Goal: Task Accomplishment & Management: Contribute content

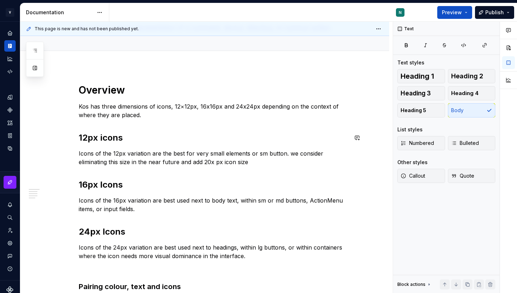
scroll to position [33, 0]
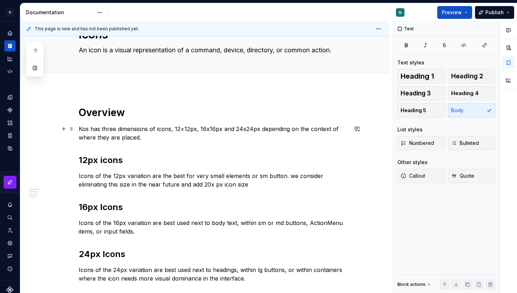
click at [151, 135] on p "Kos has three dimensions of icons, 12×12px, 16x16px and 24x24px depending on th…" at bounding box center [213, 133] width 269 height 17
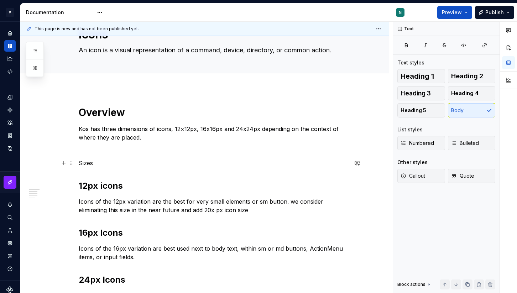
click at [88, 165] on p "Sizes" at bounding box center [213, 163] width 269 height 9
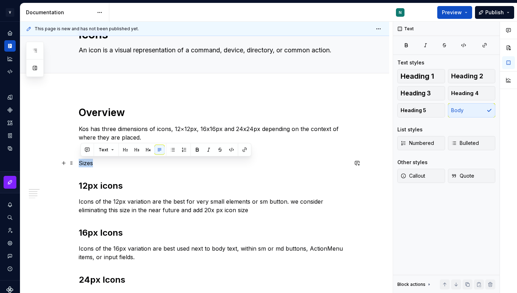
click at [88, 165] on p "Sizes" at bounding box center [213, 163] width 269 height 9
click at [124, 150] on button "button" at bounding box center [125, 150] width 10 height 10
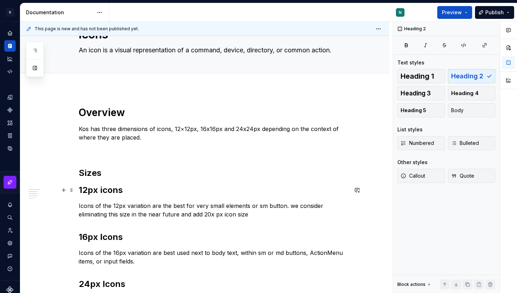
click at [107, 188] on h2 "12px icons" at bounding box center [213, 189] width 269 height 11
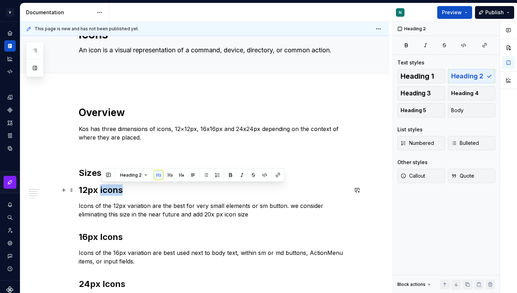
click at [107, 188] on h2 "12px icons" at bounding box center [213, 189] width 269 height 11
click at [148, 176] on button "button" at bounding box center [149, 175] width 10 height 10
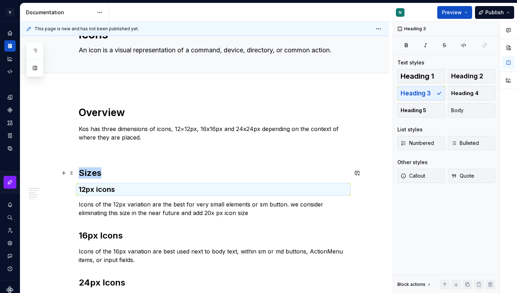
type textarea "*"
click at [231, 229] on div "Overview Kos has three dimensions of icons, 12×12px, 16x16px and 24x24px depend…" at bounding box center [213, 248] width 269 height 285
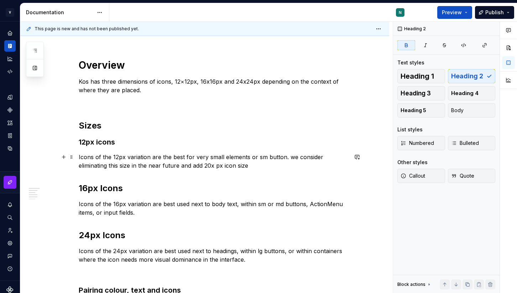
scroll to position [83, 0]
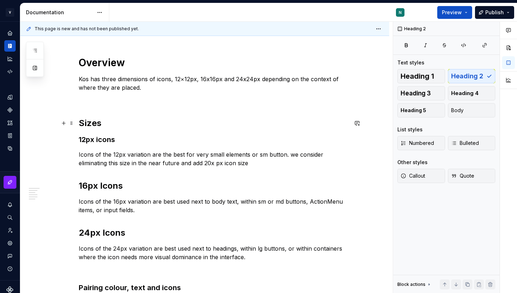
click at [120, 121] on h2 "Sizes" at bounding box center [213, 122] width 269 height 11
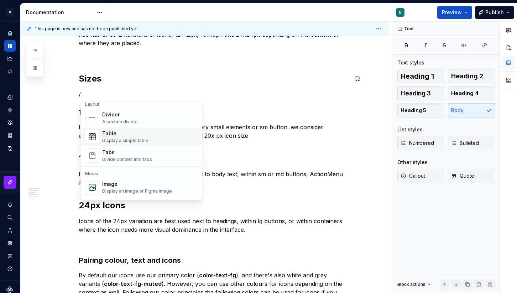
scroll to position [254, 0]
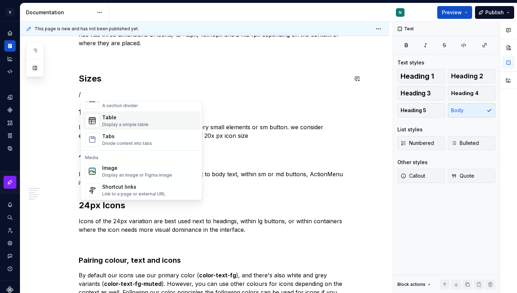
click at [122, 123] on div "Display a simple table" at bounding box center [125, 125] width 46 height 6
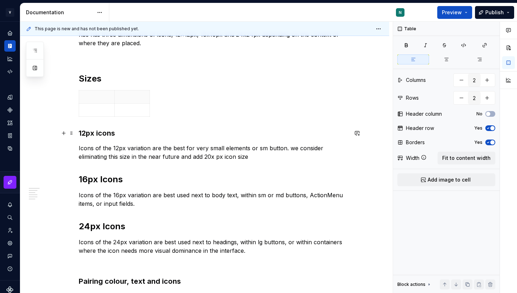
click at [90, 132] on h3 "12px icons" at bounding box center [213, 133] width 269 height 10
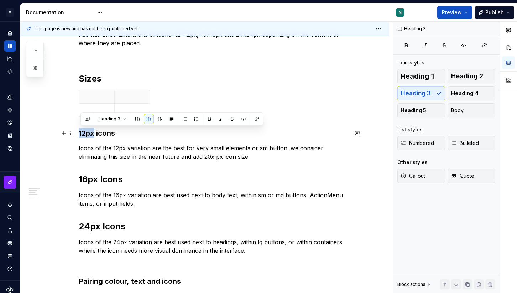
click at [90, 132] on h3 "12px icons" at bounding box center [213, 133] width 269 height 10
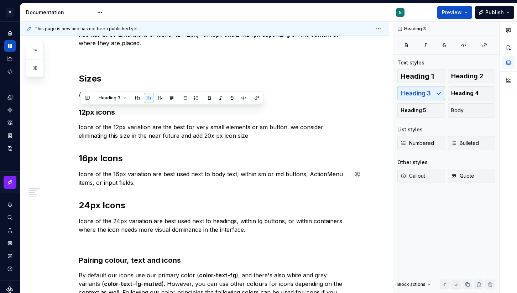
click at [256, 208] on h2 "24px Icons" at bounding box center [213, 205] width 269 height 11
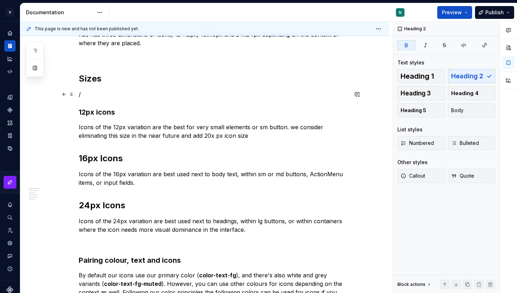
click at [136, 97] on p "/" at bounding box center [213, 94] width 269 height 9
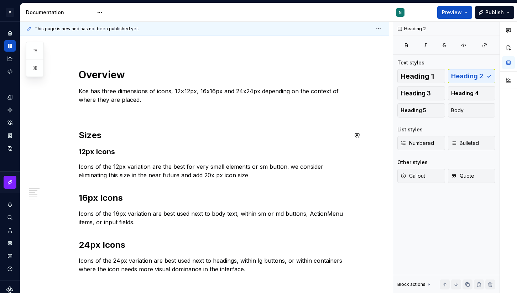
scroll to position [73, 0]
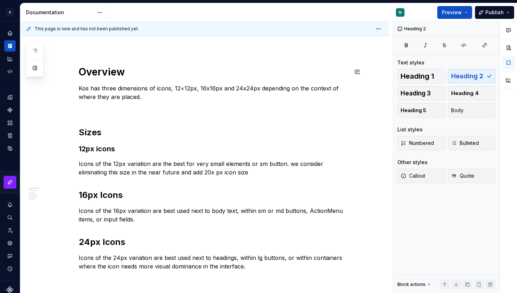
click at [117, 74] on strong "Overview" at bounding box center [102, 72] width 46 height 12
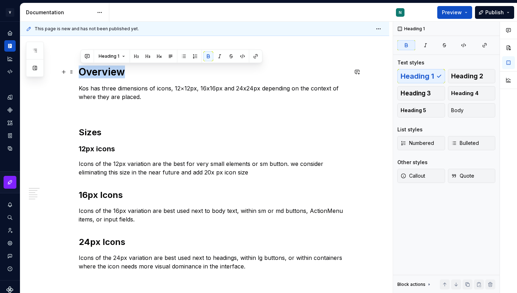
click at [117, 74] on strong "Overview" at bounding box center [102, 72] width 46 height 12
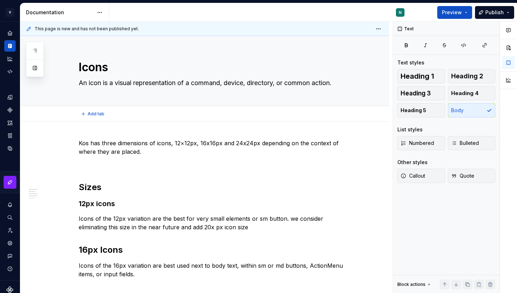
scroll to position [4, 0]
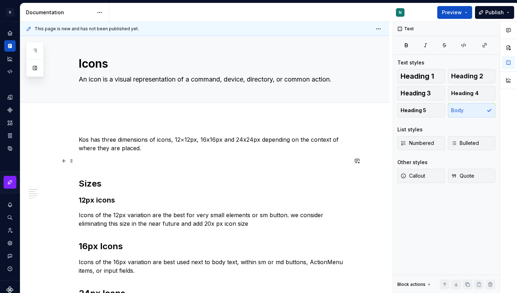
click at [110, 162] on p at bounding box center [213, 161] width 269 height 9
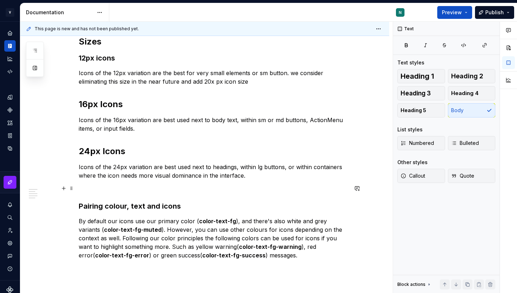
scroll to position [132, 0]
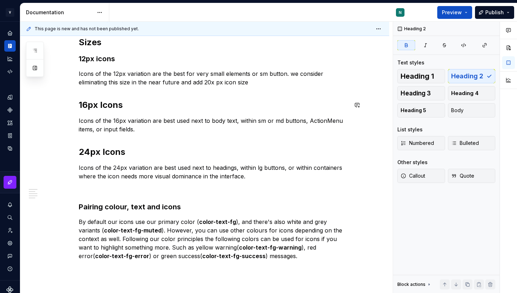
click at [105, 97] on div "Kos has three dimensions of icons, 12×12px, 16x16px and 24x24px depending on th…" at bounding box center [213, 134] width 269 height 254
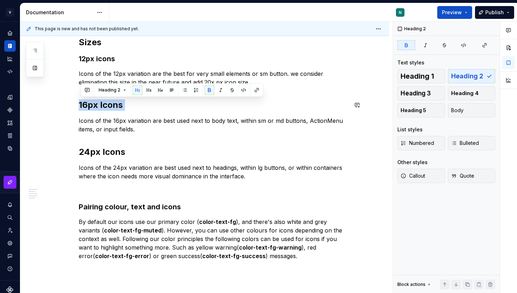
click at [105, 97] on div "Kos has three dimensions of icons, 12×12px, 16x16px and 24x24px depending on th…" at bounding box center [213, 134] width 269 height 254
click at [147, 90] on button "button" at bounding box center [148, 90] width 10 height 10
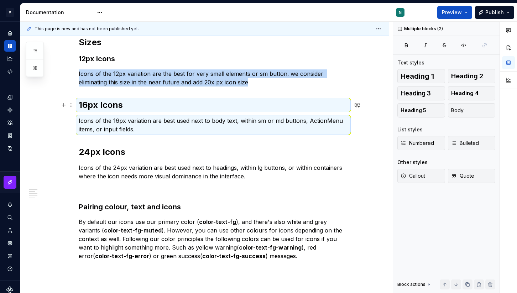
click at [109, 106] on strong "16px Icons" at bounding box center [101, 105] width 44 height 10
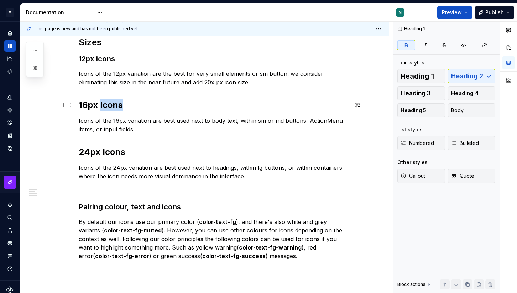
click at [109, 106] on strong "16px Icons" at bounding box center [101, 105] width 44 height 10
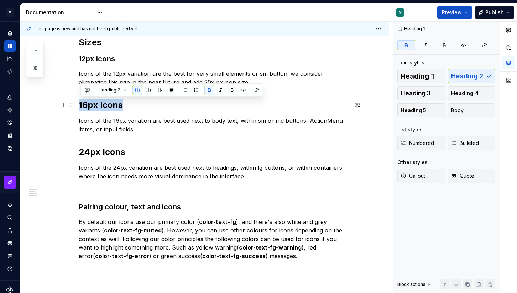
click at [109, 106] on strong "16px Icons" at bounding box center [101, 105] width 44 height 10
click at [148, 90] on button "button" at bounding box center [149, 90] width 10 height 10
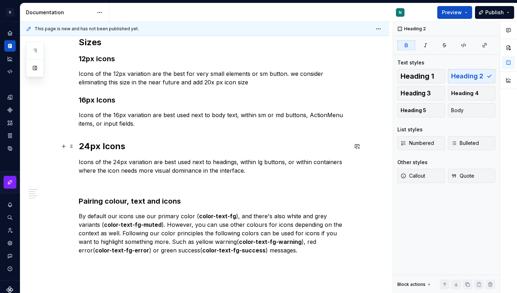
click at [97, 149] on strong "24px Icons" at bounding box center [102, 146] width 47 height 10
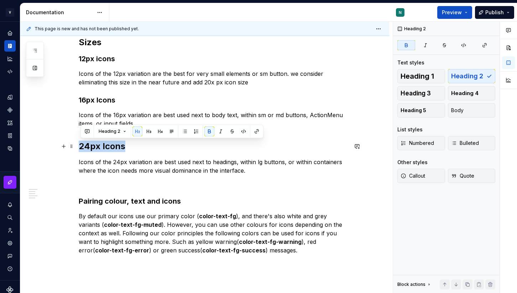
click at [97, 149] on strong "24px Icons" at bounding box center [102, 146] width 47 height 10
click at [148, 132] on button "button" at bounding box center [149, 131] width 10 height 10
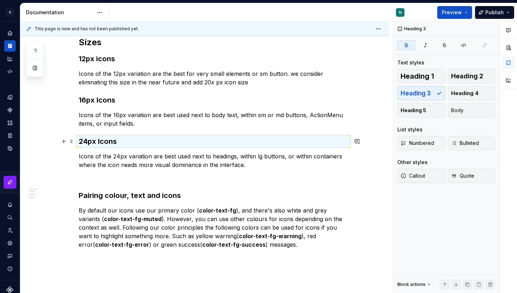
click at [145, 140] on h3 "24px Icons" at bounding box center [213, 141] width 269 height 10
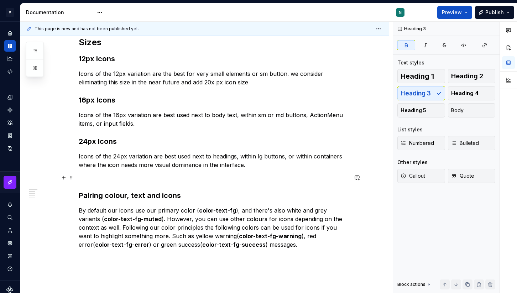
scroll to position [156, 0]
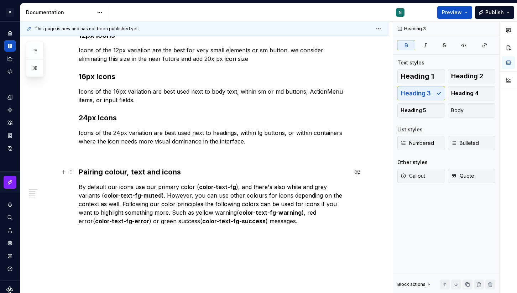
click at [164, 173] on strong "Pairing colour, text and icons" at bounding box center [130, 172] width 102 height 9
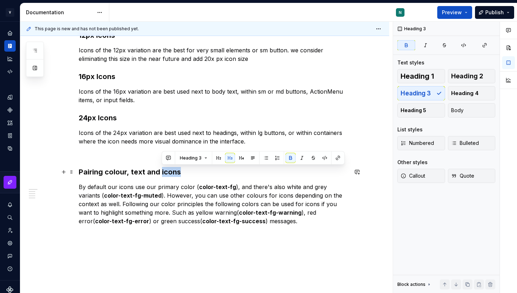
click at [164, 173] on strong "Pairing colour, text and icons" at bounding box center [130, 172] width 102 height 9
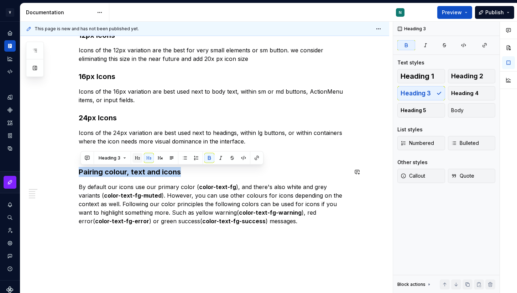
click at [138, 159] on button "button" at bounding box center [137, 158] width 10 height 10
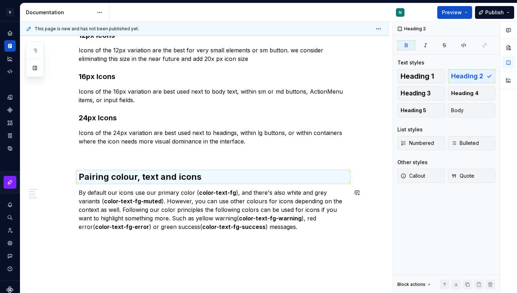
click at [220, 186] on div "Kos has three dimensions of icons, 12×12px, 16x16px and 24x24px depending on th…" at bounding box center [213, 107] width 269 height 248
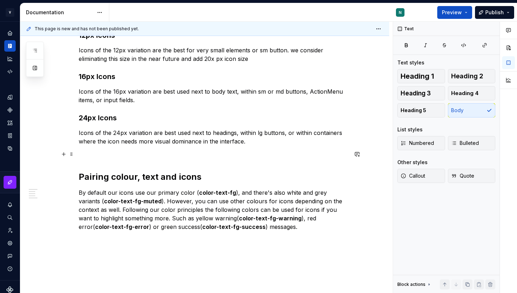
click at [166, 153] on p at bounding box center [213, 154] width 269 height 9
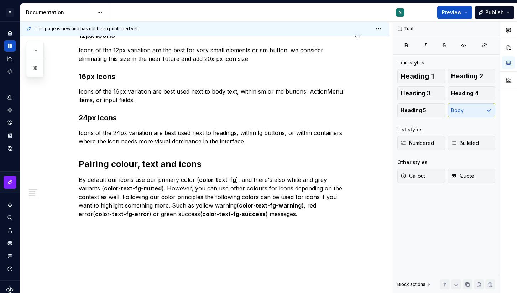
scroll to position [0, 0]
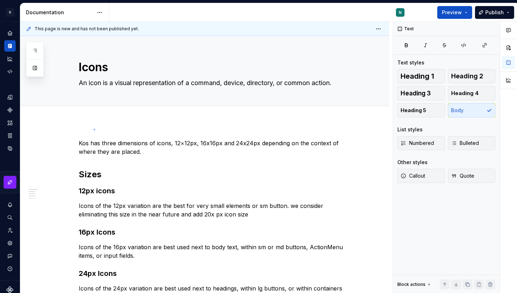
click at [94, 129] on div "This page is new and has not been published yet. Icons An icon is a visual repr…" at bounding box center [206, 158] width 372 height 272
click at [82, 142] on p "Kos has three dimensions of icons, 12×12px, 16x16px and 24x24px depending on th…" at bounding box center [213, 147] width 269 height 17
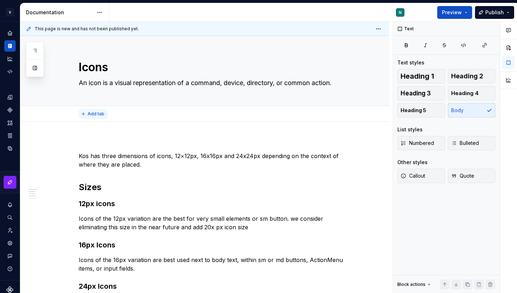
click at [90, 114] on span "Add tab" at bounding box center [96, 114] width 17 height 6
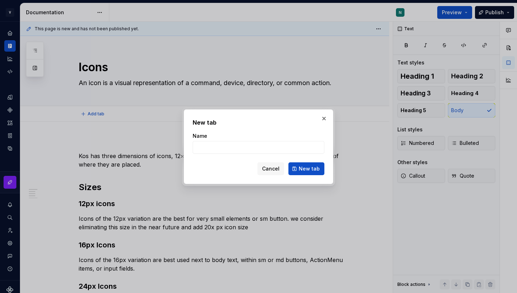
type textarea "*"
type input "Overview"
click at [309, 169] on span "New tab" at bounding box center [309, 168] width 21 height 7
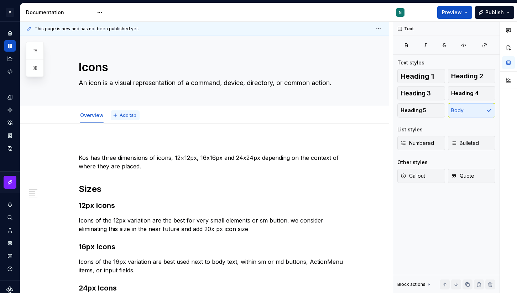
click at [123, 115] on span "Add tab" at bounding box center [128, 116] width 17 height 6
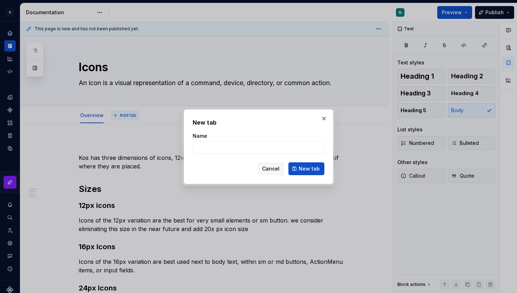
type textarea "*"
type input "Acessibility"
click button "New tab" at bounding box center [306, 168] width 36 height 13
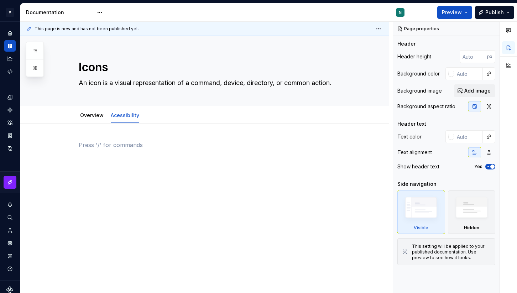
click at [127, 141] on p at bounding box center [213, 145] width 269 height 9
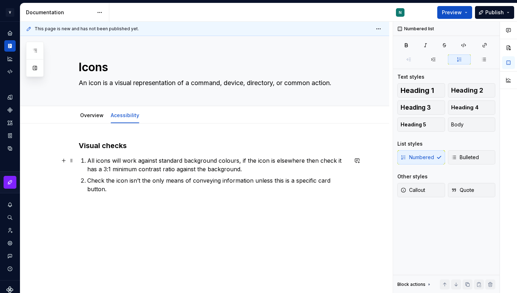
click at [88, 160] on li "All icons will work against standard background colours, if the icon is elsewhe…" at bounding box center [217, 164] width 261 height 17
click at [242, 169] on p "All icons will work against standard background colours, if the icon is elsewhe…" at bounding box center [217, 164] width 261 height 17
click at [169, 191] on p "Check the icon isn’t the only means of conveying information unless this is a s…" at bounding box center [217, 184] width 261 height 17
click at [99, 113] on link "Overview" at bounding box center [91, 115] width 23 height 6
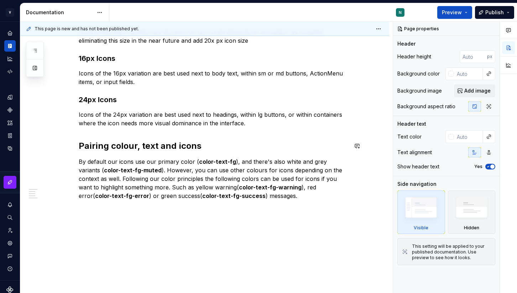
scroll to position [192, 0]
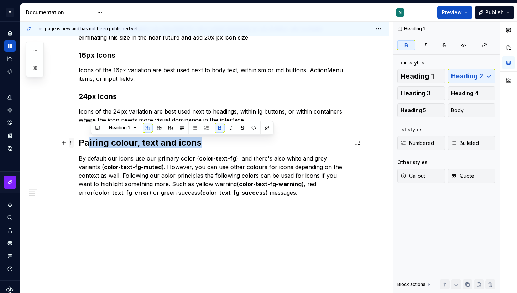
drag, startPoint x: 209, startPoint y: 142, endPoint x: 75, endPoint y: 142, distance: 133.9
click at [79, 142] on div "Kos has three dimensions of icons, 12×12px, 16x16px and 24x24px depending on th…" at bounding box center [213, 77] width 269 height 256
click at [85, 144] on strong "Pairing colour, text and icons" at bounding box center [140, 142] width 123 height 10
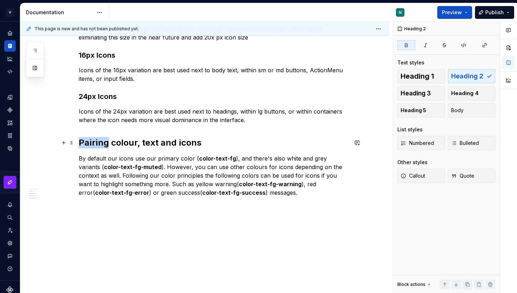
click at [85, 144] on strong "Pairing colour, text and icons" at bounding box center [140, 142] width 123 height 10
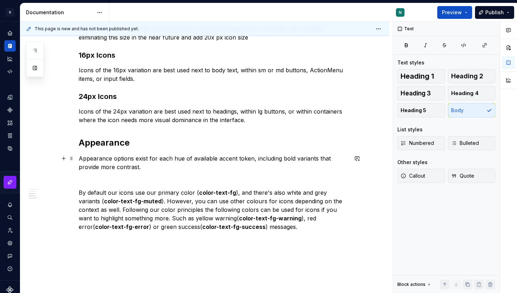
click at [233, 161] on p "Appearance options exist for each hue of available accent token, including bold…" at bounding box center [213, 162] width 269 height 17
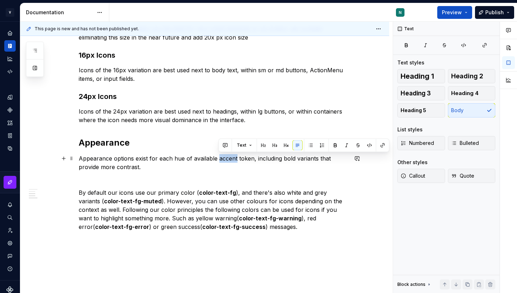
click at [233, 161] on p "Appearance options exist for each hue of available accent token, including bold…" at bounding box center [213, 162] width 269 height 17
click at [179, 158] on p "Appearance options exist for each hue of available accent token, including bold…" at bounding box center [213, 162] width 269 height 17
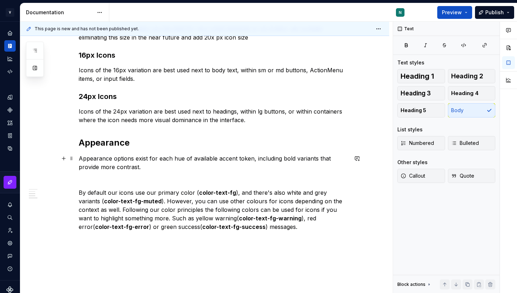
click at [257, 160] on p "Appearance options exist for each hue of available accent token, including bold…" at bounding box center [213, 162] width 269 height 17
click at [240, 171] on p "Appearance options exist for each hue of available accent token, including bold…" at bounding box center [213, 162] width 269 height 17
click at [144, 172] on div "Kos has three dimensions of icons, 12×12px, 16x16px and 24x24px depending on th…" at bounding box center [213, 90] width 269 height 282
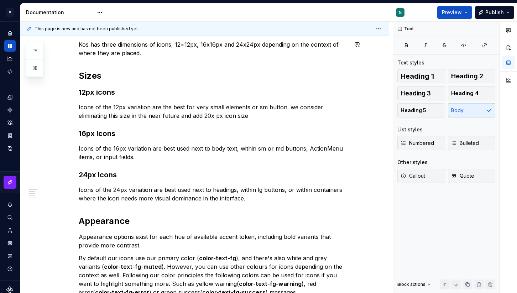
scroll to position [0, 0]
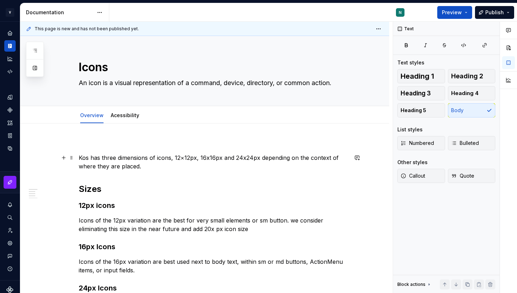
click at [111, 160] on p "Kos has three dimensions of icons, 12×12px, 16x16px and 24x24px depending on th…" at bounding box center [213, 161] width 269 height 17
click at [116, 141] on p at bounding box center [213, 145] width 269 height 9
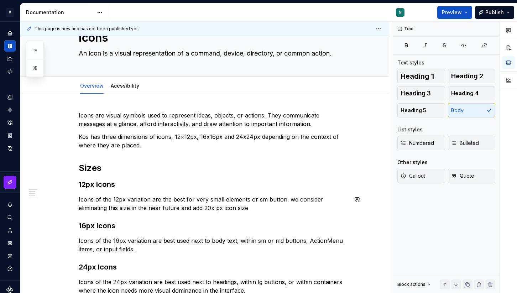
scroll to position [48, 0]
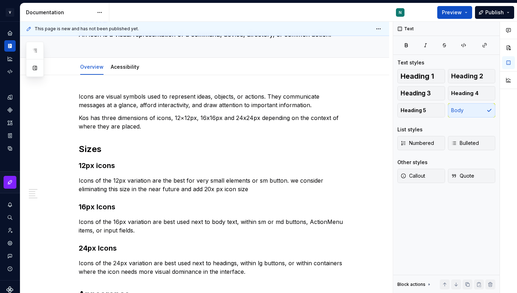
type textarea "*"
click at [151, 132] on div "Icons are visual symbols used to represent ideas, objects, or actions. They com…" at bounding box center [213, 231] width 269 height 278
click at [145, 127] on p "Kos has three dimensions of icons, 12×12px, 16x16px and 24x24px depending on th…" at bounding box center [213, 122] width 269 height 17
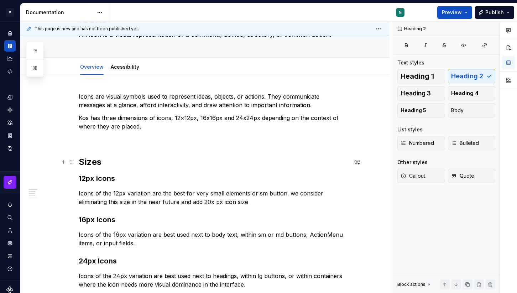
click at [91, 162] on h2 "Sizes" at bounding box center [213, 161] width 269 height 11
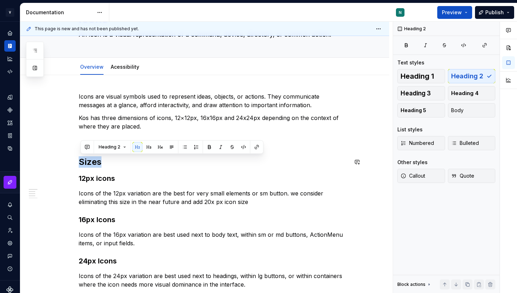
paste div
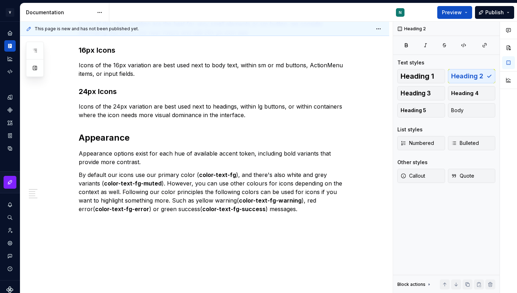
scroll to position [234, 0]
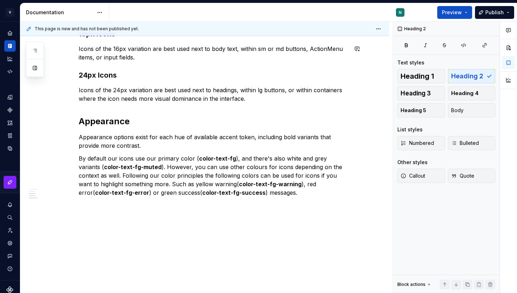
click at [263, 199] on div "Icons are visual symbols used to represent ideas, objects, or actions. They com…" at bounding box center [213, 55] width 269 height 299
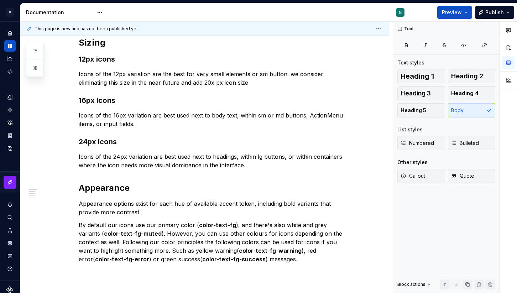
scroll to position [0, 0]
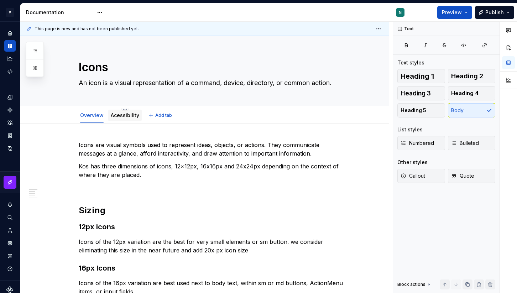
click at [125, 115] on link "Acessibility" at bounding box center [125, 115] width 28 height 6
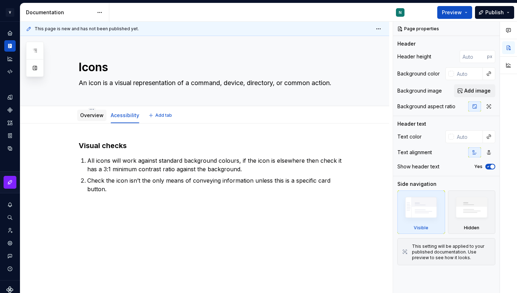
click at [95, 119] on div "Overview" at bounding box center [91, 115] width 23 height 9
click at [92, 116] on link "Overview" at bounding box center [91, 115] width 23 height 6
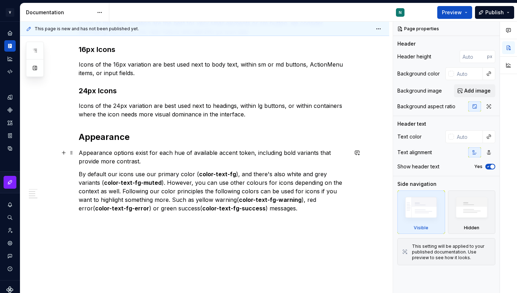
scroll to position [234, 0]
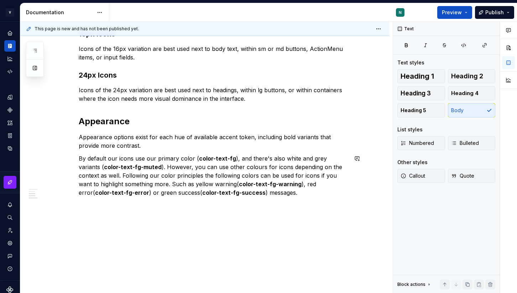
click at [143, 152] on div "Icons are visual symbols used to represent ideas, objects, or actions. They com…" at bounding box center [213, 51] width 269 height 291
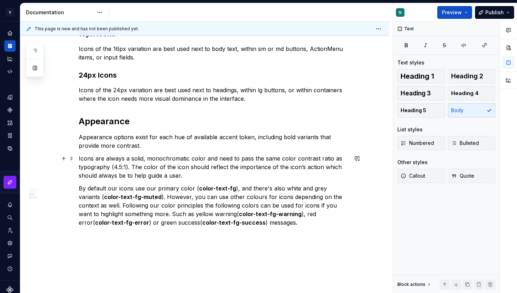
click at [127, 166] on p "Icons are always a solid, monochromatic color and need to pass the same color c…" at bounding box center [213, 167] width 269 height 26
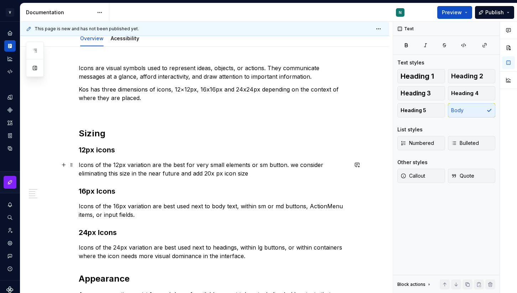
scroll to position [58, 0]
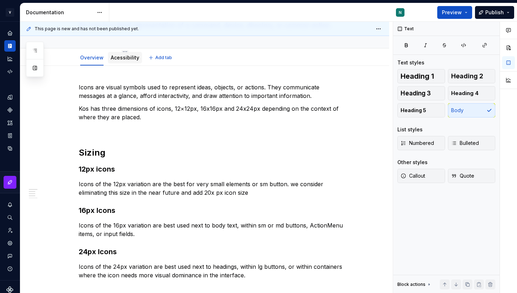
click at [129, 62] on div "Acessibility" at bounding box center [125, 57] width 28 height 9
click at [116, 58] on link "Acessibility" at bounding box center [125, 57] width 28 height 6
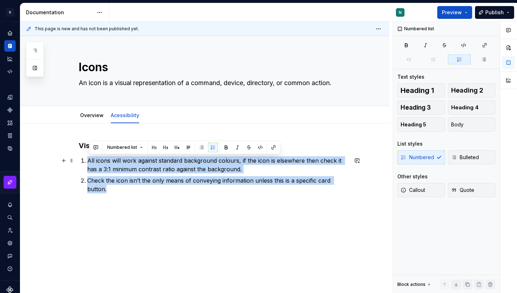
drag, startPoint x: 117, startPoint y: 189, endPoint x: 88, endPoint y: 161, distance: 40.3
click at [88, 161] on ol "All icons will work against standard background colours, if the icon is elsewhe…" at bounding box center [217, 174] width 261 height 37
click at [215, 173] on ol "All icons will work against standard background colours, if the icon is elsewhe…" at bounding box center [217, 174] width 261 height 37
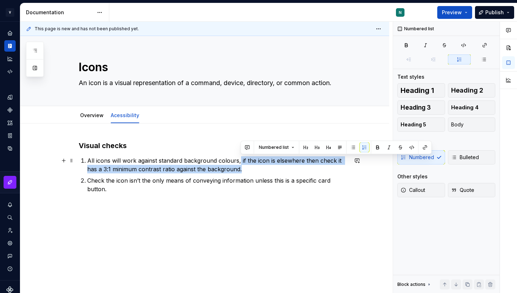
drag, startPoint x: 251, startPoint y: 171, endPoint x: 241, endPoint y: 160, distance: 14.6
click at [241, 160] on p "All icons will work against standard background colours, if the icon is elsewhe…" at bounding box center [217, 164] width 261 height 17
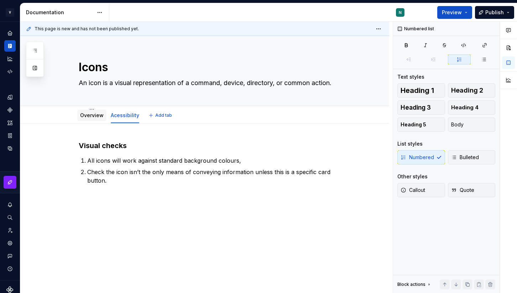
click at [92, 116] on link "Overview" at bounding box center [91, 115] width 23 height 6
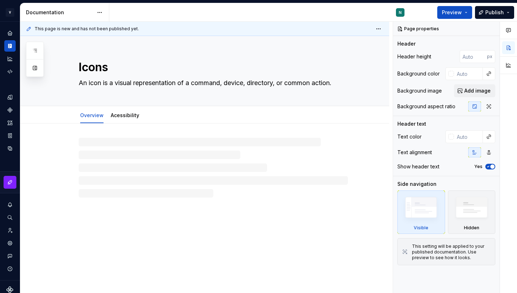
type textarea "*"
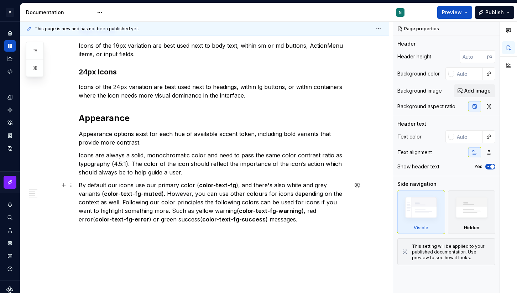
scroll to position [230, 0]
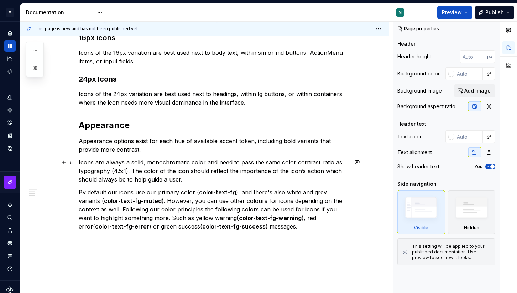
click at [191, 179] on p "Icons are always a solid, monochromatic color and need to pass the same color c…" at bounding box center [213, 171] width 269 height 26
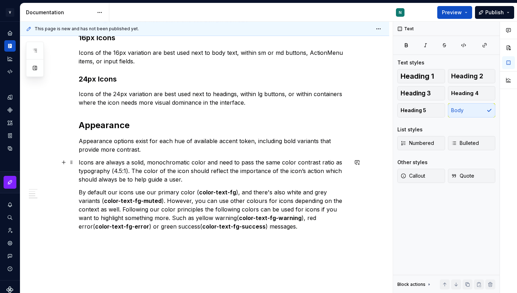
click at [134, 171] on p "Icons are always a solid, monochromatic color and need to pass the same color c…" at bounding box center [213, 171] width 269 height 26
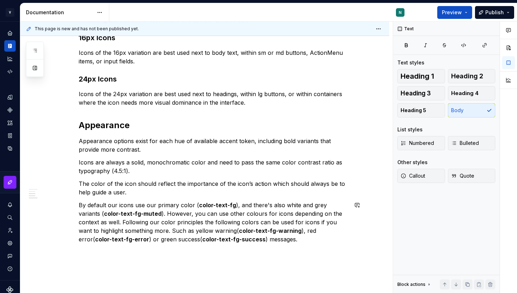
paste div
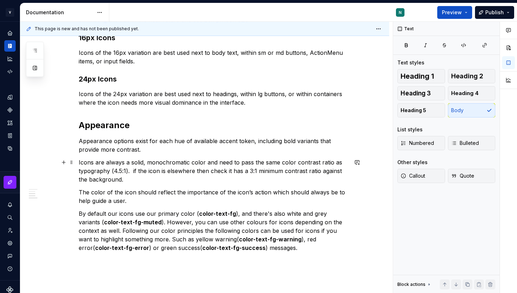
click at [134, 171] on p "Icons are always a solid, monochromatic color and need to pass the same color c…" at bounding box center [213, 171] width 269 height 26
click at [132, 172] on p "Icons are always a solid, monochromatic color and need to pass the same color c…" at bounding box center [213, 171] width 269 height 26
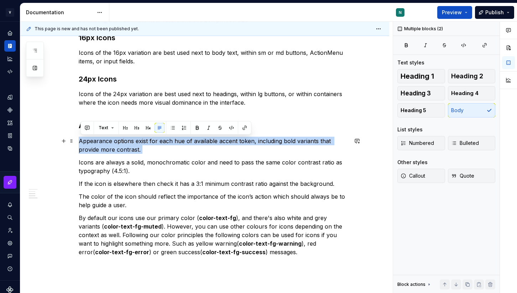
drag, startPoint x: 162, startPoint y: 154, endPoint x: 78, endPoint y: 139, distance: 84.9
click at [78, 139] on div "Icons are visual symbols used to represent ideas, objects, or actions. They com…" at bounding box center [204, 123] width 369 height 460
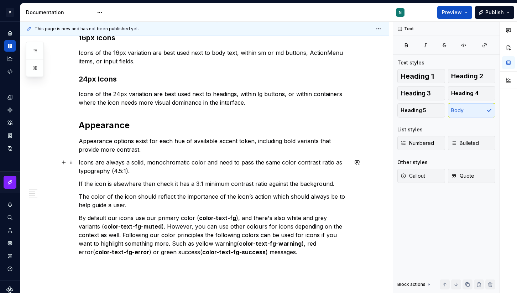
click at [165, 162] on p "Icons are always a solid, monochromatic color and need to pass the same color c…" at bounding box center [213, 166] width 269 height 17
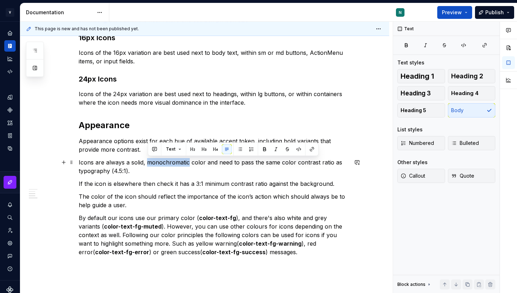
drag, startPoint x: 147, startPoint y: 162, endPoint x: 188, endPoint y: 161, distance: 41.3
click at [188, 161] on p "Icons are always a solid, monochromatic color and need to pass the same color c…" at bounding box center [213, 166] width 269 height 17
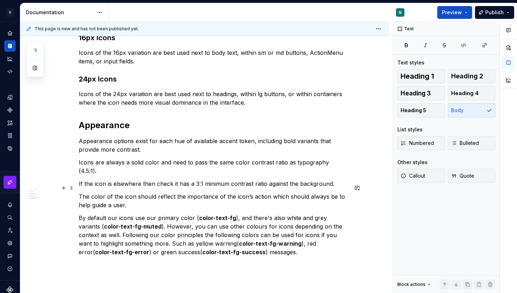
click at [231, 192] on p "The color of the icon should reflect the importance of the icon’s action which …" at bounding box center [213, 200] width 269 height 17
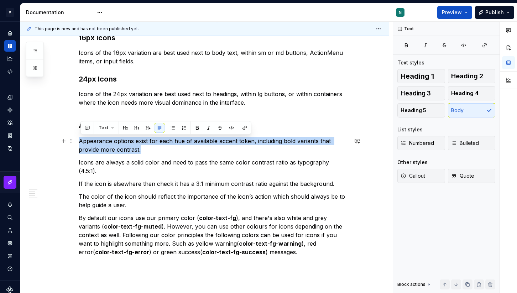
drag, startPoint x: 143, startPoint y: 152, endPoint x: 82, endPoint y: 139, distance: 62.9
click at [82, 139] on p "Appearance options exist for each hue of available accent token, including bold…" at bounding box center [213, 145] width 269 height 17
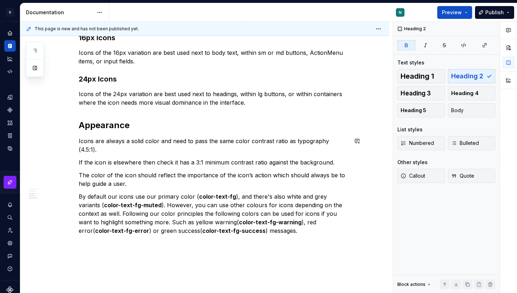
scroll to position [0, 0]
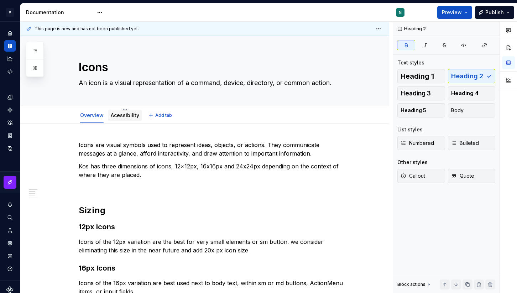
click at [126, 116] on link "Acessibility" at bounding box center [125, 115] width 28 height 6
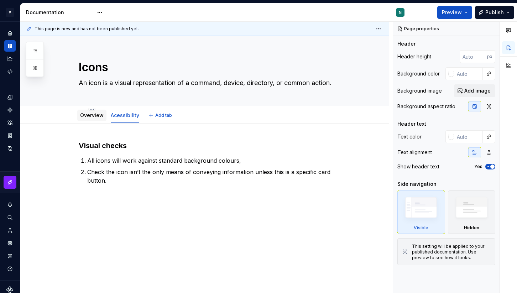
click at [92, 117] on link "Overview" at bounding box center [91, 115] width 23 height 6
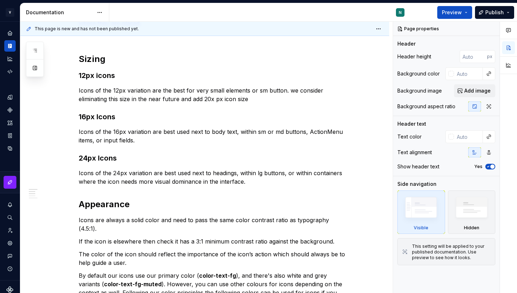
scroll to position [260, 0]
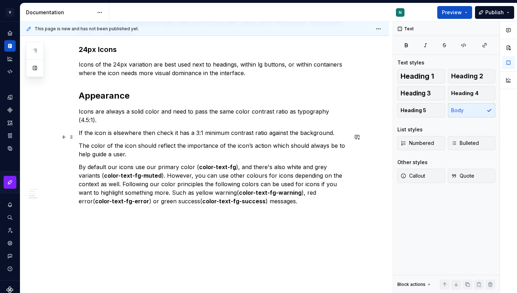
click at [132, 145] on p "The color of the icon should reflect the importance of the icon’s action which …" at bounding box center [213, 149] width 269 height 17
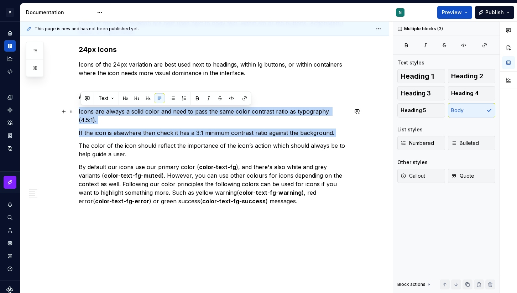
drag, startPoint x: 339, startPoint y: 130, endPoint x: 79, endPoint y: 111, distance: 260.6
click at [79, 111] on div "Icons are visual symbols used to represent ideas, objects, or actions. They com…" at bounding box center [204, 83] width 369 height 438
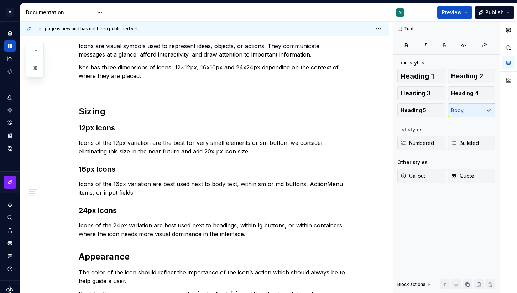
scroll to position [0, 0]
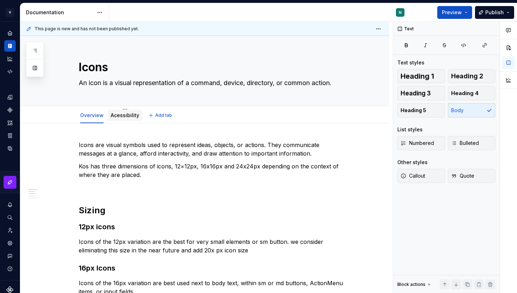
click at [129, 112] on div "Acessibility" at bounding box center [125, 115] width 28 height 7
click at [124, 120] on div "Acessibility" at bounding box center [125, 115] width 34 height 11
click at [124, 117] on link "Acessibility" at bounding box center [125, 115] width 28 height 6
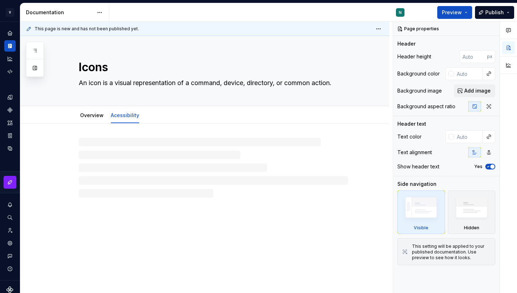
type textarea "*"
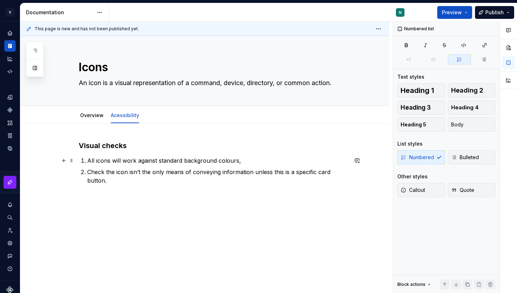
click at [90, 163] on p "All icons will work against standard background colours," at bounding box center [217, 160] width 261 height 9
paste div
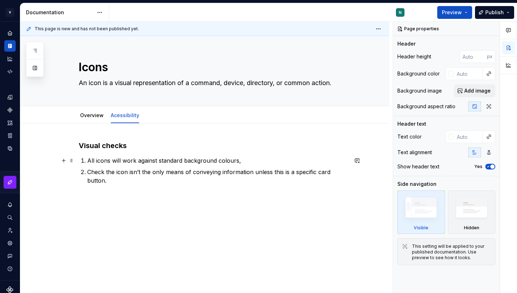
click at [251, 161] on p "All icons will work against standard background colours," at bounding box center [217, 160] width 261 height 9
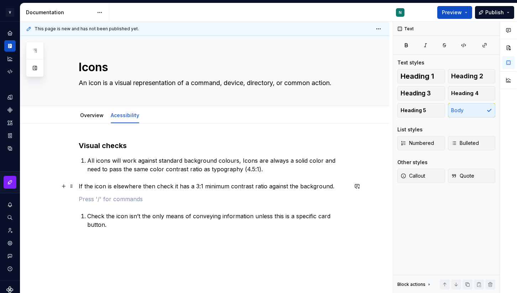
click at [80, 187] on p "If the icon is elsewhere then check it has a 3:1 minimum contrast ratio against…" at bounding box center [213, 186] width 269 height 9
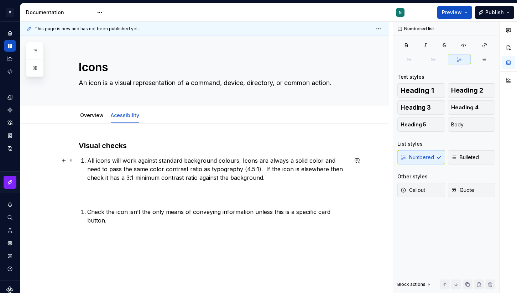
click at [244, 161] on p "All icons will work against standard background colours, Icons are always a sol…" at bounding box center [217, 169] width 261 height 26
click at [153, 198] on p at bounding box center [213, 194] width 269 height 9
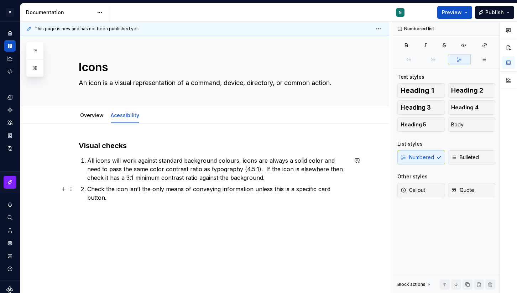
click at [125, 198] on p "Check the icon isn’t the only means of conveying information unless this is a s…" at bounding box center [217, 193] width 261 height 17
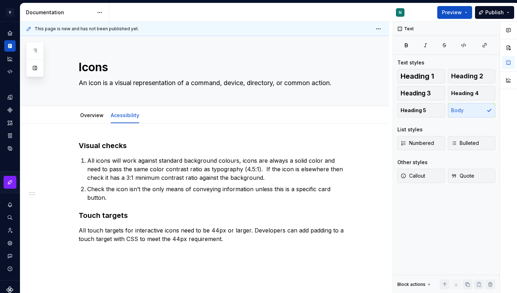
scroll to position [7, 0]
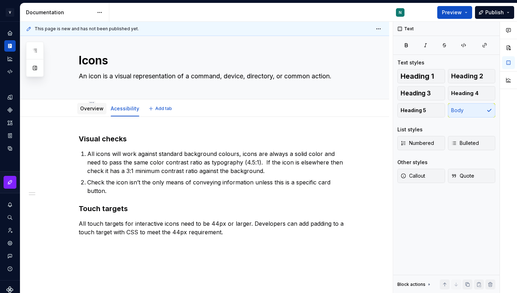
click at [94, 106] on link "Overview" at bounding box center [91, 108] width 23 height 6
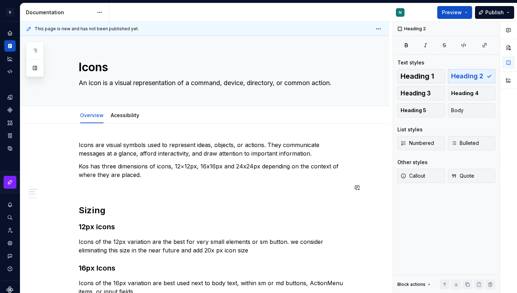
click at [228, 198] on div "Icons are visual symbols used to represent ideas, objects, or actions. They com…" at bounding box center [213, 286] width 269 height 291
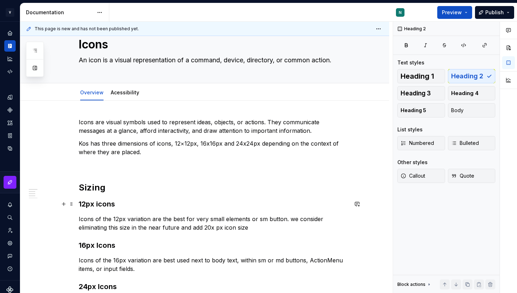
scroll to position [31, 0]
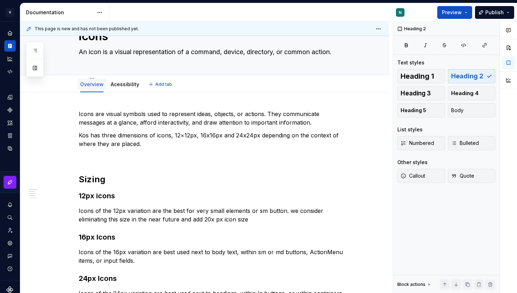
click at [91, 83] on link "Overview" at bounding box center [91, 84] width 23 height 6
click at [156, 84] on span "Add tab" at bounding box center [163, 85] width 17 height 6
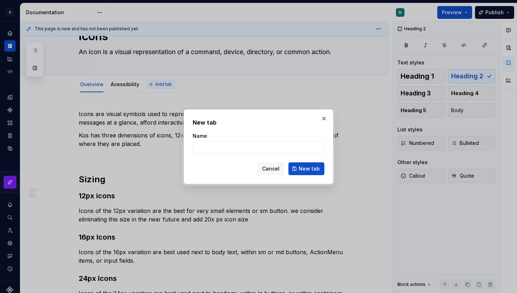
type textarea "*"
type input "Resources"
click button "New tab" at bounding box center [306, 168] width 36 height 13
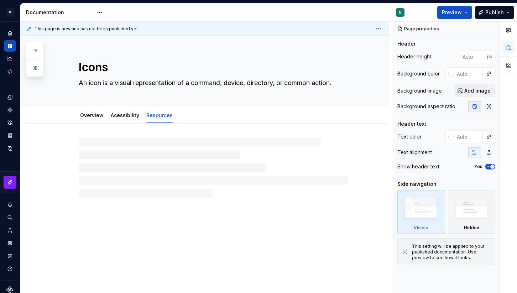
click at [130, 145] on div at bounding box center [213, 168] width 269 height 60
click at [126, 113] on link "Acessibility" at bounding box center [125, 115] width 28 height 6
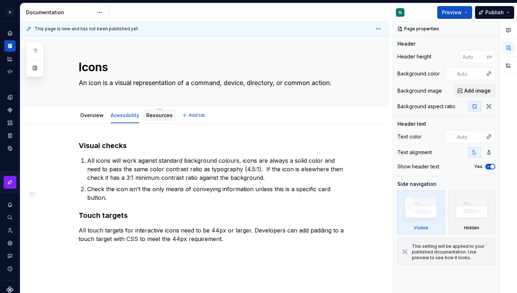
click at [161, 116] on link "Resources" at bounding box center [159, 115] width 26 height 6
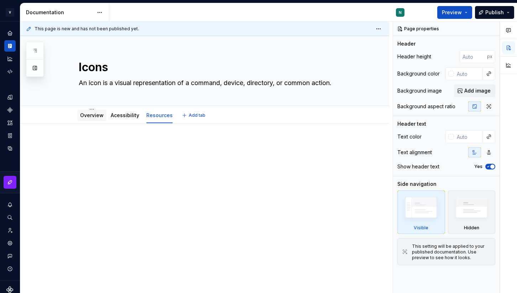
click at [92, 118] on link "Overview" at bounding box center [91, 115] width 23 height 6
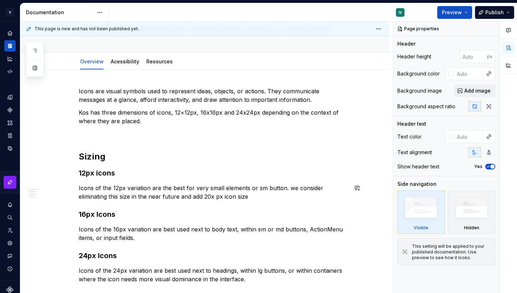
scroll to position [60, 0]
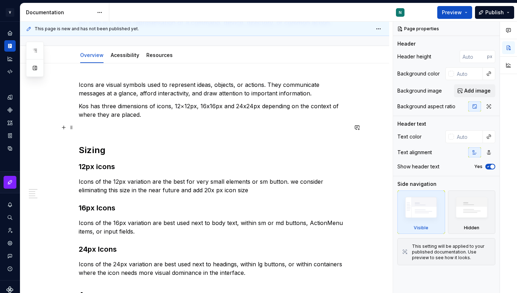
click at [110, 130] on p at bounding box center [213, 127] width 269 height 9
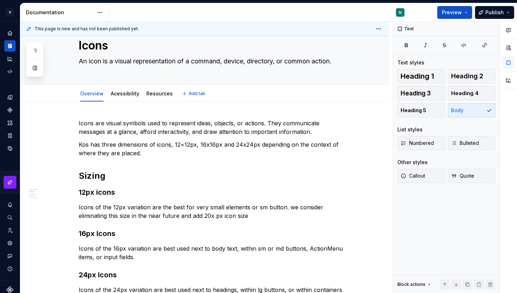
scroll to position [0, 0]
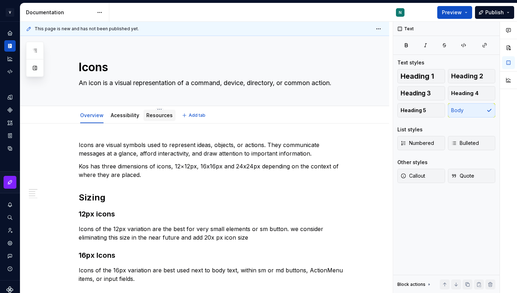
click at [155, 121] on div "Resources" at bounding box center [159, 115] width 32 height 13
click at [160, 115] on link "Resources" at bounding box center [159, 115] width 26 height 6
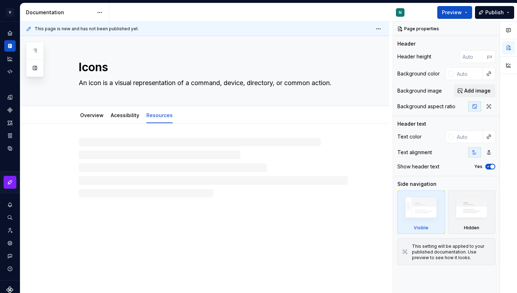
type textarea "*"
click at [142, 150] on div at bounding box center [213, 154] width 269 height 27
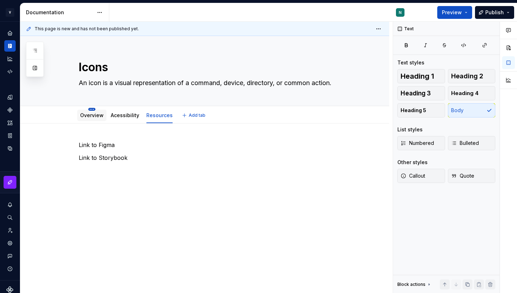
click at [94, 110] on html "V Kos N Design system data Documentation N Preview Publish Pages Add Accessibil…" at bounding box center [258, 146] width 517 height 293
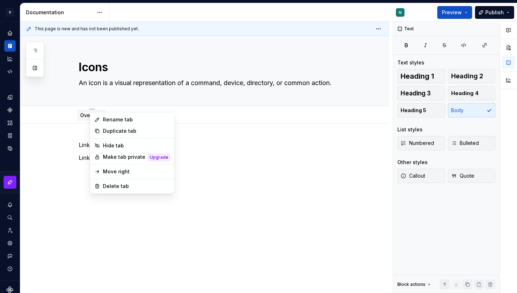
click at [81, 117] on html "V Kos N Design system data Documentation N Preview Publish Pages Add Accessibil…" at bounding box center [258, 146] width 517 height 293
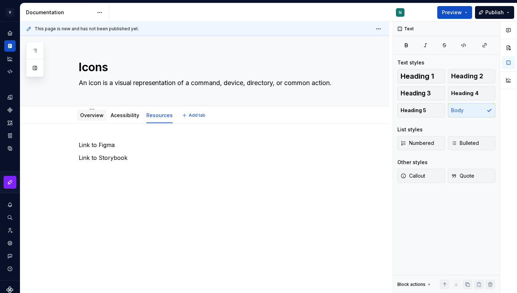
click at [88, 115] on link "Overview" at bounding box center [91, 115] width 23 height 6
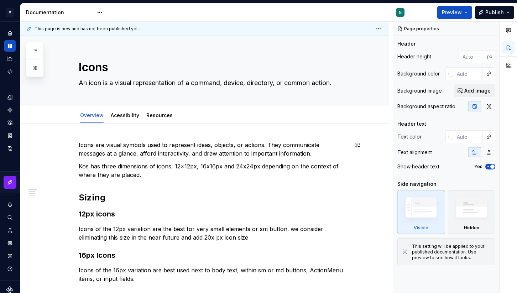
scroll to position [11, 0]
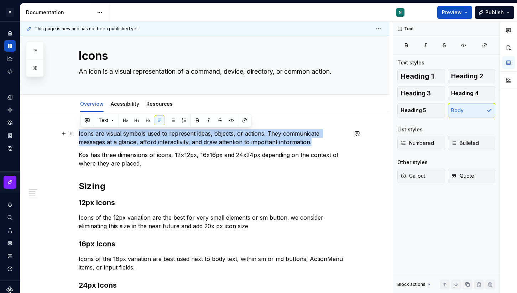
drag, startPoint x: 289, startPoint y: 141, endPoint x: 79, endPoint y: 135, distance: 209.8
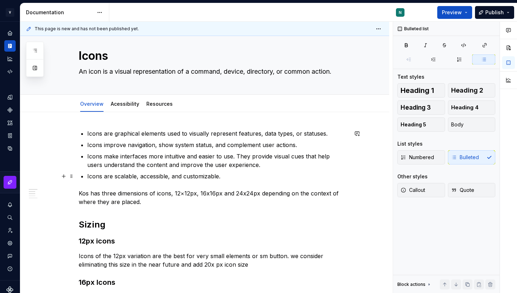
click at [228, 176] on p "Icons are scalable, accessible, and customizable." at bounding box center [217, 176] width 261 height 9
type textarea "*"
click at [229, 178] on p "Icons are scalable, accessible, and customizable." at bounding box center [217, 176] width 261 height 9
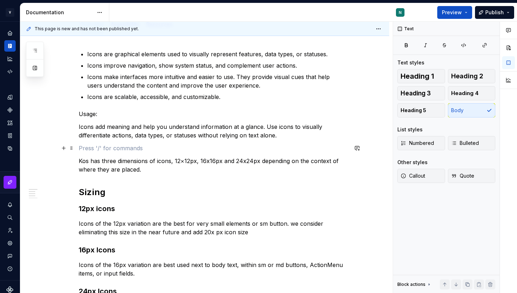
scroll to position [93, 0]
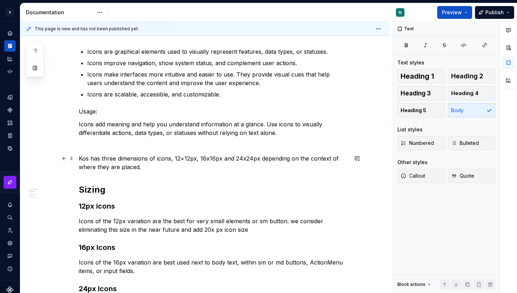
click at [120, 166] on p "Kos has three dimensions of icons, 12×12px, 16x16px and 24x24px depending on th…" at bounding box center [213, 162] width 269 height 17
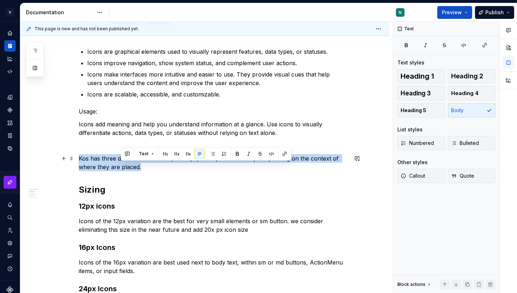
click at [120, 166] on p "Kos has three dimensions of icons, 12×12px, 16x16px and 24x24px depending on th…" at bounding box center [213, 162] width 269 height 17
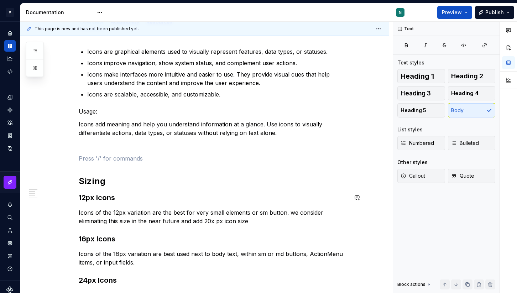
click at [112, 187] on div "Icons are graphical elements used to visually represent features, data types, o…" at bounding box center [213, 224] width 269 height 355
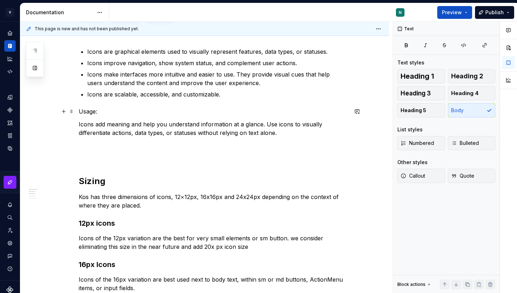
click at [85, 113] on p "Usage:" at bounding box center [213, 111] width 269 height 9
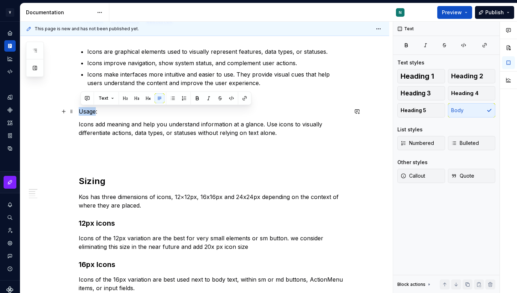
click at [85, 113] on p "Usage:" at bounding box center [213, 111] width 269 height 9
click at [126, 99] on button "button" at bounding box center [125, 98] width 10 height 10
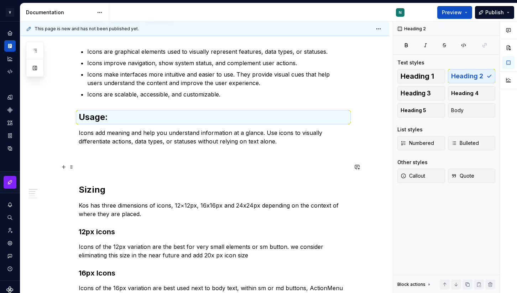
click at [109, 165] on p at bounding box center [213, 167] width 269 height 9
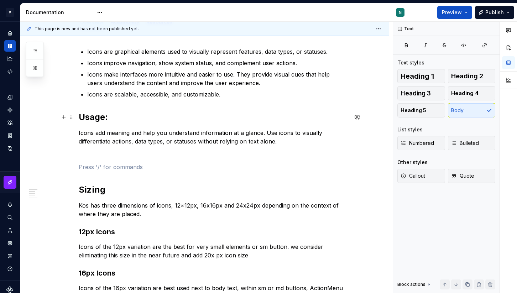
click at [94, 114] on h2 "Usage:" at bounding box center [213, 116] width 269 height 11
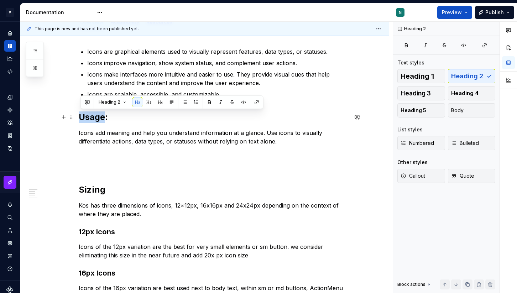
click at [94, 114] on h2 "Usage:" at bounding box center [213, 116] width 269 height 11
click at [145, 100] on button "button" at bounding box center [149, 102] width 10 height 10
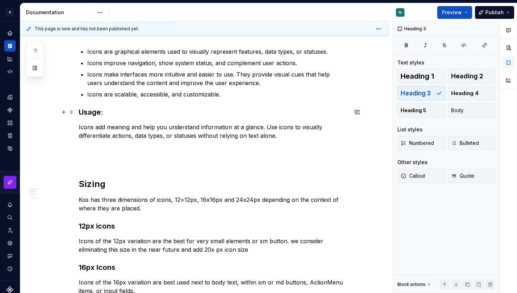
click at [131, 107] on h3 "Usage:" at bounding box center [213, 112] width 269 height 10
click at [282, 135] on p "Icons add meaning and help you understand information at a glance. Use icons to…" at bounding box center [213, 131] width 269 height 17
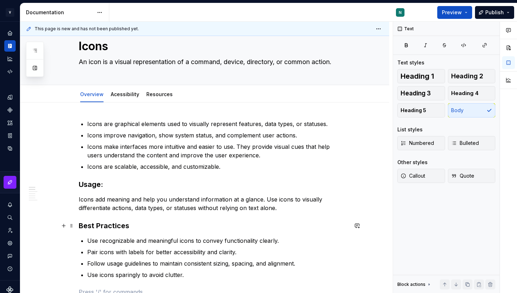
scroll to position [21, 0]
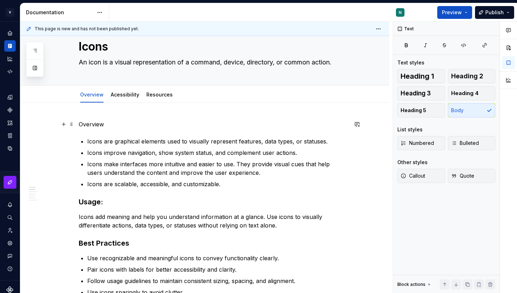
click at [94, 128] on p "Overview" at bounding box center [213, 124] width 269 height 9
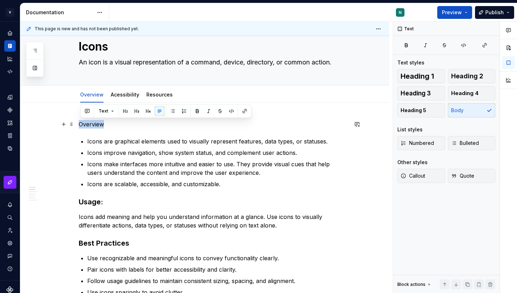
click at [94, 128] on p "Overview" at bounding box center [213, 124] width 269 height 9
click at [126, 112] on button "button" at bounding box center [125, 111] width 10 height 10
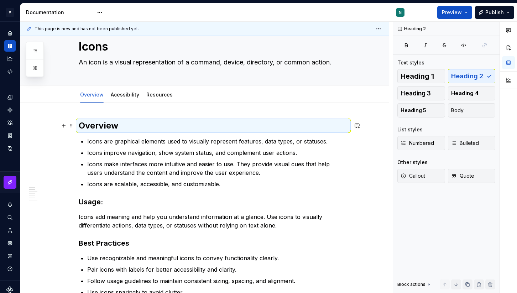
click at [134, 126] on h2 "Overview" at bounding box center [213, 125] width 269 height 11
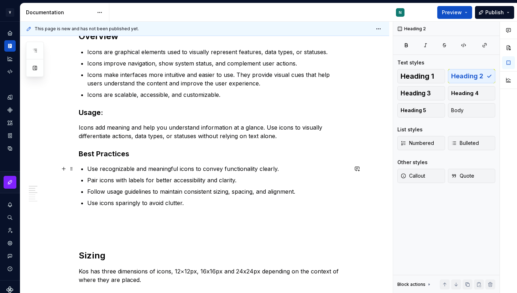
scroll to position [111, 0]
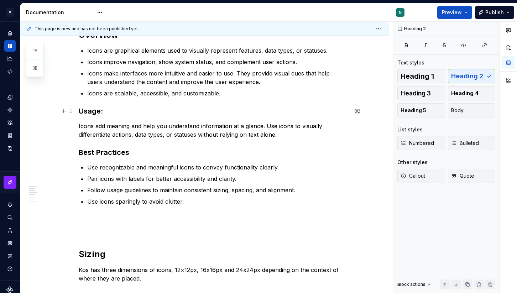
click at [106, 111] on h3 "Usage:" at bounding box center [213, 111] width 269 height 10
click at [108, 214] on p at bounding box center [213, 218] width 269 height 9
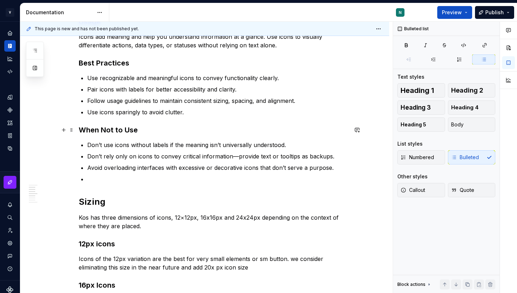
scroll to position [262, 0]
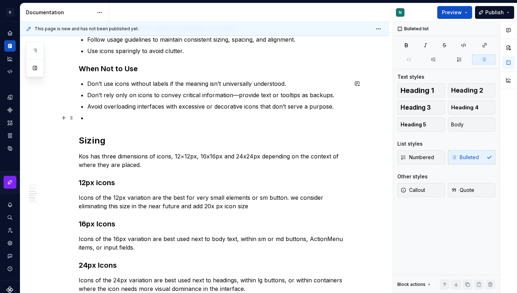
click at [106, 119] on p at bounding box center [217, 118] width 261 height 9
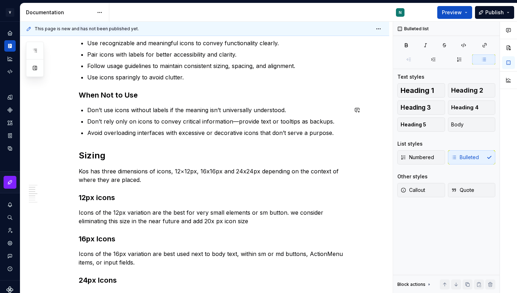
scroll to position [241, 0]
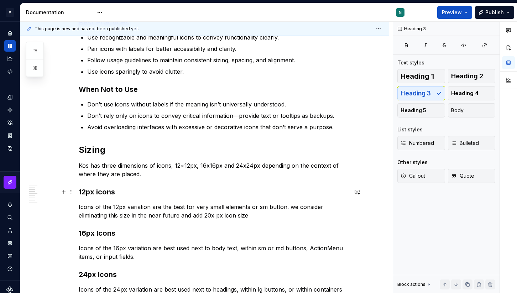
click at [81, 192] on h3 "12px icons" at bounding box center [213, 192] width 269 height 10
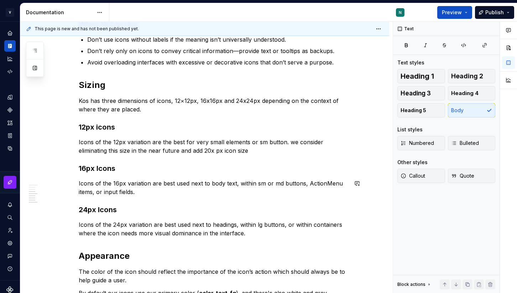
scroll to position [331, 0]
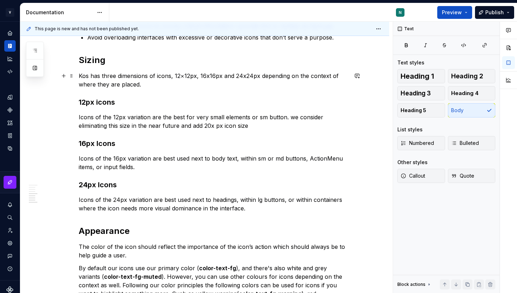
click at [156, 87] on p "Kos has three dimensions of icons, 12×12px, 16x16px and 24x24px depending on th…" at bounding box center [213, 80] width 269 height 17
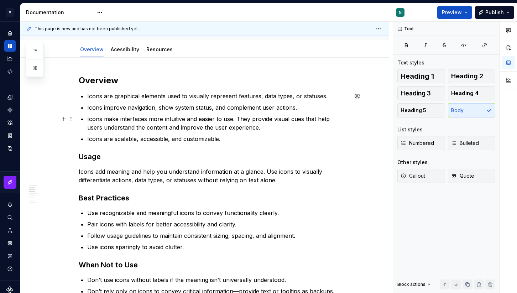
scroll to position [72, 0]
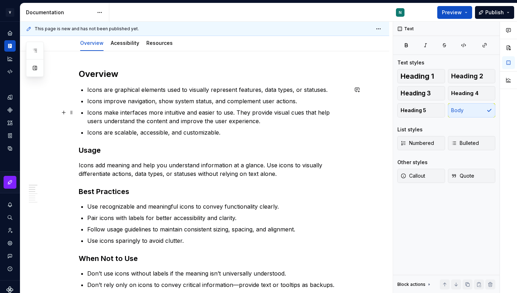
click at [251, 121] on p "Icons make interfaces more intuitive and easier to use. They provide visual cue…" at bounding box center [217, 116] width 261 height 17
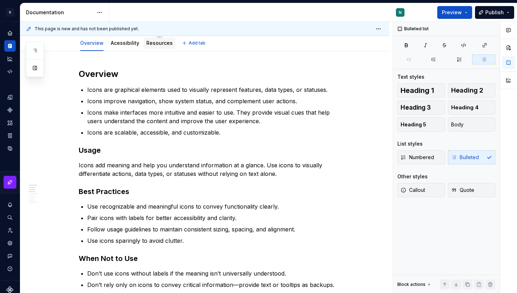
click at [155, 38] on div "Resources" at bounding box center [159, 42] width 32 height 11
click at [152, 46] on div "Resources" at bounding box center [159, 43] width 26 height 7
click at [153, 43] on link "Resources" at bounding box center [159, 43] width 26 height 6
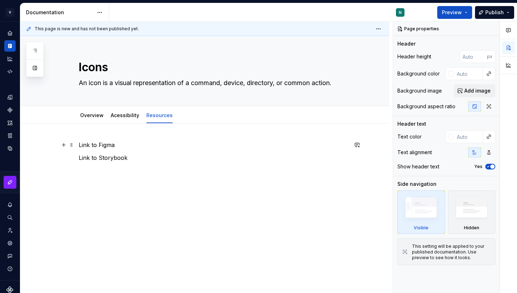
type textarea "*"
click at [152, 158] on p "Link to Storybook" at bounding box center [213, 157] width 269 height 9
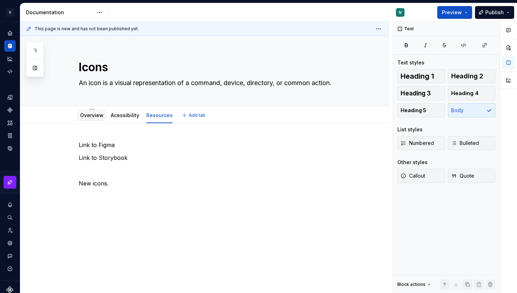
click at [100, 117] on link "Overview" at bounding box center [91, 115] width 23 height 6
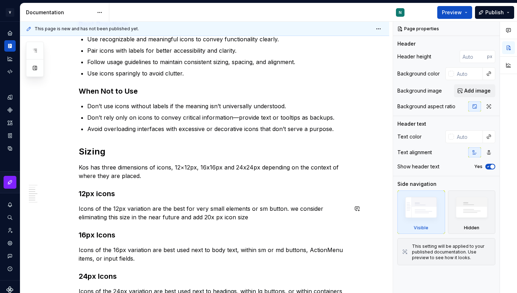
scroll to position [243, 0]
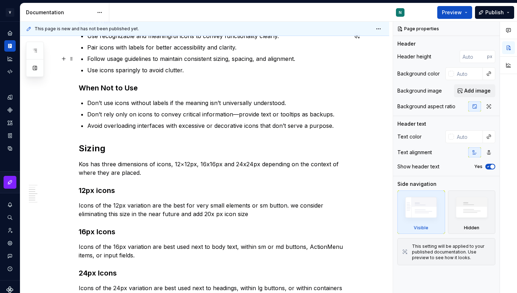
type textarea "*"
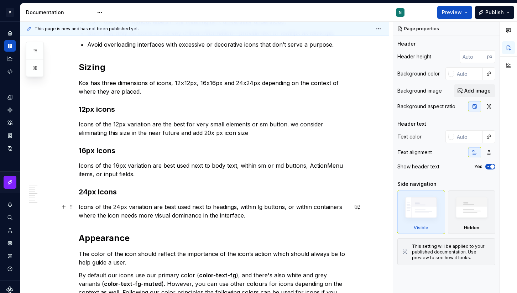
scroll to position [349, 0]
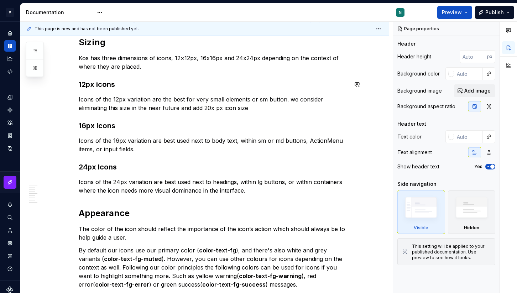
click at [149, 73] on div "Overview Icons are graphical elements used to visually represent features, data…" at bounding box center [213, 40] width 269 height 497
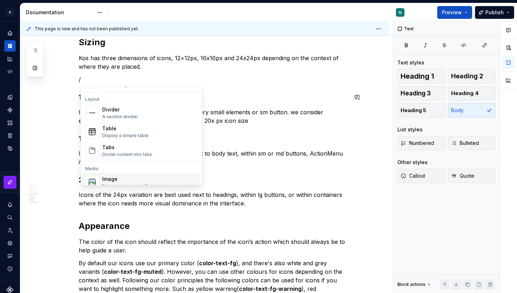
scroll to position [212, 0]
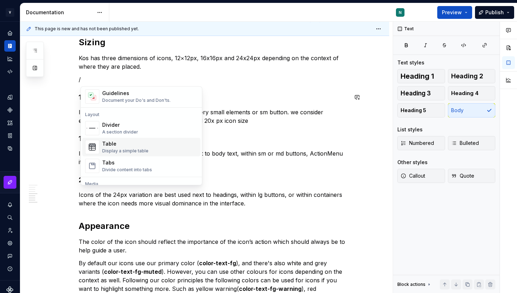
click at [119, 150] on div "Display a simple table" at bounding box center [125, 151] width 46 height 6
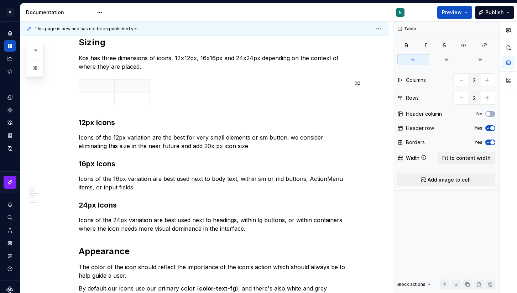
click at [131, 79] on div "Overview Icons are graphical elements used to visually represent features, data…" at bounding box center [213, 59] width 269 height 535
click at [131, 87] on p at bounding box center [132, 86] width 27 height 7
click at [133, 77] on html "V Kos N Design system data Documentation N Preview Publish Pages Add Accessibil…" at bounding box center [258, 146] width 517 height 293
click at [147, 111] on div "Clear content" at bounding box center [166, 113] width 46 height 7
click at [133, 81] on html "V Kos N Design system data Documentation N Preview Publish Pages Add Accessibil…" at bounding box center [258, 146] width 517 height 293
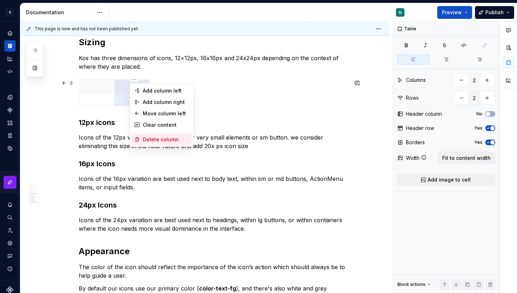
click at [150, 137] on div "Delete column" at bounding box center [166, 139] width 46 height 7
type input "1"
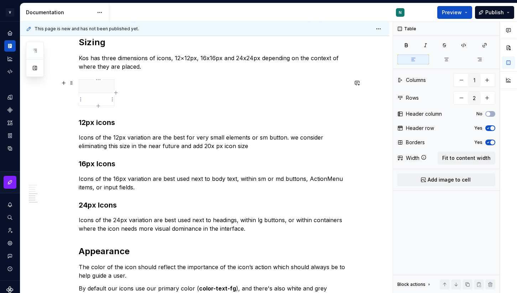
click at [109, 96] on p at bounding box center [96, 99] width 26 height 7
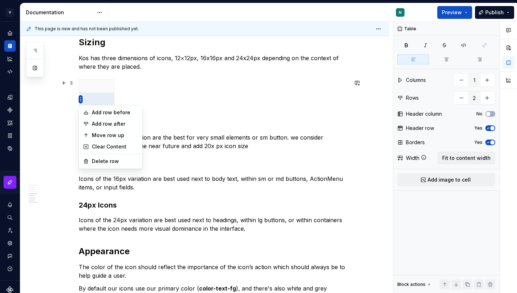
click at [80, 98] on html "V Kos N Design system data Documentation N Preview Publish Pages Add Accessibil…" at bounding box center [258, 146] width 517 height 293
click at [101, 158] on div "Delete row" at bounding box center [115, 161] width 46 height 7
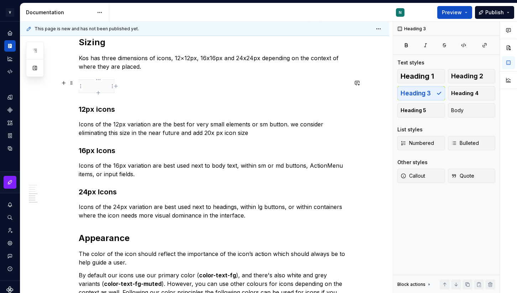
click at [101, 85] on p at bounding box center [96, 86] width 26 height 7
click at [98, 108] on h3 "12px icons" at bounding box center [213, 109] width 269 height 10
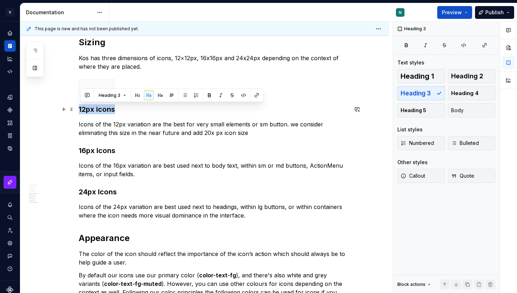
click at [98, 108] on h3 "12px icons" at bounding box center [213, 109] width 269 height 10
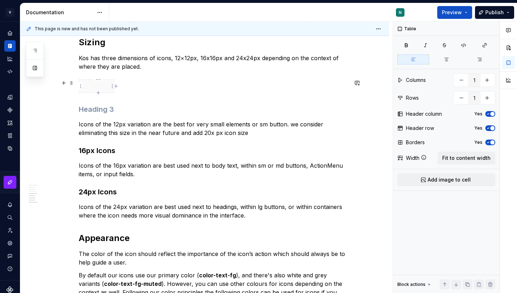
click at [104, 86] on p at bounding box center [96, 86] width 26 height 7
click at [122, 88] on div "12px icons" at bounding box center [213, 87] width 269 height 16
click at [117, 87] on icon "button" at bounding box center [116, 86] width 6 height 6
type input "2"
click at [110, 129] on p "Icons of the 12px variation are the best for very small elements or sm button. …" at bounding box center [213, 128] width 269 height 17
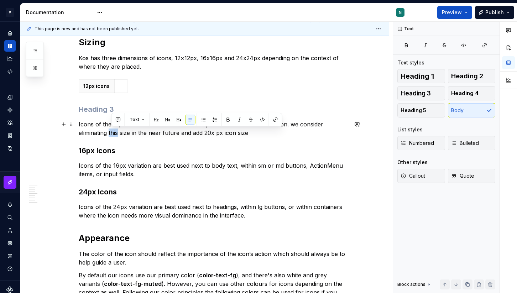
click at [110, 129] on p "Icons of the 12px variation are the best for very small elements or sm button. …" at bounding box center [213, 128] width 269 height 17
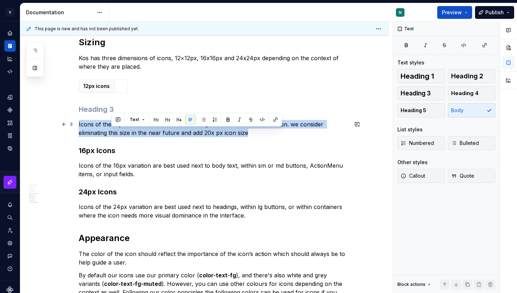
click at [110, 129] on p "Icons of the 12px variation are the best for very small elements or sm button. …" at bounding box center [213, 128] width 269 height 17
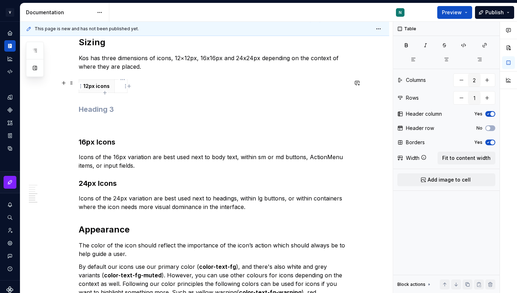
click at [119, 86] on td at bounding box center [121, 86] width 13 height 13
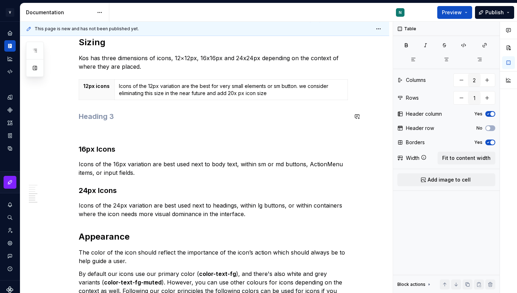
click at [153, 122] on div "Overview Icons are graphical elements used to visually represent features, data…" at bounding box center [213, 52] width 269 height 521
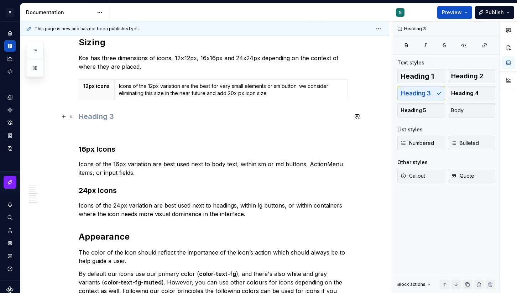
drag, startPoint x: 122, startPoint y: 118, endPoint x: 90, endPoint y: 116, distance: 31.8
click at [90, 116] on h3 at bounding box center [213, 116] width 269 height 10
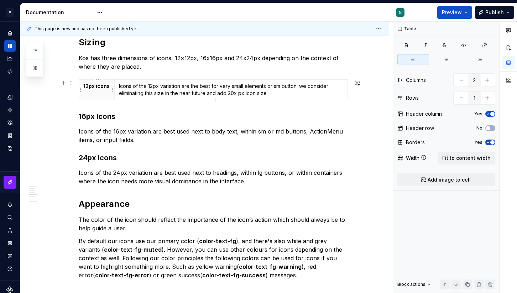
click at [109, 88] on p "12px icons" at bounding box center [96, 86] width 27 height 7
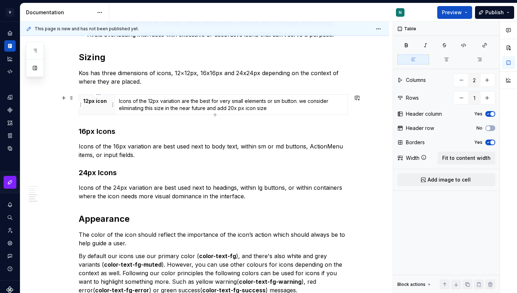
click at [101, 102] on p "12px icon" at bounding box center [96, 101] width 27 height 7
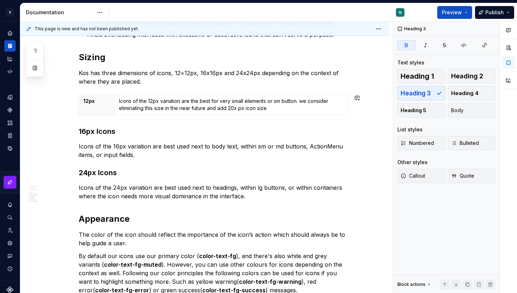
click at [205, 122] on div "Overview Icons are graphical elements used to visually represent features, data…" at bounding box center [213, 51] width 269 height 488
click at [73, 96] on span at bounding box center [72, 98] width 6 height 10
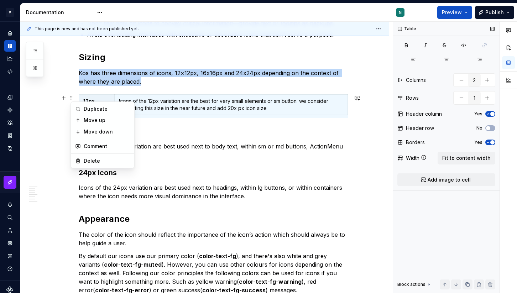
click at [490, 140] on icon "button" at bounding box center [488, 142] width 6 height 4
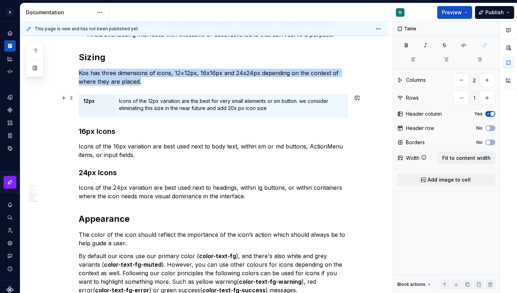
click at [358, 111] on div "Overview Icons are graphical elements used to visually represent features, data…" at bounding box center [204, 90] width 369 height 601
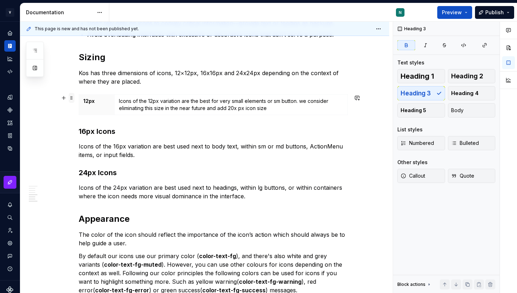
click at [73, 97] on span at bounding box center [72, 98] width 6 height 10
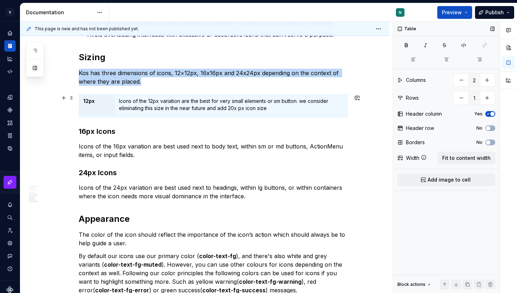
click at [490, 114] on span "button" at bounding box center [492, 114] width 4 height 4
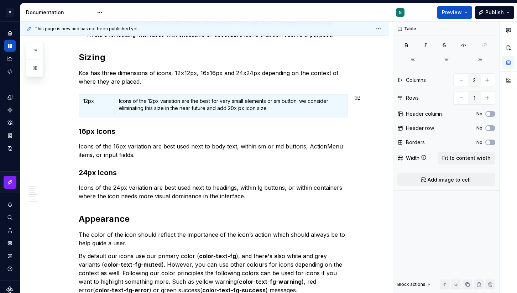
click at [258, 122] on div "Overview Icons are graphical elements used to visually represent features, data…" at bounding box center [213, 51] width 269 height 488
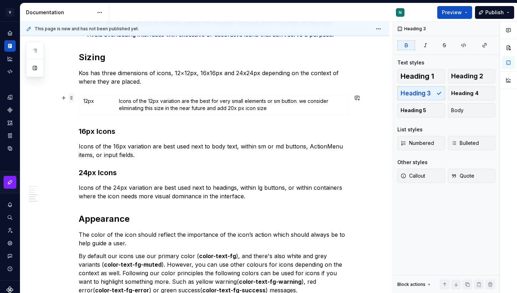
click at [74, 99] on span at bounding box center [72, 98] width 6 height 10
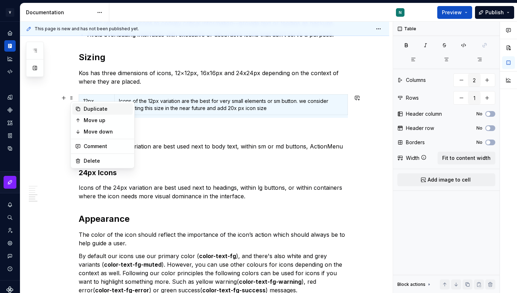
click at [87, 111] on div "Duplicate" at bounding box center [107, 108] width 46 height 7
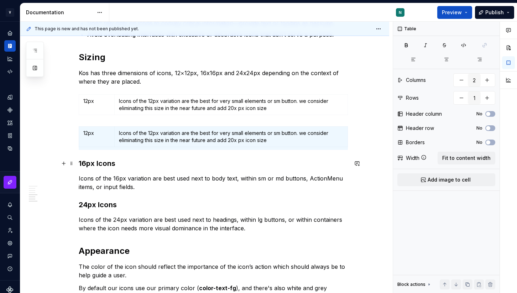
click at [97, 164] on strong "16px Icons" at bounding box center [97, 163] width 37 height 9
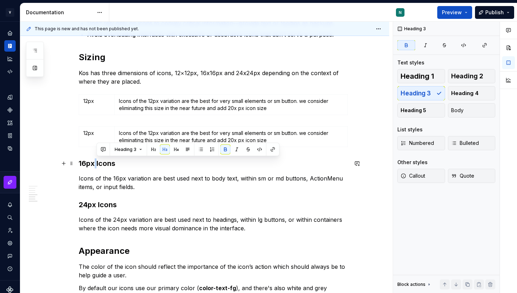
click at [97, 164] on strong "16px Icons" at bounding box center [97, 163] width 37 height 9
click at [94, 164] on strong "16px Icons" at bounding box center [97, 163] width 37 height 9
drag, startPoint x: 96, startPoint y: 164, endPoint x: 77, endPoint y: 164, distance: 19.6
click at [77, 164] on div "Overview Icons are graphical elements used to visually represent features, data…" at bounding box center [204, 106] width 369 height 633
copy strong "16px"
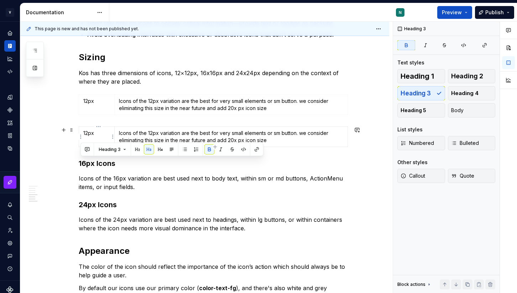
click at [89, 135] on p "12px" at bounding box center [96, 133] width 27 height 7
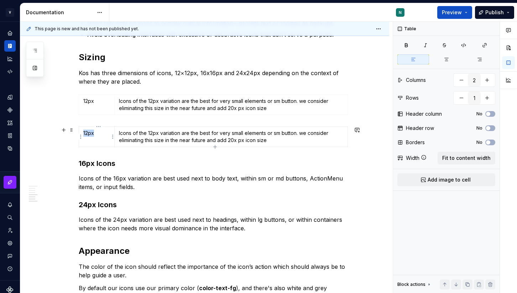
click at [89, 135] on p "12px" at bounding box center [96, 133] width 27 height 7
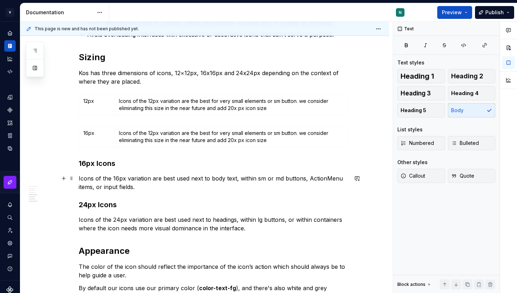
click at [100, 178] on p "Icons of the 16px variation are best used next to body text, within sm or md bu…" at bounding box center [213, 182] width 269 height 17
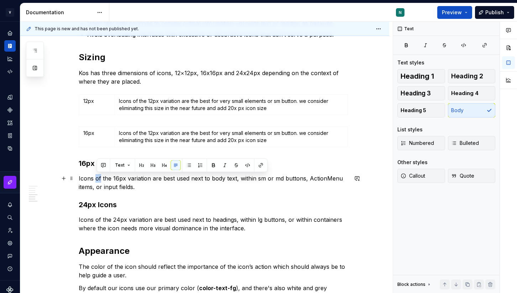
click at [100, 178] on p "Icons of the 16px variation are best used next to body text, within sm or md bu…" at bounding box center [213, 182] width 269 height 17
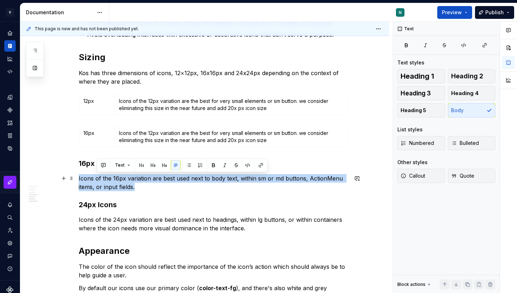
click at [100, 178] on p "Icons of the 16px variation are best used next to body text, within sm or md bu…" at bounding box center [213, 182] width 269 height 17
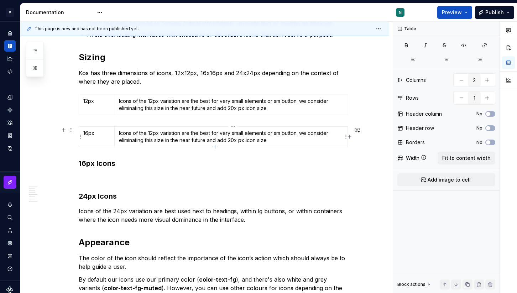
click at [148, 136] on p "Icons of the 12px variation are the best for very small elements or sm button. …" at bounding box center [231, 137] width 224 height 14
click at [140, 155] on div "Overview Icons are graphical elements used to visually represent features, data…" at bounding box center [213, 62] width 269 height 511
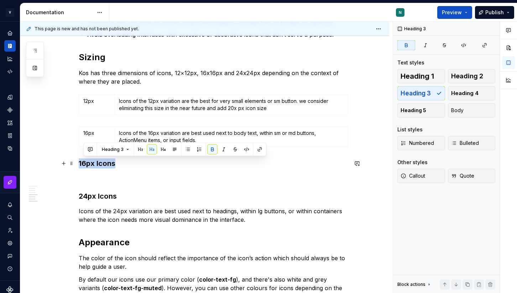
drag, startPoint x: 96, startPoint y: 163, endPoint x: 78, endPoint y: 163, distance: 18.9
click at [78, 163] on div "Overview Icons are graphical elements used to visually represent features, data…" at bounding box center [204, 102] width 369 height 625
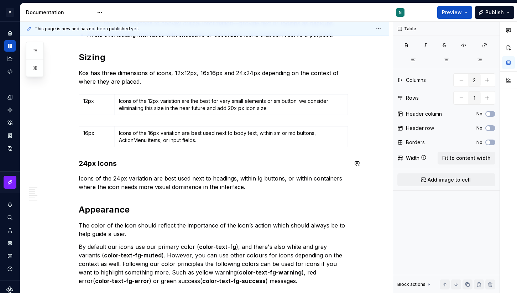
click at [94, 155] on div "Overview Icons are graphical elements used to visually represent features, data…" at bounding box center [213, 46] width 269 height 479
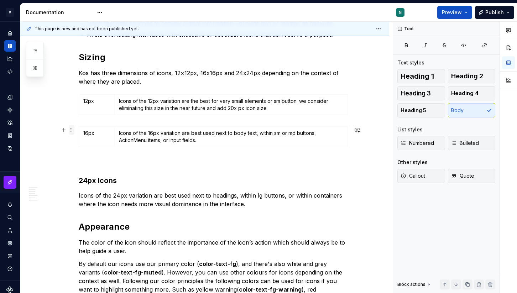
click at [74, 131] on span at bounding box center [72, 130] width 6 height 10
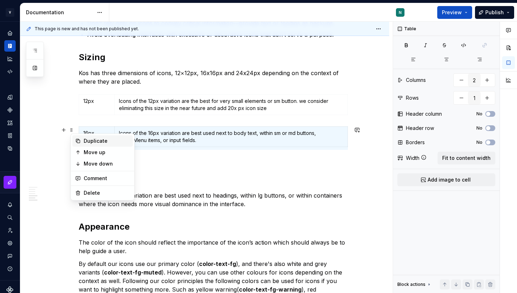
click at [87, 142] on div "Duplicate" at bounding box center [107, 140] width 46 height 7
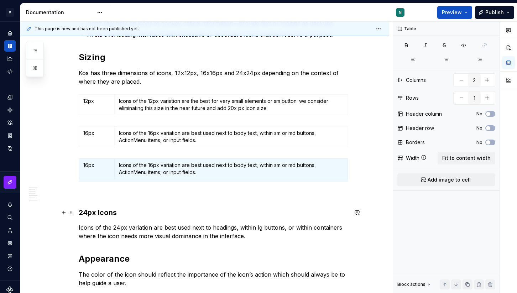
click at [92, 211] on strong "24px Icons" at bounding box center [98, 212] width 38 height 9
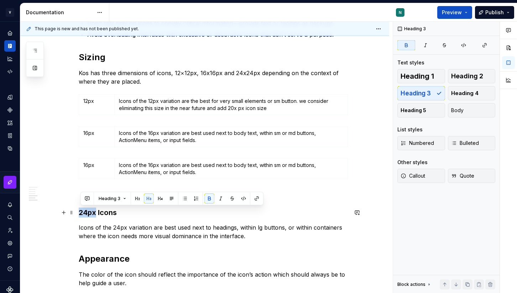
click at [92, 211] on strong "24px Icons" at bounding box center [98, 212] width 38 height 9
click at [95, 211] on strong "24px Icons" at bounding box center [98, 212] width 38 height 9
drag, startPoint x: 99, startPoint y: 211, endPoint x: 54, endPoint y: 211, distance: 44.5
click at [54, 211] on div "Overview Icons are graphical elements used to visually represent features, data…" at bounding box center [204, 110] width 369 height 641
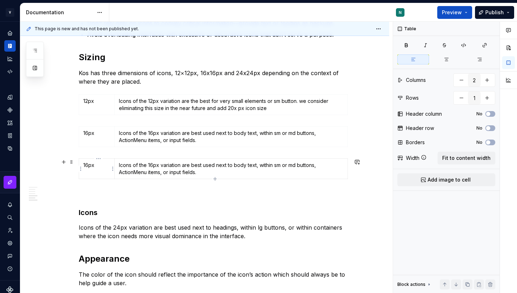
click at [91, 165] on p "16px" at bounding box center [96, 165] width 27 height 7
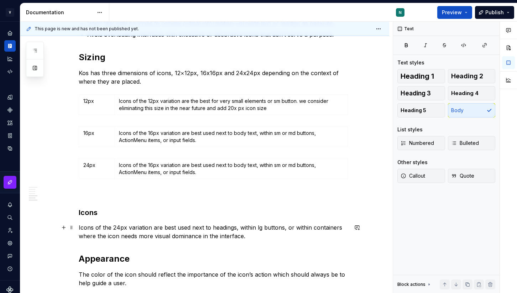
click at [87, 228] on p "Icons of the 24px variation are best used next to headings, within lg buttons, …" at bounding box center [213, 231] width 269 height 17
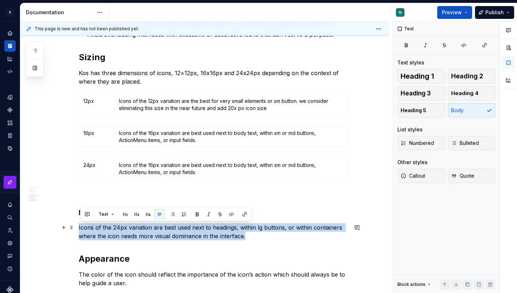
click at [87, 228] on p "Icons of the 24px variation are best used next to headings, within lg buttons, …" at bounding box center [213, 231] width 269 height 17
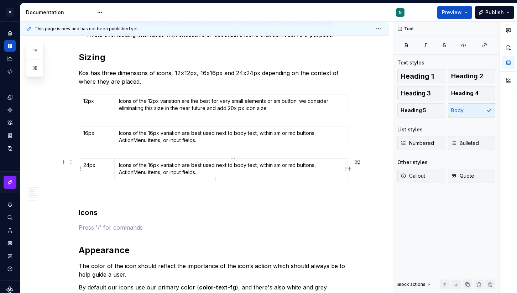
click at [131, 172] on p "Icons of the 16px variation are best used next to body text, within sm or md bu…" at bounding box center [231, 169] width 224 height 14
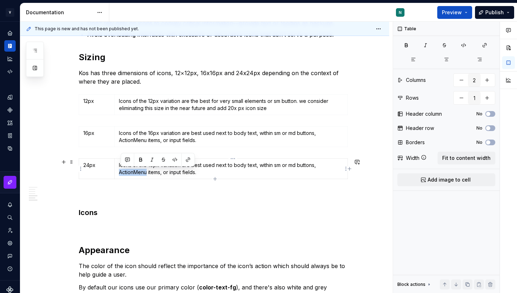
click at [131, 172] on p "Icons of the 16px variation are best used next to body text, within sm or md bu…" at bounding box center [231, 169] width 224 height 14
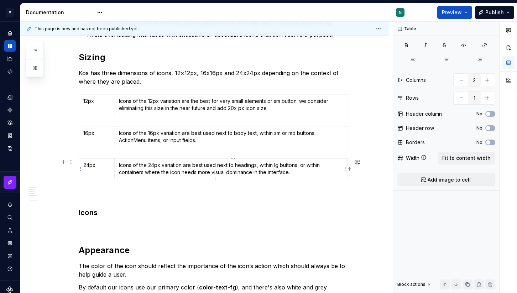
click at [180, 164] on p "Icons of the 24px variation are best used next to headings, within lg buttons, …" at bounding box center [231, 169] width 224 height 14
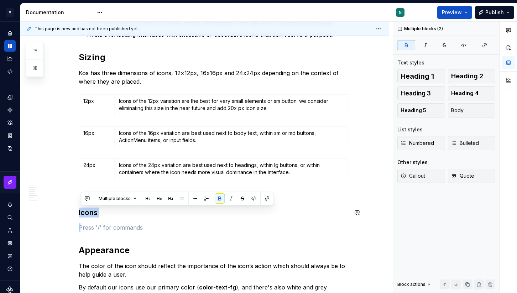
drag, startPoint x: 112, startPoint y: 218, endPoint x: 88, endPoint y: 202, distance: 29.0
click at [88, 202] on div "Overview Icons are graphical elements used to visually represent features, data…" at bounding box center [213, 66] width 269 height 519
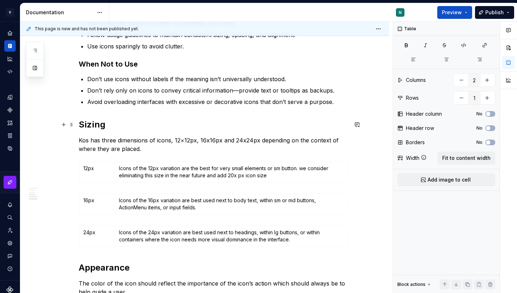
scroll to position [269, 0]
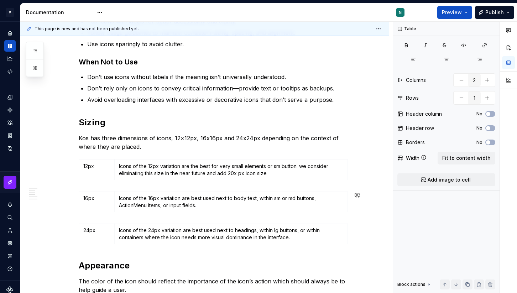
click at [364, 216] on div "Overview Icons are graphical elements used to visually represent features, data…" at bounding box center [204, 146] width 369 height 583
click at [197, 186] on div "Overview Icons are graphical elements used to visually represent features, data…" at bounding box center [213, 106] width 269 height 469
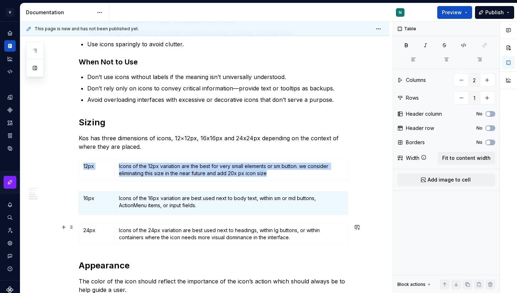
click at [382, 245] on div "Overview Icons are graphical elements used to visually represent features, data…" at bounding box center [204, 146] width 369 height 583
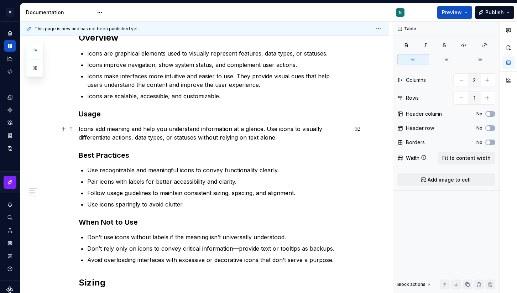
scroll to position [0, 0]
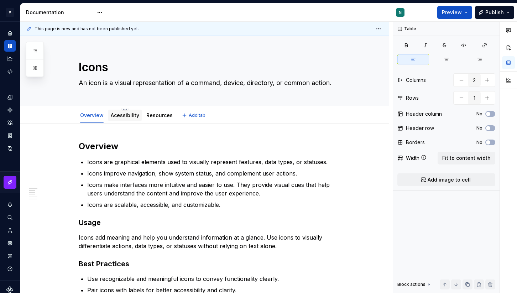
click at [127, 115] on link "Acessibility" at bounding box center [125, 115] width 28 height 6
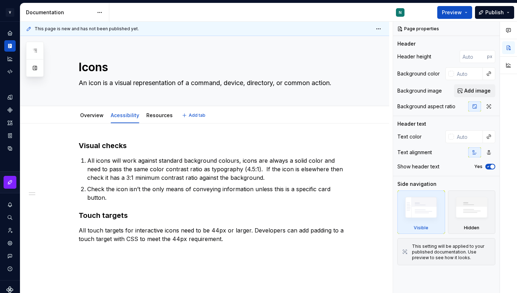
type textarea "*"
click at [249, 169] on p "All icons will work against standard background colours, icons are always a sol…" at bounding box center [217, 169] width 261 height 26
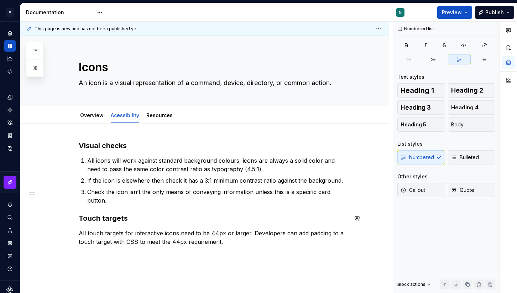
scroll to position [49, 0]
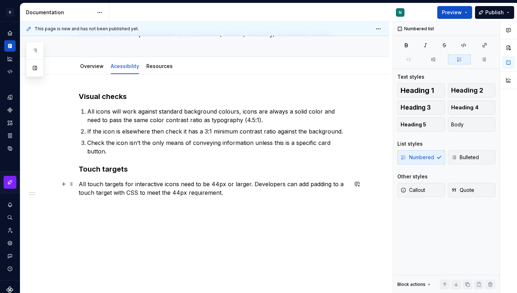
click at [108, 181] on p "All touch targets for interactive icons need to be 44px or larger. Developers c…" at bounding box center [213, 188] width 269 height 17
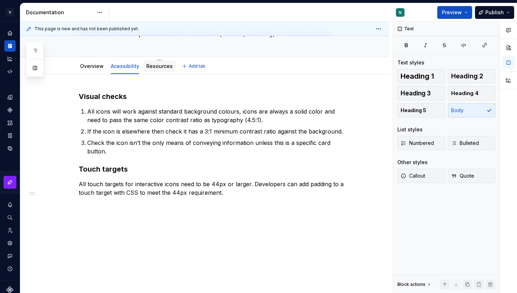
click at [151, 70] on div "Resources" at bounding box center [159, 66] width 32 height 11
click at [158, 69] on link "Resources" at bounding box center [159, 66] width 26 height 6
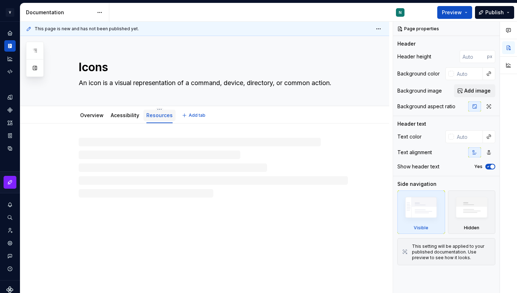
type textarea "*"
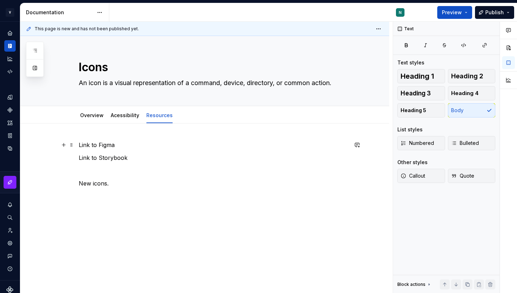
click at [121, 147] on p "Link to Figma" at bounding box center [213, 145] width 269 height 9
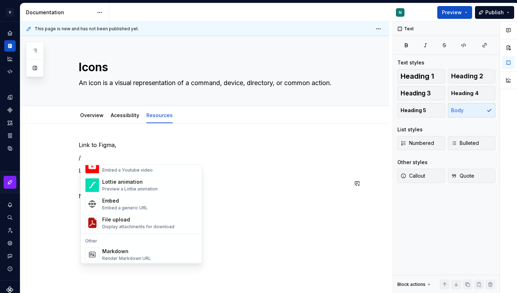
scroll to position [398, 0]
click at [134, 149] on div "Link to Figma, / Link to Storybook New icons." at bounding box center [213, 171] width 269 height 60
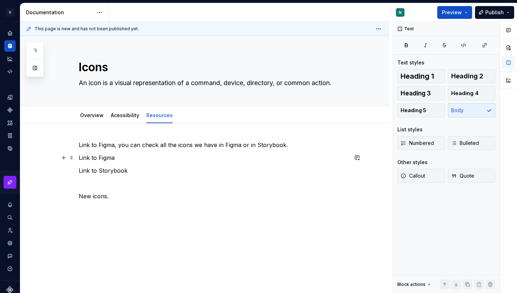
click at [81, 157] on p "Link to Figma" at bounding box center [213, 157] width 269 height 9
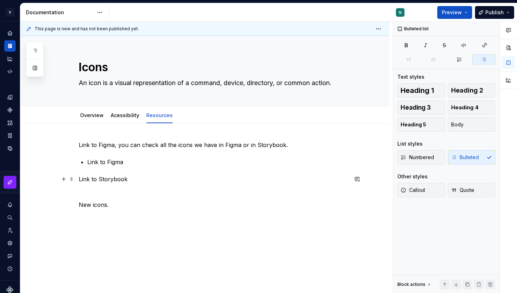
click at [80, 179] on p "Link to Storybook" at bounding box center [213, 179] width 269 height 9
click at [113, 209] on p "New icons." at bounding box center [213, 209] width 269 height 9
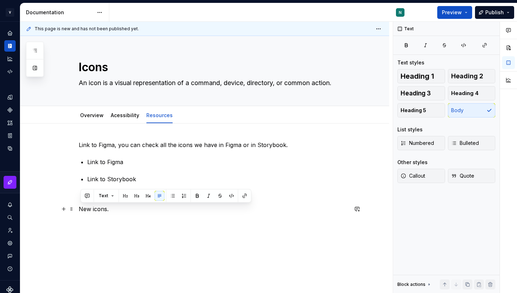
drag, startPoint x: 121, startPoint y: 206, endPoint x: 80, endPoint y: 206, distance: 40.9
click at [80, 206] on p "New icons." at bounding box center [213, 209] width 269 height 9
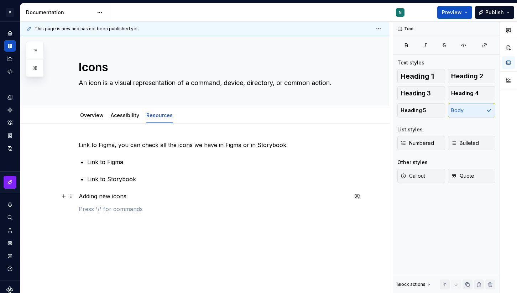
click at [104, 198] on p "Adding new icons" at bounding box center [213, 196] width 269 height 9
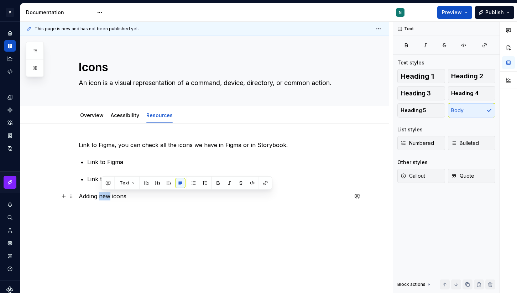
click at [104, 198] on p "Adding new icons" at bounding box center [213, 196] width 269 height 9
click at [132, 182] on button "button" at bounding box center [137, 183] width 10 height 10
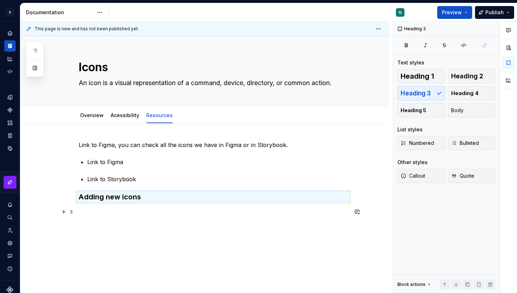
click at [121, 210] on p at bounding box center [213, 212] width 269 height 9
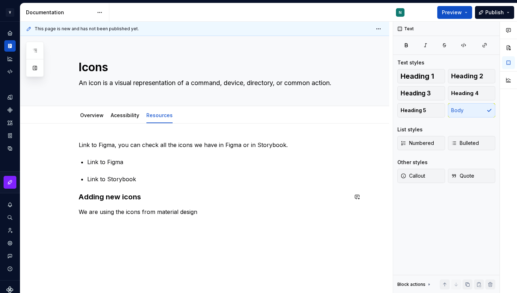
click at [192, 204] on div "Link to Figma, you can check all the icons we have in Figma or in Storybook. Li…" at bounding box center [213, 178] width 269 height 75
click at [195, 215] on p "We are using the icons from material design" at bounding box center [213, 212] width 269 height 9
click at [202, 213] on p "We are using the icons from material design" at bounding box center [213, 212] width 269 height 9
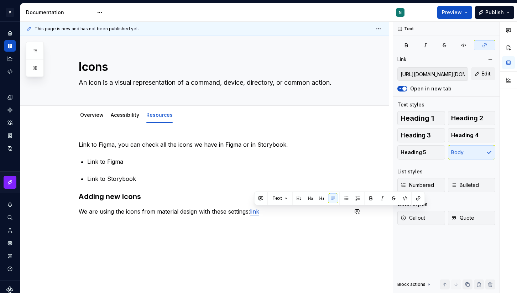
click at [288, 231] on div "Link to Figma, you can check all the icons we have in Figma or in Storybook. Li…" at bounding box center [204, 217] width 369 height 189
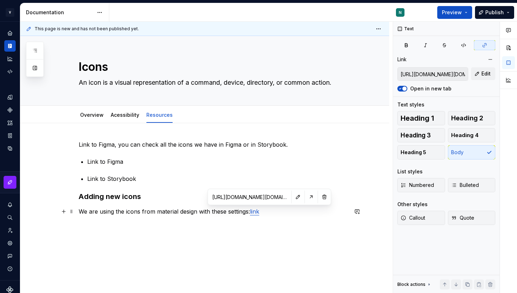
click at [259, 214] on link "link" at bounding box center [254, 211] width 9 height 7
click at [306, 197] on button "button" at bounding box center [311, 197] width 10 height 10
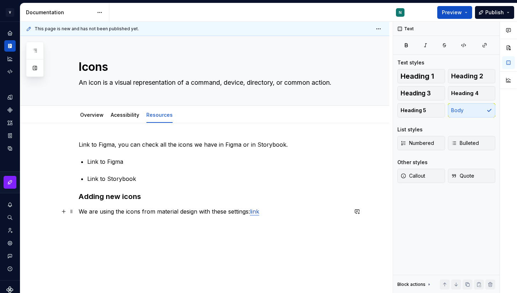
click at [280, 211] on p "We are using the icons from material design with these settings: link" at bounding box center [213, 211] width 269 height 9
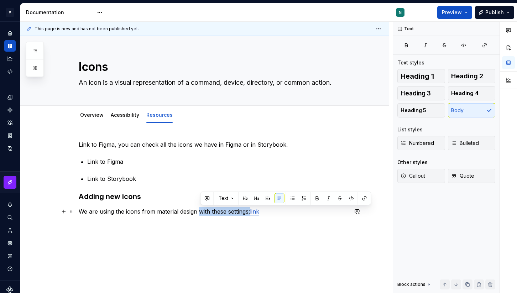
drag, startPoint x: 200, startPoint y: 211, endPoint x: 251, endPoint y: 211, distance: 50.9
click at [251, 211] on p "We are using the icons from material design with these settings: link" at bounding box center [213, 211] width 269 height 9
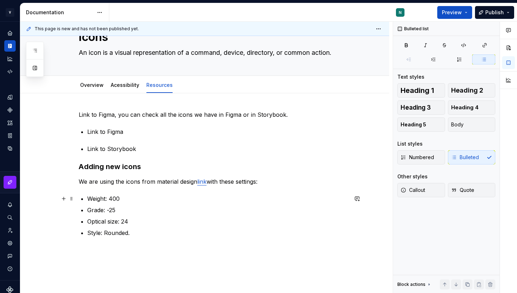
scroll to position [51, 0]
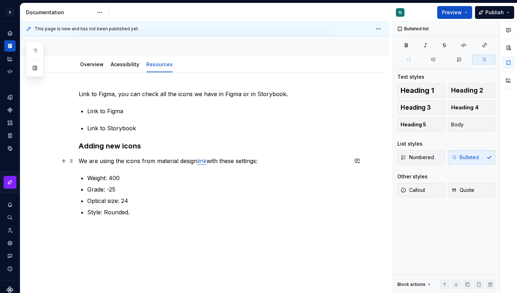
click at [262, 159] on p "We are using the icons from material design link with these settings:" at bounding box center [213, 161] width 269 height 9
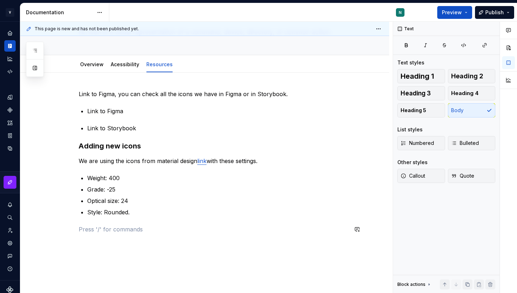
click at [161, 219] on div "Link to Figma, you can check all the icons we have in Figma or in Storybook. Li…" at bounding box center [213, 162] width 269 height 144
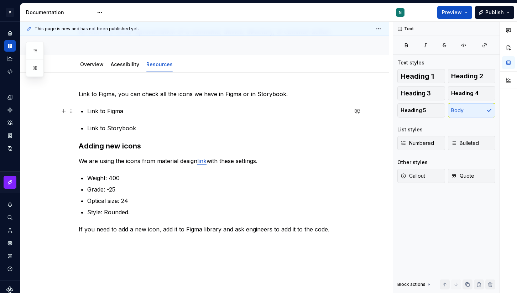
scroll to position [0, 0]
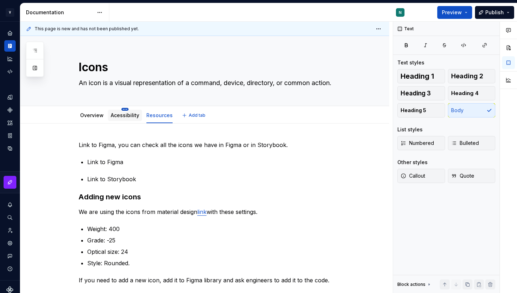
click at [125, 109] on html "V Kos N Design system data Documentation N Preview Publish Pages Add Accessibil…" at bounding box center [258, 146] width 517 height 293
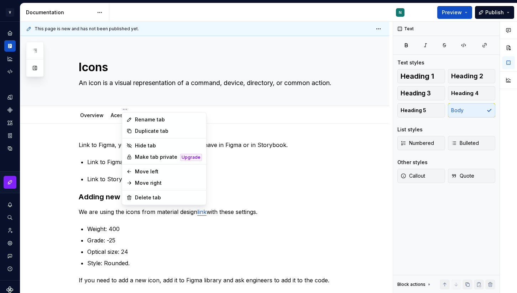
click at [114, 116] on html "V Kos N Design system data Documentation N Preview Publish Pages Add Accessibil…" at bounding box center [258, 146] width 517 height 293
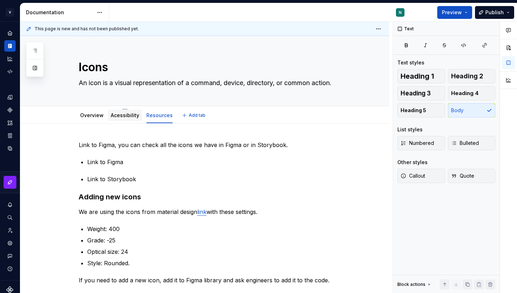
click at [115, 117] on link "Acessibility" at bounding box center [125, 115] width 28 height 6
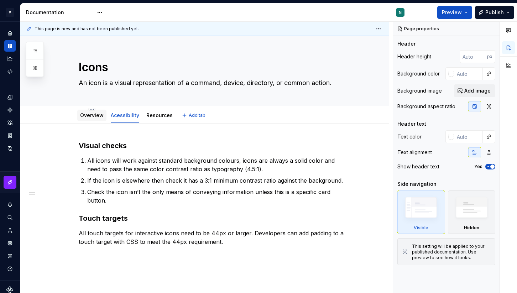
click at [94, 117] on link "Overview" at bounding box center [91, 115] width 23 height 6
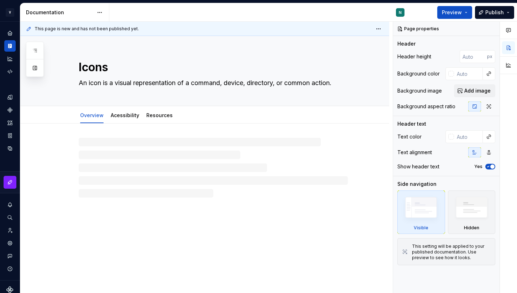
type textarea "*"
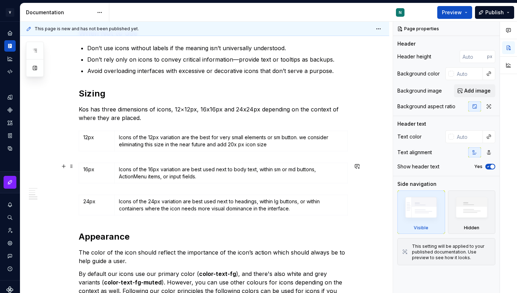
scroll to position [302, 0]
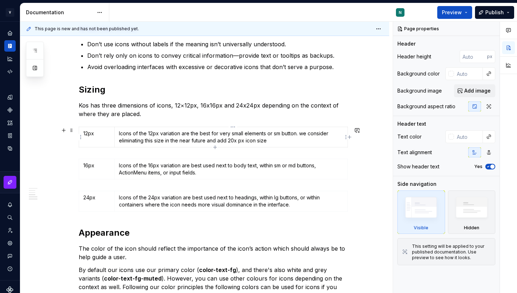
click at [279, 141] on p "Icons of the 12px variation are the best for very small elements or sm button. …" at bounding box center [231, 137] width 224 height 14
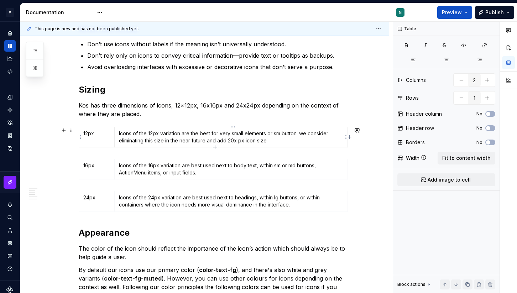
click at [306, 134] on p "Icons of the 12px variation are the best for very small elements or sm button. …" at bounding box center [231, 137] width 224 height 14
click at [270, 139] on p "Icons of the 12px variation are the best for very small elements or sm button. …" at bounding box center [231, 137] width 224 height 14
click at [226, 141] on p "Icons of the 12px variation are the best for very small elements or sm button. …" at bounding box center [231, 137] width 224 height 14
click at [242, 153] on div "Overview Icons are graphical elements used to visually represent features, data…" at bounding box center [213, 73] width 269 height 469
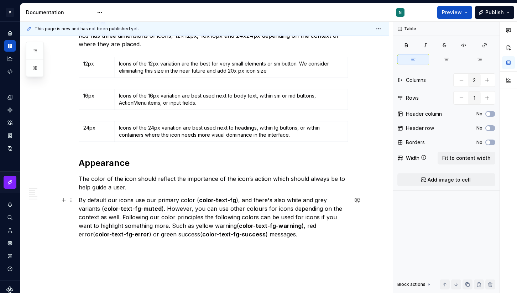
scroll to position [375, 0]
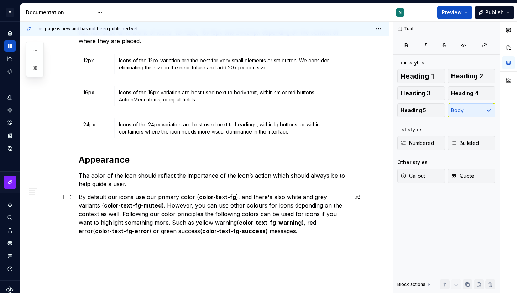
click at [249, 234] on p "By default our icons use our primary color ( color-text-fg ), and there's also …" at bounding box center [213, 214] width 269 height 43
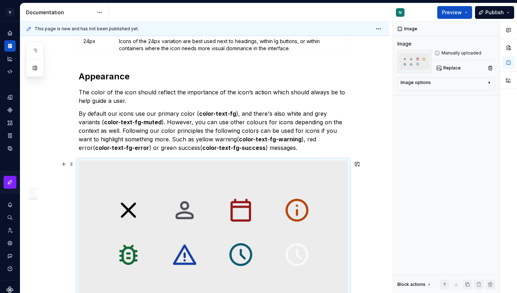
click at [227, 188] on img at bounding box center [213, 232] width 268 height 143
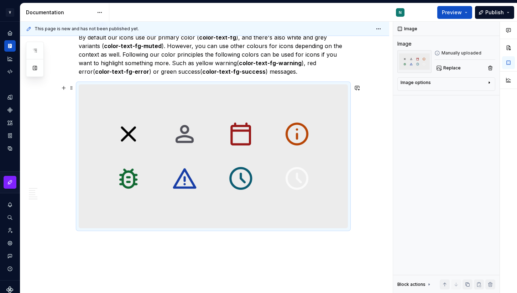
scroll to position [534, 0]
click at [299, 139] on img at bounding box center [213, 155] width 268 height 143
click at [319, 211] on img at bounding box center [213, 155] width 268 height 143
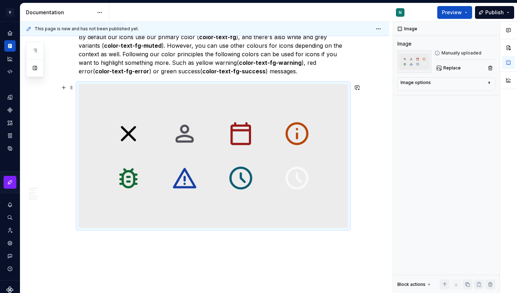
click at [89, 99] on img at bounding box center [213, 155] width 268 height 143
click at [74, 88] on span at bounding box center [72, 88] width 6 height 10
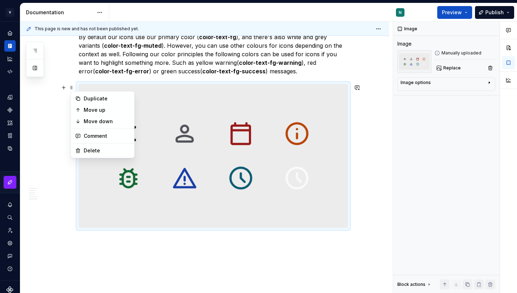
click at [179, 115] on img at bounding box center [213, 155] width 268 height 143
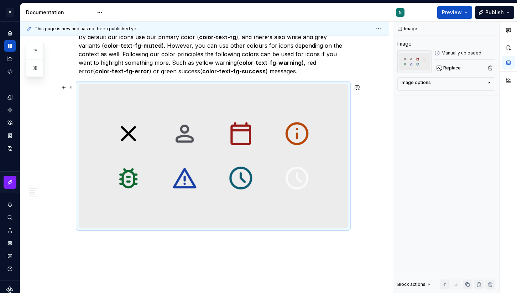
click at [179, 115] on img at bounding box center [213, 155] width 268 height 143
click at [359, 116] on div "This page is new and has not been published yet. Icons An icon is a visual repr…" at bounding box center [206, 158] width 372 height 272
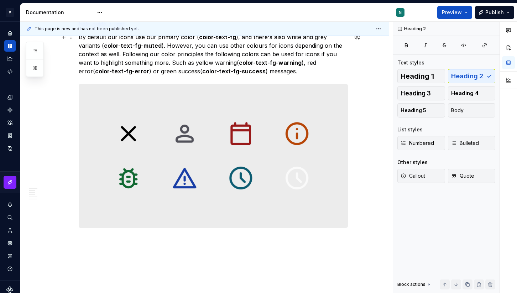
click at [283, 73] on p "By default our icons use our primary color ( color-text-fg ), and there's also …" at bounding box center [213, 54] width 269 height 43
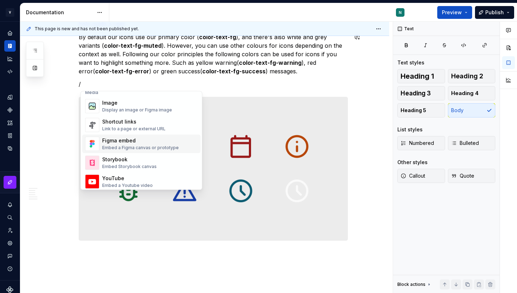
scroll to position [296, 0]
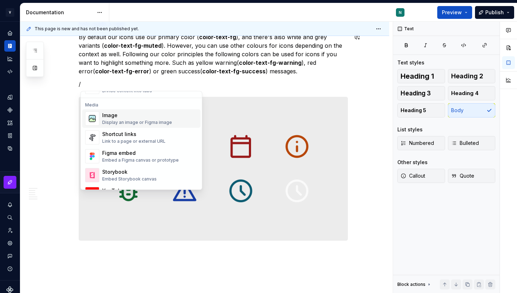
click at [160, 122] on div "Display an image or Figma image" at bounding box center [137, 123] width 70 height 6
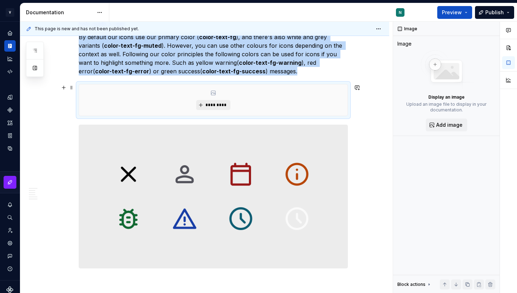
click at [214, 102] on span "*********" at bounding box center [216, 105] width 22 height 6
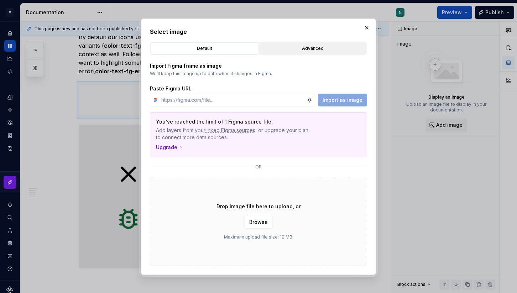
click at [317, 49] on div "Advanced" at bounding box center [312, 48] width 103 height 7
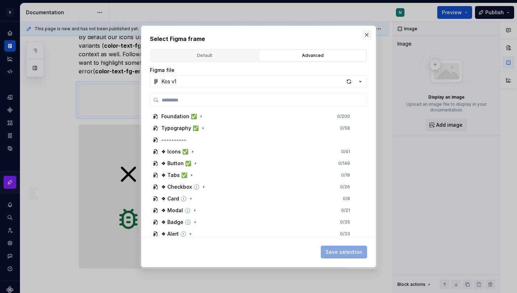
click at [365, 36] on button "button" at bounding box center [367, 35] width 10 height 10
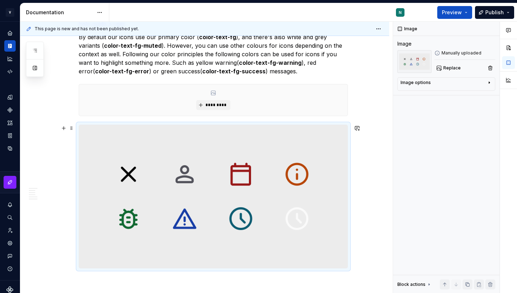
click at [256, 183] on img at bounding box center [213, 196] width 268 height 143
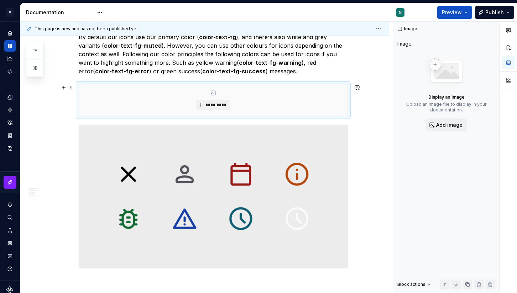
click at [251, 104] on div "*********" at bounding box center [213, 99] width 268 height 31
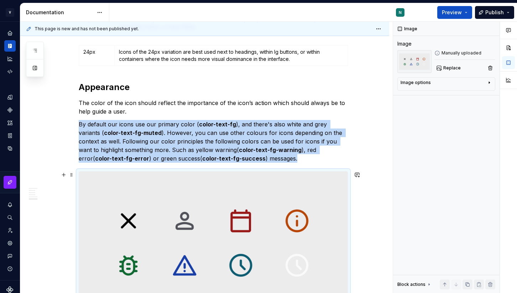
scroll to position [441, 0]
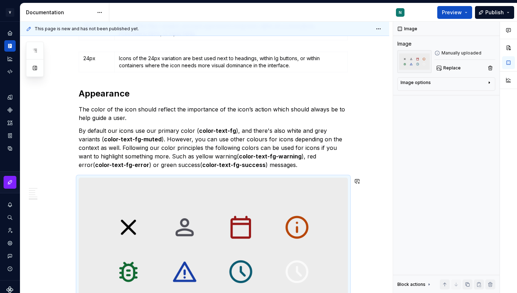
click at [290, 169] on div "Overview Icons are graphical elements used to visually represent features, data…" at bounding box center [213, 11] width 269 height 622
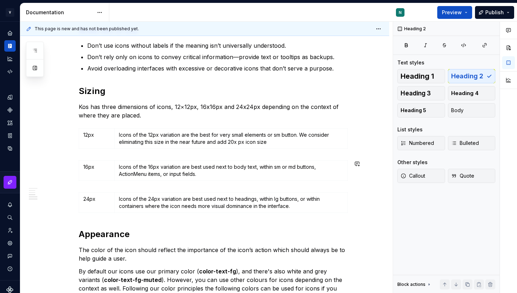
scroll to position [283, 0]
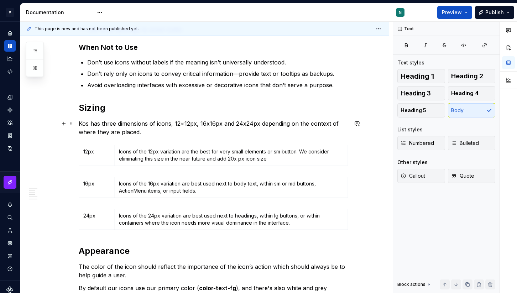
click at [166, 129] on p "Kos has three dimensions of icons, 12×12px, 16x16px and 24x24px depending on th…" at bounding box center [213, 127] width 269 height 17
click at [171, 133] on p "Kos has three dimensions of icons, 12×12px, 16x16px and 24x24px depending on th…" at bounding box center [213, 127] width 269 height 17
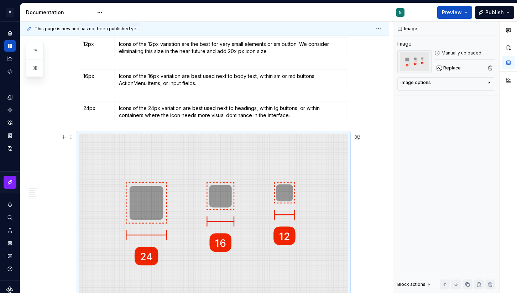
scroll to position [395, 0]
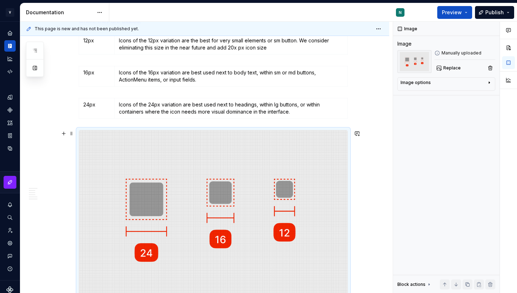
click at [283, 188] on img at bounding box center [213, 218] width 268 height 176
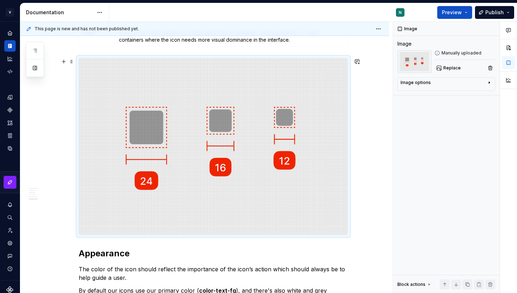
scroll to position [281, 0]
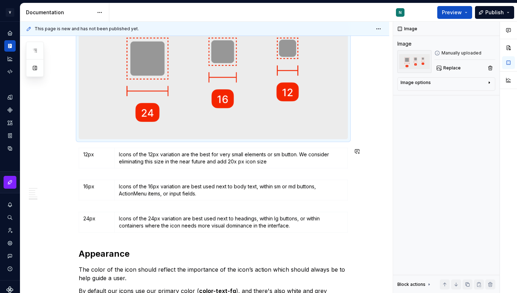
click at [212, 112] on img at bounding box center [213, 74] width 268 height 130
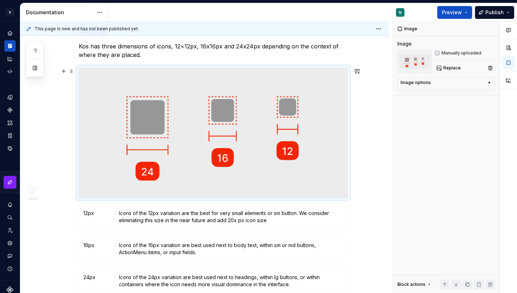
scroll to position [360, 0]
click at [328, 94] on img at bounding box center [213, 134] width 268 height 130
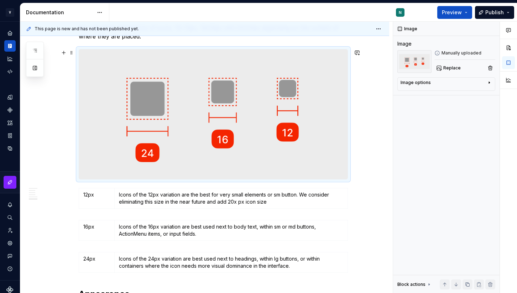
click at [253, 117] on img at bounding box center [213, 114] width 268 height 130
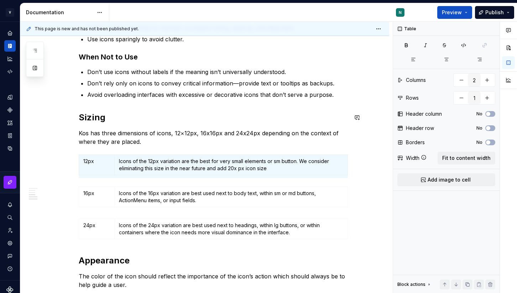
scroll to position [280, 0]
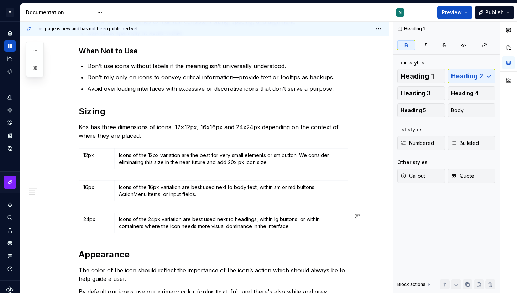
click at [104, 237] on div "Overview Icons are graphical elements used to visually represent features, data…" at bounding box center [213, 172] width 269 height 622
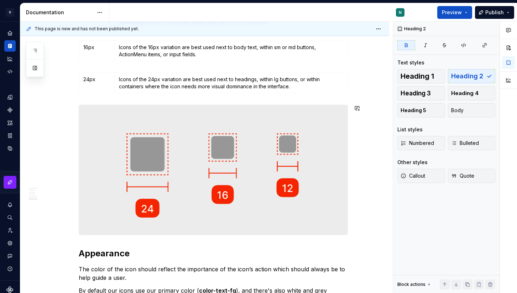
scroll to position [427, 0]
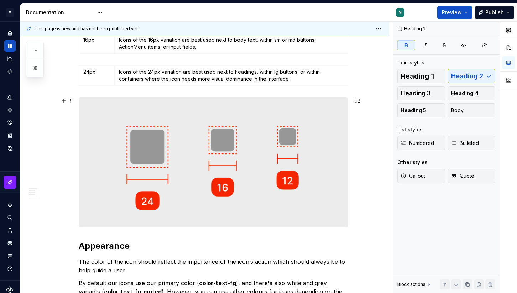
click at [361, 220] on div "This page is new and has not been published yet. Icons An icon is a visual repr…" at bounding box center [206, 158] width 372 height 272
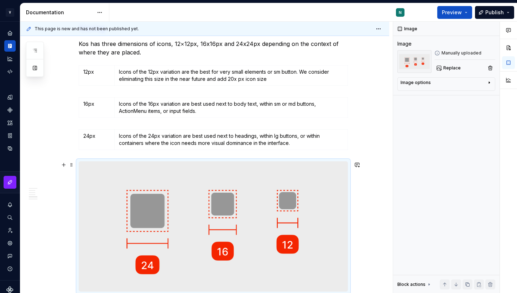
click at [336, 211] on img at bounding box center [213, 227] width 268 height 130
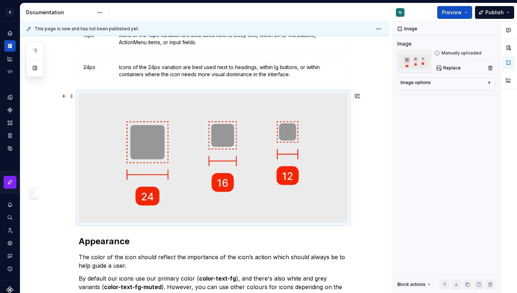
scroll to position [431, 0]
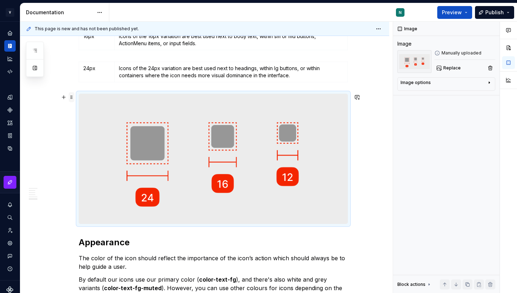
click at [73, 95] on span at bounding box center [72, 97] width 6 height 10
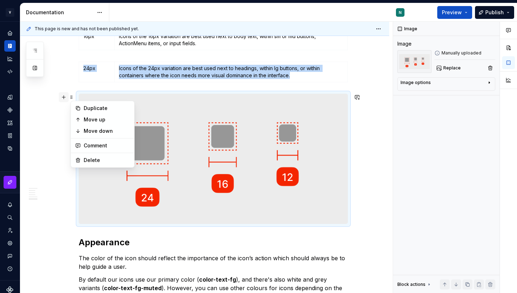
click at [66, 99] on button "button" at bounding box center [64, 97] width 10 height 10
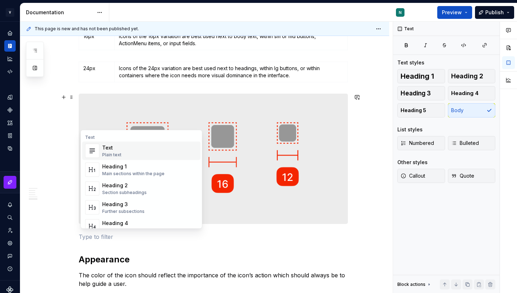
click at [147, 86] on div "Overview Icons are graphical elements used to visually represent features, data…" at bounding box center [213, 99] width 269 height 778
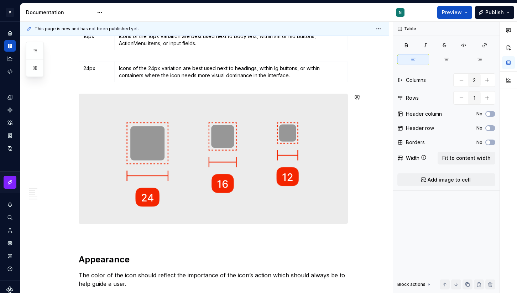
click at [237, 87] on div "Overview Icons are graphical elements used to visually represent features, data…" at bounding box center [213, 99] width 269 height 778
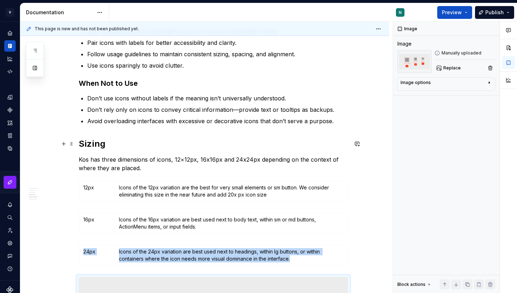
scroll to position [0, 0]
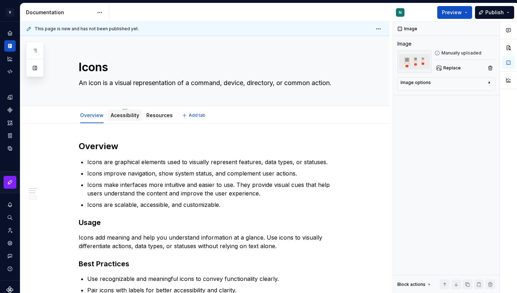
click at [127, 111] on div "Acessibility" at bounding box center [125, 115] width 28 height 9
click at [125, 115] on link "Acessibility" at bounding box center [125, 115] width 28 height 6
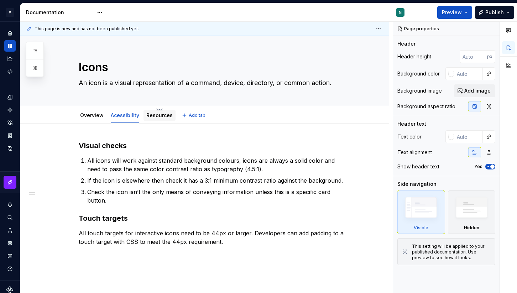
click at [162, 115] on link "Resources" at bounding box center [159, 115] width 26 height 6
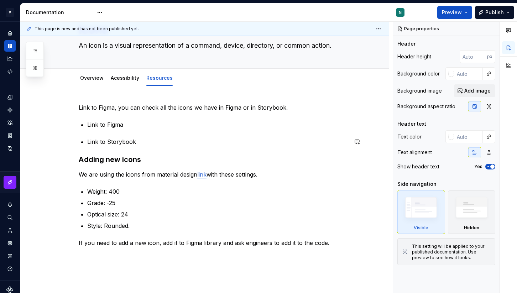
scroll to position [14, 0]
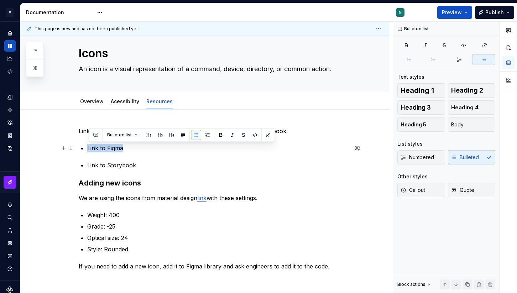
drag, startPoint x: 111, startPoint y: 146, endPoint x: 90, endPoint y: 146, distance: 21.0
click at [90, 146] on p "Link to Figma" at bounding box center [217, 148] width 261 height 9
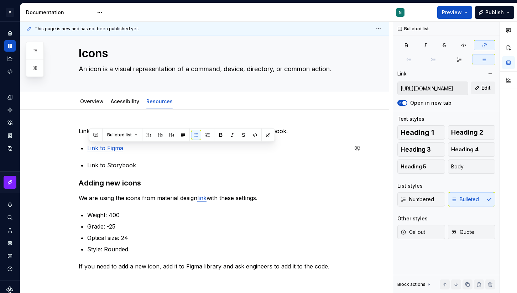
type textarea "*"
click at [153, 181] on h3 "Adding new icons" at bounding box center [213, 183] width 269 height 10
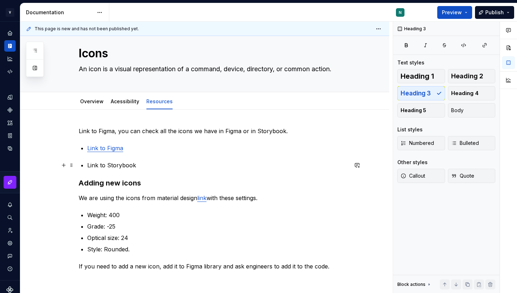
click at [116, 167] on p "Link to Storybook" at bounding box center [217, 165] width 261 height 9
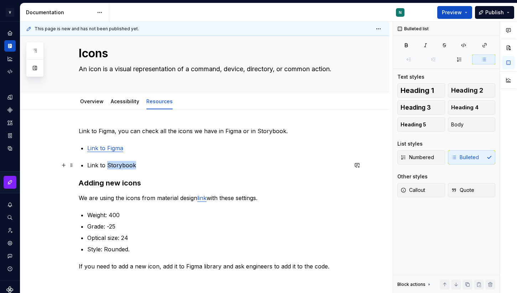
click at [116, 167] on p "Link to Storybook" at bounding box center [217, 165] width 261 height 9
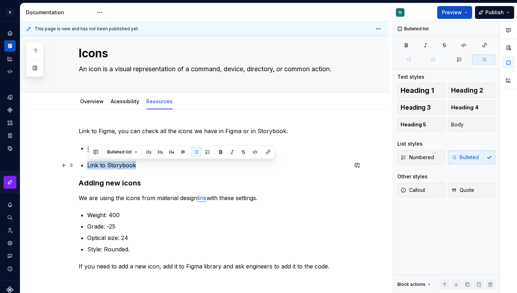
click at [116, 167] on p "Link to Storybook" at bounding box center [217, 165] width 261 height 9
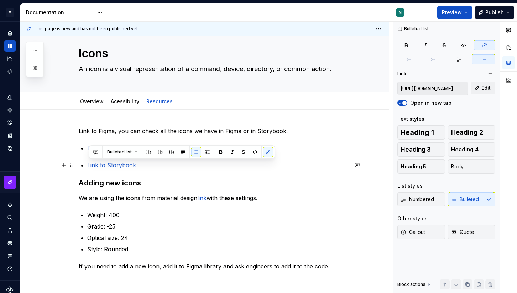
click at [149, 166] on p "Link to Storybook" at bounding box center [217, 165] width 261 height 9
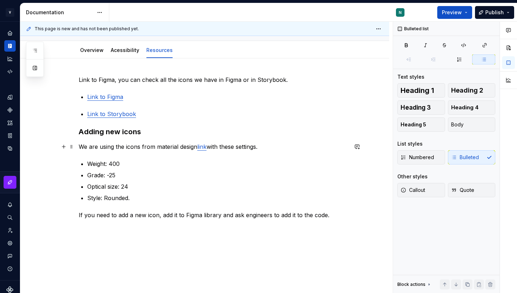
scroll to position [68, 0]
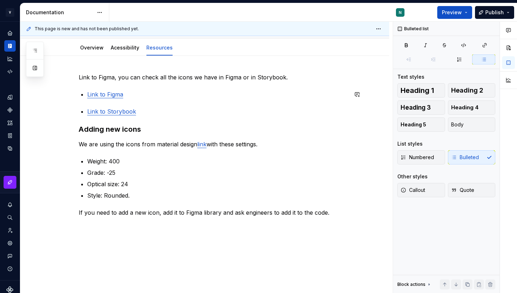
click at [137, 100] on div "Link to Figma, you can check all the icons we have in Figma or in Storybook. Li…" at bounding box center [213, 145] width 269 height 144
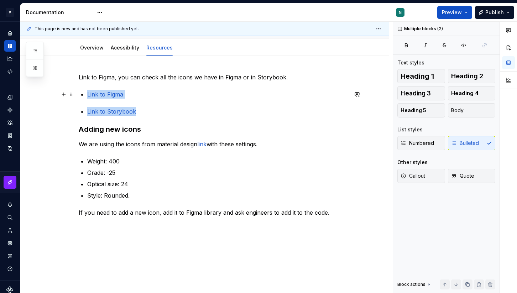
drag, startPoint x: 139, startPoint y: 110, endPoint x: 89, endPoint y: 98, distance: 50.8
click at [89, 97] on div "Link to Figma, you can check all the icons we have in Figma or in Storybook. Li…" at bounding box center [213, 145] width 269 height 144
click at [86, 104] on div "Link to Figma, you can check all the icons we have in Figma or in Storybook. Li…" at bounding box center [213, 145] width 269 height 144
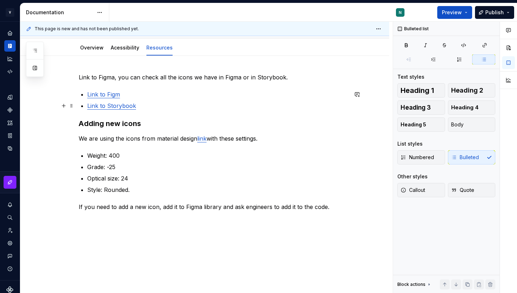
click at [170, 100] on ul "Link to Figm Link to Storybook" at bounding box center [217, 100] width 261 height 20
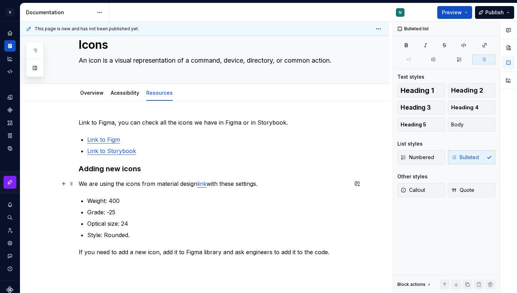
scroll to position [0, 0]
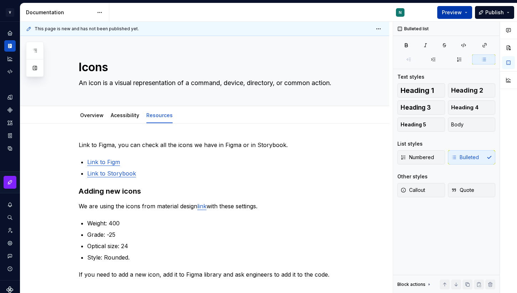
click at [456, 13] on span "Preview" at bounding box center [452, 12] width 20 height 7
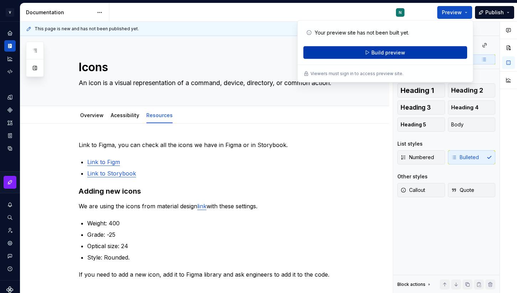
click at [385, 46] on div "Your preview site has not been built yet. Build preview" at bounding box center [385, 42] width 164 height 33
click at [385, 48] on button "Build preview" at bounding box center [385, 52] width 164 height 13
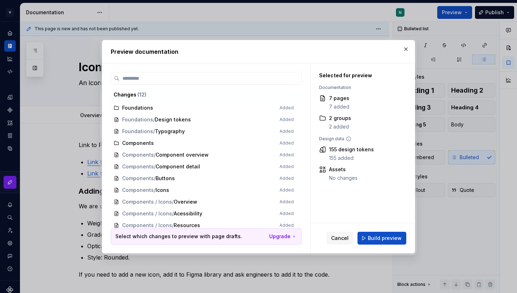
scroll to position [15, 0]
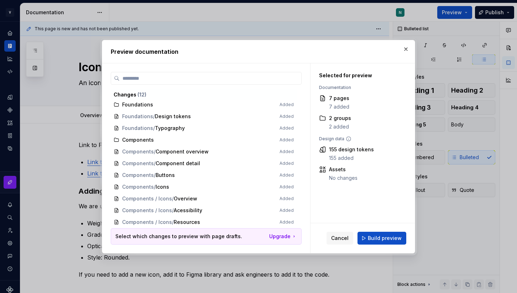
click at [194, 188] on span "Components / Icons Added" at bounding box center [204, 187] width 186 height 12
click at [150, 188] on span "Components / Icons Added" at bounding box center [204, 187] width 186 height 12
click at [162, 187] on span "Components / Icons Added" at bounding box center [204, 187] width 186 height 12
click at [225, 182] on span "Components / Icons Added" at bounding box center [204, 187] width 186 height 12
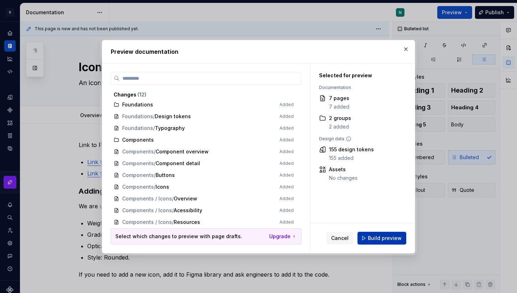
click at [387, 239] on span "Build preview" at bounding box center [385, 238] width 34 height 7
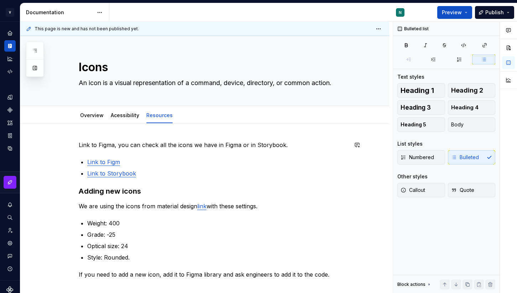
click at [228, 122] on div "Overview Acessibility Resources" at bounding box center [213, 116] width 278 height 16
click at [456, 12] on span "Preview" at bounding box center [452, 12] width 20 height 7
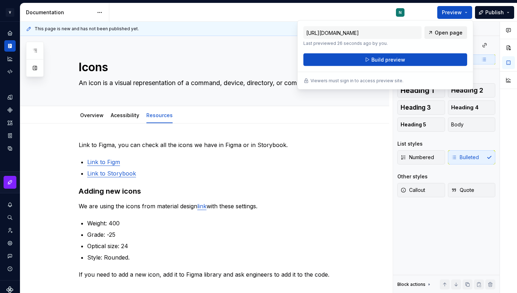
click at [436, 32] on link "Open page" at bounding box center [445, 32] width 43 height 13
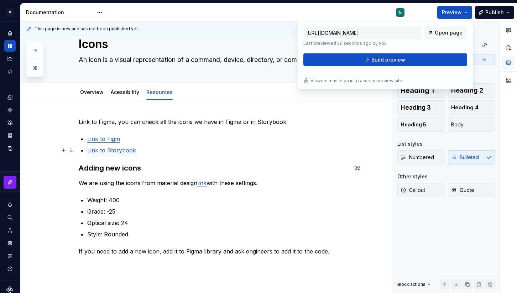
scroll to position [0, 0]
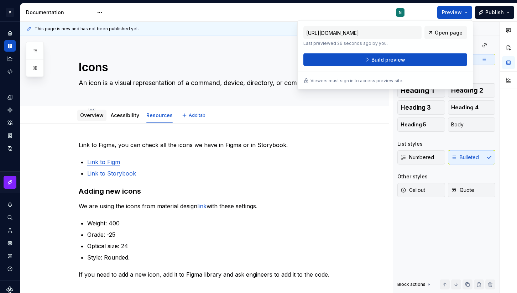
click at [94, 116] on link "Overview" at bounding box center [91, 115] width 23 height 6
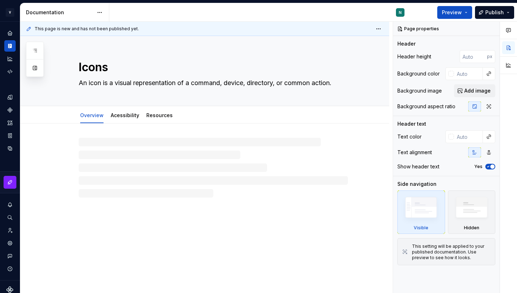
type textarea "*"
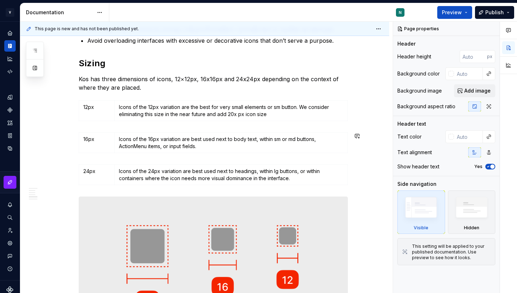
scroll to position [328, 0]
click at [118, 109] on td "Icons of the 12px variation are the best for very small elements or sm button. …" at bounding box center [233, 110] width 230 height 20
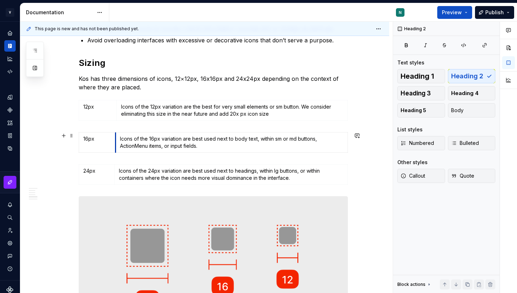
click at [117, 137] on td "Icons of the 16px variation are best used next to body text, within sm or md bu…" at bounding box center [232, 142] width 232 height 20
click at [118, 174] on td "Icons of the 24px variation are best used next to headings, within lg buttons, …" at bounding box center [232, 174] width 232 height 20
click at [165, 88] on p "Kos has three dimensions of icons, 12×12px, 16x16px and 24x24px depending on th…" at bounding box center [213, 82] width 269 height 17
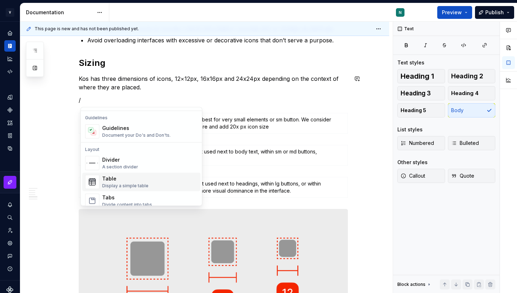
scroll to position [174, 0]
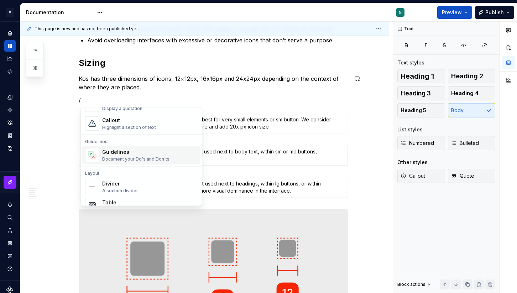
click at [132, 152] on div "Guidelines" at bounding box center [136, 152] width 68 height 7
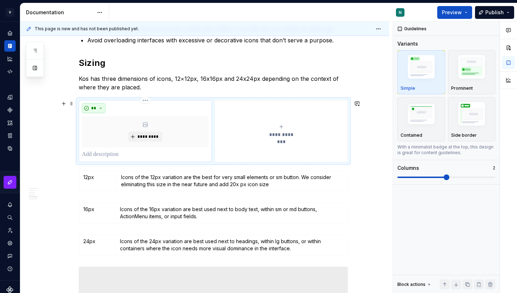
click at [102, 107] on button "**" at bounding box center [93, 108] width 23 height 10
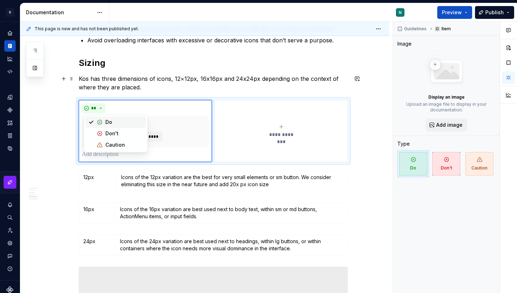
click at [119, 88] on p "Kos has three dimensions of icons, 12×12px, 16x16px and 24x24px depending on th…" at bounding box center [213, 82] width 269 height 17
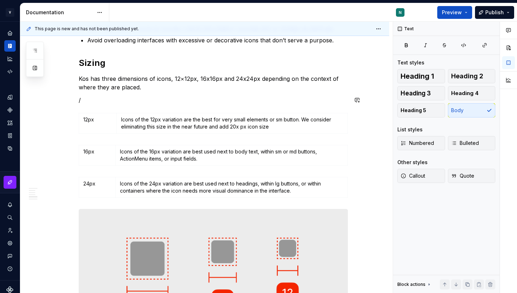
click at [96, 100] on p "/" at bounding box center [213, 100] width 269 height 9
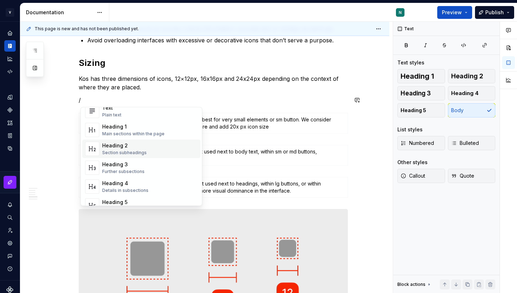
scroll to position [16, 0]
click at [127, 173] on div "Further subsections" at bounding box center [123, 172] width 42 height 6
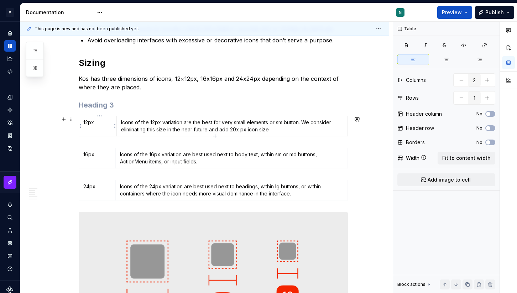
click at [90, 123] on p "12px" at bounding box center [97, 122] width 29 height 7
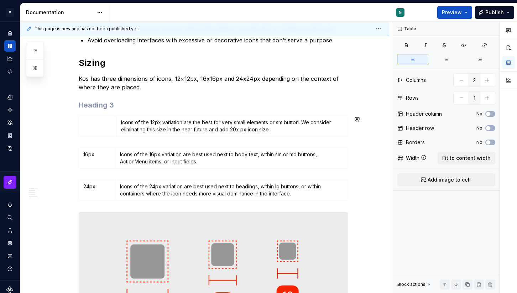
click at [96, 110] on div "Overview Icons are graphical elements used to visually represent features, data…" at bounding box center [213, 200] width 269 height 776
click at [99, 106] on h3 at bounding box center [213, 105] width 269 height 10
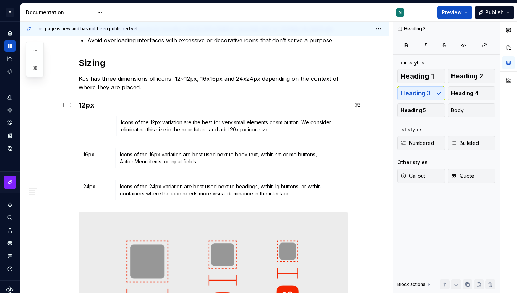
click at [89, 106] on h3 "12px" at bounding box center [213, 105] width 269 height 10
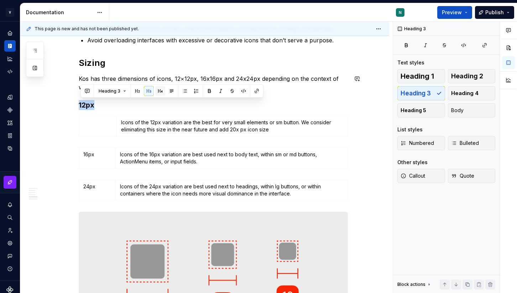
click at [161, 90] on button "button" at bounding box center [160, 91] width 10 height 10
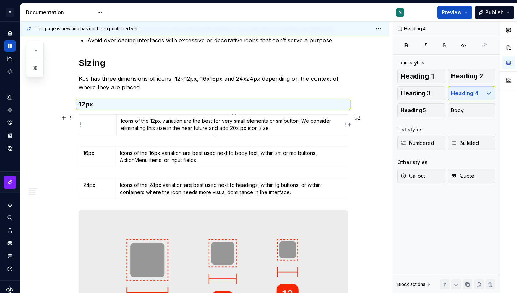
click at [126, 128] on p "Icons of the 12px variation are the best for very small elements or sm button. …" at bounding box center [232, 124] width 222 height 14
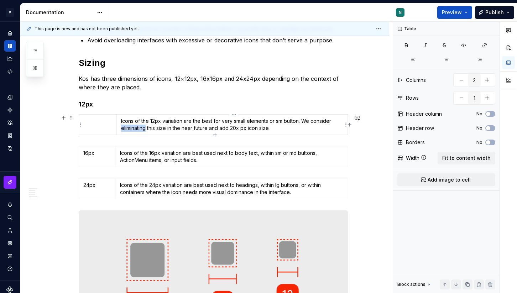
click at [126, 128] on p "Icons of the 12px variation are the best for very small elements or sm button. …" at bounding box center [232, 124] width 222 height 14
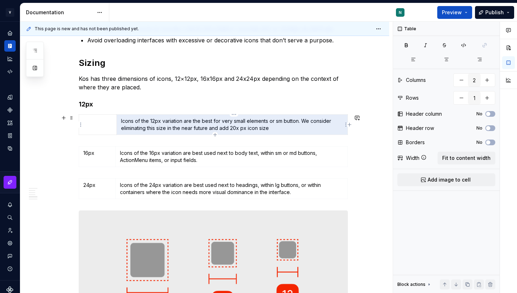
click at [126, 128] on p "Icons of the 12px variation are the best for very small elements or sm button. …" at bounding box center [232, 124] width 222 height 14
click at [144, 124] on p "Icons of the 12px variation are the best for very small elements or sm button. …" at bounding box center [232, 124] width 222 height 14
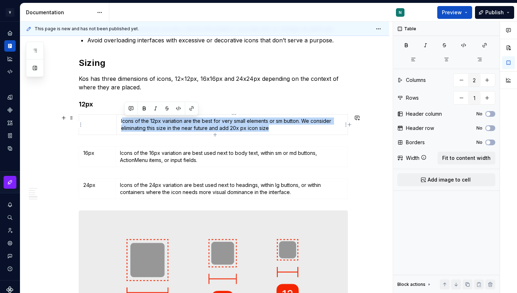
drag, startPoint x: 124, startPoint y: 121, endPoint x: 297, endPoint y: 131, distance: 173.7
click at [297, 131] on p "Icons of the 12px variation are the best for very small elements or sm button. …" at bounding box center [232, 124] width 222 height 14
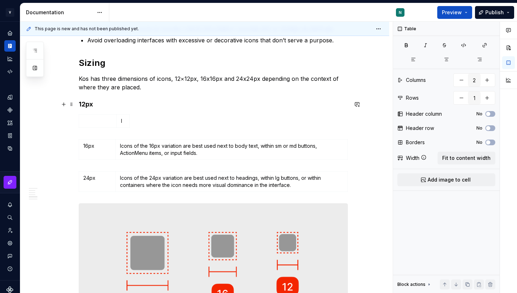
click at [114, 105] on h4 "12px" at bounding box center [213, 104] width 269 height 9
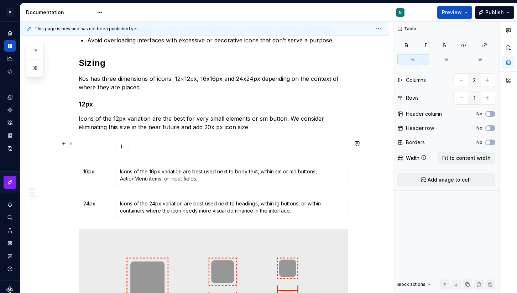
click at [154, 142] on div "I" at bounding box center [213, 148] width 269 height 16
click at [140, 147] on div "I" at bounding box center [213, 148] width 269 height 16
click at [146, 148] on div "I" at bounding box center [213, 148] width 269 height 16
click at [159, 145] on div "I" at bounding box center [213, 148] width 269 height 16
click at [72, 143] on span at bounding box center [72, 144] width 6 height 10
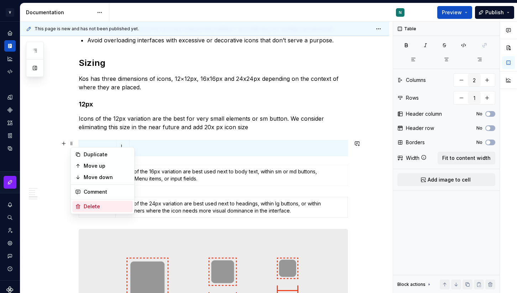
click at [84, 206] on div "Delete" at bounding box center [107, 206] width 46 height 7
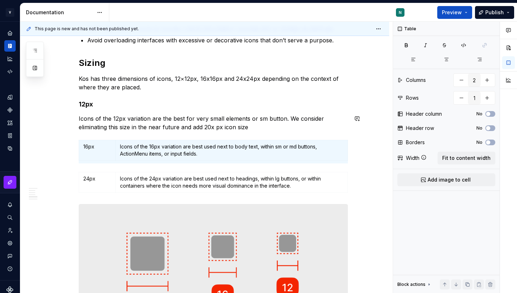
click at [257, 131] on p "Icons of the 12px variation are the best for very small elements or sm button. …" at bounding box center [213, 122] width 269 height 17
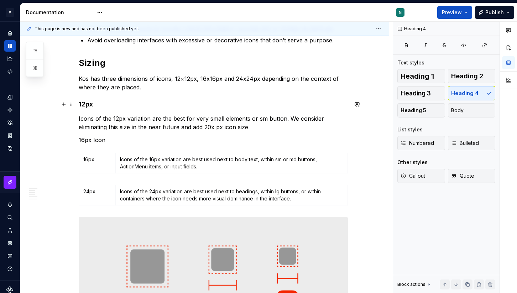
click at [117, 101] on h4 "12px" at bounding box center [213, 104] width 269 height 9
click at [139, 159] on p "Icons of the 16px variation are best used next to body text, within sm or md bu…" at bounding box center [231, 163] width 223 height 14
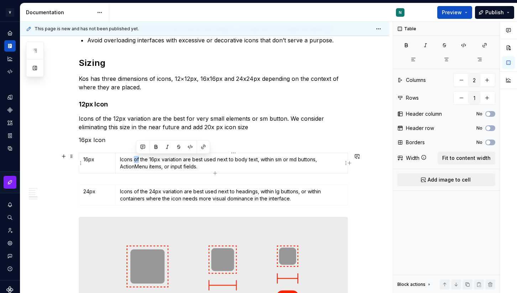
click at [139, 159] on p "Icons of the 16px variation are best used next to body text, within sm or md bu…" at bounding box center [231, 163] width 223 height 14
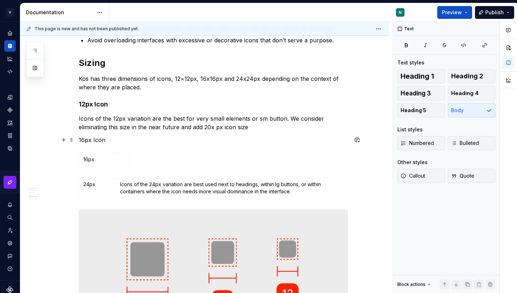
click at [124, 141] on p "16px Icon" at bounding box center [213, 140] width 269 height 9
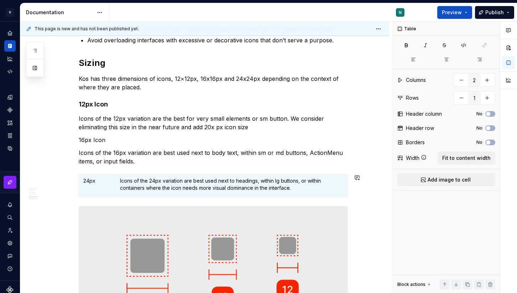
click at [138, 165] on p "Icons of the 16px variation are best used next to body text, within sm or md bu…" at bounding box center [213, 156] width 269 height 17
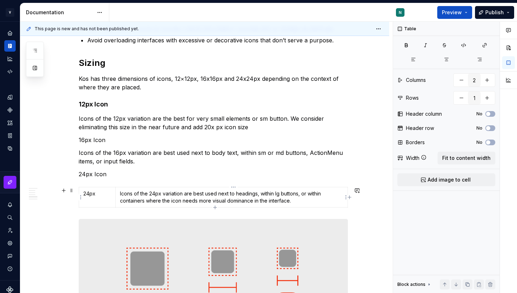
click at [135, 196] on p "Icons of the 24px variation are best used next to headings, within lg buttons, …" at bounding box center [231, 197] width 223 height 14
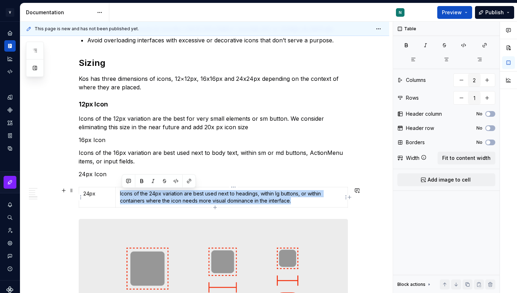
drag, startPoint x: 121, startPoint y: 194, endPoint x: 301, endPoint y: 199, distance: 179.5
click at [301, 199] on td "Icons of the 24px variation are best used next to headings, within lg buttons, …" at bounding box center [232, 197] width 232 height 20
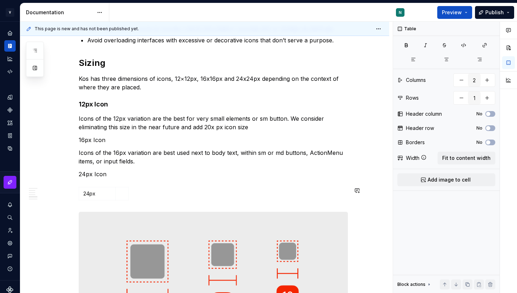
click at [133, 177] on p "24px Icon" at bounding box center [213, 174] width 269 height 9
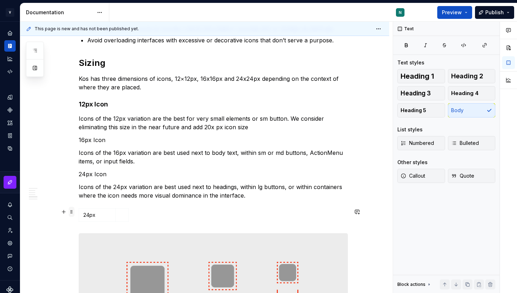
click at [73, 213] on span at bounding box center [72, 212] width 6 height 10
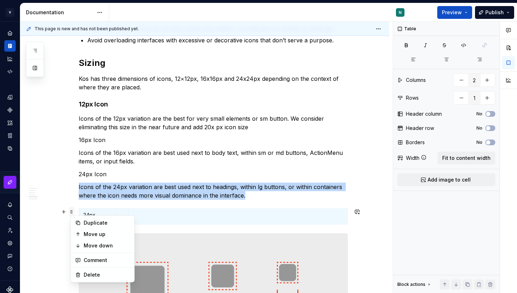
click at [72, 211] on span at bounding box center [72, 212] width 6 height 10
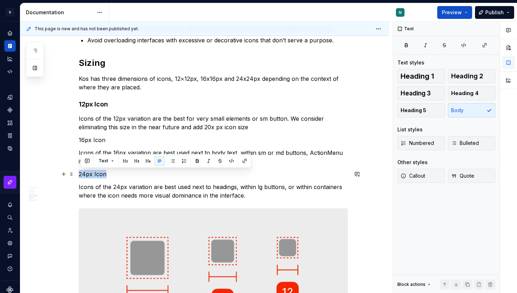
drag, startPoint x: 116, startPoint y: 177, endPoint x: 81, endPoint y: 177, distance: 35.6
click at [81, 177] on p "24px Icon" at bounding box center [213, 174] width 269 height 9
click at [147, 161] on button "button" at bounding box center [148, 161] width 10 height 10
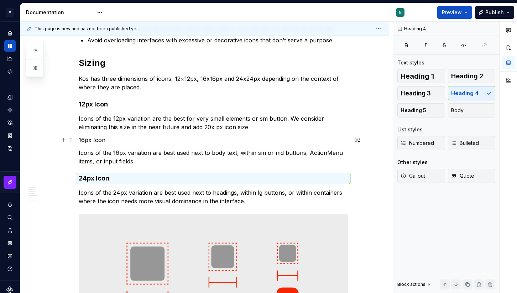
click at [95, 142] on p "16px Icon" at bounding box center [213, 140] width 269 height 9
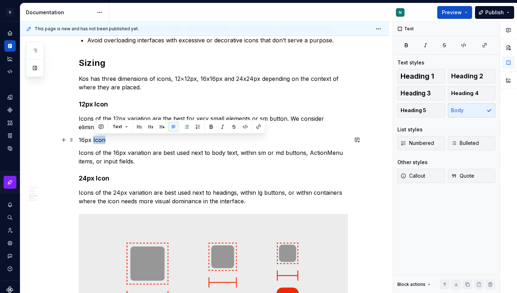
click at [95, 142] on p "16px Icon" at bounding box center [213, 140] width 269 height 9
click at [148, 124] on button "button" at bounding box center [148, 127] width 10 height 10
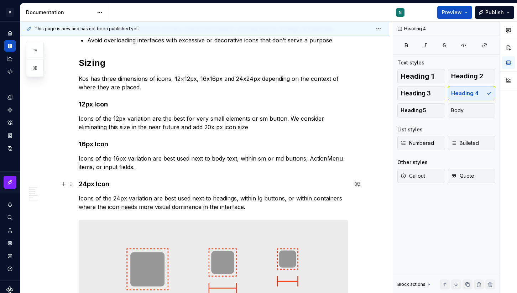
click at [159, 187] on h4 "24px Icon" at bounding box center [213, 184] width 269 height 9
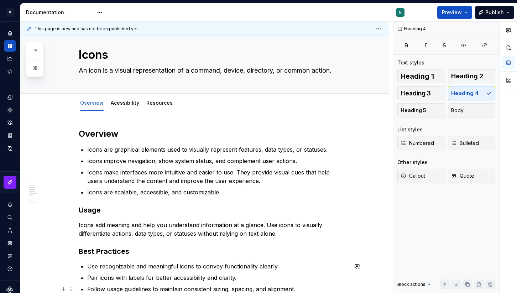
scroll to position [0, 0]
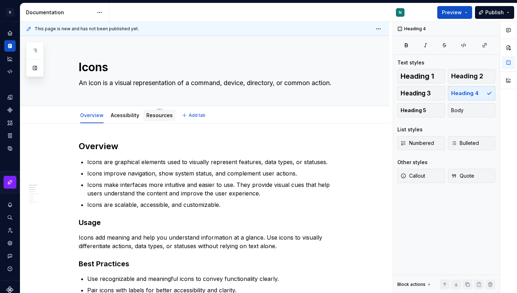
click at [152, 118] on div "Resources" at bounding box center [159, 115] width 26 height 7
click at [158, 108] on div "Resources" at bounding box center [159, 115] width 32 height 15
click at [152, 114] on link "Resources" at bounding box center [159, 115] width 26 height 6
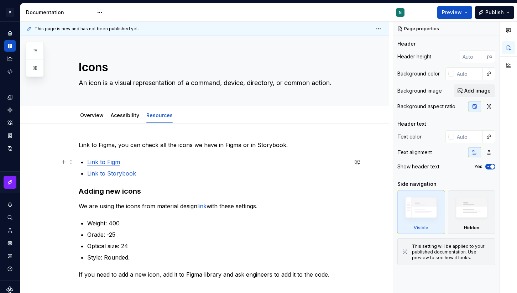
type textarea "*"
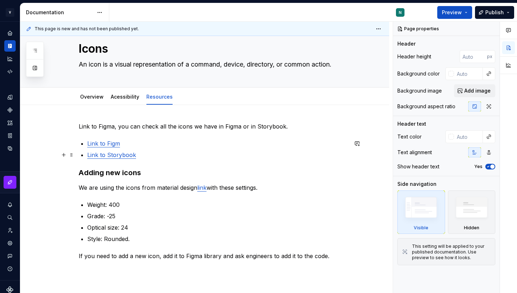
click at [126, 144] on p "Link to Figm" at bounding box center [217, 143] width 261 height 9
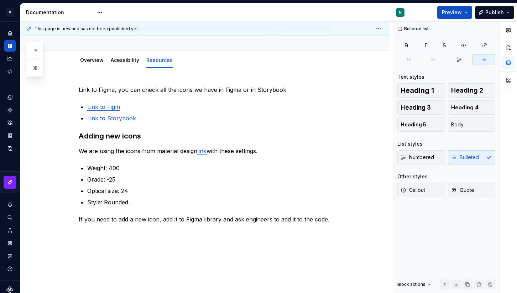
scroll to position [57, 0]
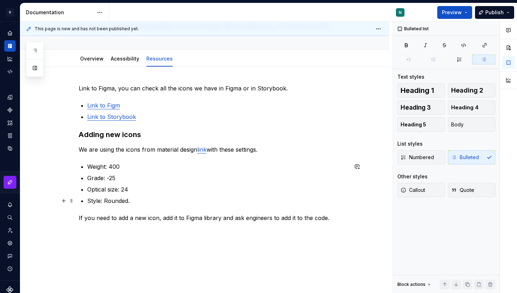
click at [134, 203] on p "Style: Rounded." at bounding box center [217, 201] width 261 height 9
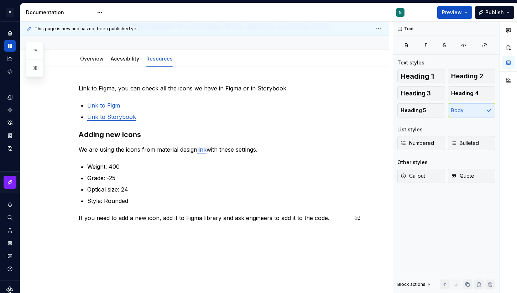
click at [335, 223] on div "Link to Figma, you can check all the icons we have in Figma or in Storybook. Li…" at bounding box center [213, 157] width 269 height 147
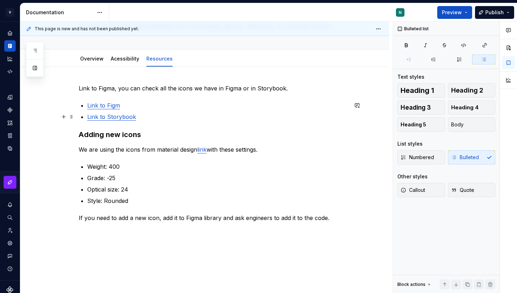
click at [159, 116] on p "Link to Storybook" at bounding box center [217, 117] width 261 height 9
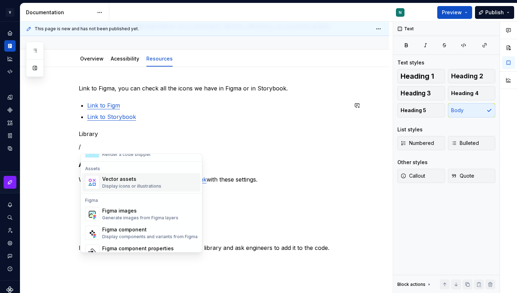
scroll to position [639, 0]
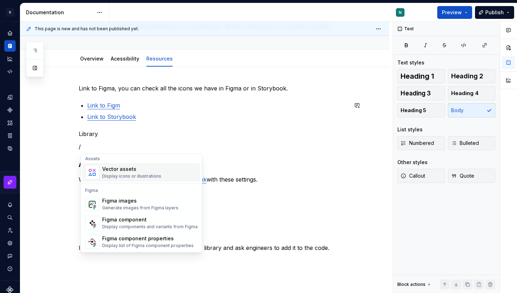
click at [142, 176] on div "Display icons or illustrations" at bounding box center [131, 177] width 59 height 6
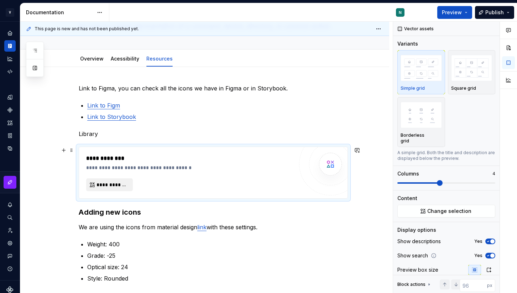
click at [117, 182] on span "**********" at bounding box center [112, 184] width 32 height 7
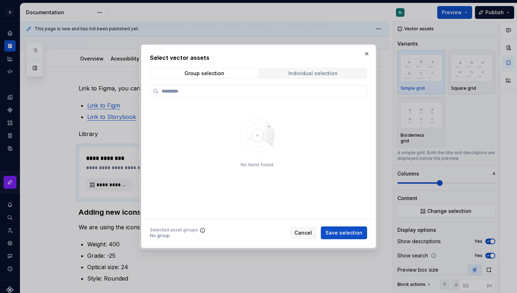
click at [288, 74] on span "Individual selection" at bounding box center [312, 73] width 107 height 10
click at [218, 73] on div "Group selection" at bounding box center [204, 73] width 40 height 6
click at [366, 54] on button "button" at bounding box center [367, 54] width 10 height 10
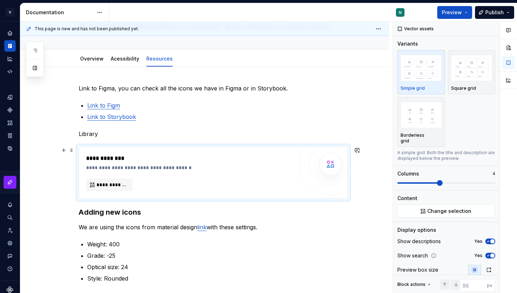
click at [124, 161] on div "**********" at bounding box center [189, 158] width 207 height 9
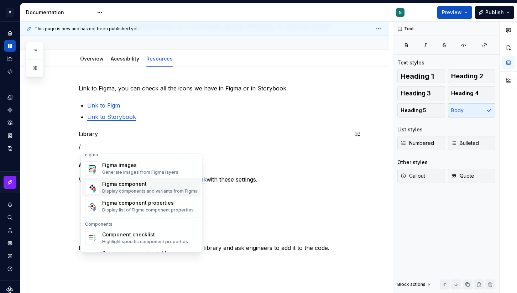
scroll to position [675, 0]
click at [143, 191] on div "Display components and variants from Figma" at bounding box center [149, 191] width 95 height 6
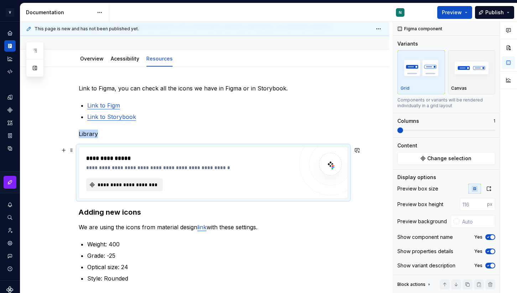
click at [133, 184] on span "**********" at bounding box center [127, 184] width 62 height 7
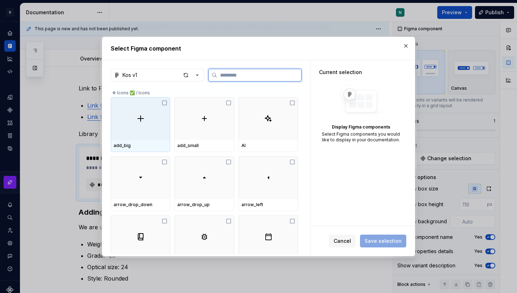
click at [167, 104] on icon at bounding box center [165, 103] width 6 height 6
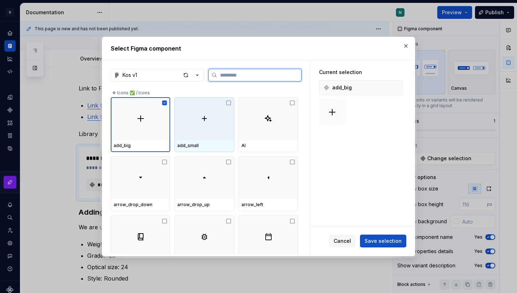
click at [209, 120] on img at bounding box center [204, 118] width 9 height 9
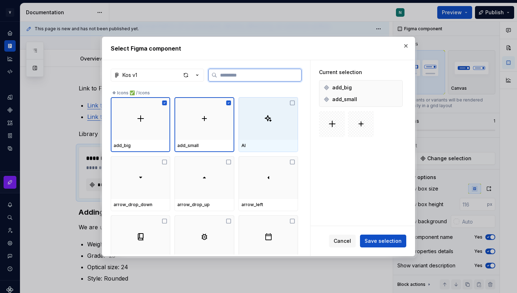
click at [258, 123] on div at bounding box center [268, 118] width 59 height 43
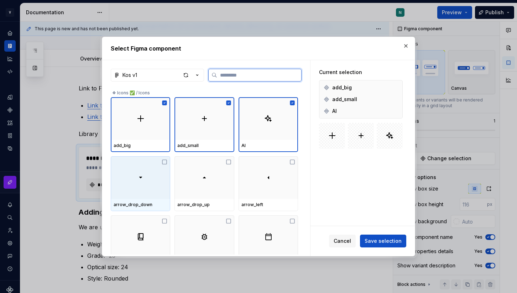
click at [165, 175] on div at bounding box center [140, 177] width 59 height 43
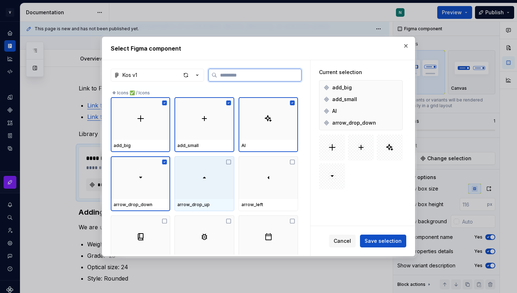
click at [204, 177] on img at bounding box center [204, 177] width 9 height 9
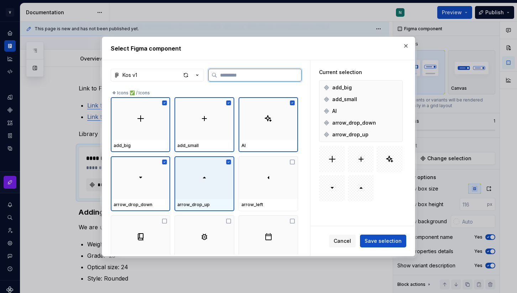
click at [262, 177] on div at bounding box center [268, 177] width 59 height 43
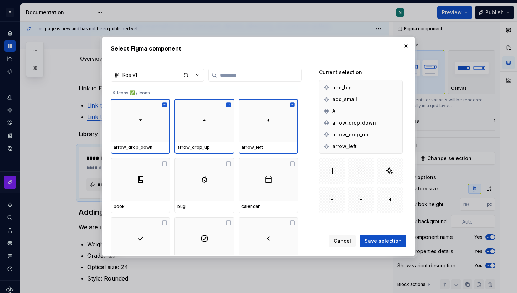
scroll to position [90, 0]
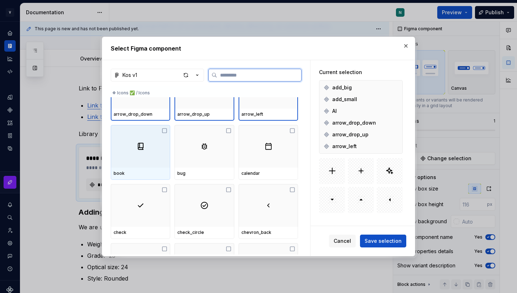
click at [153, 163] on div at bounding box center [140, 146] width 59 height 43
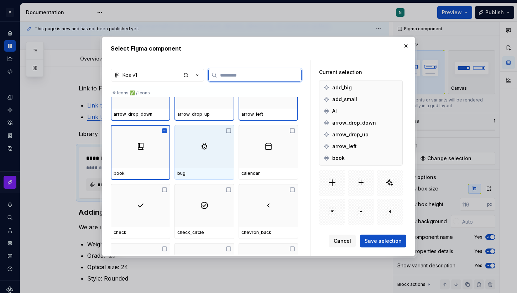
click at [189, 163] on div at bounding box center [203, 146] width 59 height 43
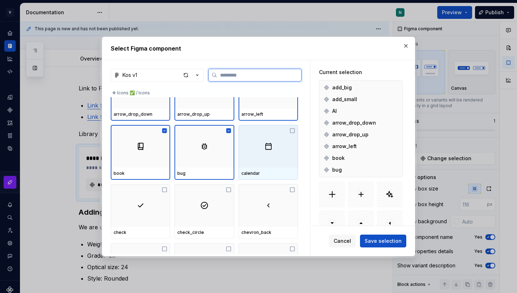
click at [269, 163] on div at bounding box center [268, 146] width 59 height 43
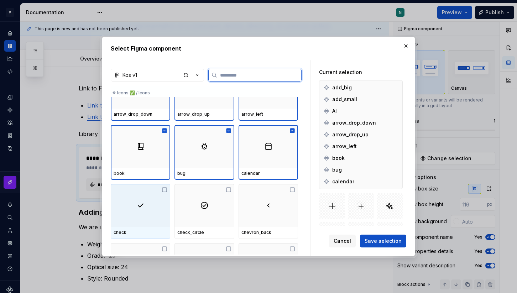
click at [127, 213] on div at bounding box center [140, 205] width 59 height 43
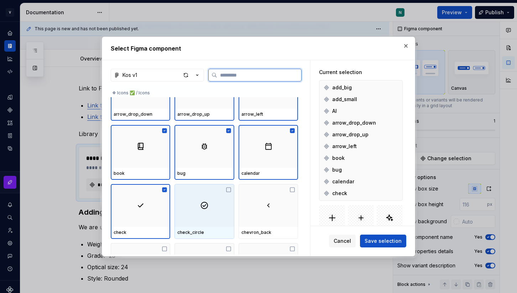
click at [201, 213] on div at bounding box center [203, 205] width 59 height 43
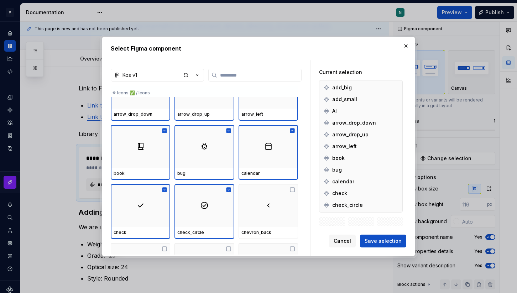
click at [303, 216] on div "Kos v1 ❖ Icons ✅ / Icons add_big add_small AI arrow_drop_down arrow_drop_up arr…" at bounding box center [206, 158] width 208 height 196
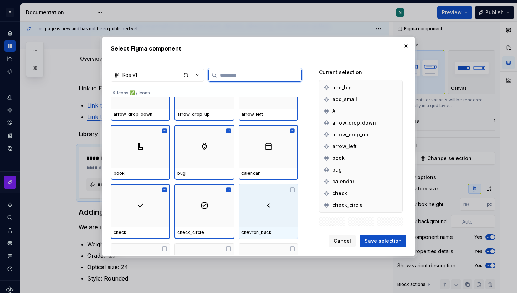
click at [280, 216] on div at bounding box center [268, 205] width 59 height 43
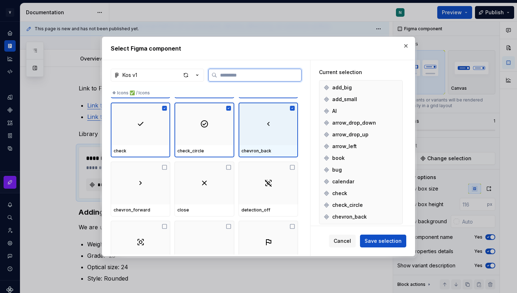
scroll to position [199, 0]
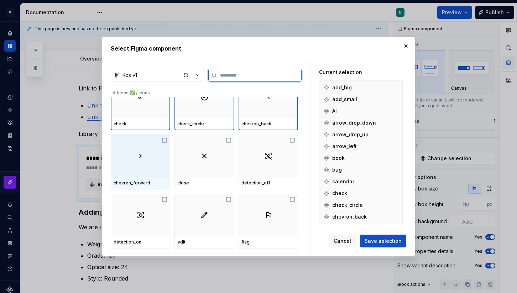
click at [142, 152] on img at bounding box center [140, 156] width 9 height 9
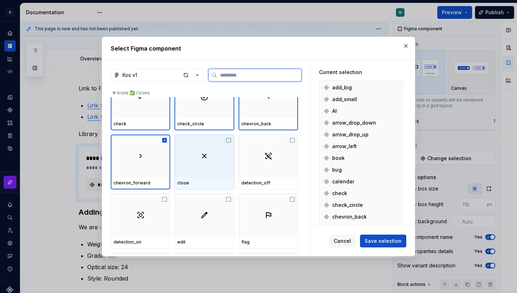
click at [209, 153] on img at bounding box center [204, 156] width 9 height 9
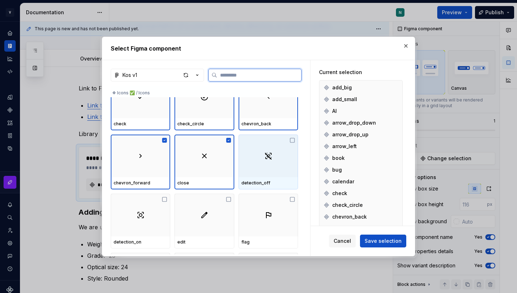
click at [281, 153] on div at bounding box center [268, 156] width 59 height 43
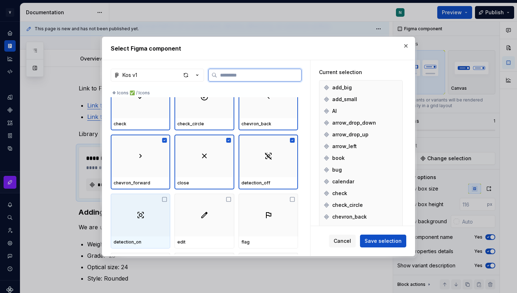
click at [146, 223] on div at bounding box center [140, 215] width 59 height 43
click at [204, 223] on div at bounding box center [203, 215] width 59 height 43
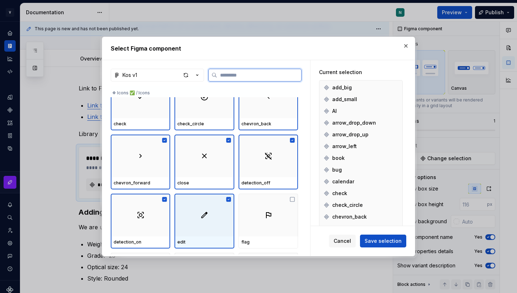
click at [252, 223] on div at bounding box center [268, 215] width 59 height 43
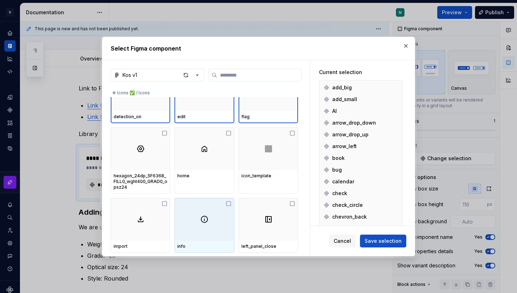
scroll to position [309, 0]
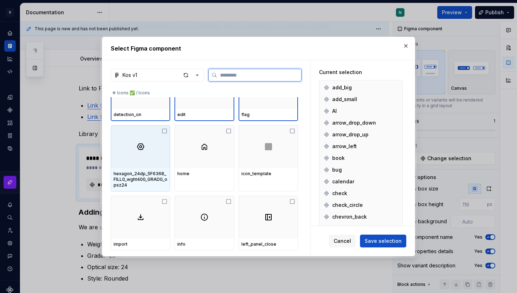
click at [141, 157] on div at bounding box center [140, 146] width 59 height 43
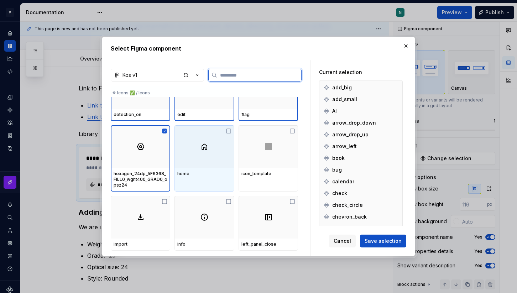
click at [213, 157] on div at bounding box center [203, 146] width 59 height 43
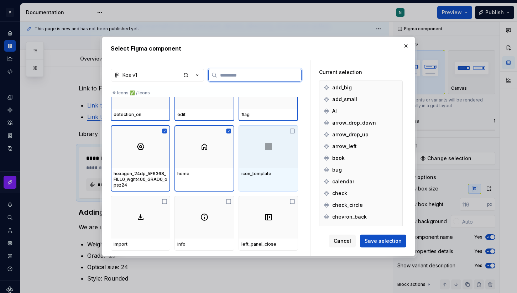
click at [270, 157] on div at bounding box center [268, 146] width 59 height 43
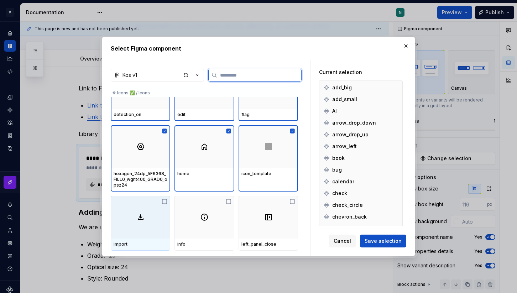
click at [128, 230] on div at bounding box center [140, 217] width 59 height 43
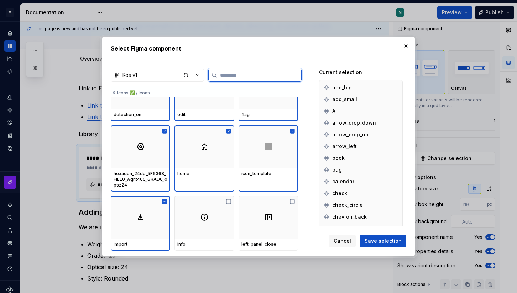
click at [207, 230] on div at bounding box center [203, 217] width 59 height 43
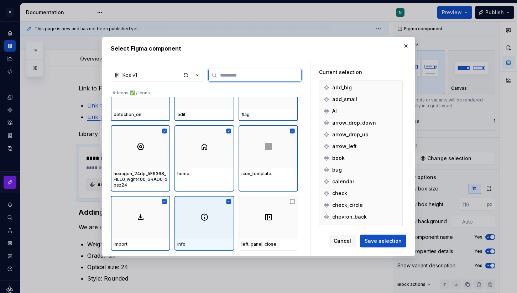
click at [259, 228] on div at bounding box center [268, 217] width 59 height 43
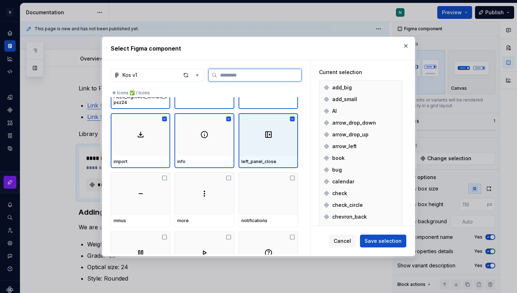
scroll to position [397, 0]
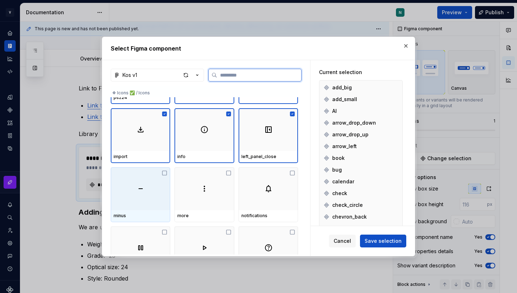
click at [151, 193] on div at bounding box center [140, 188] width 59 height 43
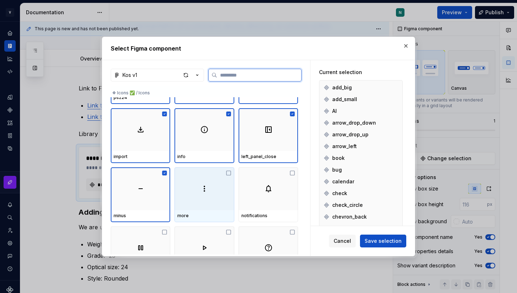
click at [198, 193] on div at bounding box center [203, 188] width 59 height 43
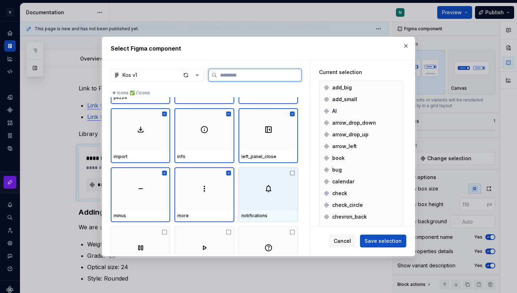
click at [276, 193] on div at bounding box center [268, 188] width 59 height 43
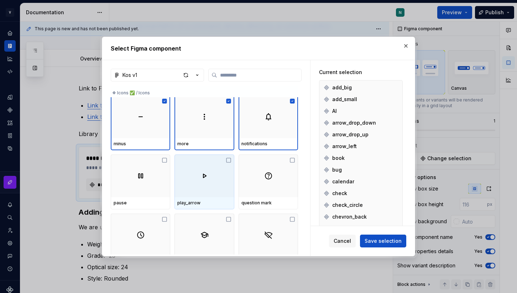
scroll to position [484, 0]
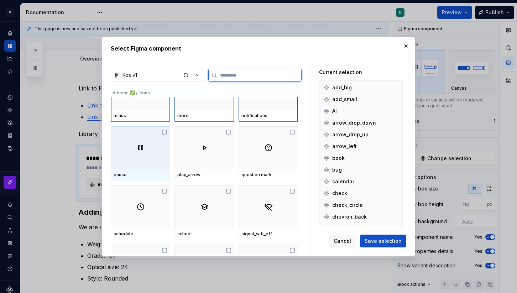
click at [143, 178] on div "pause" at bounding box center [140, 175] width 59 height 12
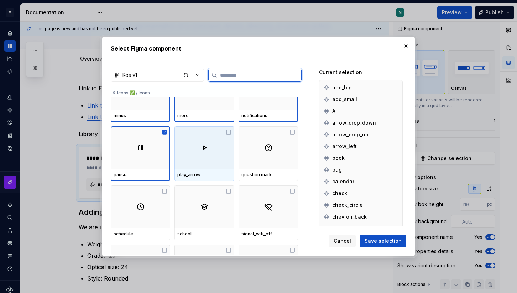
click at [198, 178] on div "play_arrow" at bounding box center [203, 175] width 59 height 12
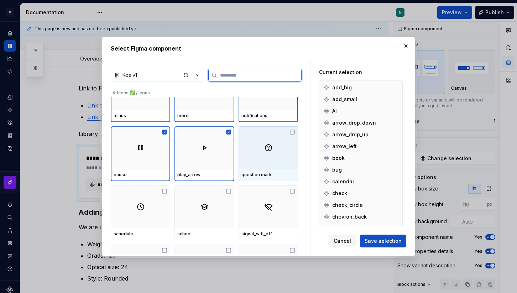
click at [270, 177] on div "question mark" at bounding box center [268, 175] width 54 height 6
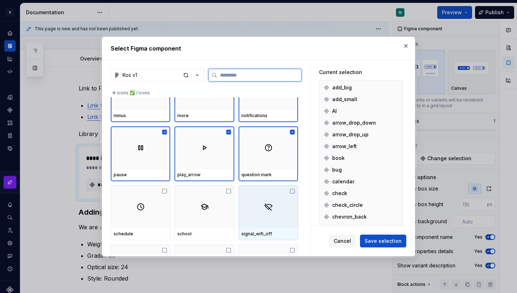
click at [253, 221] on div at bounding box center [268, 207] width 59 height 43
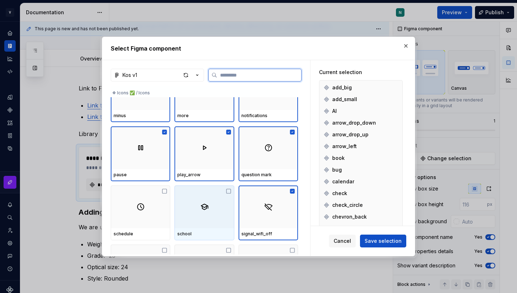
click at [211, 224] on div at bounding box center [203, 207] width 59 height 43
click at [136, 220] on div at bounding box center [140, 207] width 59 height 43
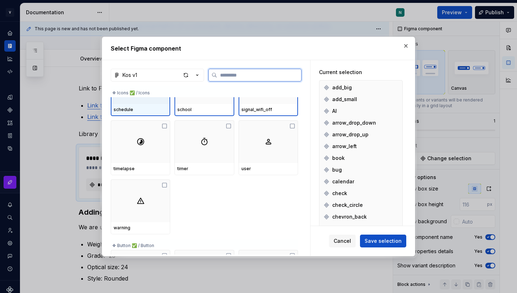
scroll to position [639, 0]
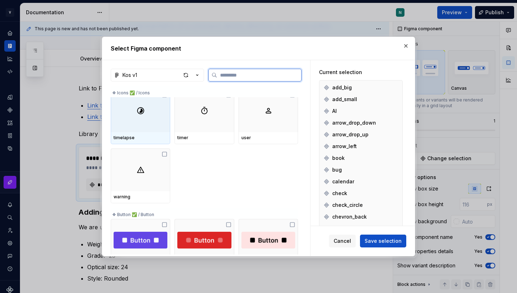
click at [138, 128] on div at bounding box center [140, 110] width 59 height 43
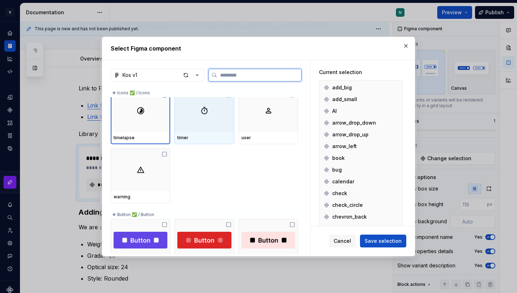
click at [234, 128] on div at bounding box center [203, 110] width 59 height 43
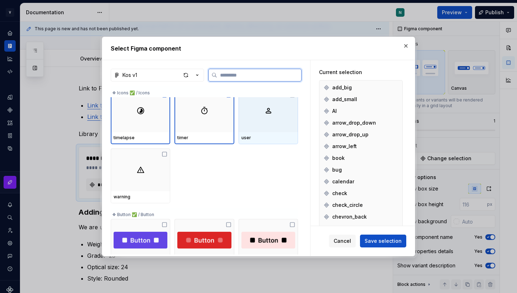
click at [267, 127] on div at bounding box center [268, 110] width 59 height 43
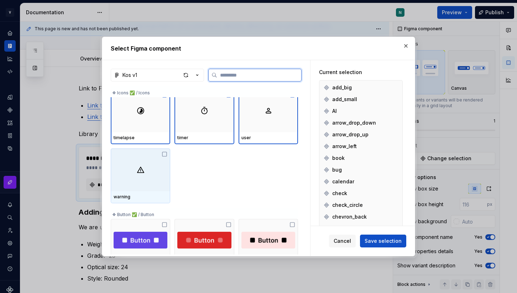
click at [125, 177] on div at bounding box center [140, 169] width 59 height 43
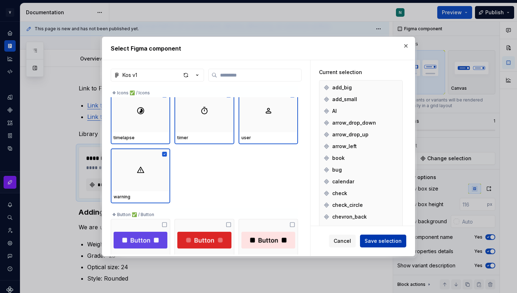
click at [391, 240] on span "Save selection" at bounding box center [383, 240] width 37 height 7
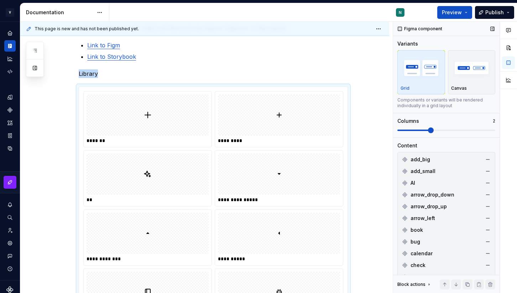
scroll to position [182, 0]
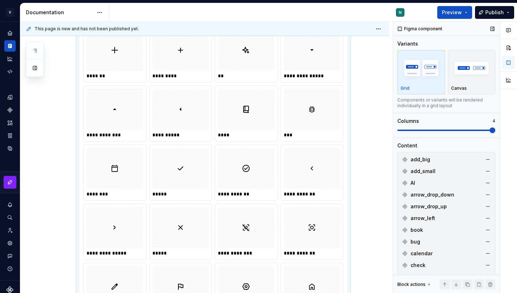
click at [490, 129] on span at bounding box center [493, 130] width 6 height 6
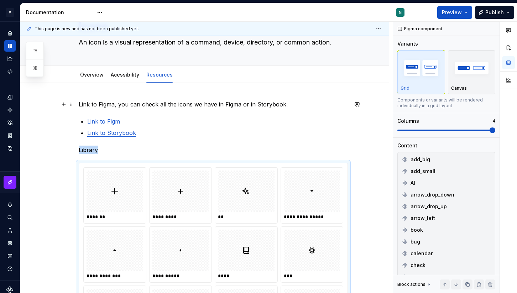
scroll to position [45, 0]
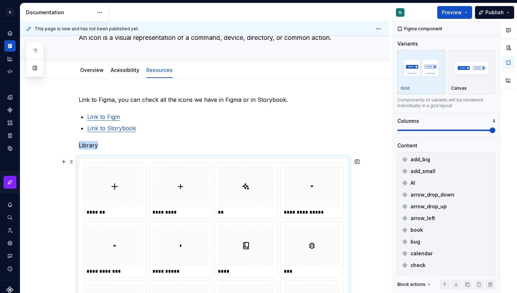
type textarea "*"
click at [209, 173] on div at bounding box center [180, 186] width 57 height 41
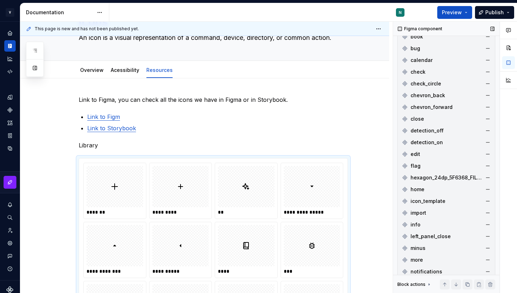
scroll to position [442, 0]
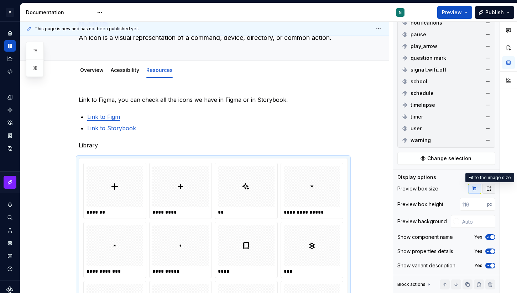
click at [491, 189] on icon "button" at bounding box center [489, 189] width 6 height 6
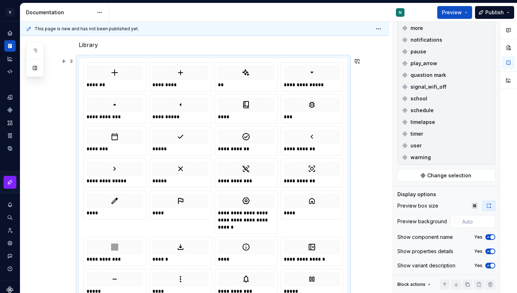
scroll to position [177, 0]
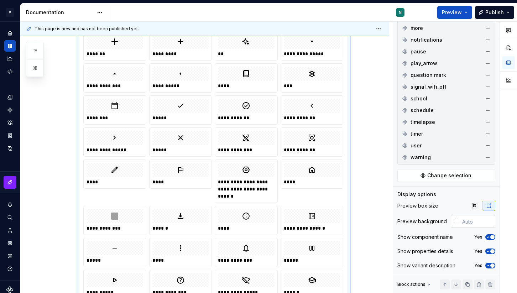
click at [457, 221] on div at bounding box center [457, 222] width 6 height 6
click at [458, 221] on div "Comments Open comments No comments yet Select ‘Comment’ from the block context …" at bounding box center [455, 158] width 124 height 272
click at [455, 223] on div at bounding box center [457, 222] width 6 height 6
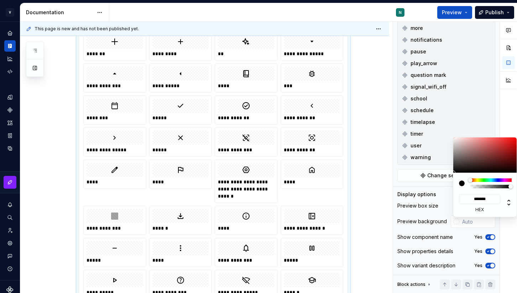
type input "#867171"
type input "*******"
type input "#867272"
type input "*******"
type input "#B2B0B0"
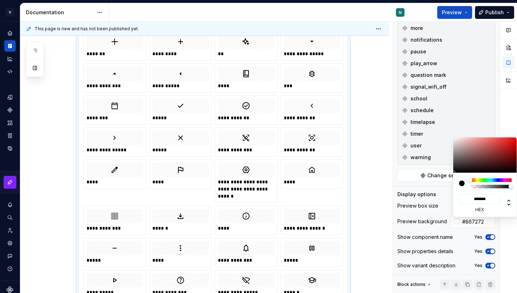
type input "*******"
type input "#D6D6D6"
type input "*******"
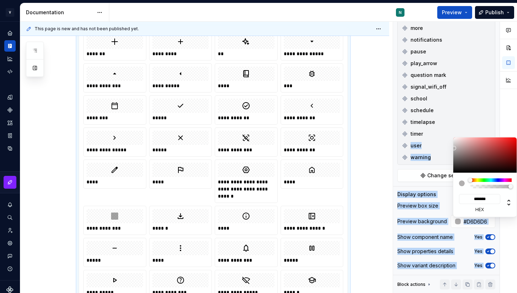
type input "#FFFFFF"
type input "*******"
drag, startPoint x: 463, startPoint y: 154, endPoint x: 437, endPoint y: 128, distance: 37.0
click at [437, 128] on body "V Kos N Design system data Documentation N Preview Publish Pages Add Accessibil…" at bounding box center [258, 146] width 517 height 293
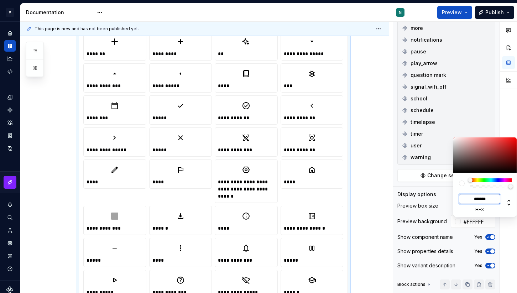
click at [479, 200] on input "*******" at bounding box center [479, 199] width 41 height 10
click at [496, 227] on div "Comments Open comments No comments yet Select ‘Comment’ from the block context …" at bounding box center [455, 158] width 124 height 272
click at [503, 227] on div at bounding box center [508, 158] width 17 height 272
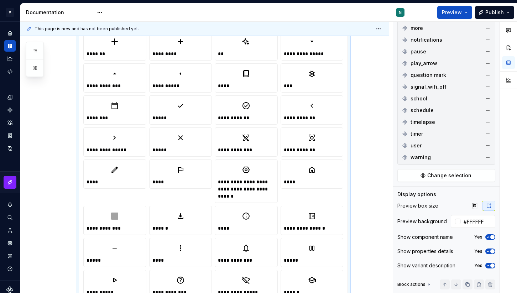
click at [490, 237] on span "button" at bounding box center [492, 237] width 4 height 4
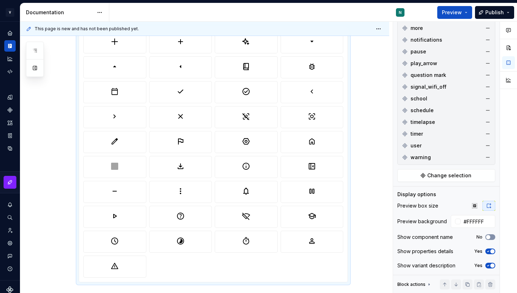
click at [491, 237] on button "No" at bounding box center [490, 237] width 10 height 6
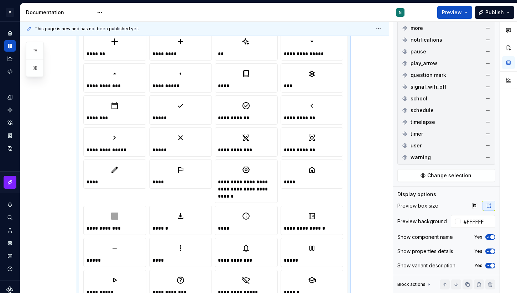
scroll to position [182, 0]
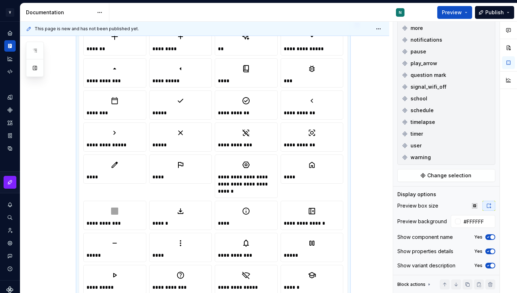
click at [222, 140] on div at bounding box center [246, 133] width 57 height 14
click at [235, 163] on div at bounding box center [246, 165] width 57 height 14
click at [235, 182] on div "**********" at bounding box center [246, 183] width 57 height 21
click at [255, 177] on div "**********" at bounding box center [246, 183] width 57 height 21
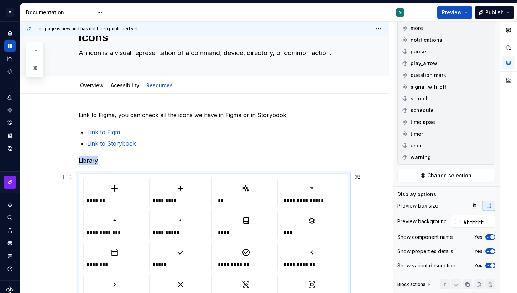
scroll to position [45, 0]
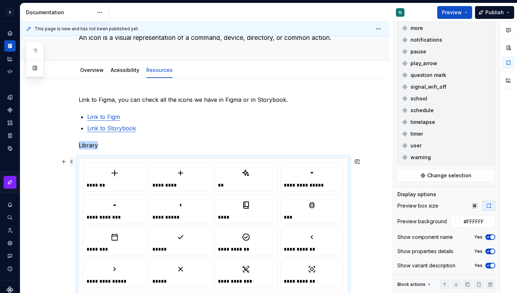
click at [73, 161] on span at bounding box center [72, 162] width 6 height 10
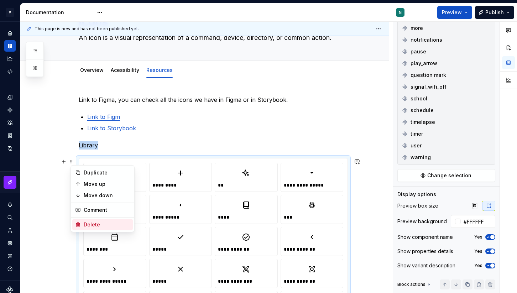
click at [95, 221] on div "Delete" at bounding box center [107, 224] width 46 height 7
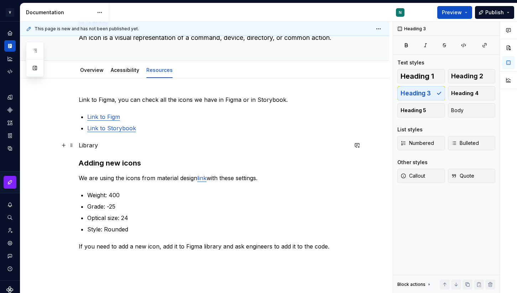
click at [108, 145] on p "Library" at bounding box center [213, 145] width 269 height 9
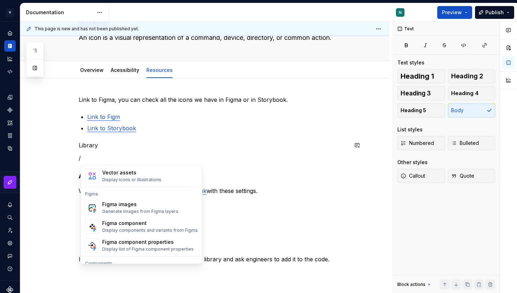
scroll to position [651, 0]
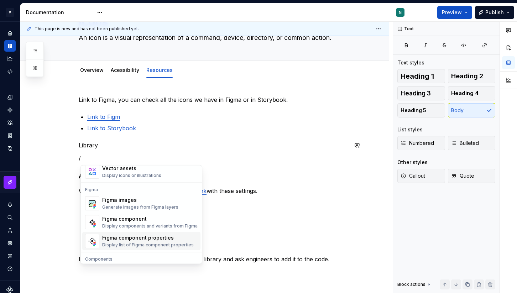
click at [120, 239] on div "Figma component properties" at bounding box center [148, 238] width 92 height 7
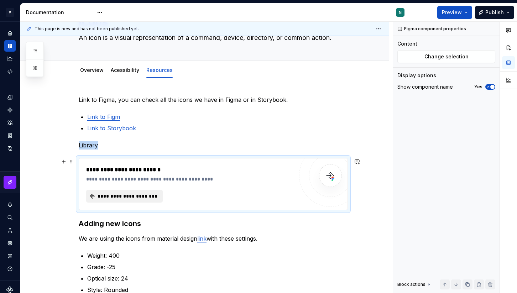
click at [114, 193] on span "**********" at bounding box center [127, 196] width 62 height 7
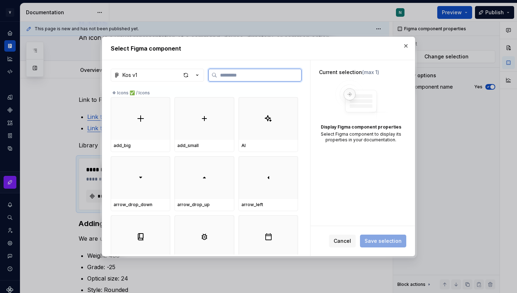
click at [139, 130] on div at bounding box center [140, 118] width 59 height 43
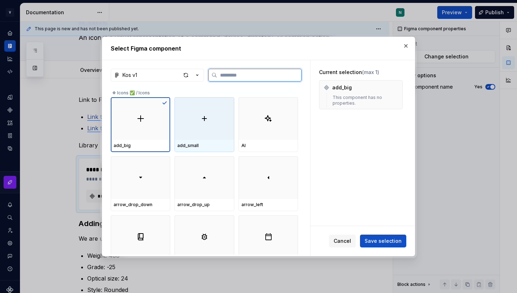
click at [203, 130] on div at bounding box center [203, 118] width 59 height 43
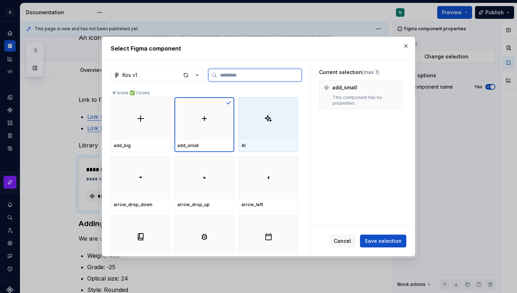
click at [279, 132] on div at bounding box center [268, 118] width 59 height 43
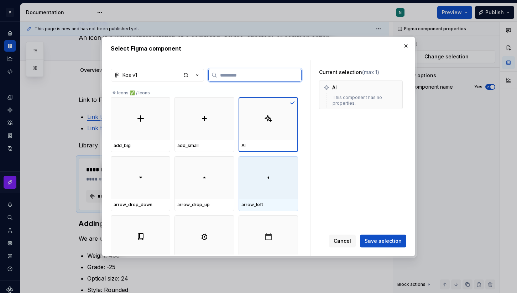
click at [245, 180] on div at bounding box center [268, 177] width 59 height 43
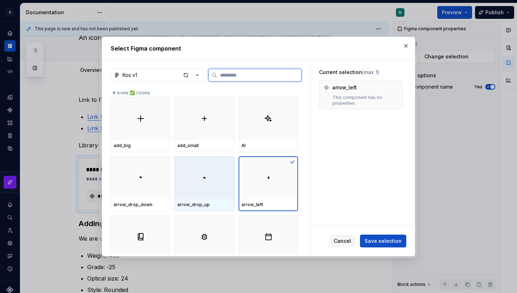
click at [208, 181] on img at bounding box center [204, 177] width 9 height 9
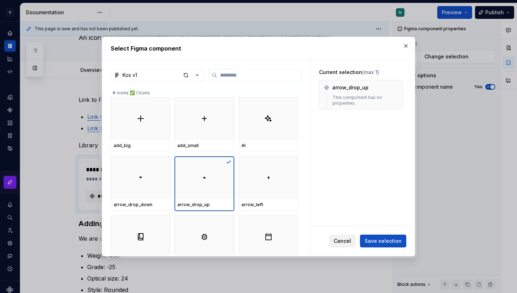
click at [346, 243] on span "Cancel" at bounding box center [342, 240] width 17 height 7
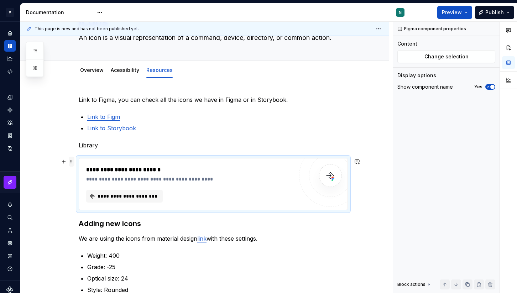
click at [74, 163] on span at bounding box center [72, 162] width 6 height 10
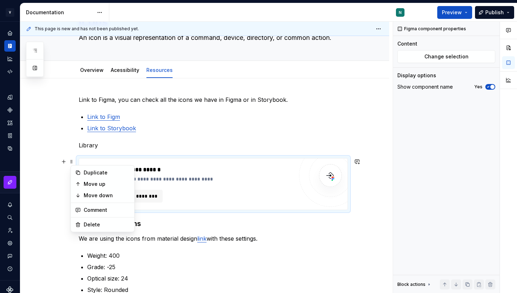
click at [106, 158] on div "**********" at bounding box center [213, 184] width 269 height 52
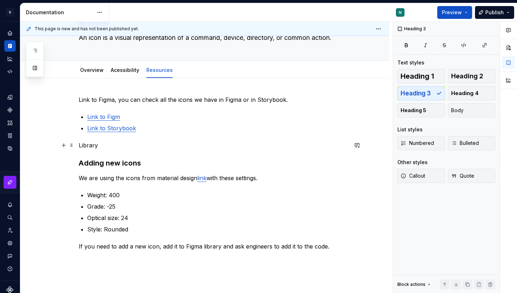
click at [107, 149] on p "Library" at bounding box center [213, 145] width 269 height 9
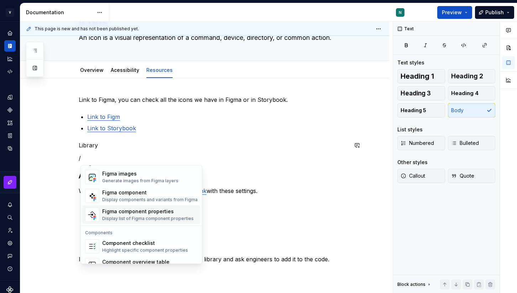
scroll to position [678, 0]
click at [125, 197] on div "Display components and variants from Figma" at bounding box center [149, 200] width 95 height 6
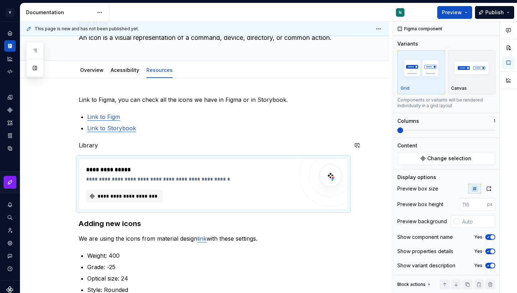
click at [125, 196] on span "**********" at bounding box center [127, 196] width 62 height 7
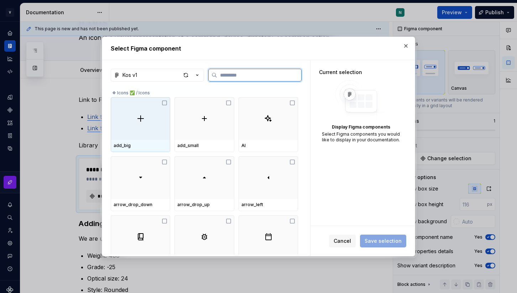
click at [162, 128] on div at bounding box center [140, 118] width 59 height 43
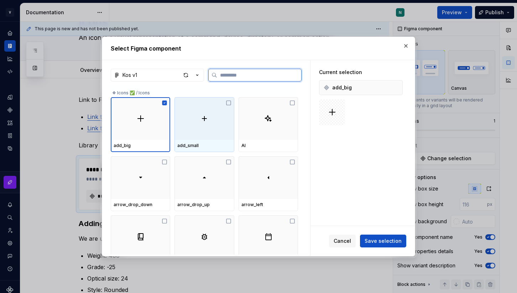
click at [215, 128] on div at bounding box center [203, 118] width 59 height 43
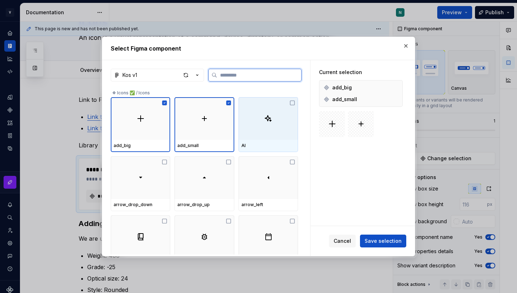
click at [282, 128] on div at bounding box center [268, 118] width 59 height 43
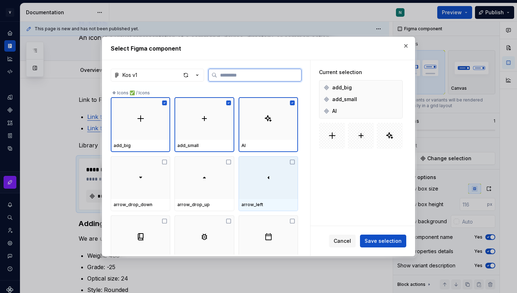
click at [268, 172] on div at bounding box center [268, 177] width 59 height 43
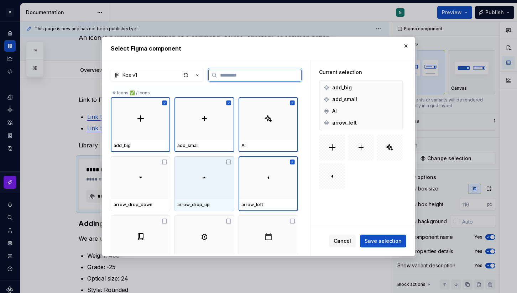
click at [196, 196] on div at bounding box center [203, 177] width 59 height 43
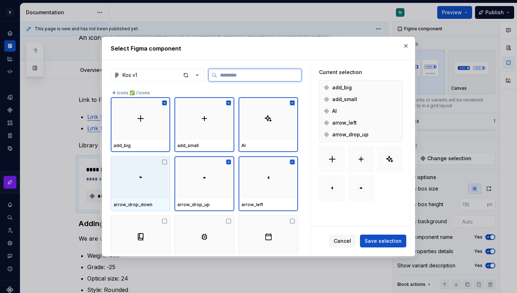
click at [151, 196] on div at bounding box center [140, 177] width 59 height 43
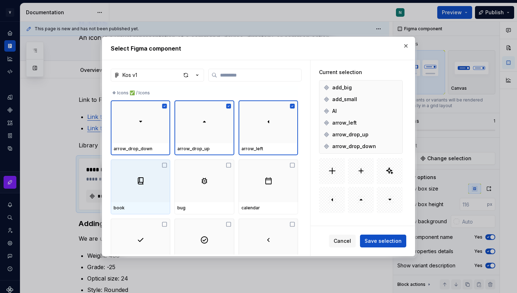
scroll to position [82, 0]
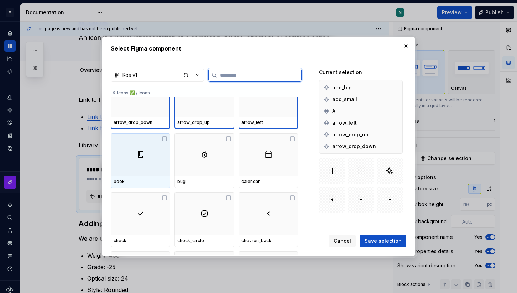
click at [144, 175] on div at bounding box center [140, 154] width 59 height 43
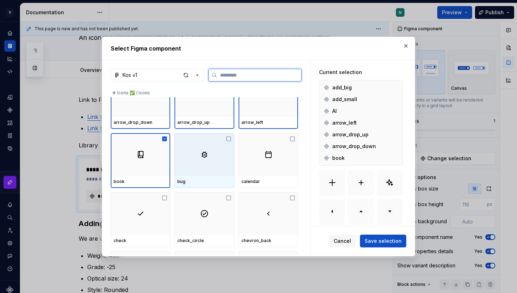
click at [199, 175] on div at bounding box center [203, 154] width 59 height 43
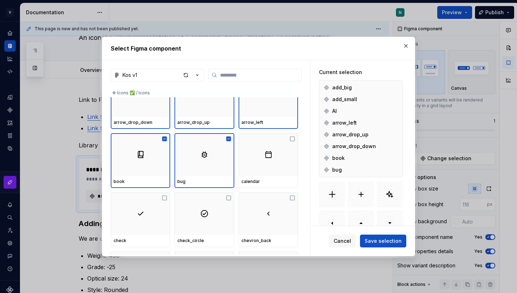
click at [240, 173] on div "book bug calendar" at bounding box center [204, 160] width 187 height 55
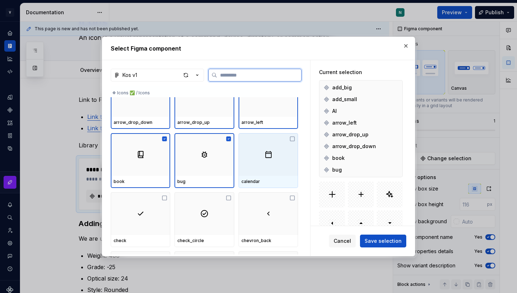
click at [262, 174] on div at bounding box center [268, 154] width 59 height 43
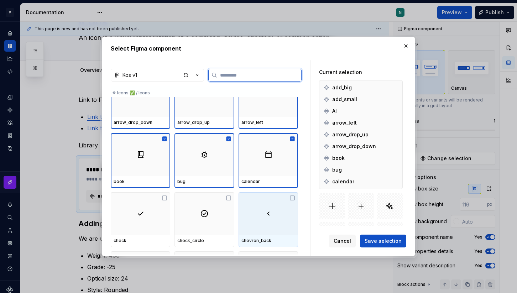
click at [261, 200] on div at bounding box center [268, 213] width 59 height 43
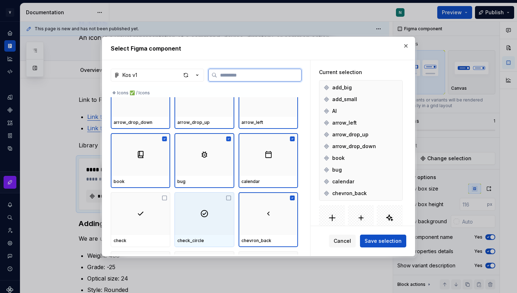
click at [211, 203] on div at bounding box center [203, 213] width 59 height 43
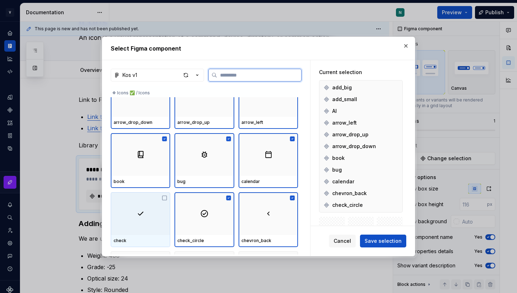
click at [138, 219] on div at bounding box center [140, 213] width 59 height 43
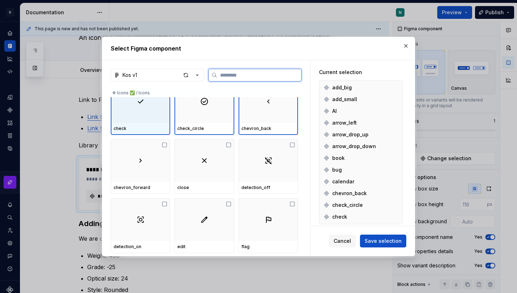
scroll to position [199, 0]
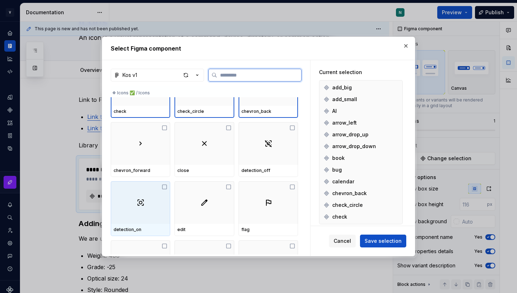
click at [143, 176] on div "chevron_forward" at bounding box center [140, 171] width 59 height 12
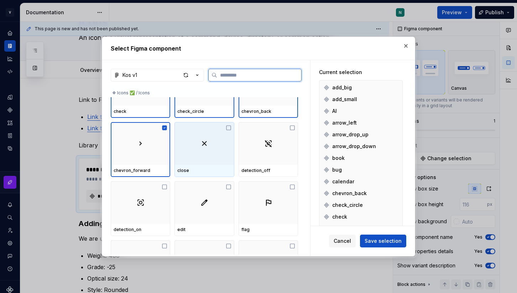
click at [199, 161] on div at bounding box center [203, 143] width 59 height 43
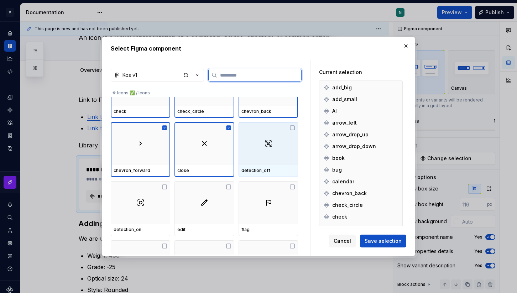
click at [251, 161] on div at bounding box center [268, 143] width 59 height 43
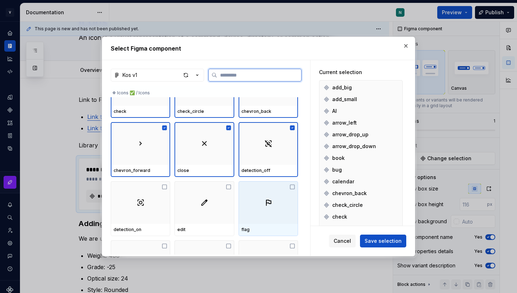
click at [251, 201] on div at bounding box center [268, 202] width 59 height 43
click at [204, 208] on div at bounding box center [203, 202] width 59 height 43
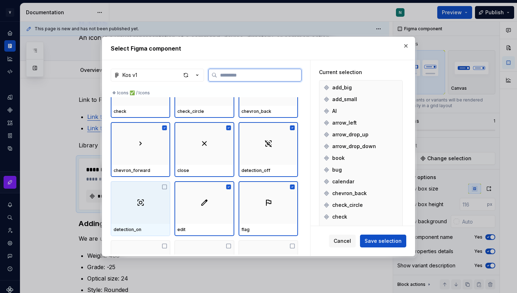
click at [144, 208] on div at bounding box center [140, 202] width 59 height 43
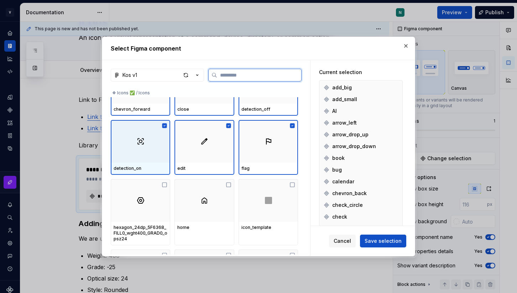
scroll to position [275, 0]
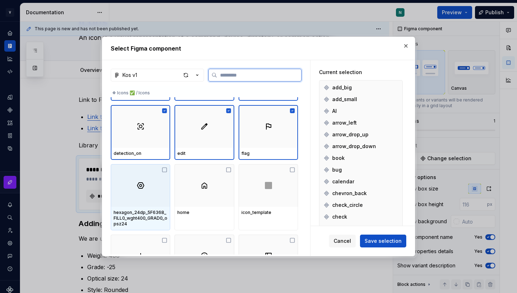
click at [147, 198] on div at bounding box center [140, 185] width 59 height 43
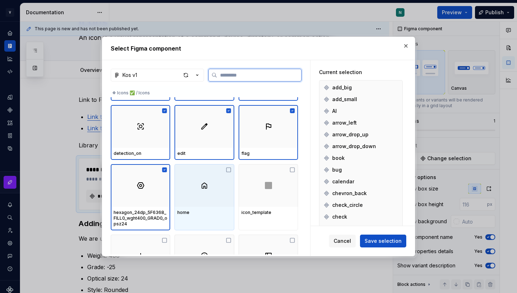
click at [206, 198] on div at bounding box center [203, 185] width 59 height 43
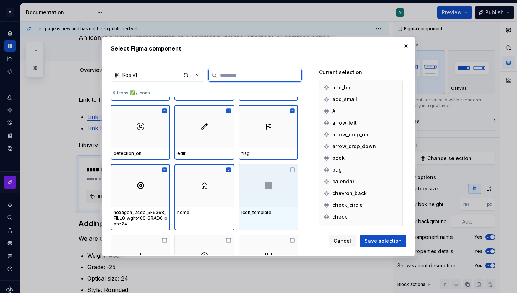
click at [262, 198] on div at bounding box center [268, 185] width 59 height 43
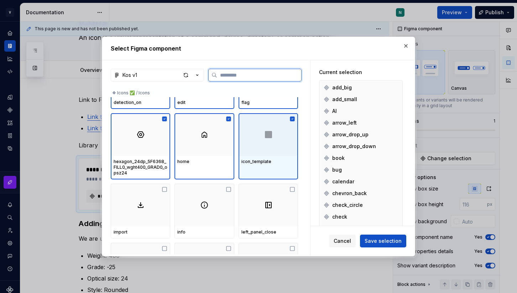
scroll to position [326, 0]
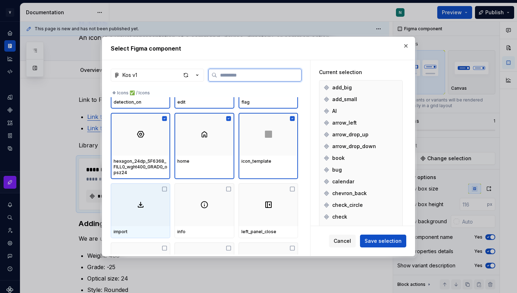
click at [135, 212] on div at bounding box center [140, 204] width 59 height 43
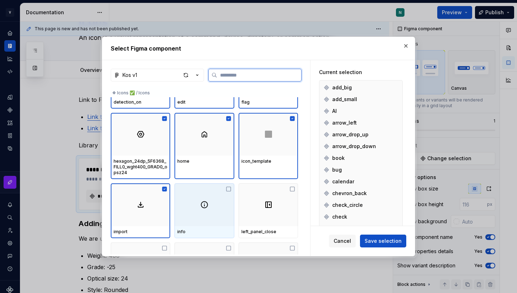
click at [218, 212] on div at bounding box center [203, 204] width 59 height 43
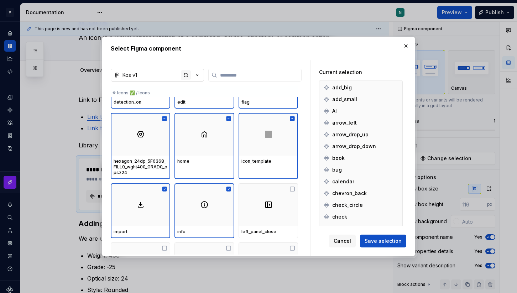
click at [184, 75] on div "button" at bounding box center [186, 75] width 10 height 10
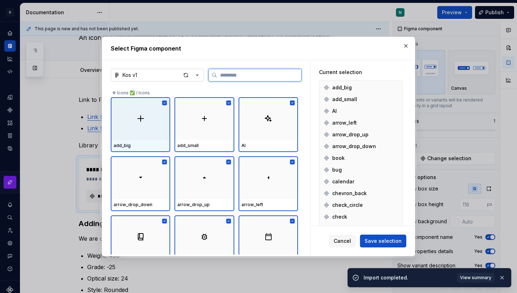
click at [147, 127] on div at bounding box center [140, 118] width 59 height 43
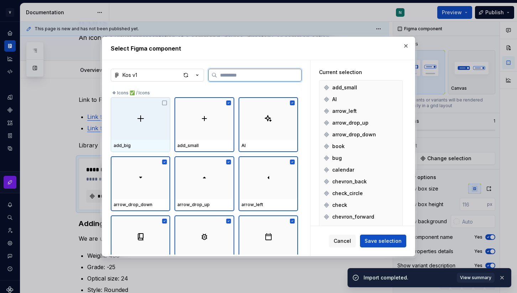
click at [148, 128] on div at bounding box center [140, 118] width 59 height 43
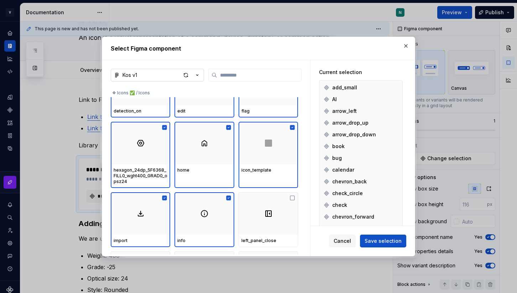
scroll to position [312, 0]
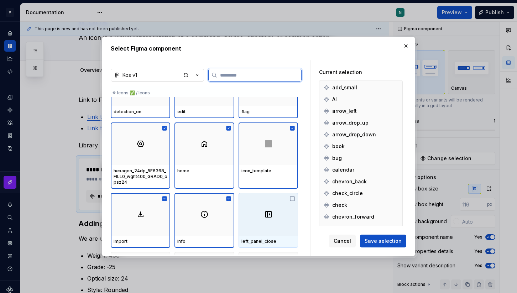
click at [269, 217] on img at bounding box center [268, 214] width 9 height 9
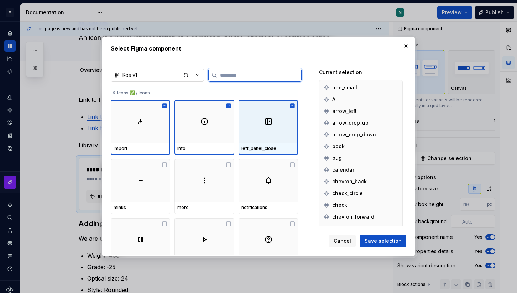
scroll to position [441, 0]
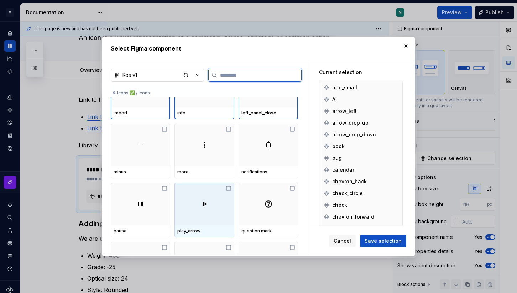
click at [155, 155] on div at bounding box center [140, 145] width 59 height 43
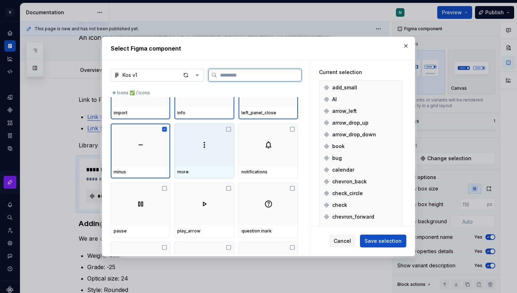
click at [222, 155] on div at bounding box center [203, 145] width 59 height 43
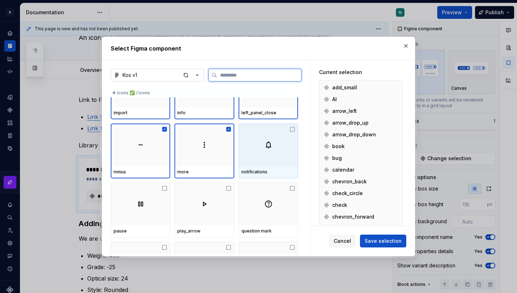
click at [280, 155] on div at bounding box center [268, 145] width 59 height 43
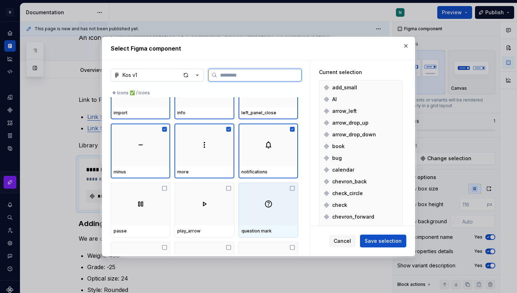
click at [256, 207] on div at bounding box center [268, 204] width 59 height 43
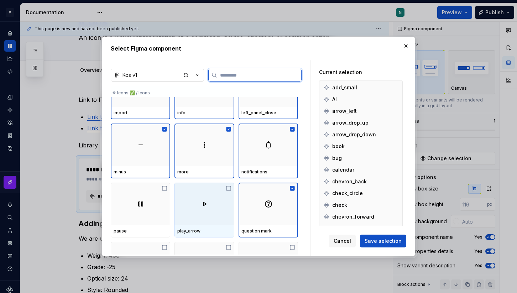
click at [225, 220] on div at bounding box center [203, 204] width 59 height 43
click at [157, 218] on div at bounding box center [140, 204] width 59 height 43
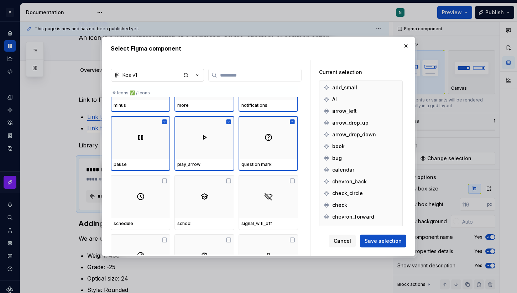
scroll to position [525, 0]
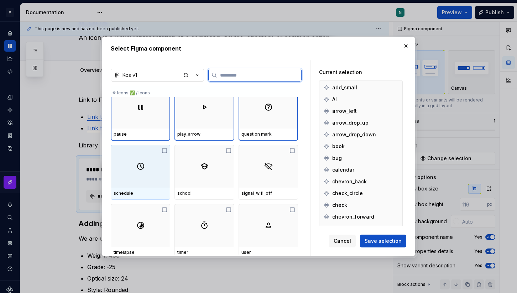
click at [140, 182] on div at bounding box center [140, 166] width 59 height 43
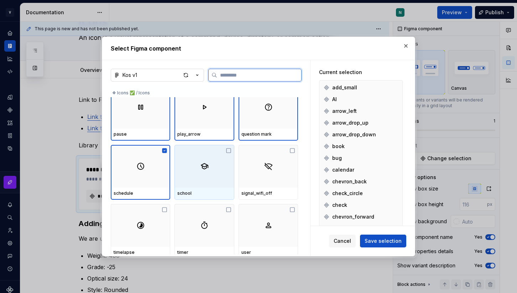
click at [202, 182] on div at bounding box center [203, 166] width 59 height 43
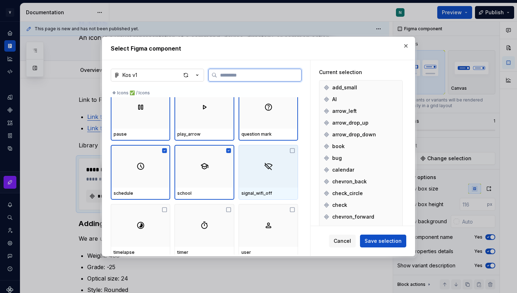
click at [258, 182] on div at bounding box center [268, 166] width 59 height 43
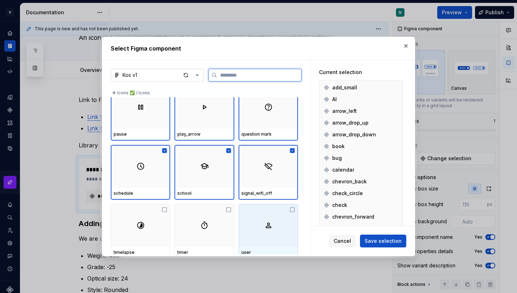
click at [255, 217] on div at bounding box center [268, 225] width 59 height 43
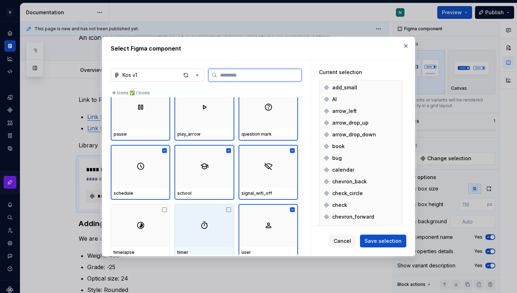
click at [203, 234] on div at bounding box center [203, 225] width 59 height 43
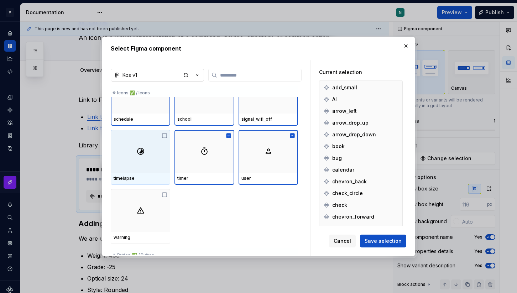
scroll to position [611, 0]
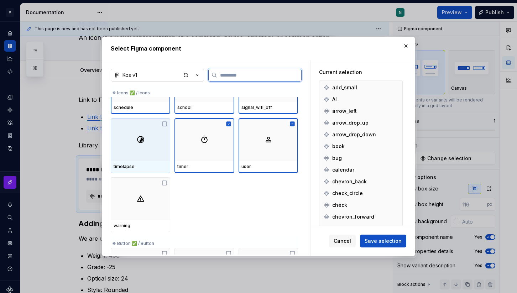
click at [136, 159] on div at bounding box center [140, 139] width 59 height 43
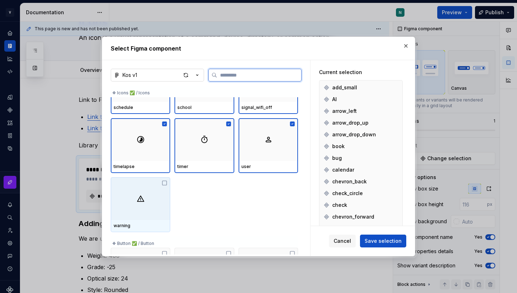
click at [136, 198] on div at bounding box center [140, 198] width 59 height 43
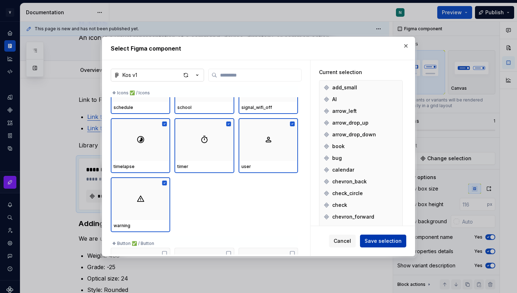
click at [380, 240] on span "Save selection" at bounding box center [383, 240] width 37 height 7
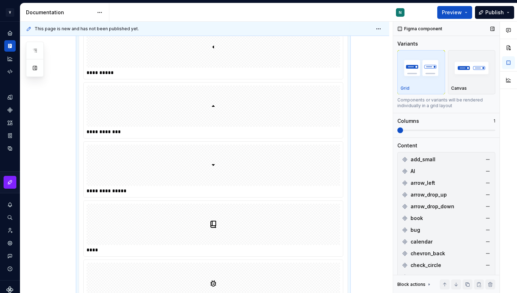
scroll to position [182, 0]
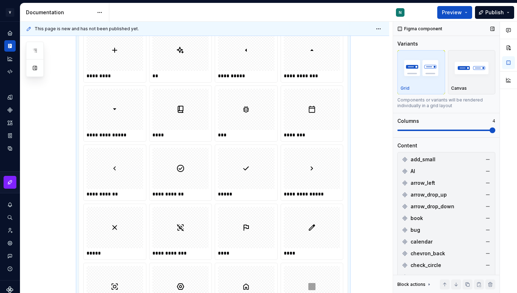
click at [495, 132] on span at bounding box center [493, 130] width 6 height 6
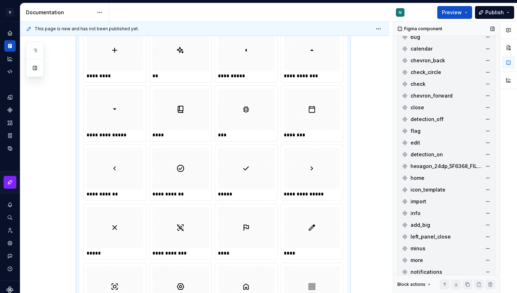
scroll to position [211, 0]
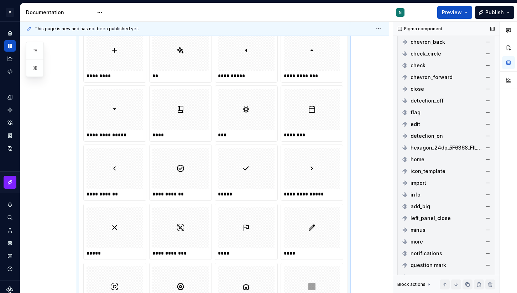
click at [440, 145] on span "hexagon_24dp_5F6368_FILL0_wght400_GRAD0_opsz24" at bounding box center [447, 147] width 72 height 7
click at [432, 150] on span "hexagon_24dp_5F6368_FILL0_wght400_GRAD0_opsz24" at bounding box center [447, 147] width 72 height 7
drag, startPoint x: 414, startPoint y: 147, endPoint x: 432, endPoint y: 151, distance: 18.4
click at [432, 151] on span "hexagon_24dp_5F6368_FILL0_wght400_GRAD0_opsz24" at bounding box center [447, 147] width 72 height 7
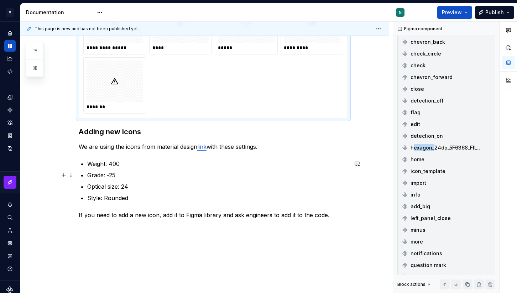
scroll to position [679, 0]
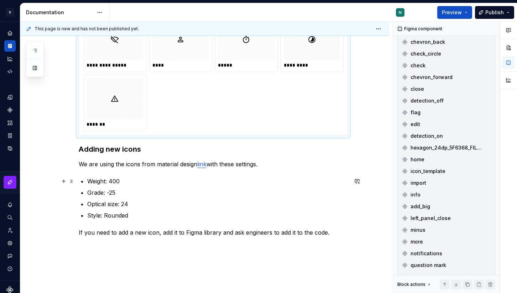
click at [296, 186] on ul "Weight: 400 Grade: -25 Optical size: 24 Style: Rounded" at bounding box center [217, 198] width 261 height 43
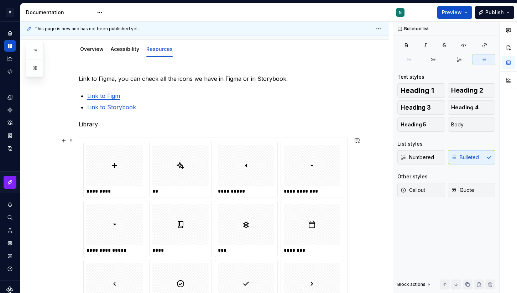
scroll to position [59, 0]
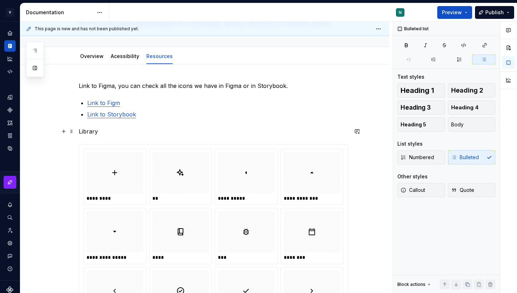
click at [93, 132] on p "Library" at bounding box center [213, 131] width 269 height 9
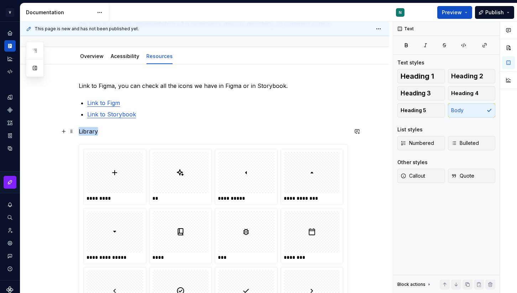
click at [93, 132] on p "Library" at bounding box center [213, 131] width 269 height 9
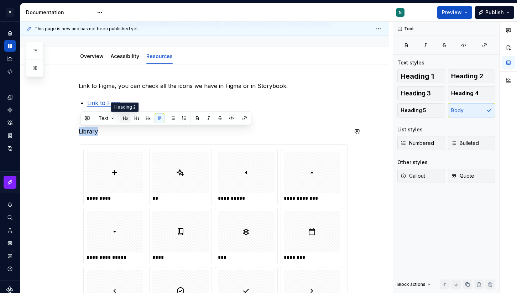
click at [129, 119] on button "button" at bounding box center [125, 118] width 10 height 10
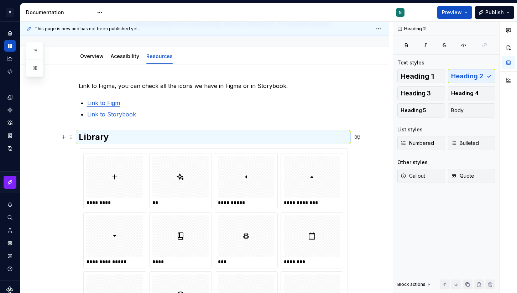
click at [146, 139] on h2 "Library" at bounding box center [213, 136] width 269 height 11
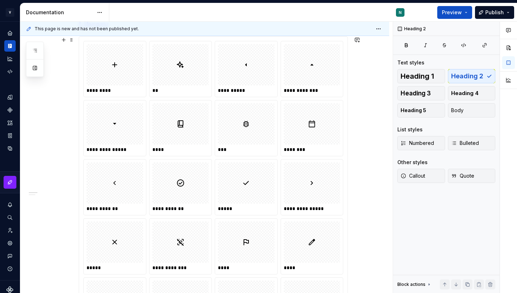
scroll to position [0, 0]
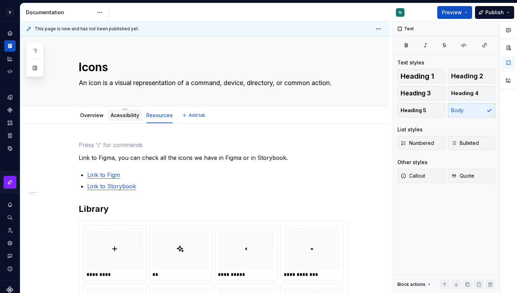
click at [124, 117] on link "Acessibility" at bounding box center [125, 115] width 28 height 6
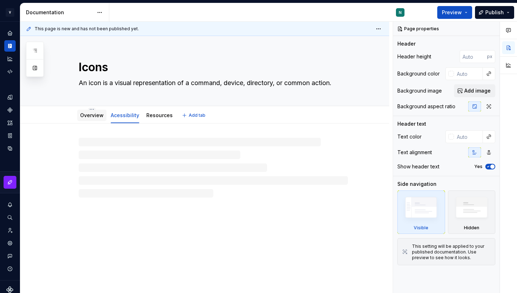
click at [79, 116] on div "Overview" at bounding box center [91, 115] width 29 height 11
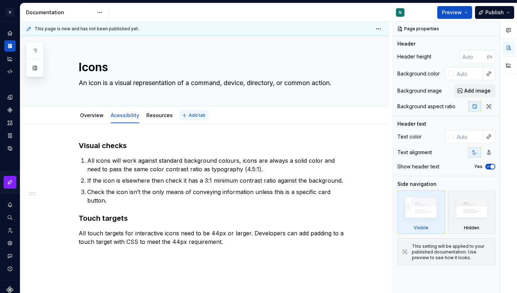
click at [197, 114] on span "Add tab" at bounding box center [197, 116] width 17 height 6
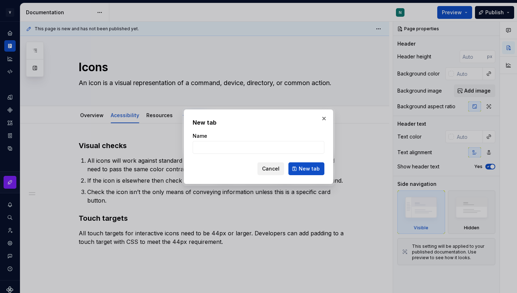
click at [268, 169] on span "Cancel" at bounding box center [270, 168] width 17 height 7
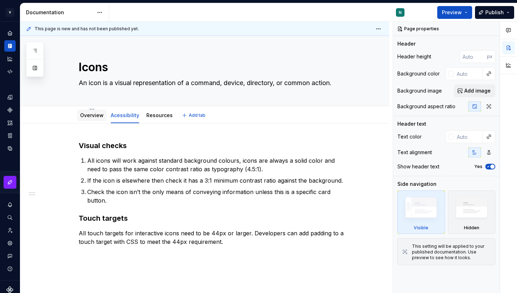
click at [93, 112] on link "Overview" at bounding box center [91, 115] width 23 height 6
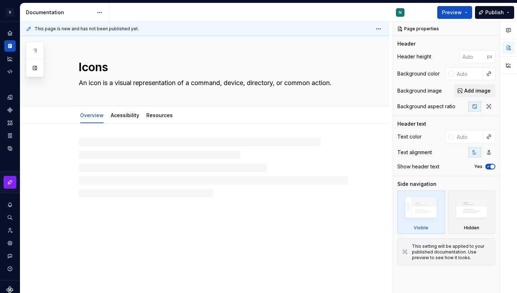
type textarea "*"
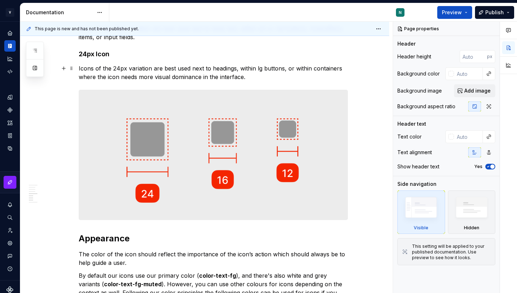
scroll to position [728, 0]
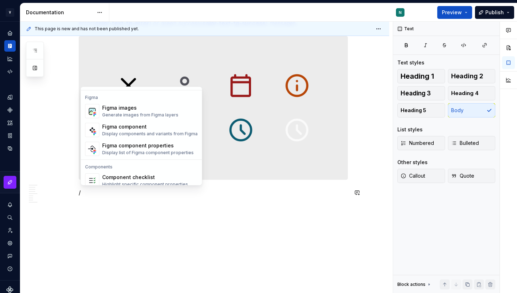
scroll to position [709, 0]
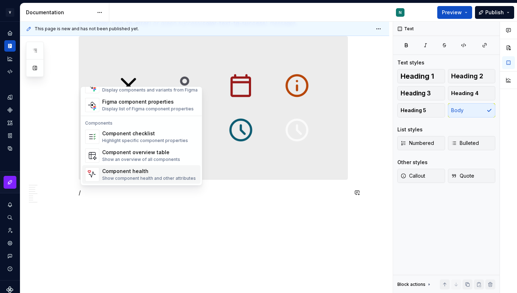
click at [125, 178] on div "Show component health and other attributes" at bounding box center [149, 179] width 94 height 6
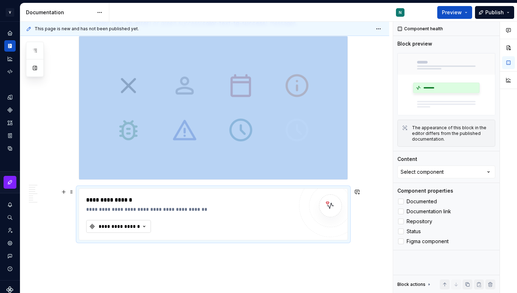
click at [135, 226] on div "**********" at bounding box center [119, 226] width 43 height 7
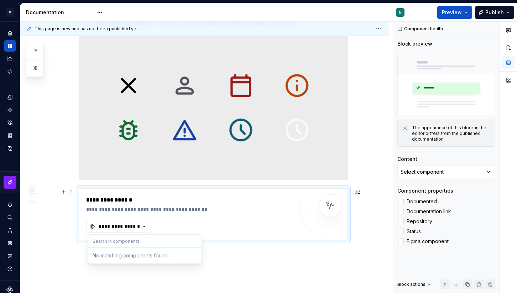
click at [135, 242] on input "text" at bounding box center [144, 241] width 113 height 13
type input "icon"
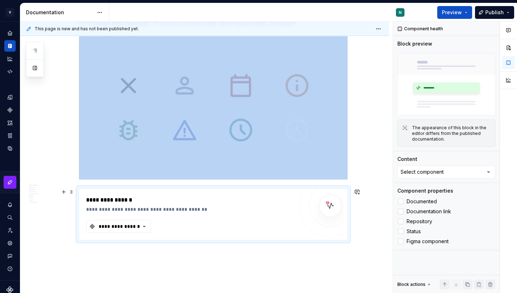
click at [326, 203] on img at bounding box center [330, 206] width 14 height 14
click at [119, 225] on div "**********" at bounding box center [119, 226] width 43 height 7
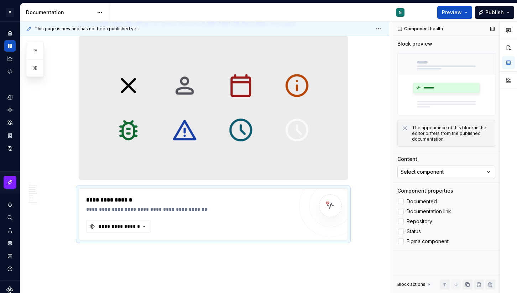
click at [453, 173] on button "Select component" at bounding box center [446, 172] width 98 height 13
click at [461, 245] on label "Figma component" at bounding box center [446, 241] width 98 height 9
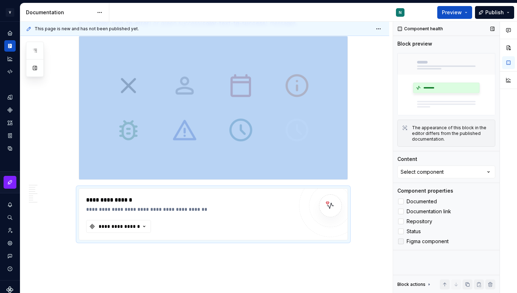
click at [404, 245] on label "Figma component" at bounding box center [446, 241] width 98 height 9
click at [403, 234] on div at bounding box center [401, 232] width 6 height 6
click at [403, 240] on div at bounding box center [401, 242] width 6 height 6
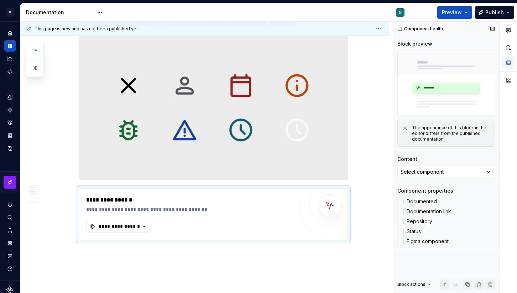
click at [429, 284] on icon at bounding box center [429, 285] width 6 height 6
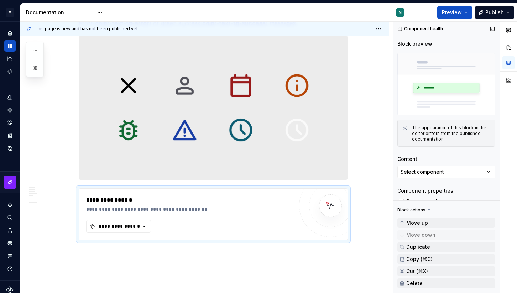
click at [427, 208] on icon at bounding box center [429, 210] width 6 height 6
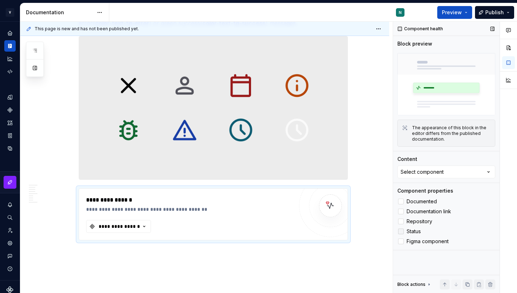
click at [401, 231] on icon at bounding box center [401, 231] width 0 height 0
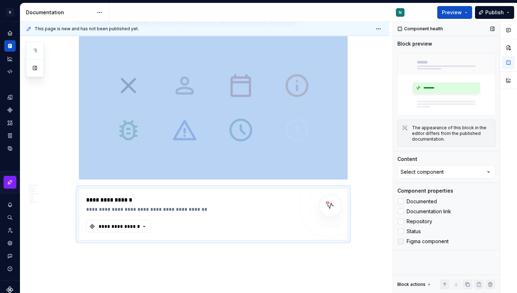
click at [401, 241] on icon at bounding box center [401, 241] width 0 height 0
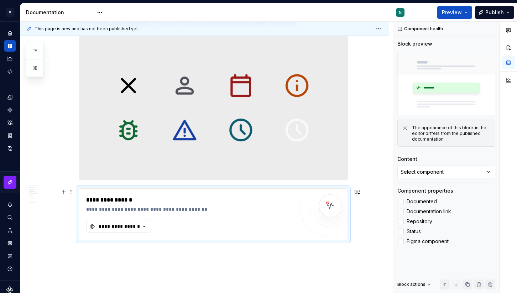
click at [300, 220] on div "**********" at bounding box center [213, 214] width 268 height 51
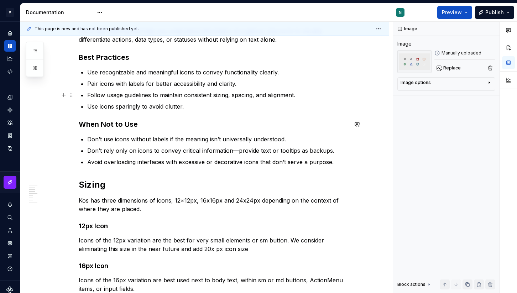
scroll to position [0, 0]
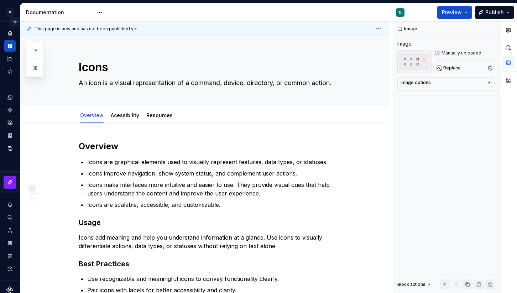
click at [17, 23] on button "Expand sidebar" at bounding box center [15, 22] width 10 height 10
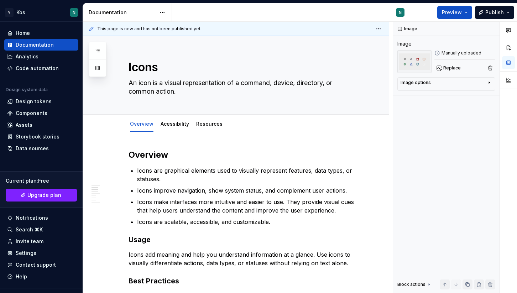
click at [125, 13] on div "Documentation" at bounding box center [122, 12] width 67 height 7
click at [33, 113] on div "Components" at bounding box center [32, 113] width 32 height 7
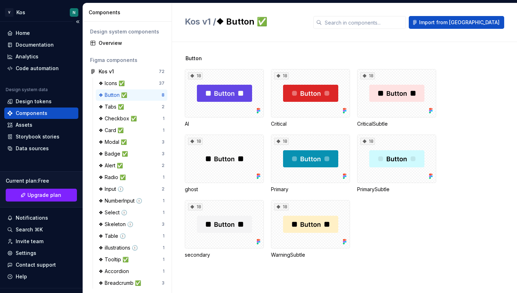
scroll to position [14, 0]
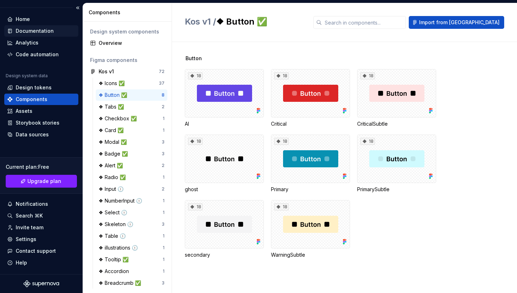
click at [37, 31] on div "Documentation" at bounding box center [35, 30] width 38 height 7
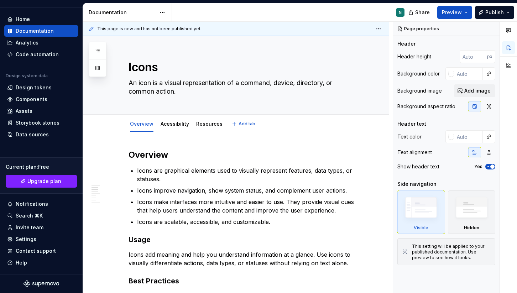
type textarea "*"
click at [62, 29] on div "Documentation" at bounding box center [41, 30] width 68 height 7
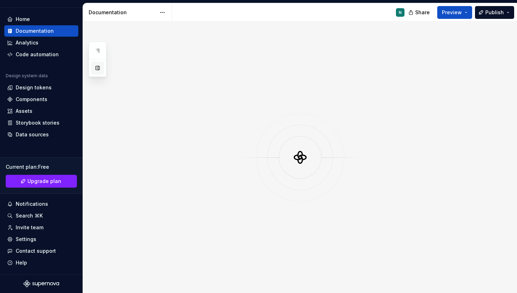
click at [98, 73] on button "button" at bounding box center [97, 68] width 13 height 13
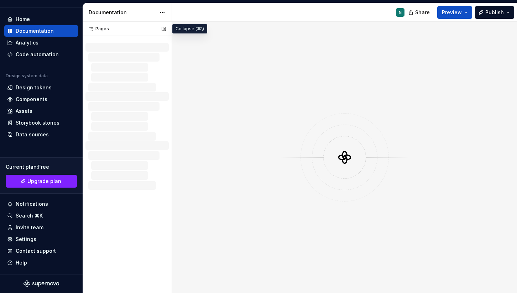
click at [135, 57] on div at bounding box center [128, 57] width 80 height 9
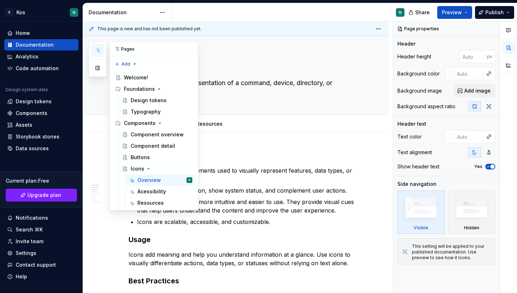
click at [97, 53] on icon "button" at bounding box center [98, 51] width 6 height 6
click at [96, 60] on div at bounding box center [98, 59] width 18 height 35
click at [96, 71] on button "button" at bounding box center [97, 68] width 13 height 13
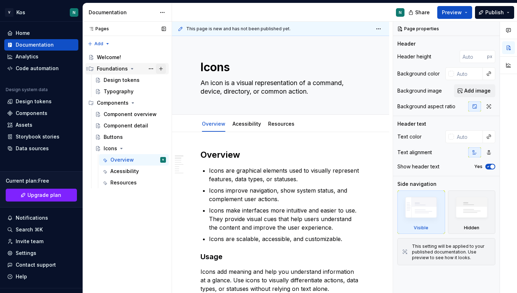
click at [163, 68] on button "Page tree" at bounding box center [161, 69] width 10 height 10
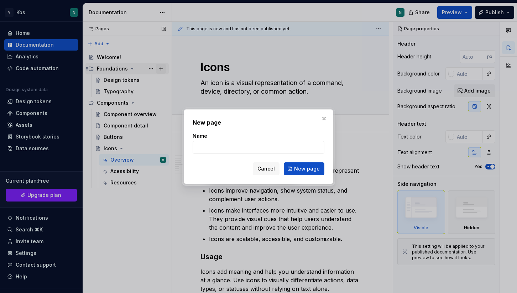
type textarea "*"
type input "Spacing"
click button "New page" at bounding box center [304, 168] width 41 height 13
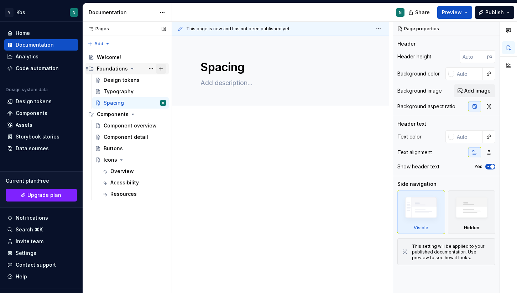
click at [164, 68] on button "Page tree" at bounding box center [161, 69] width 10 height 10
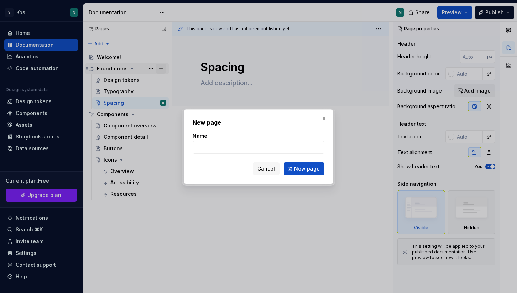
type textarea "*"
type input "Radii"
click button "New page" at bounding box center [304, 168] width 41 height 13
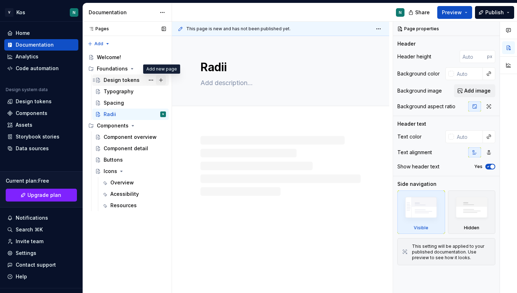
click at [160, 79] on button "Page tree" at bounding box center [161, 80] width 10 height 10
click at [163, 68] on button "Page tree" at bounding box center [161, 69] width 10 height 10
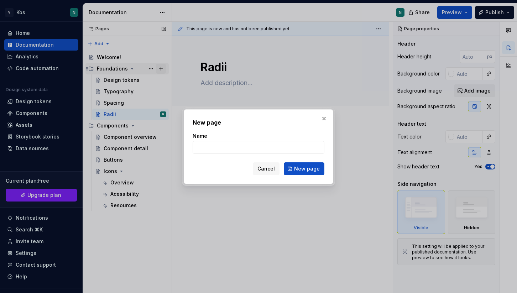
type textarea "*"
type input "Shadows"
click button "New page" at bounding box center [304, 168] width 41 height 13
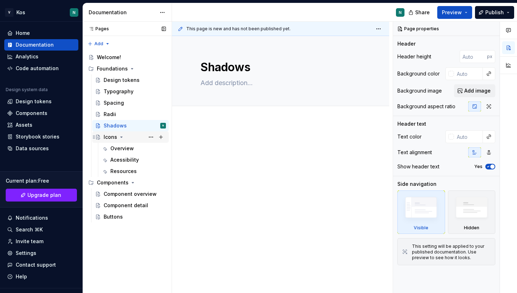
click at [111, 139] on div "Icons" at bounding box center [111, 137] width 14 height 7
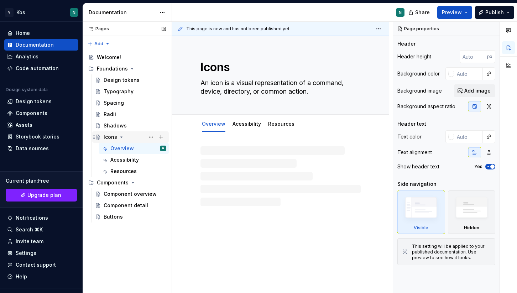
click at [111, 139] on div "Icons" at bounding box center [111, 137] width 14 height 7
click at [111, 137] on div "Icons" at bounding box center [111, 137] width 14 height 7
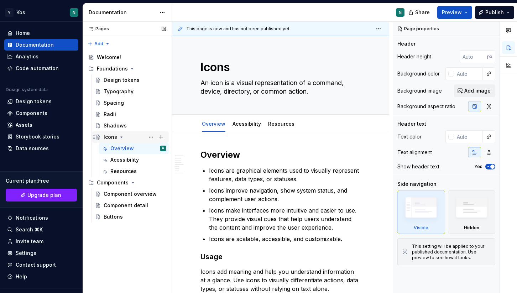
click at [121, 136] on icon "Page tree" at bounding box center [122, 137] width 6 height 6
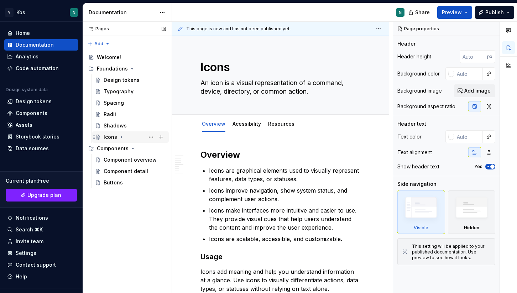
click at [121, 136] on icon "Page tree" at bounding box center [122, 137] width 6 height 6
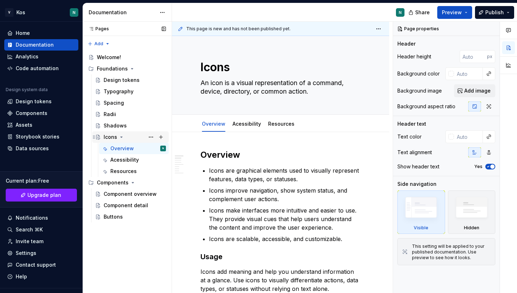
click at [121, 136] on icon "Page tree" at bounding box center [122, 137] width 6 height 6
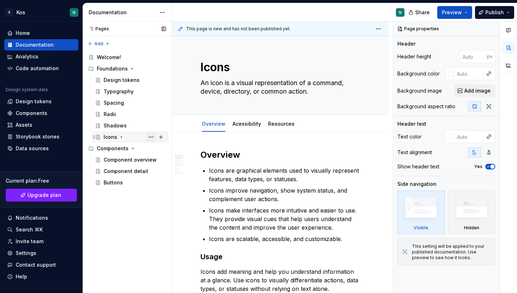
click at [155, 136] on button "Page tree" at bounding box center [151, 137] width 10 height 10
click at [111, 138] on div "Pages Pages Add Accessibility guide for tree Page tree. Navigate the tree with …" at bounding box center [127, 158] width 89 height 272
click at [452, 73] on div at bounding box center [451, 74] width 6 height 6
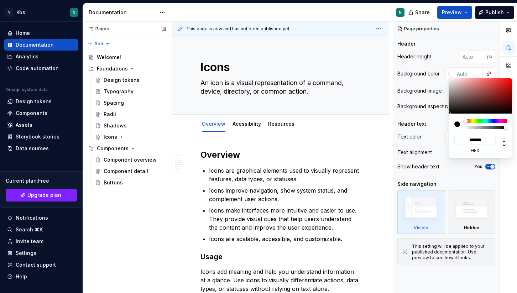
click at [125, 219] on div "Pages Pages Add Accessibility guide for tree Page tree. Navigate the tree with …" at bounding box center [127, 158] width 89 height 272
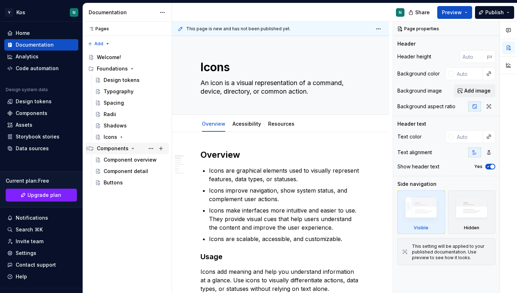
click at [133, 150] on icon "Page tree" at bounding box center [133, 149] width 6 height 6
click at [130, 69] on icon "Page tree" at bounding box center [132, 69] width 6 height 6
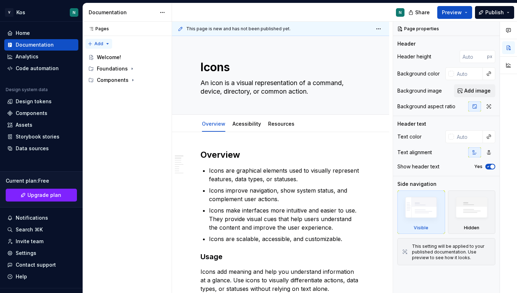
type textarea "*"
click at [93, 43] on div "Pages Pages Add Accessibility guide for tree Page tree. Navigate the tree with …" at bounding box center [127, 158] width 89 height 272
click at [112, 70] on div "New group" at bounding box center [122, 69] width 46 height 7
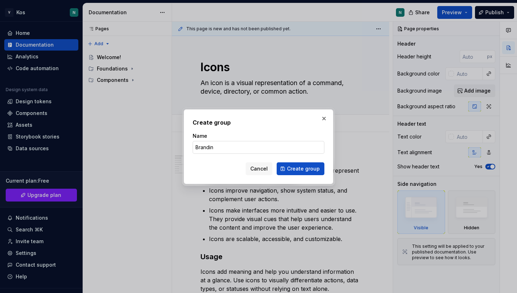
type input "Branding"
click button "Create group" at bounding box center [301, 168] width 48 height 13
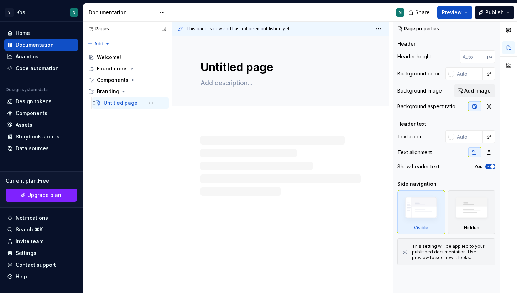
click at [122, 102] on div "Untitled page" at bounding box center [121, 102] width 34 height 7
click at [119, 158] on div "Pages Pages Add Accessibility guide for tree Page tree. Navigate the tree with …" at bounding box center [127, 158] width 89 height 272
click at [131, 82] on icon "Page tree" at bounding box center [133, 80] width 6 height 6
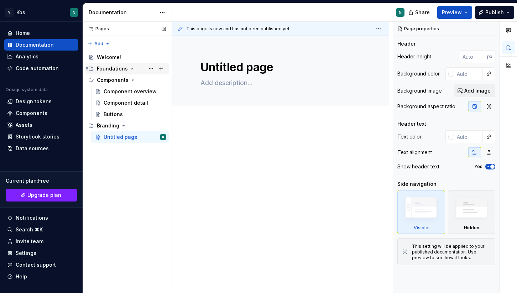
click at [131, 69] on icon "Page tree" at bounding box center [132, 69] width 6 height 6
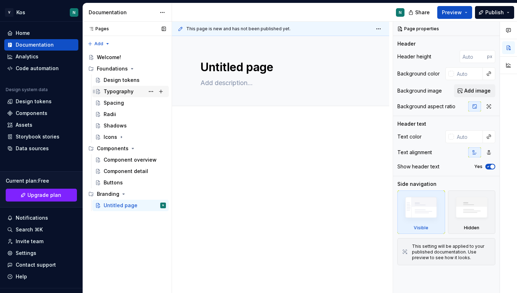
click at [126, 90] on div "Typography" at bounding box center [119, 91] width 30 height 7
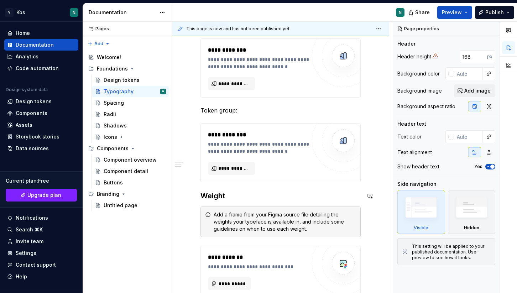
scroll to position [328, 0]
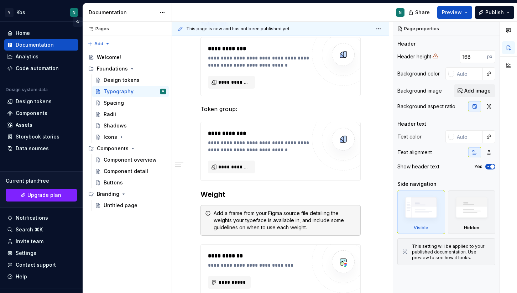
click at [77, 22] on button "Collapse sidebar" at bounding box center [78, 22] width 10 height 10
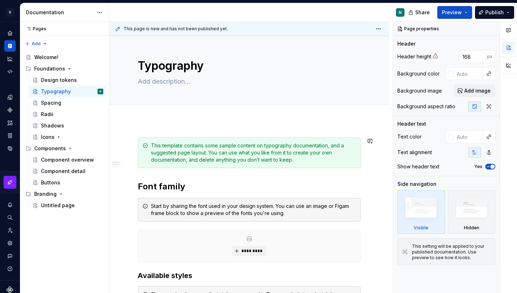
scroll to position [0, 0]
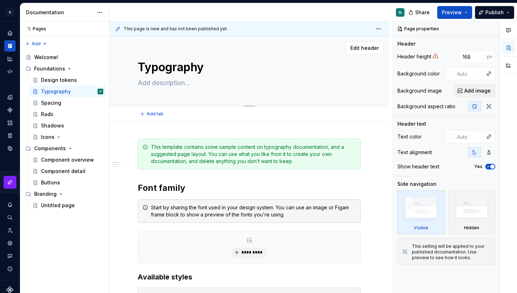
click at [165, 83] on textarea at bounding box center [247, 82] width 223 height 11
type textarea "*"
click at [149, 113] on span "Add tab" at bounding box center [155, 114] width 17 height 6
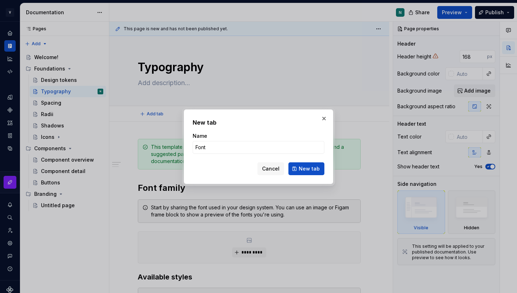
type input "Fonts"
click button "New tab" at bounding box center [306, 168] width 36 height 13
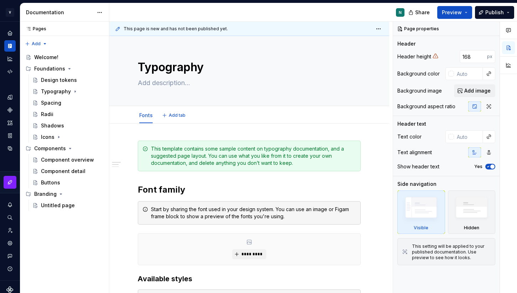
type textarea "*"
click at [177, 116] on span "Add tab" at bounding box center [177, 116] width 17 height 6
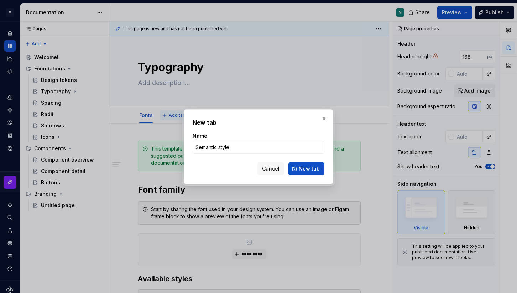
type input "Semantic styles"
click button "New tab" at bounding box center [306, 168] width 36 height 13
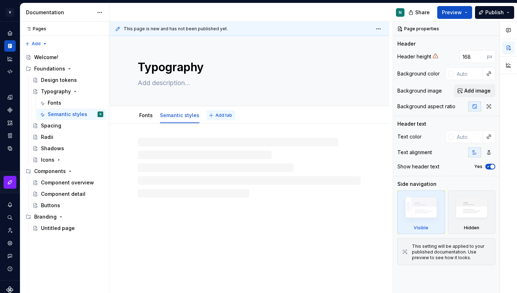
type textarea "*"
click at [215, 116] on span "Add tab" at bounding box center [223, 116] width 17 height 6
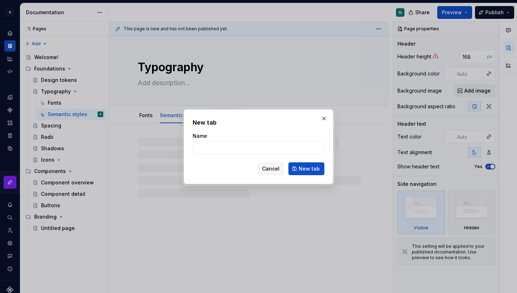
type input "U"
type textarea "*"
type input "Usage"
click button "New tab" at bounding box center [306, 168] width 36 height 13
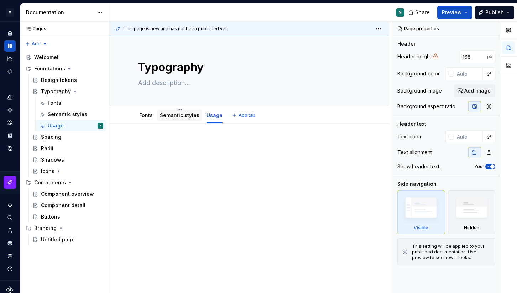
click at [187, 114] on link "Semantic styles" at bounding box center [180, 115] width 40 height 6
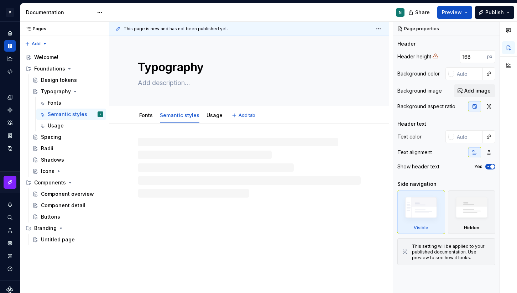
click at [187, 114] on link "Semantic styles" at bounding box center [180, 115] width 40 height 6
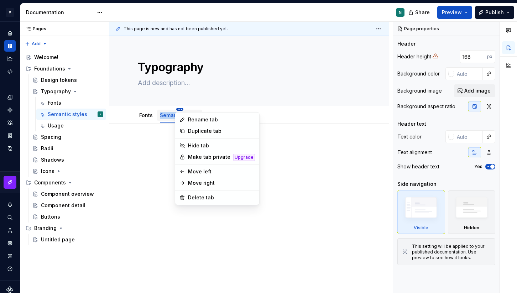
click at [181, 108] on html "V Kos N Design system data Documentation N Share Preview Publish Pages Pages Ad…" at bounding box center [258, 146] width 517 height 293
type textarea "*"
click at [189, 121] on div "Rename tab" at bounding box center [221, 119] width 67 height 7
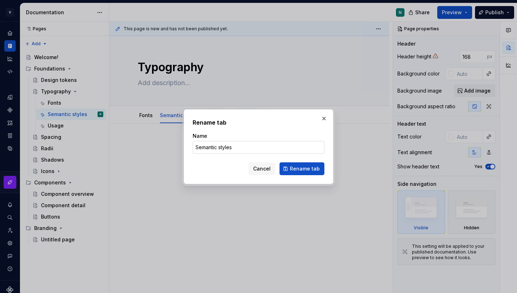
click at [225, 145] on input "Semantic styles" at bounding box center [259, 147] width 132 height 13
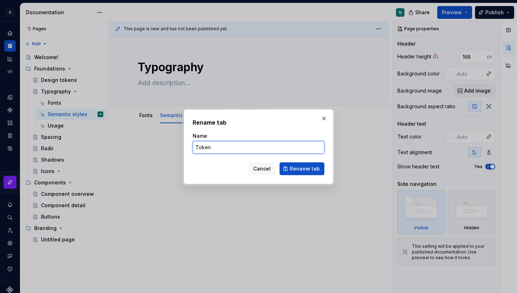
type input "Tokens"
click button "Rename tab" at bounding box center [302, 168] width 45 height 13
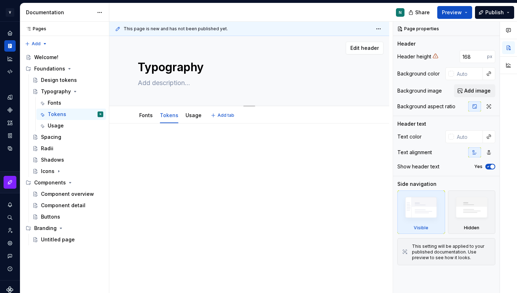
click at [180, 82] on textarea at bounding box center [247, 82] width 223 height 11
paste textarea "Typography is our system of fonts and text styles. It enhances communication, r…"
type textarea "*"
type textarea "Typography is our system of fonts and text styles. It enhances communication, r…"
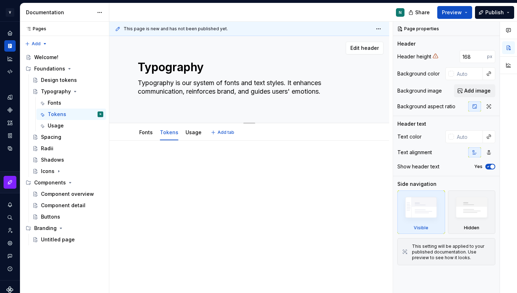
type textarea "*"
type textarea "Typography is our system of fonts and text styles. It enhances communication, r…"
type textarea "*"
type textarea "Typography is our system of fonts and text styles. It enhances communication, r…"
click at [143, 126] on link "Fonts" at bounding box center [146, 124] width 14 height 6
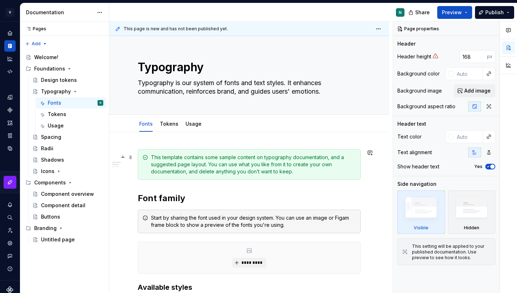
click at [153, 150] on div "This template contains some sample content on typography documentation, and a s…" at bounding box center [249, 164] width 223 height 31
type textarea "*"
click at [223, 126] on span "Add tab" at bounding box center [226, 124] width 17 height 6
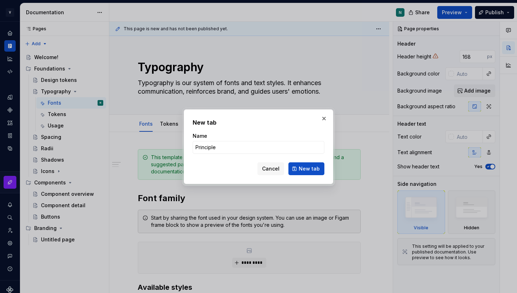
type input "Principles"
type textarea "*"
type input "Principles"
click at [307, 171] on span "New tab" at bounding box center [309, 168] width 21 height 7
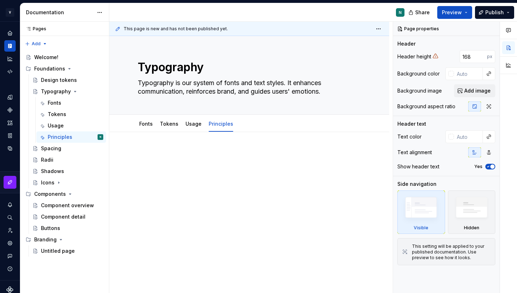
click at [161, 148] on div at bounding box center [249, 202] width 280 height 141
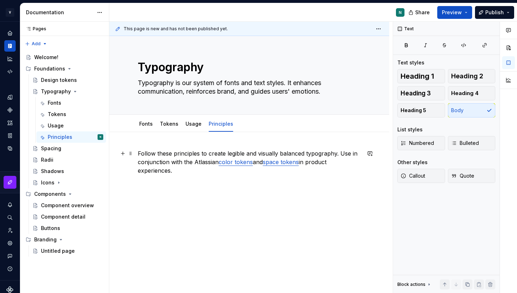
click at [194, 162] on p "Follow these principles to create legible and visually balanced typography. Use…" at bounding box center [249, 162] width 223 height 26
click at [197, 161] on p "Follow these principles to create legible and visually balanced typography. Use…" at bounding box center [249, 162] width 223 height 26
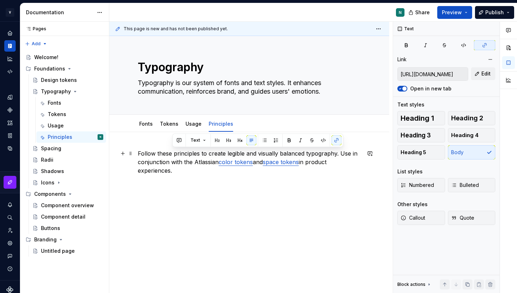
drag, startPoint x: 340, startPoint y: 153, endPoint x: 343, endPoint y: 168, distance: 15.0
click at [343, 168] on p "Follow these principles to create legible and visually balanced typography. Use…" at bounding box center [249, 162] width 223 height 26
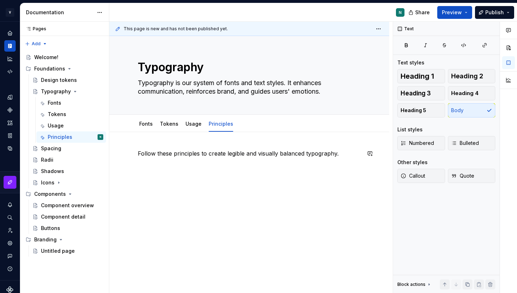
type textarea "*"
paste div
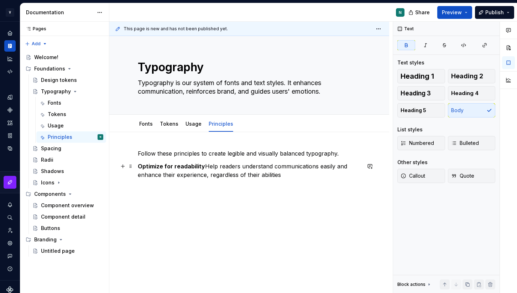
click at [203, 166] on p "Optimize for readability Help readers understand communications easily and enha…" at bounding box center [249, 170] width 223 height 17
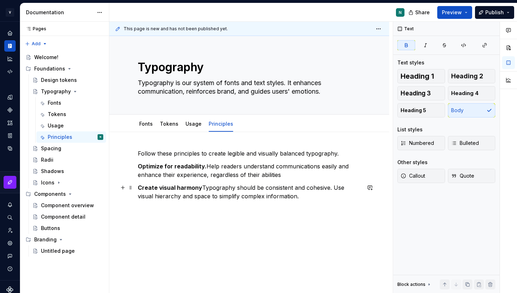
click at [199, 188] on strong "Create visual harmony" at bounding box center [170, 187] width 64 height 7
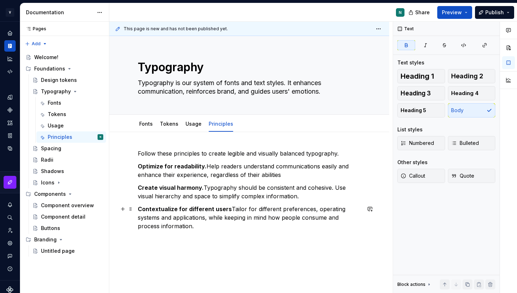
click at [226, 210] on strong "Contextualize for different users" at bounding box center [185, 208] width 94 height 7
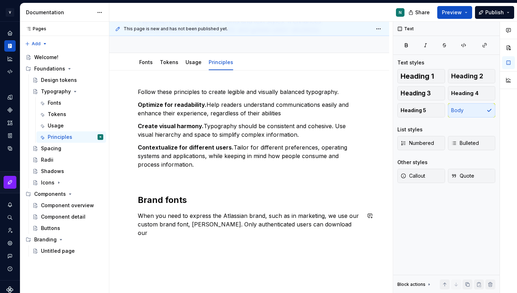
scroll to position [65, 0]
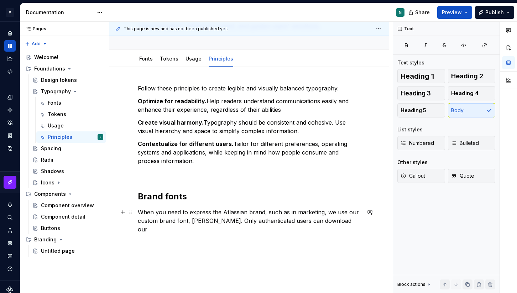
click at [233, 215] on p "When you need to express the Atlassian brand, such as in marketing, we use our …" at bounding box center [249, 221] width 223 height 26
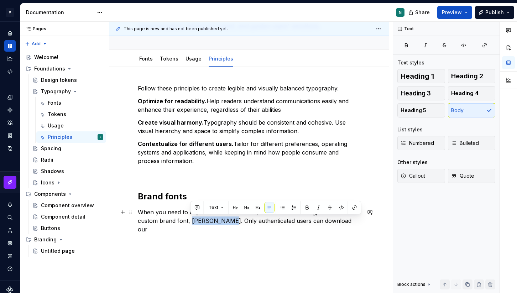
drag, startPoint x: 191, startPoint y: 220, endPoint x: 224, endPoint y: 221, distance: 32.8
click at [224, 221] on p "When you need to express the VitVio brand, such as in marketing, we use our cus…" at bounding box center [249, 221] width 223 height 26
click at [211, 226] on div "Follow these principles to create legible and visually balanced typography. Opt…" at bounding box center [249, 163] width 223 height 158
drag, startPoint x: 223, startPoint y: 221, endPoint x: 192, endPoint y: 221, distance: 31.3
click at [192, 221] on p "When you need to express the VitVio brand, such as in marketing, we use our cus…" at bounding box center [249, 221] width 223 height 26
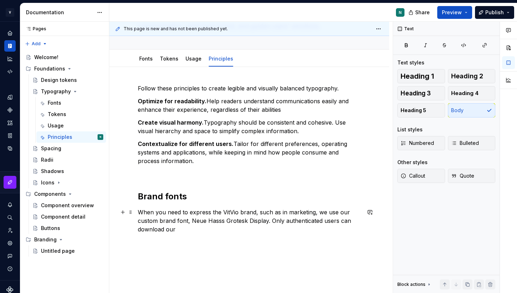
click at [222, 219] on p "When you need to express the VitVio brand, such as in marketing, we use our cus…" at bounding box center [249, 221] width 223 height 26
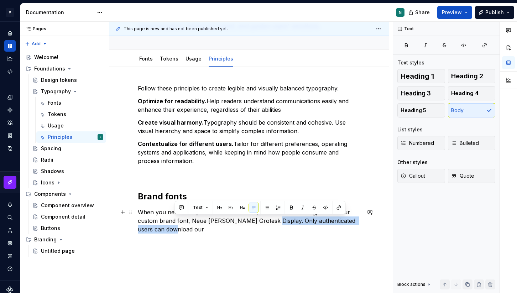
drag, startPoint x: 267, startPoint y: 221, endPoint x: 267, endPoint y: 230, distance: 9.6
click at [267, 231] on p "When you need to express the VitVio brand, such as in marketing, we use our cus…" at bounding box center [249, 221] width 223 height 26
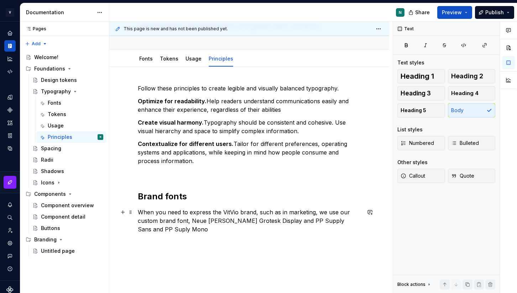
click at [270, 219] on p "When you need to express the VitVio brand, such as in marketing, we use our cus…" at bounding box center [249, 221] width 223 height 26
click at [199, 172] on p at bounding box center [249, 173] width 223 height 9
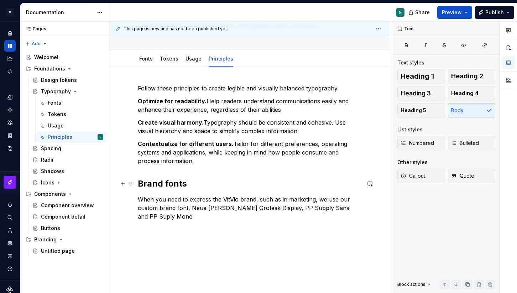
scroll to position [80, 0]
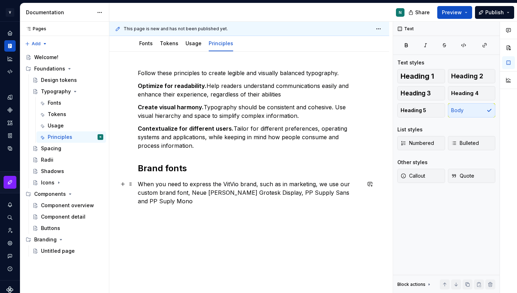
click at [368, 195] on div "Follow these principles to create legible and visually balanced typography. Opt…" at bounding box center [249, 177] width 280 height 250
click at [158, 236] on div "Follow these principles to create legible and visually balanced typography. Opt…" at bounding box center [249, 161] width 223 height 184
click at [149, 235] on p "App fonts" at bounding box center [249, 239] width 223 height 9
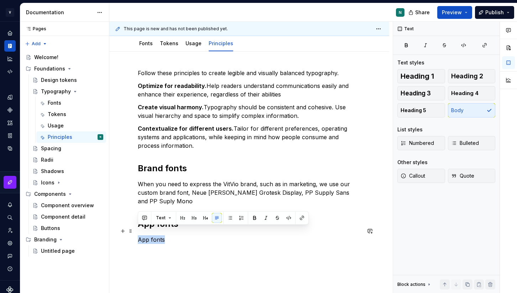
drag, startPoint x: 169, startPoint y: 230, endPoint x: 134, endPoint y: 230, distance: 36.0
click at [134, 230] on div "Follow these principles to create legible and visually balanced typography. Opt…" at bounding box center [249, 196] width 280 height 289
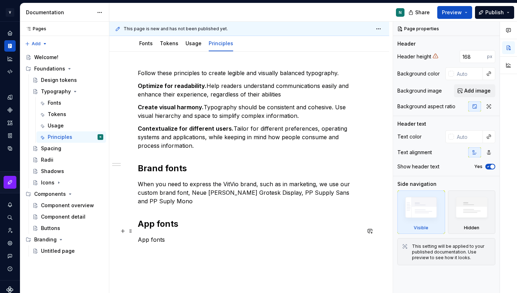
click at [158, 235] on p "App fonts" at bounding box center [249, 239] width 223 height 9
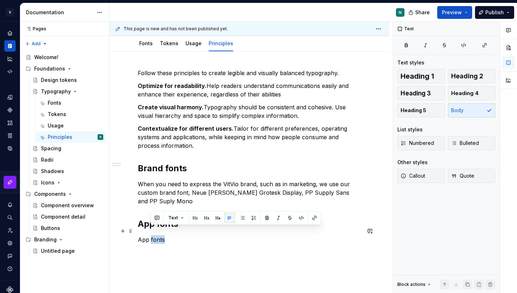
click at [158, 235] on p "App fonts" at bounding box center [249, 239] width 223 height 9
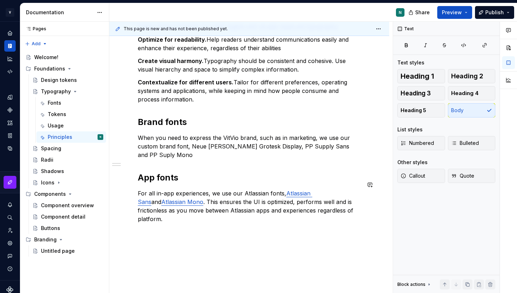
scroll to position [127, 0]
click at [258, 189] on p "For all in-app experiences, we use our Atlassian fonts, Atlassian Sans and Atla…" at bounding box center [249, 206] width 223 height 34
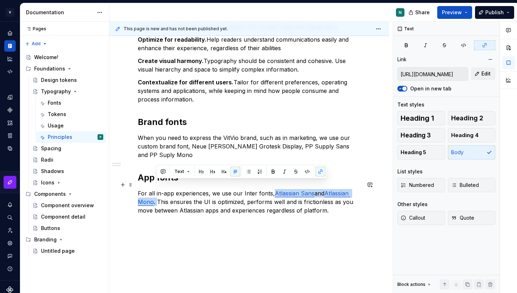
drag, startPoint x: 157, startPoint y: 194, endPoint x: 271, endPoint y: 187, distance: 114.5
click at [271, 189] on p "For all in-app experiences, we use our Inter fonts, Atlassian Sans and Atlassia…" at bounding box center [249, 202] width 223 height 26
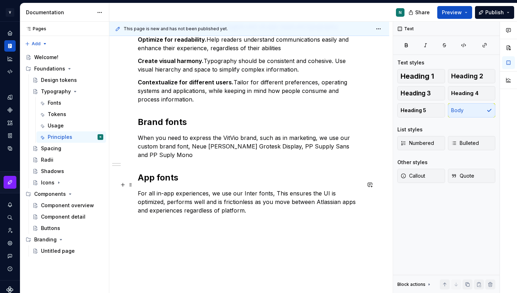
click at [275, 189] on p "For all in-app experiences, we use our Inter fonts, This ensures the UI is opti…" at bounding box center [249, 202] width 223 height 26
click at [245, 189] on p "For all in-app experiences, we use our Inter fonts, this ensures the UI is opti…" at bounding box center [249, 202] width 223 height 26
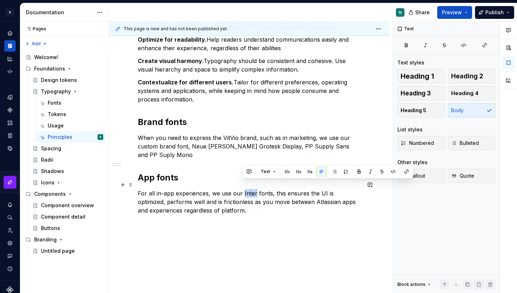
click at [245, 189] on p "For all in-app experiences, we use our Inter fonts, this ensures the UI is opti…" at bounding box center [249, 202] width 223 height 26
click at [233, 189] on p "For all in-app experiences, we use our Inter fonts, this ensures the UI is opti…" at bounding box center [249, 202] width 223 height 26
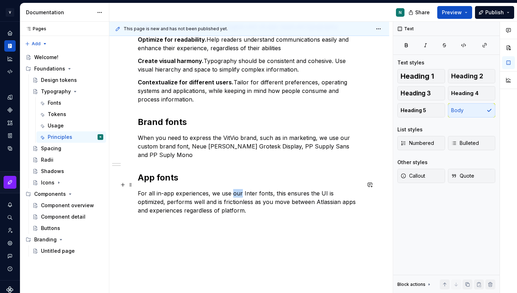
click at [233, 189] on p "For all in-app experiences, we use our Inter fonts, this ensures the UI is opti…" at bounding box center [249, 202] width 223 height 26
click at [236, 189] on p "For all in-app experiences, we use Inter fonts, this ensures the UI is optimize…" at bounding box center [249, 202] width 223 height 26
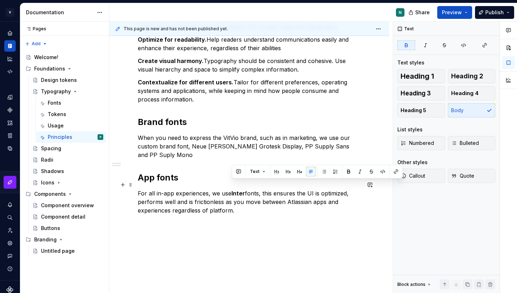
click at [259, 189] on p "For all in-app experiences, we use Inter fonts, this ensures the UI is optimize…" at bounding box center [249, 202] width 223 height 26
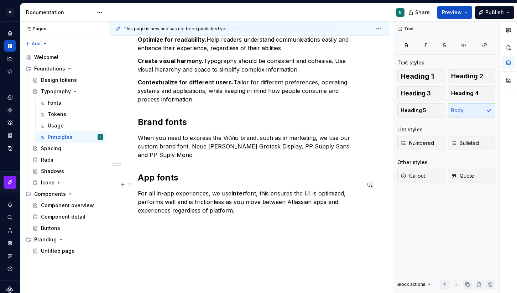
click at [286, 194] on p "For all in-app experiences, we use Inter font, this ensures the UI is optimized…" at bounding box center [249, 202] width 223 height 26
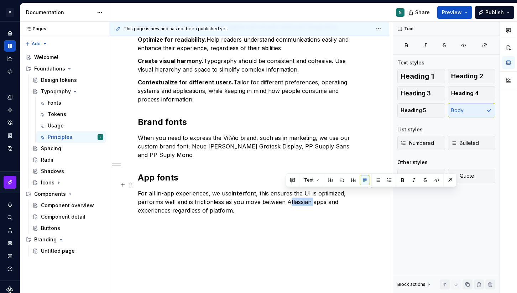
click at [286, 194] on p "For all in-app experiences, we use Inter font, this ensures the UI is optimized…" at bounding box center [249, 202] width 223 height 26
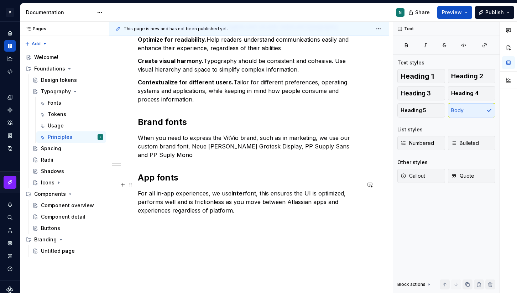
click at [276, 200] on p "For all in-app experiences, we use Inter font, this ensures the UI is optimized…" at bounding box center [249, 202] width 223 height 26
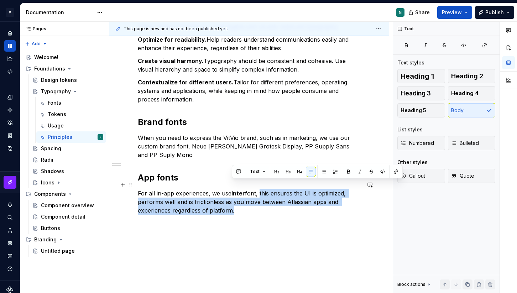
drag, startPoint x: 230, startPoint y: 202, endPoint x: 258, endPoint y: 183, distance: 33.7
click at [258, 189] on p "For all in-app experiences, we use Inter font, this ensures the UI is optimized…" at bounding box center [249, 202] width 223 height 26
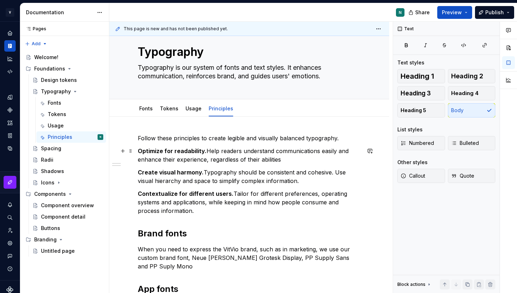
scroll to position [21, 0]
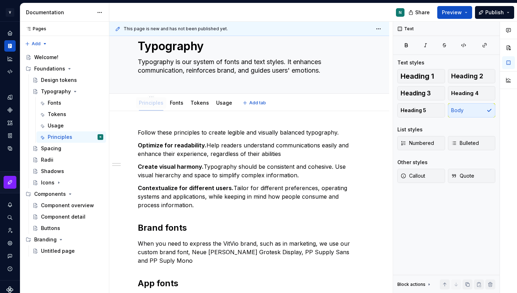
drag, startPoint x: 213, startPoint y: 104, endPoint x: 142, endPoint y: 103, distance: 70.9
click at [174, 106] on div "Fonts" at bounding box center [178, 102] width 14 height 7
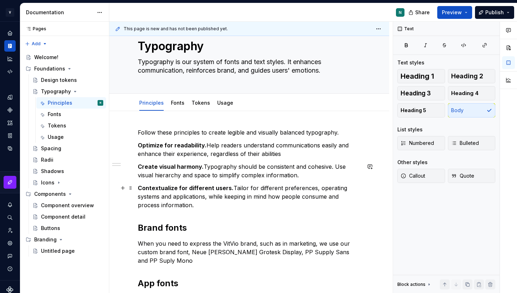
scroll to position [119, 0]
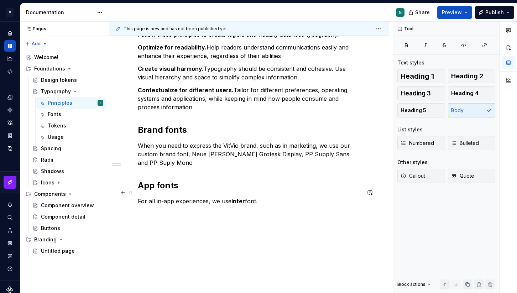
click at [278, 197] on p "For all in-app experiences, we use Inter font." at bounding box center [249, 201] width 223 height 9
click at [166, 197] on p "For all in-app experiences, we use Inter font." at bounding box center [249, 201] width 223 height 9
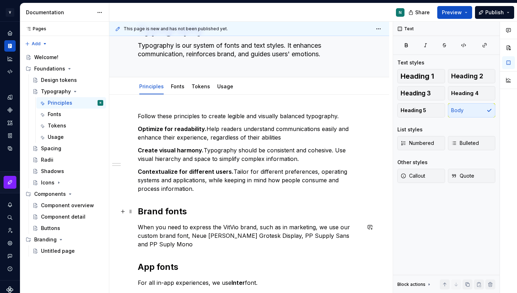
scroll to position [0, 0]
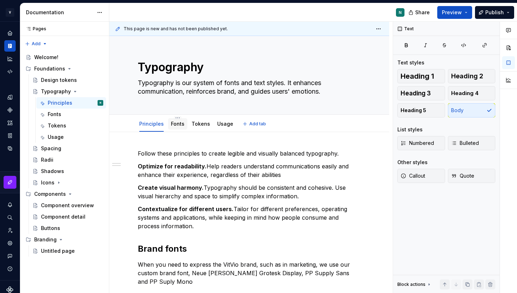
click at [178, 124] on link "Fonts" at bounding box center [178, 124] width 14 height 6
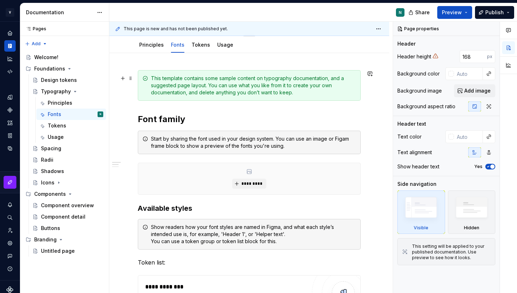
scroll to position [89, 0]
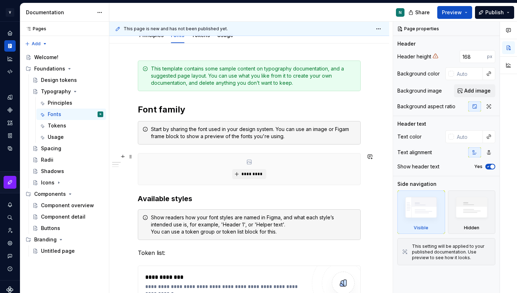
click at [197, 164] on div "*********" at bounding box center [249, 168] width 222 height 31
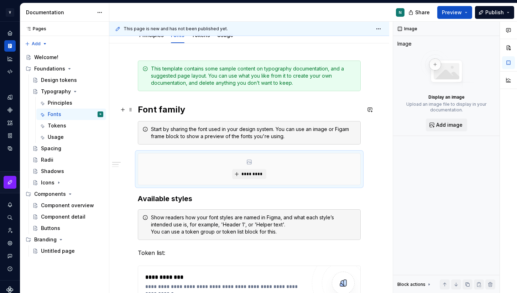
click at [171, 114] on h2 "Font family" at bounding box center [249, 109] width 223 height 11
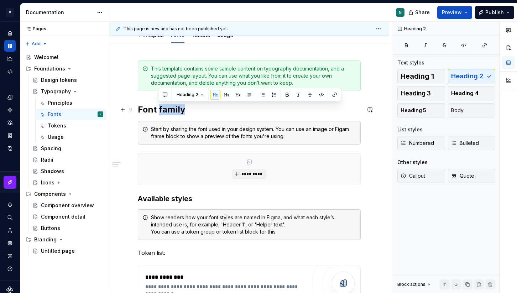
click at [171, 114] on h2 "Font family" at bounding box center [249, 109] width 223 height 11
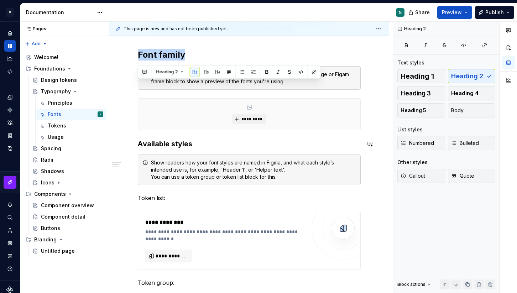
scroll to position [145, 0]
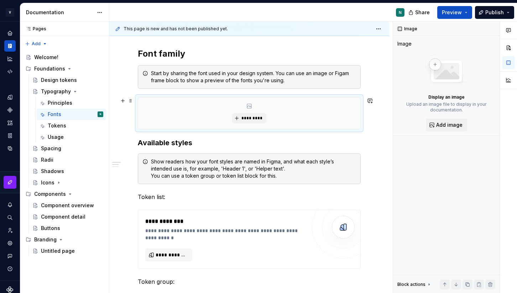
click at [198, 120] on div "*********" at bounding box center [249, 113] width 222 height 31
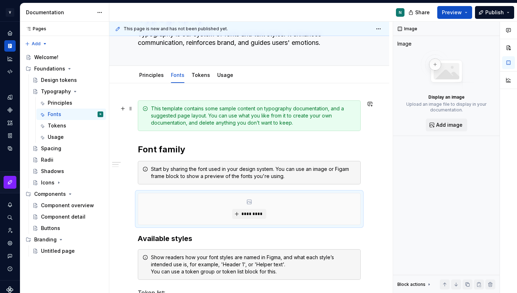
scroll to position [45, 0]
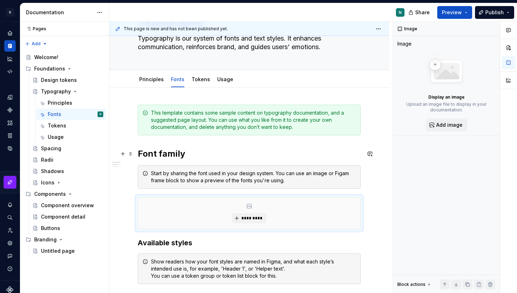
click at [162, 157] on h2 "Font family" at bounding box center [249, 153] width 223 height 11
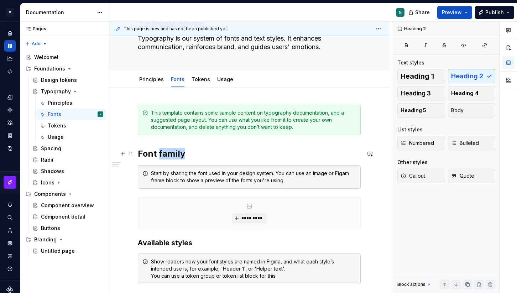
click at [162, 157] on h2 "Font family" at bounding box center [249, 153] width 223 height 11
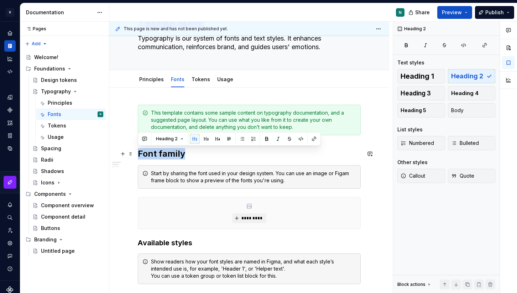
click at [162, 157] on h2 "Font family" at bounding box center [249, 153] width 223 height 11
copy h2 "Font family"
click at [156, 81] on link "Principles" at bounding box center [151, 79] width 25 height 6
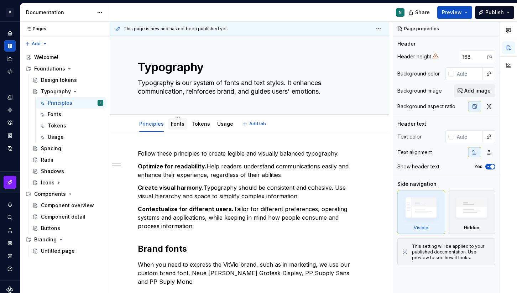
click at [177, 125] on link "Fonts" at bounding box center [178, 124] width 14 height 6
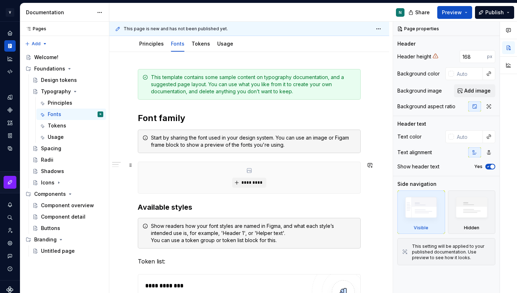
scroll to position [90, 0]
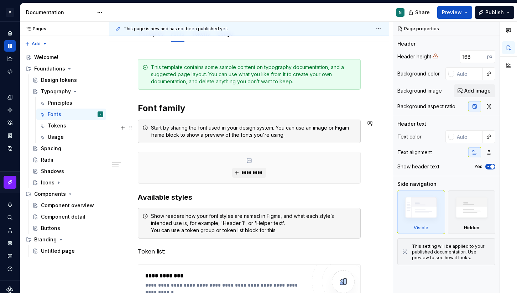
click at [245, 124] on div "Start by sharing the font used in your design system. You can use an image or F…" at bounding box center [249, 131] width 223 height 23
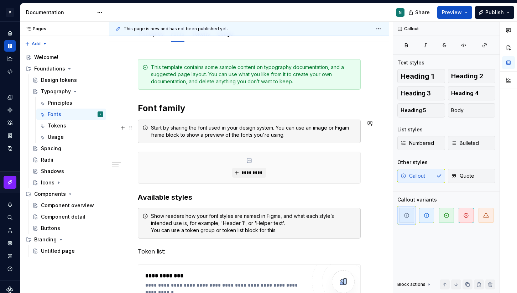
click at [247, 121] on div "Start by sharing the font used in your design system. You can use an image or F…" at bounding box center [249, 131] width 223 height 23
click at [138, 127] on div "Start by sharing the font used in your design system. You can use an image or F…" at bounding box center [249, 131] width 223 height 23
click at [129, 127] on span at bounding box center [131, 128] width 6 height 10
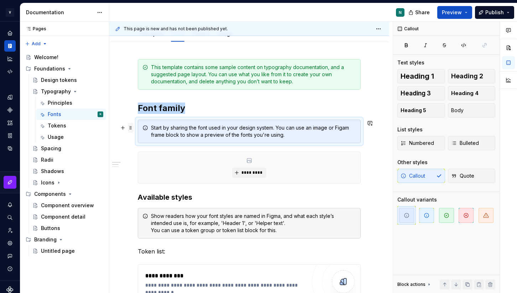
click at [129, 127] on span at bounding box center [131, 128] width 6 height 10
click at [221, 134] on div "Start by sharing the font used in your design system. You can use an image or F…" at bounding box center [253, 131] width 205 height 14
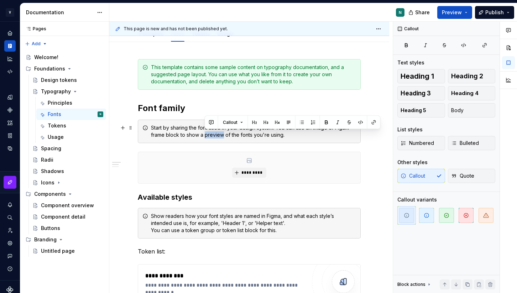
click at [221, 134] on div "Start by sharing the font used in your design system. You can use an image or F…" at bounding box center [253, 131] width 205 height 14
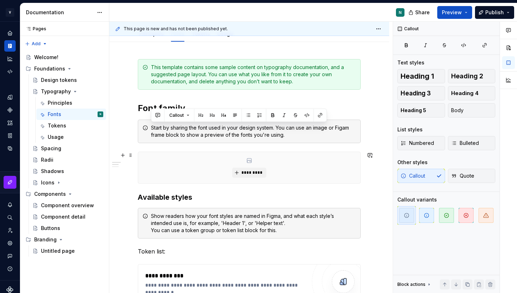
click at [278, 153] on div "*********" at bounding box center [249, 167] width 222 height 31
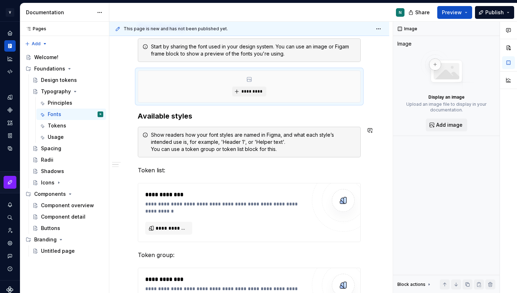
scroll to position [184, 0]
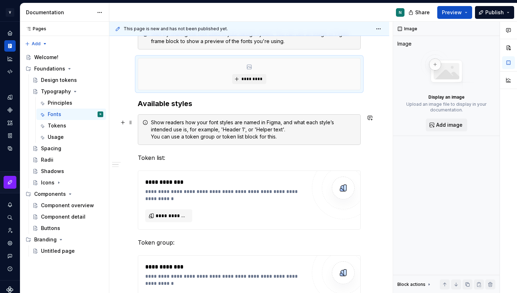
click at [286, 134] on div "Show readers how your font styles are named in Figma, and what each style’s int…" at bounding box center [253, 129] width 205 height 21
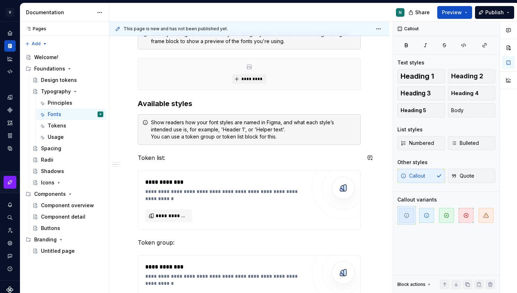
click at [171, 162] on div "**********" at bounding box center [249, 254] width 223 height 579
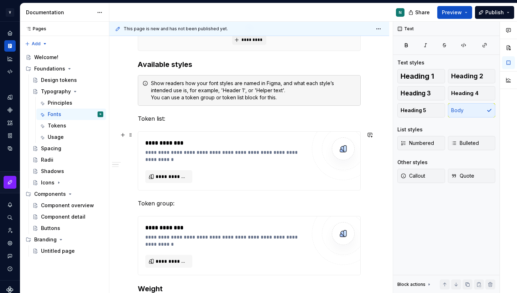
scroll to position [234, 0]
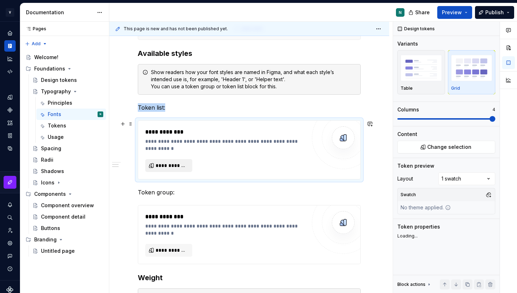
click at [169, 164] on span "**********" at bounding box center [172, 165] width 32 height 7
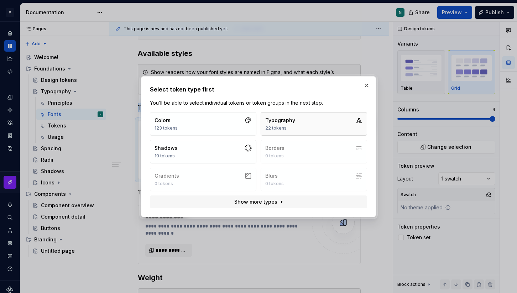
click at [286, 129] on div "22 tokens" at bounding box center [280, 128] width 30 height 6
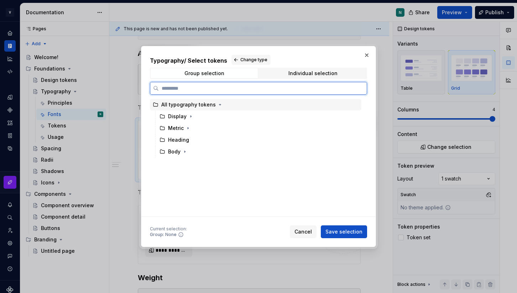
click at [187, 105] on div "All typography tokens" at bounding box center [188, 104] width 54 height 7
click at [181, 117] on div "Display" at bounding box center [177, 116] width 19 height 7
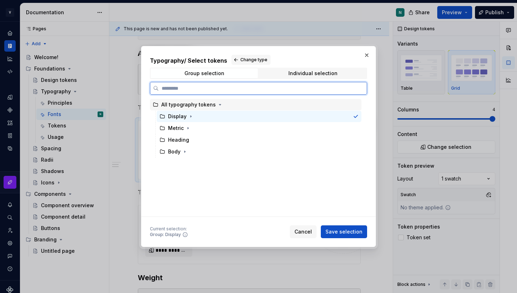
click at [210, 104] on div "All typography tokens" at bounding box center [188, 104] width 54 height 7
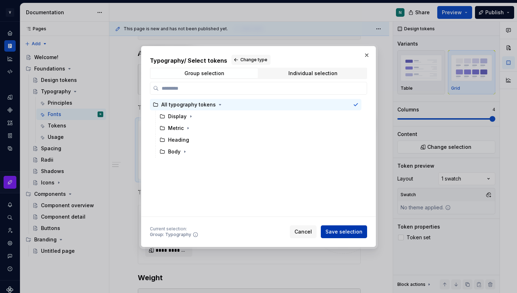
click at [343, 230] on span "Save selection" at bounding box center [343, 231] width 37 height 7
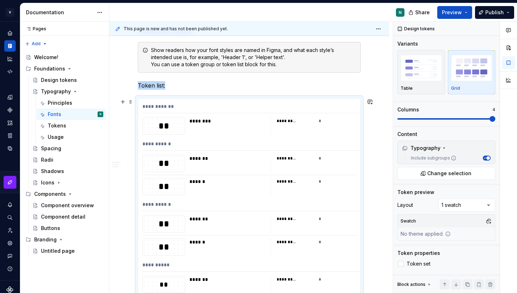
scroll to position [246, 0]
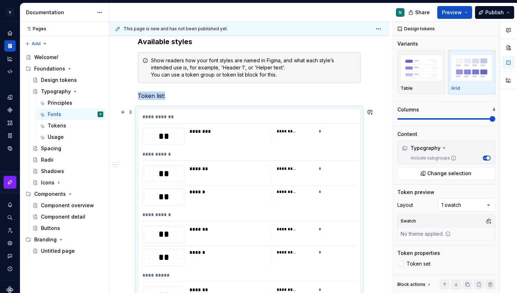
click at [293, 128] on div "*********" at bounding box center [296, 131] width 38 height 7
click at [293, 132] on div "*********" at bounding box center [287, 132] width 20 height 6
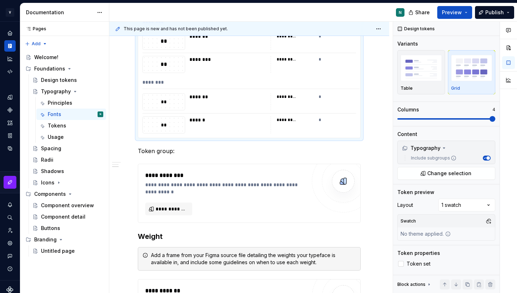
scroll to position [905, 0]
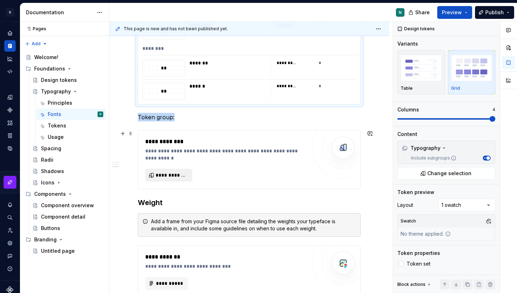
click at [172, 176] on span "**********" at bounding box center [172, 175] width 32 height 7
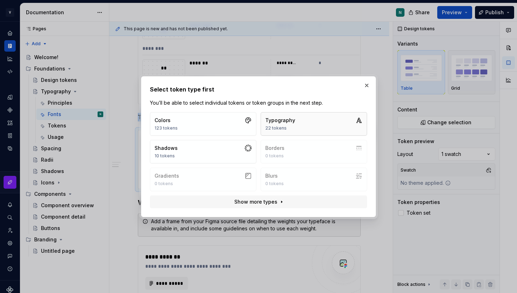
click at [273, 121] on div "Typography" at bounding box center [280, 120] width 30 height 7
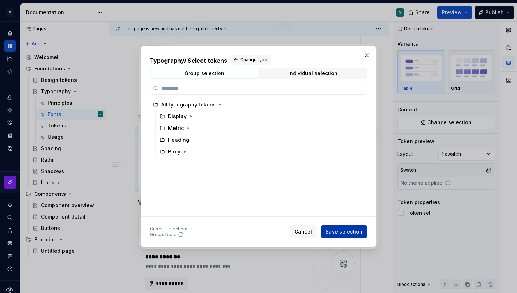
click at [334, 231] on span "Save selection" at bounding box center [343, 231] width 37 height 7
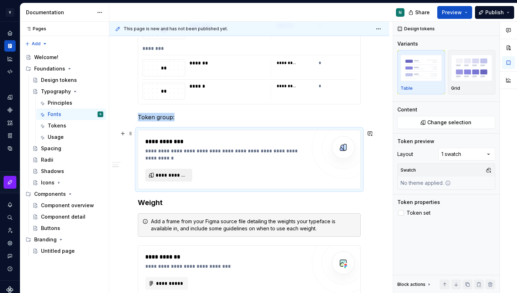
click at [169, 175] on span "**********" at bounding box center [172, 175] width 32 height 7
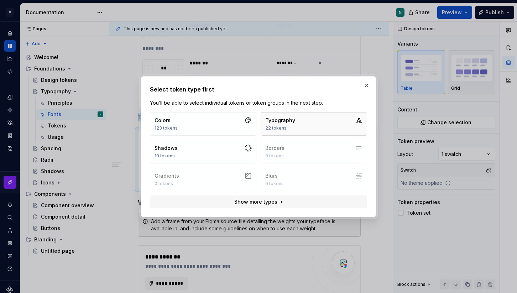
click at [296, 122] on button "Typography 22 tokens" at bounding box center [314, 123] width 106 height 23
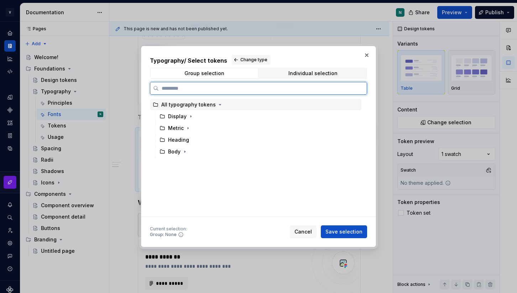
click at [187, 102] on div "All typography tokens" at bounding box center [188, 104] width 54 height 7
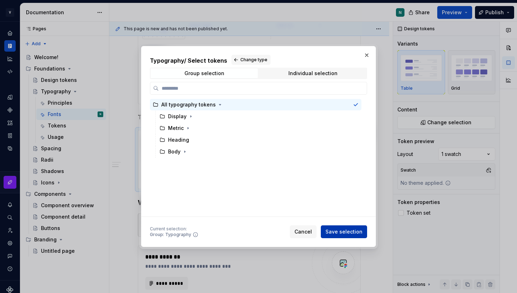
click at [331, 230] on span "Save selection" at bounding box center [343, 231] width 37 height 7
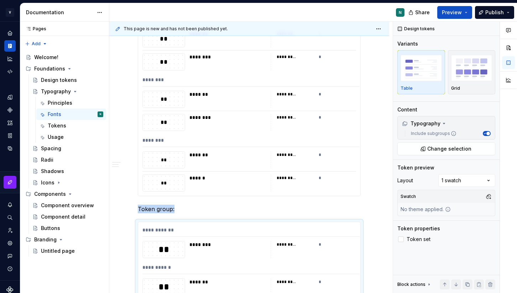
scroll to position [1013, 0]
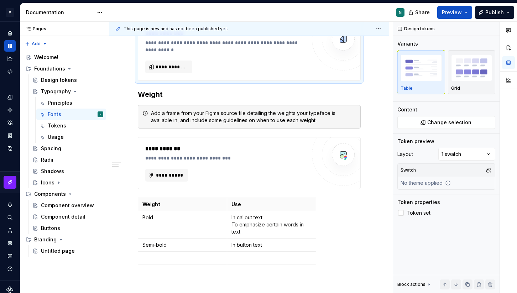
type textarea "*"
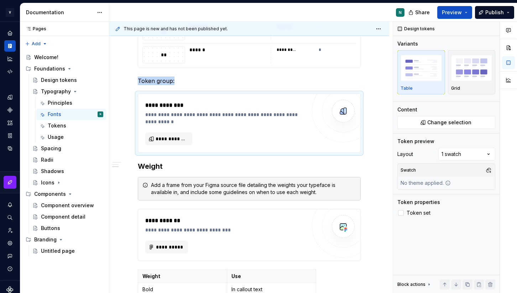
scroll to position [930, 0]
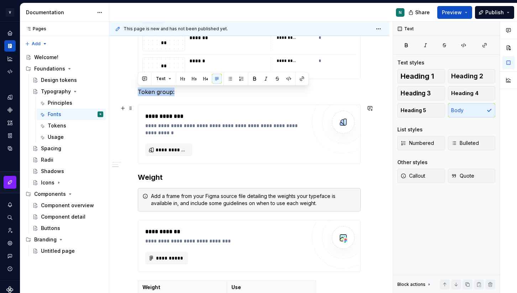
drag, startPoint x: 139, startPoint y: 91, endPoint x: 168, endPoint y: 118, distance: 39.8
click at [173, 92] on p "Token group:" at bounding box center [249, 92] width 223 height 9
drag, startPoint x: 179, startPoint y: 92, endPoint x: 137, endPoint y: 91, distance: 42.4
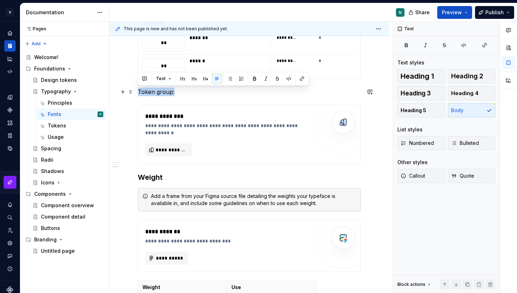
click at [177, 93] on p "Token group:" at bounding box center [249, 92] width 223 height 9
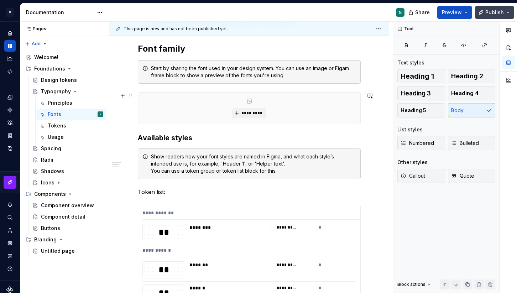
scroll to position [134, 0]
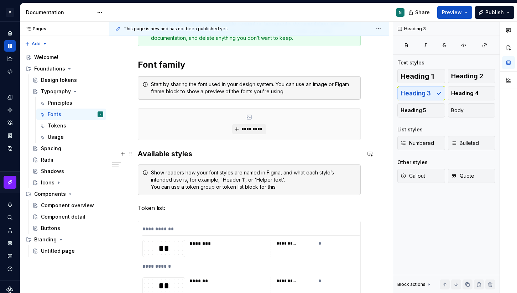
click at [199, 152] on h3 "Available styles" at bounding box center [249, 154] width 223 height 10
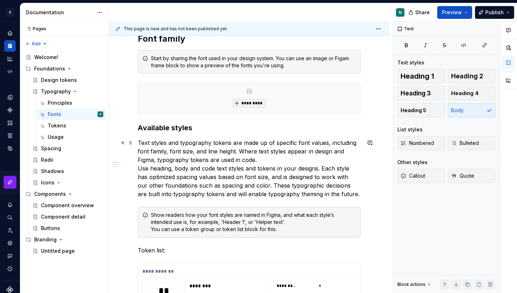
scroll to position [163, 0]
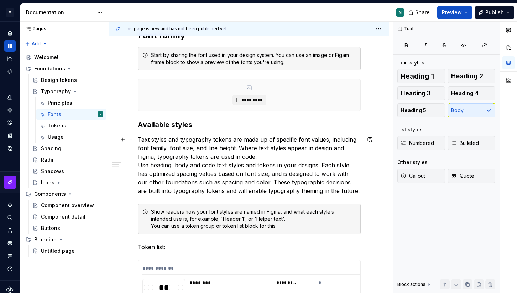
click at [192, 165] on p "Text styles and typography tokens are made up of specific font values, includin…" at bounding box center [249, 165] width 223 height 60
click at [190, 165] on p "Text styles and typography tokens are made up of specific font values, includin…" at bounding box center [249, 165] width 223 height 60
click at [205, 166] on p "Text styles and typography tokens are made up of specific font values, includin…" at bounding box center [249, 165] width 223 height 60
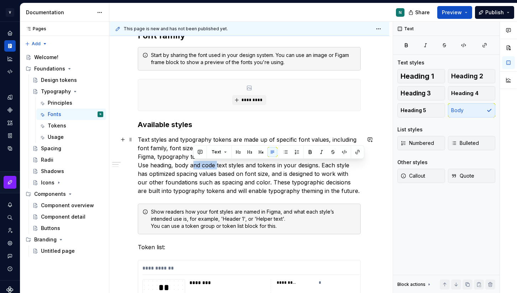
drag, startPoint x: 192, startPoint y: 166, endPoint x: 216, endPoint y: 166, distance: 24.2
click at [216, 166] on p "Text styles and typography tokens are made up of specific font values, includin…" at bounding box center [249, 165] width 223 height 60
click at [209, 166] on p "Text styles and typography tokens are made up of specific font values, includin…" at bounding box center [249, 165] width 223 height 60
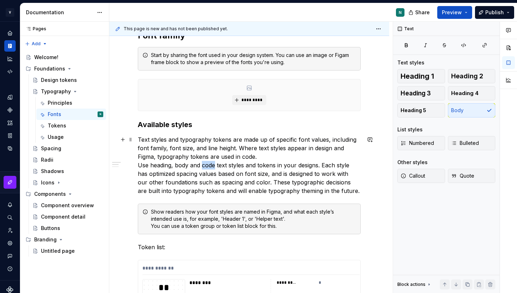
click at [209, 166] on p "Text styles and typography tokens are made up of specific font values, includin…" at bounding box center [249, 165] width 223 height 60
click at [246, 181] on p "Text styles and typography tokens are made up of specific font values, includin…" at bounding box center [249, 165] width 223 height 60
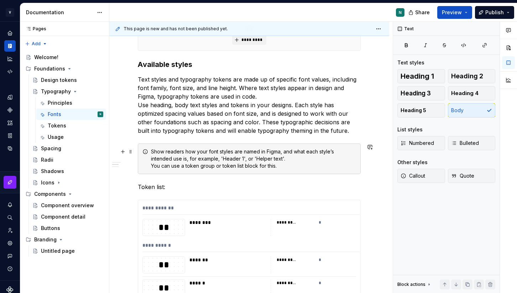
scroll to position [229, 0]
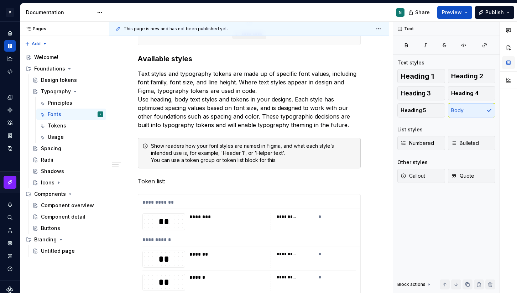
click at [506, 64] on button "button" at bounding box center [508, 62] width 13 height 13
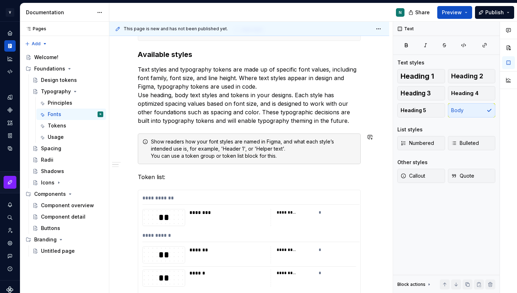
scroll to position [0, 0]
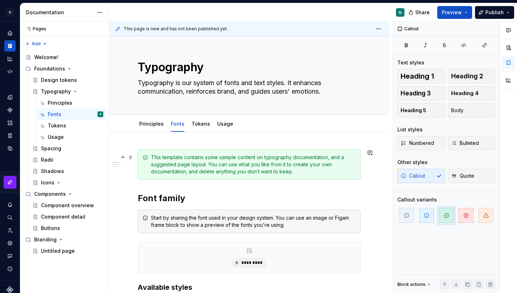
click at [244, 165] on div "This template contains some sample content on typography documentation, and a s…" at bounding box center [253, 164] width 205 height 21
click at [130, 158] on span at bounding box center [131, 157] width 6 height 10
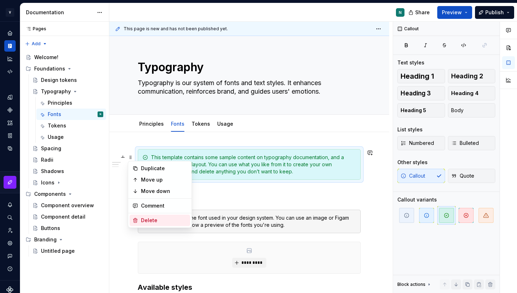
click at [142, 218] on div "Delete" at bounding box center [164, 220] width 46 height 7
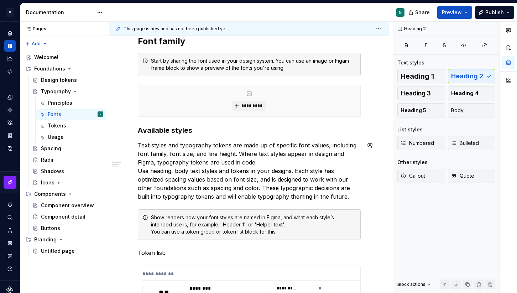
scroll to position [119, 0]
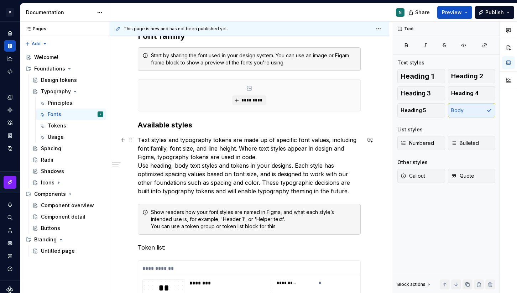
drag, startPoint x: 296, startPoint y: 166, endPoint x: 242, endPoint y: 181, distance: 56.3
click at [242, 181] on p "Text styles and typography tokens are made up of specific font values, includin…" at bounding box center [249, 166] width 223 height 60
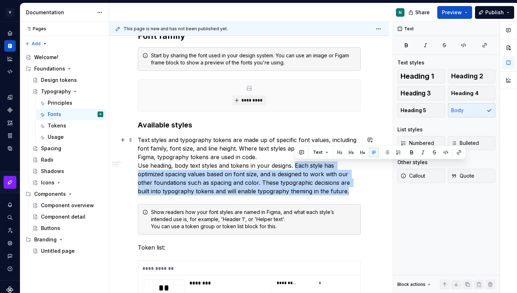
drag, startPoint x: 329, startPoint y: 190, endPoint x: 296, endPoint y: 166, distance: 41.3
click at [296, 166] on p "Text styles and typography tokens are made up of specific font values, includin…" at bounding box center [249, 166] width 223 height 60
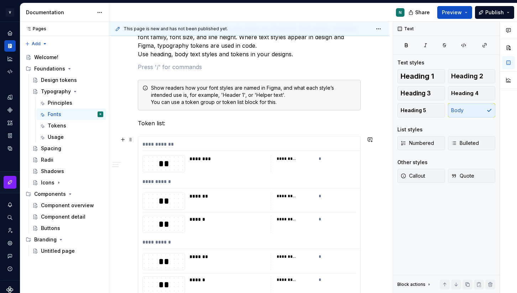
scroll to position [232, 0]
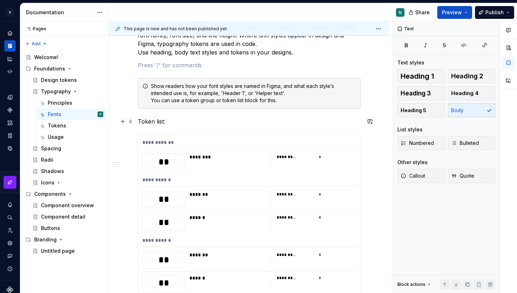
click at [160, 123] on p "Token list:" at bounding box center [249, 121] width 223 height 9
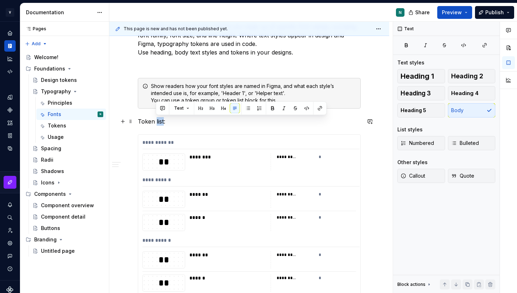
click at [160, 123] on p "Token list:" at bounding box center [249, 121] width 223 height 9
click at [189, 109] on button "button" at bounding box center [194, 108] width 10 height 10
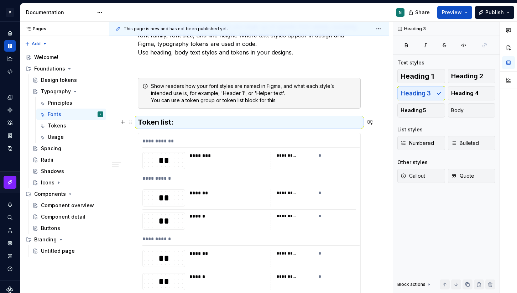
click at [201, 126] on h3 "Token list:" at bounding box center [249, 122] width 223 height 10
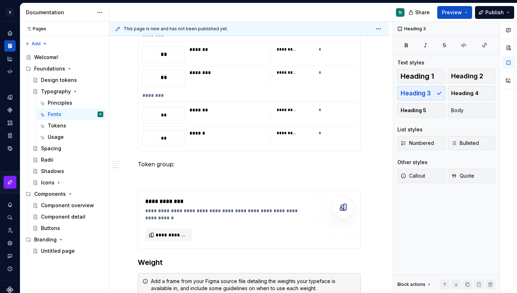
scroll to position [868, 0]
click at [183, 166] on p "Token group:" at bounding box center [249, 165] width 223 height 9
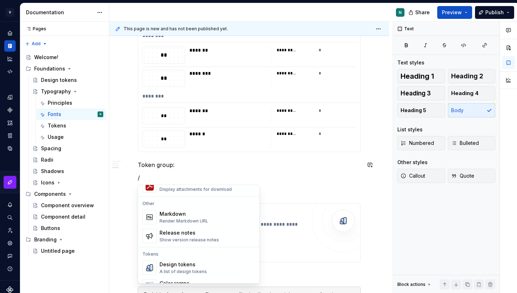
scroll to position [461, 0]
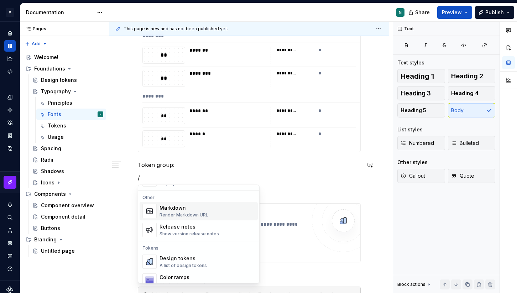
click at [195, 211] on div "Markdown Render Markdown URL" at bounding box center [184, 212] width 49 height 14
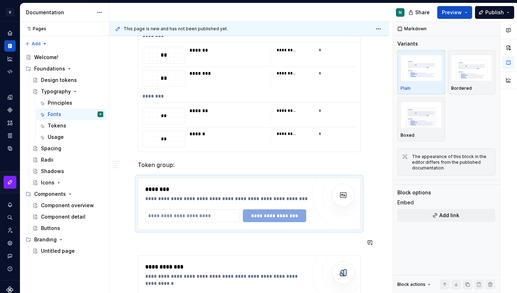
click at [313, 255] on div "**********" at bounding box center [249, 284] width 223 height 59
click at [156, 193] on div "********" at bounding box center [227, 189] width 164 height 9
click at [138, 182] on div "**********" at bounding box center [249, 204] width 223 height 52
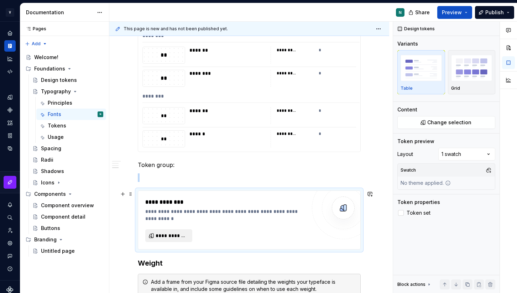
click at [168, 236] on span "**********" at bounding box center [172, 235] width 32 height 7
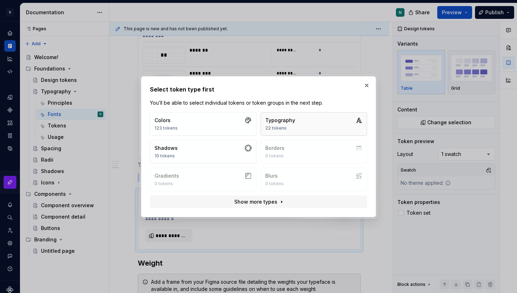
click at [304, 130] on button "Typography 22 tokens" at bounding box center [314, 123] width 106 height 23
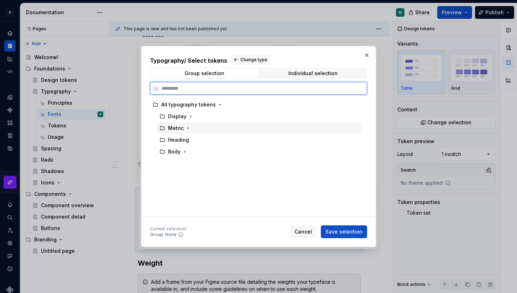
click at [174, 125] on div "Metric" at bounding box center [176, 128] width 16 height 7
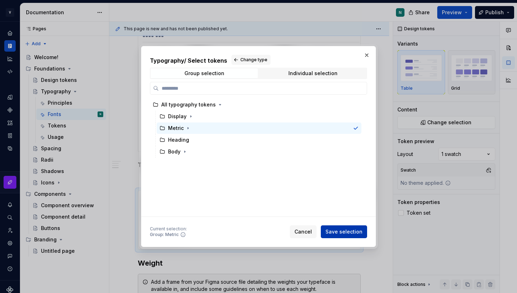
click at [342, 231] on span "Save selection" at bounding box center [343, 231] width 37 height 7
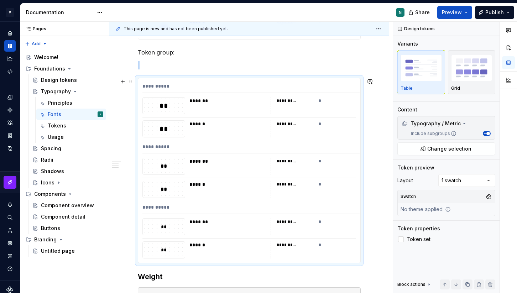
scroll to position [977, 0]
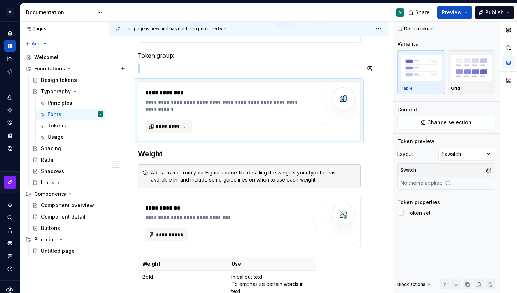
click at [184, 72] on p at bounding box center [249, 68] width 223 height 9
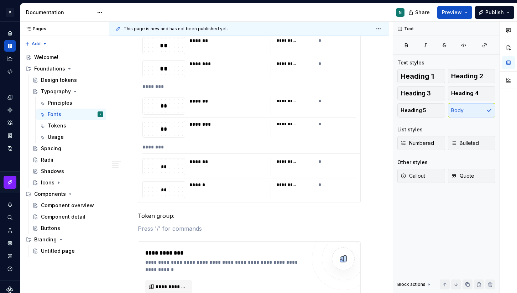
scroll to position [828, 0]
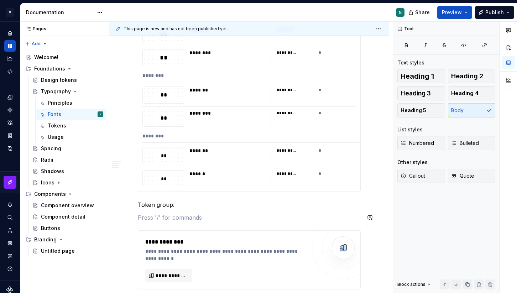
click at [178, 205] on p "Token group:" at bounding box center [249, 204] width 223 height 9
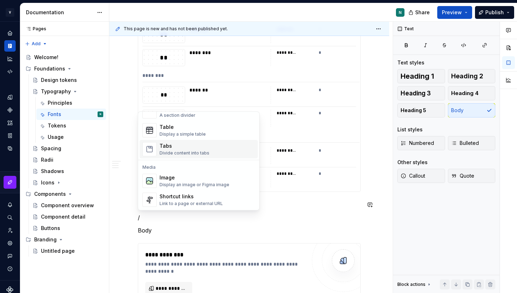
scroll to position [263, 0]
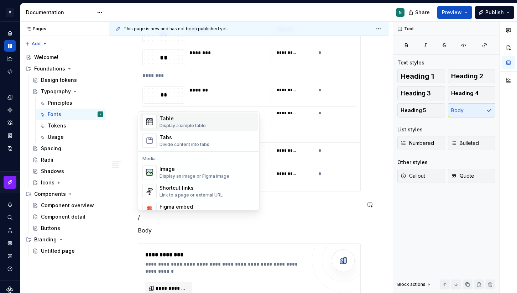
click at [194, 129] on div "Table Display a simple table" at bounding box center [207, 122] width 95 height 14
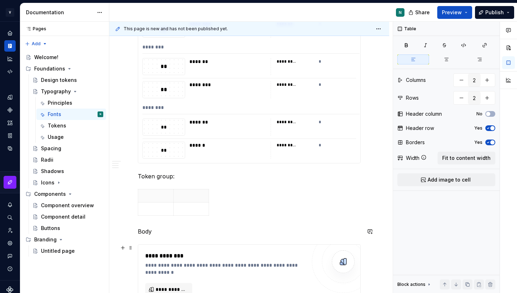
scroll to position [863, 0]
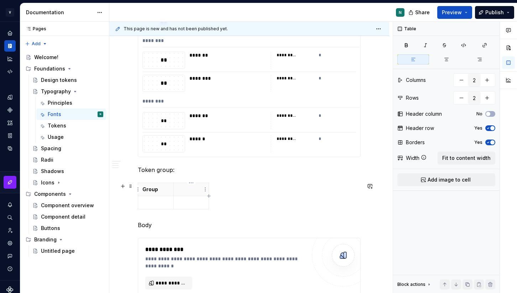
click at [191, 190] on p at bounding box center [191, 189] width 27 height 7
click at [156, 204] on p at bounding box center [155, 202] width 27 height 7
click at [340, 127] on div "********* *" at bounding box center [313, 120] width 85 height 17
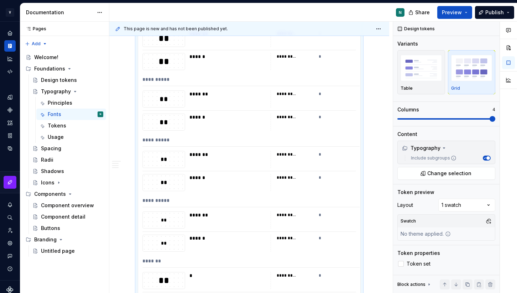
scroll to position [448, 0]
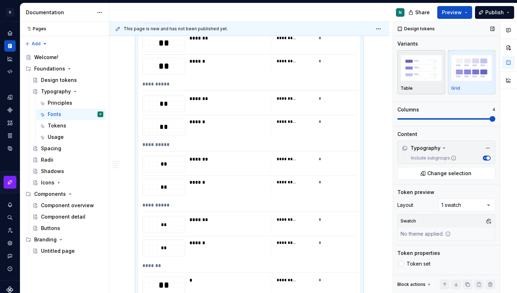
click at [423, 84] on div "Table" at bounding box center [421, 72] width 41 height 38
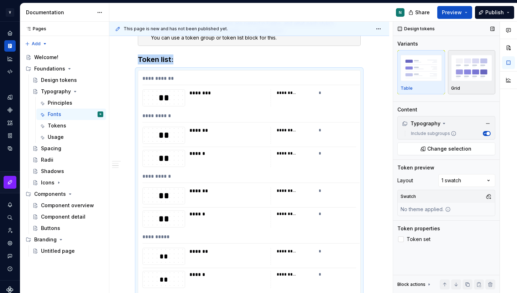
click at [465, 82] on div "button" at bounding box center [471, 67] width 41 height 29
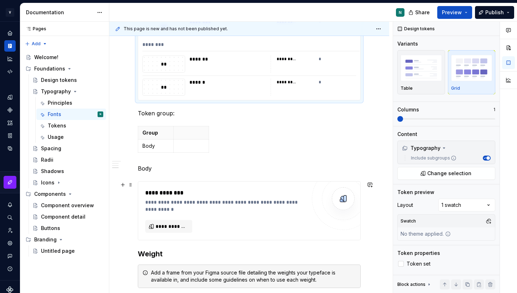
scroll to position [899, 0]
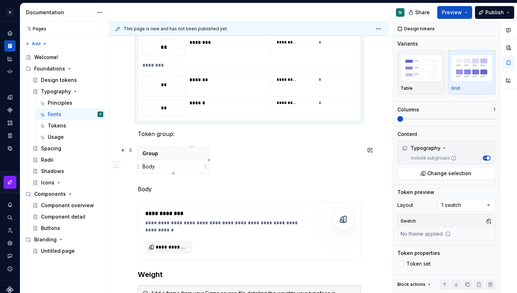
click at [186, 160] on td at bounding box center [191, 166] width 36 height 13
click at [214, 116] on div "******" at bounding box center [227, 107] width 77 height 17
click at [414, 80] on img "button" at bounding box center [421, 68] width 41 height 26
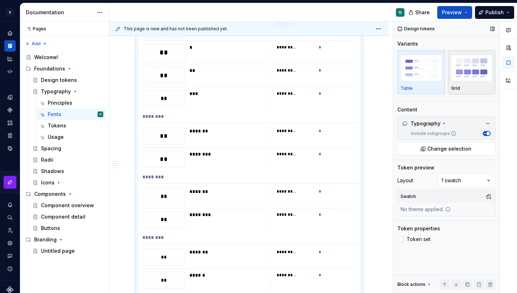
click at [464, 84] on div "Grid" at bounding box center [471, 72] width 41 height 38
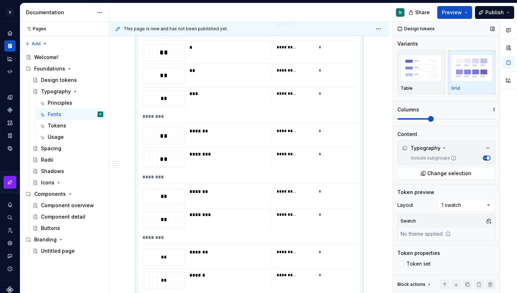
click at [434, 120] on span at bounding box center [431, 119] width 6 height 6
click at [397, 120] on span at bounding box center [400, 119] width 6 height 6
click at [415, 85] on div "Table" at bounding box center [421, 72] width 41 height 38
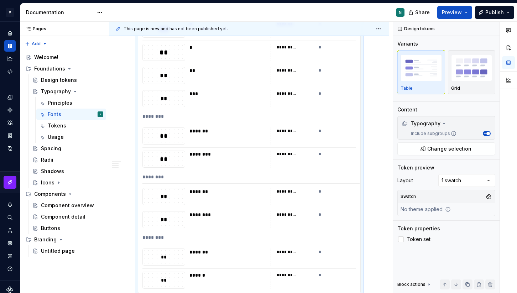
click at [417, 81] on div "button" at bounding box center [421, 67] width 41 height 29
click at [449, 151] on span "Change selection" at bounding box center [449, 148] width 44 height 7
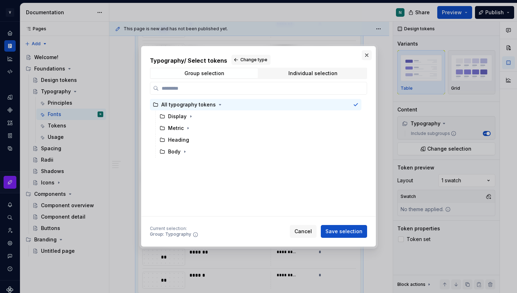
click at [364, 54] on button "button" at bounding box center [367, 55] width 10 height 10
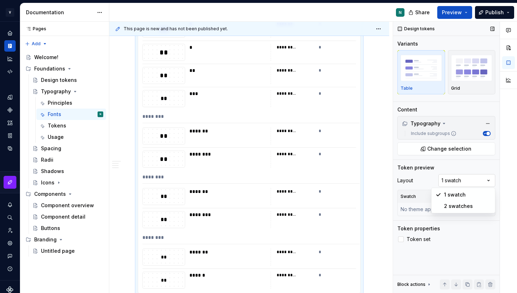
click at [453, 184] on div "Comments Open comments No comments yet Select ‘Comment’ from the block context …" at bounding box center [455, 158] width 124 height 272
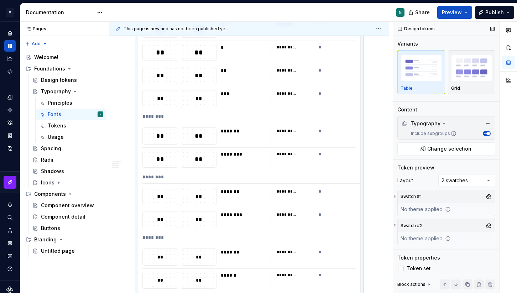
click at [444, 210] on div "No theme applied." at bounding box center [426, 209] width 56 height 13
click at [448, 210] on icon at bounding box center [448, 209] width 4 height 4
click at [490, 195] on button "button" at bounding box center [489, 197] width 10 height 10
click at [419, 224] on span "Dark" at bounding box center [451, 223] width 82 height 11
click at [439, 192] on div "Comments Open comments No comments yet Select ‘Comment’ from the block context …" at bounding box center [455, 158] width 124 height 272
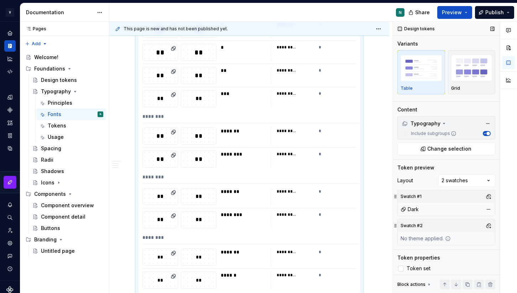
scroll to position [2, 0]
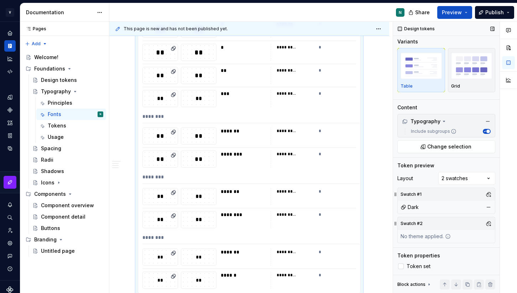
click at [448, 238] on icon at bounding box center [448, 236] width 4 height 4
click at [490, 222] on button "button" at bounding box center [489, 224] width 10 height 10
click at [410, 207] on div "Dark" at bounding box center [410, 207] width 18 height 7
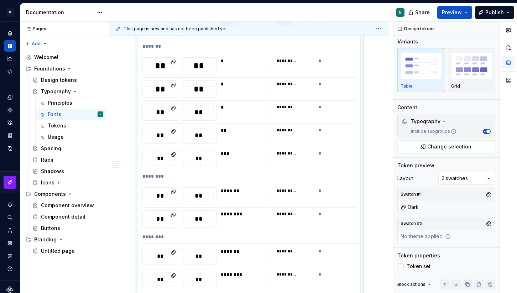
scroll to position [591, 0]
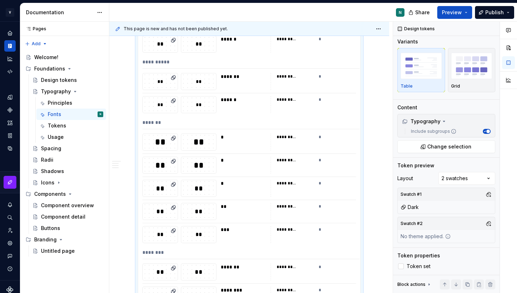
click at [171, 100] on icon at bounding box center [174, 101] width 6 height 6
click at [487, 194] on button "button" at bounding box center [489, 194] width 10 height 10
click at [412, 220] on span "Dark" at bounding box center [451, 221] width 82 height 11
click at [431, 172] on div "Comments Open comments No comments yet Select ‘Comment’ from the block context …" at bounding box center [455, 158] width 124 height 272
click at [454, 178] on div "Comments Open comments No comments yet Select ‘Comment’ from the block context …" at bounding box center [455, 158] width 124 height 272
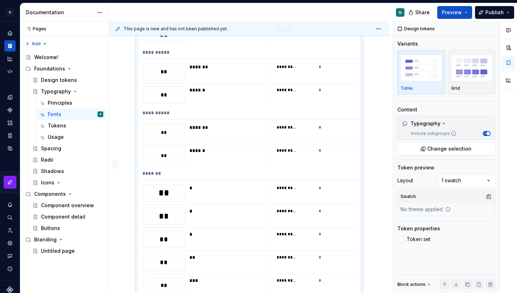
scroll to position [475, 0]
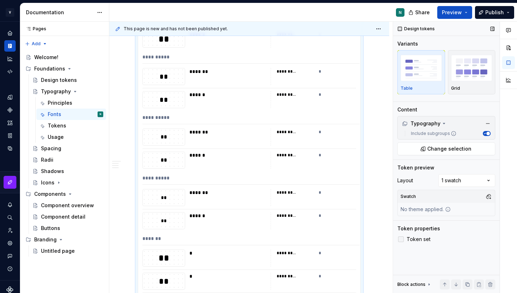
click at [403, 239] on div at bounding box center [401, 239] width 6 height 6
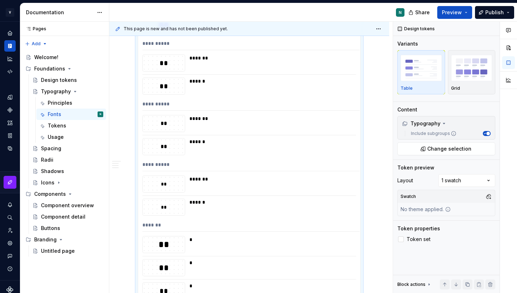
scroll to position [579, 0]
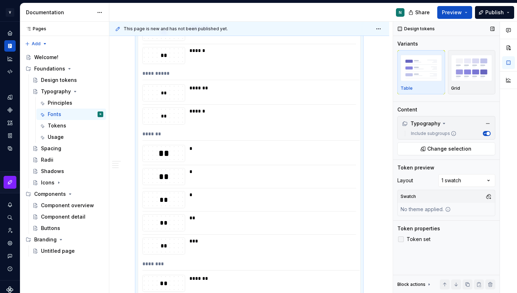
click at [402, 241] on div at bounding box center [401, 239] width 6 height 6
click at [418, 281] on div "Block actions" at bounding box center [414, 285] width 35 height 10
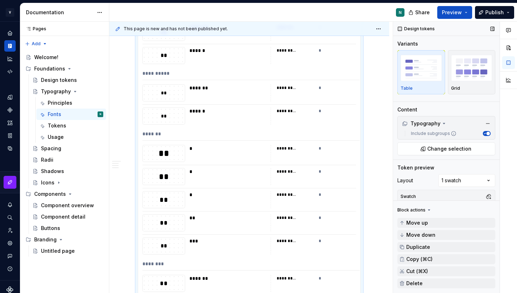
click at [423, 213] on div "Block actions" at bounding box center [414, 210] width 35 height 10
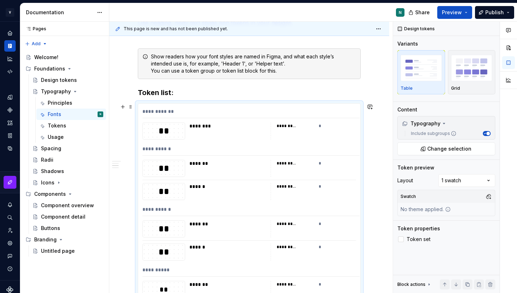
scroll to position [283, 0]
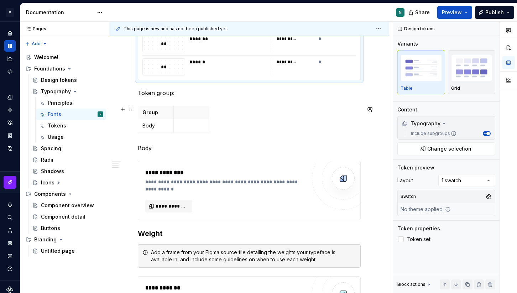
scroll to position [940, 0]
click at [180, 126] on p at bounding box center [191, 125] width 27 height 7
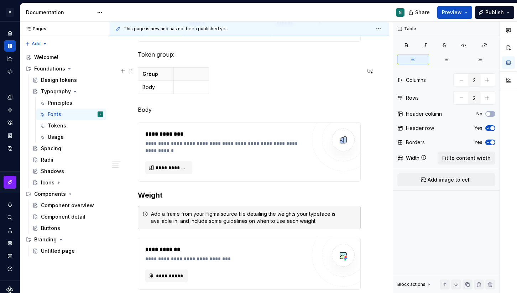
scroll to position [982, 0]
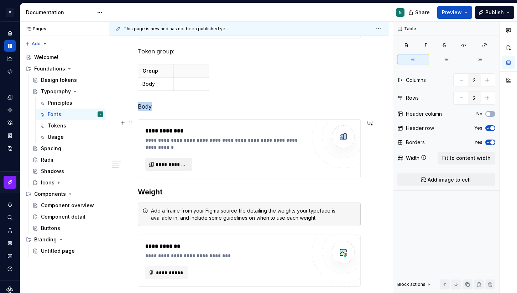
click at [167, 165] on span "**********" at bounding box center [172, 164] width 32 height 7
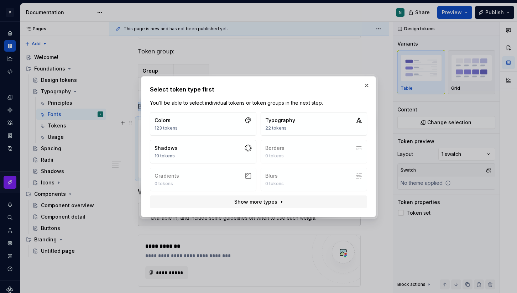
type textarea "*"
click at [280, 130] on div "22 tokens" at bounding box center [280, 128] width 30 height 6
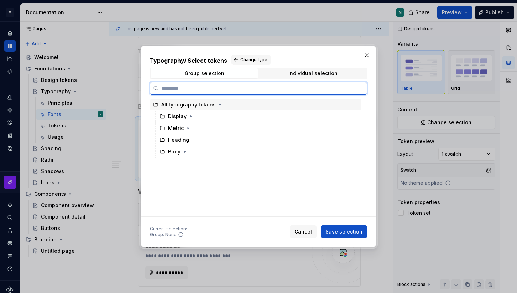
click at [178, 104] on div "All typography tokens" at bounding box center [188, 104] width 54 height 7
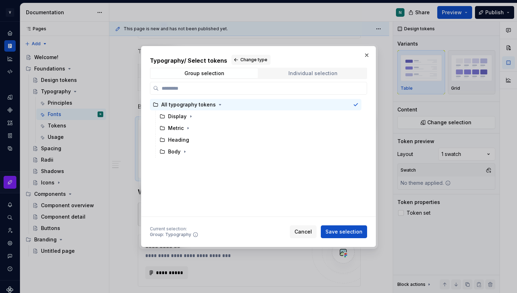
click at [299, 68] on span "Individual selection" at bounding box center [312, 73] width 107 height 10
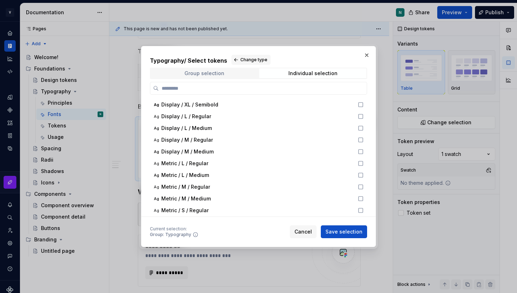
click at [215, 73] on div "Group selection" at bounding box center [204, 73] width 40 height 6
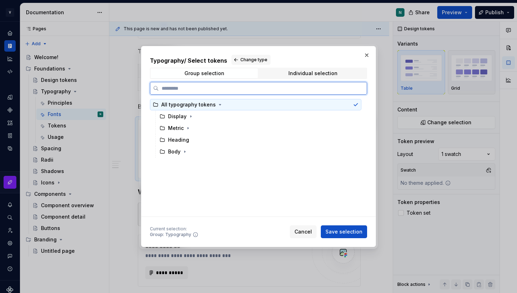
click at [155, 104] on icon at bounding box center [156, 105] width 6 height 6
click at [194, 108] on div "All typography tokens" at bounding box center [188, 104] width 54 height 7
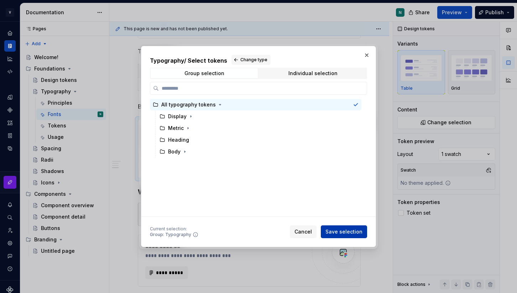
click at [346, 233] on span "Save selection" at bounding box center [343, 231] width 37 height 7
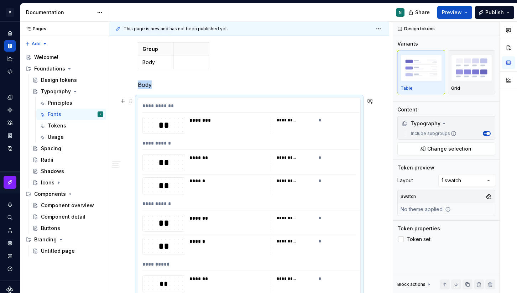
scroll to position [978, 0]
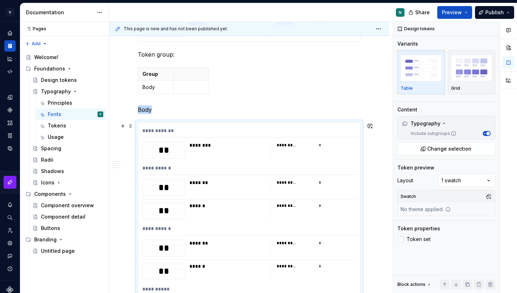
click at [165, 128] on div "**********" at bounding box center [250, 132] width 217 height 10
click at [202, 128] on div "**********" at bounding box center [250, 132] width 217 height 10
click at [194, 154] on div "********" at bounding box center [227, 150] width 77 height 17
click at [373, 124] on button "button" at bounding box center [370, 126] width 10 height 10
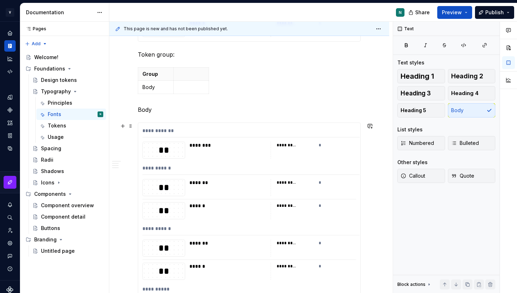
click at [340, 98] on div "**********" at bounding box center [249, 89] width 223 height 1837
drag, startPoint x: 318, startPoint y: 114, endPoint x: 318, endPoint y: 122, distance: 8.2
click at [318, 114] on div "**********" at bounding box center [249, 89] width 223 height 1837
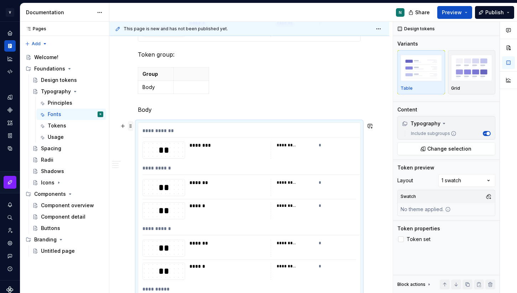
click at [132, 127] on span at bounding box center [131, 126] width 6 height 10
click at [133, 126] on div "**********" at bounding box center [249, 129] width 280 height 1951
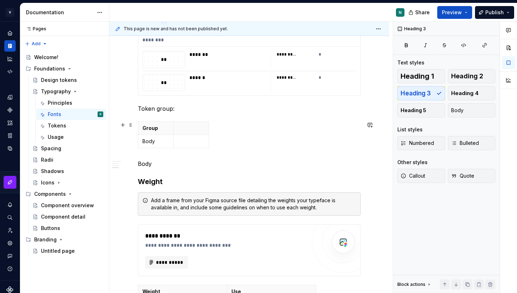
scroll to position [910, 0]
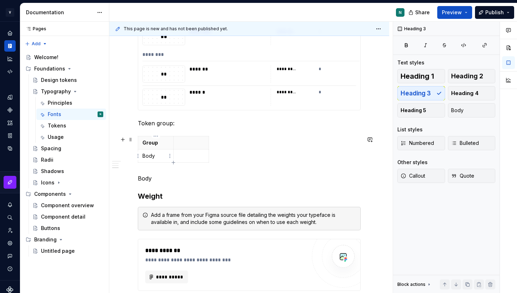
click at [159, 158] on p "Body" at bounding box center [155, 155] width 27 height 7
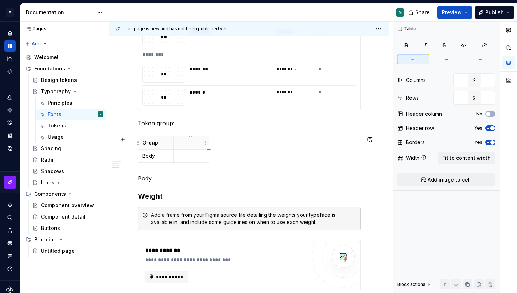
click at [187, 140] on p at bounding box center [191, 142] width 27 height 7
click at [223, 142] on div "Group Sizing Body" at bounding box center [249, 151] width 223 height 30
click at [208, 149] on icon "button" at bounding box center [208, 149] width 3 height 3
type input "3"
click at [218, 142] on html "V Kos N Design system data Documentation N Share Preview Publish Pages Pages Ad…" at bounding box center [258, 146] width 517 height 293
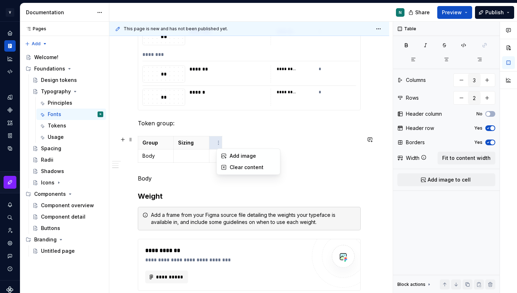
click at [214, 145] on html "V Kos N Design system data Documentation N Share Preview Publish Pages Pages Ad…" at bounding box center [258, 146] width 517 height 293
drag, startPoint x: 221, startPoint y: 143, endPoint x: 331, endPoint y: 139, distance: 109.7
click at [258, 145] on p at bounding box center [270, 142] width 113 height 7
click at [160, 156] on p "Body" at bounding box center [155, 155] width 27 height 7
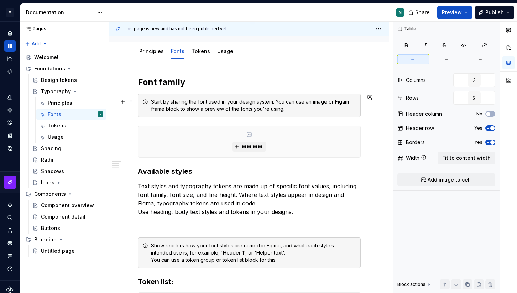
scroll to position [75, 0]
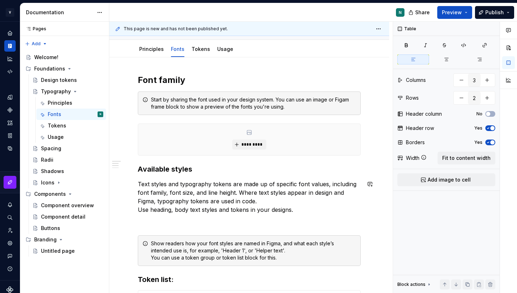
click at [154, 219] on p at bounding box center [249, 222] width 223 height 9
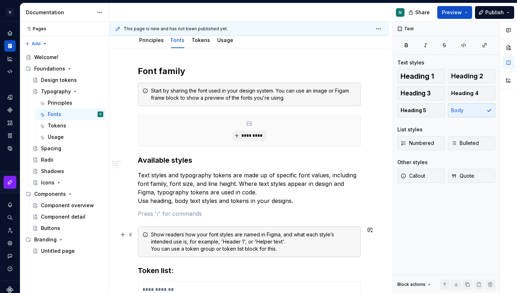
scroll to position [88, 0]
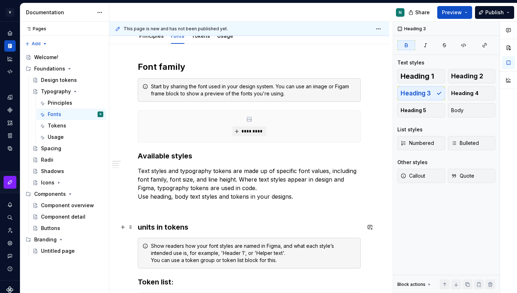
click at [141, 228] on strong "units in tokens" at bounding box center [163, 227] width 51 height 9
click at [207, 228] on h3 "Units in tokens" at bounding box center [249, 227] width 223 height 10
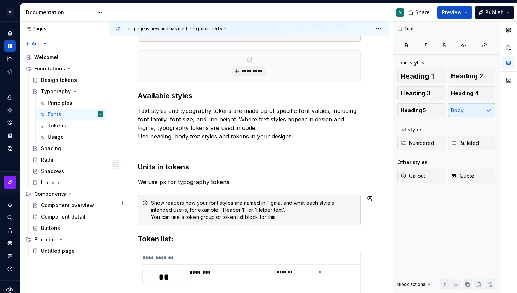
scroll to position [157, 0]
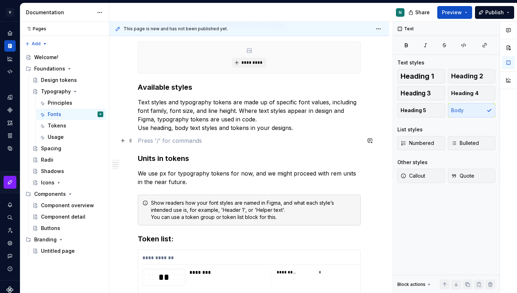
click at [167, 144] on p at bounding box center [249, 140] width 223 height 9
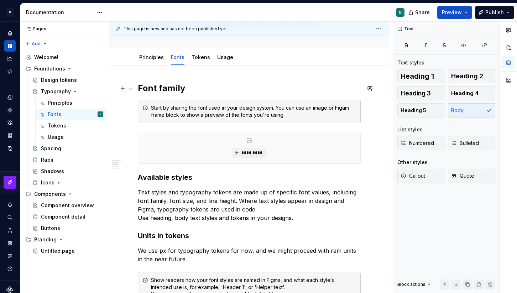
scroll to position [56, 0]
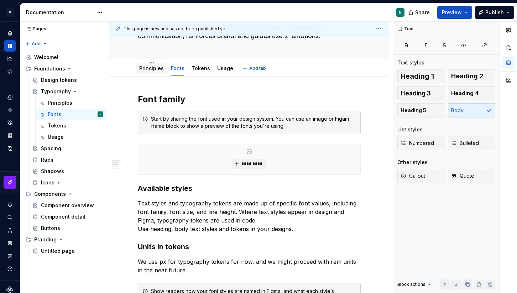
click at [143, 66] on link "Principles" at bounding box center [151, 68] width 25 height 6
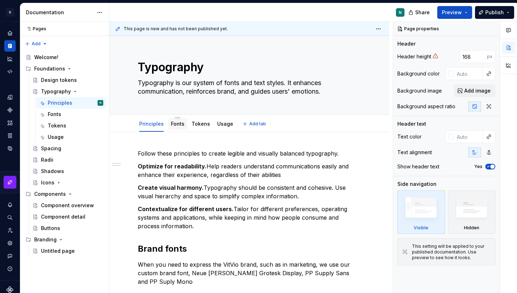
click at [174, 126] on link "Fonts" at bounding box center [178, 124] width 14 height 6
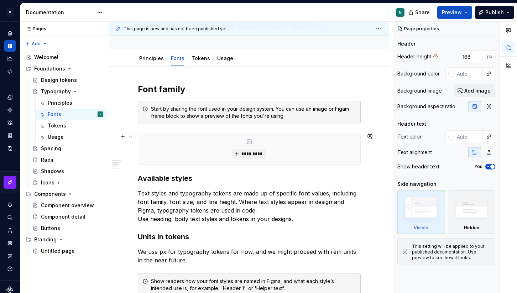
scroll to position [32, 0]
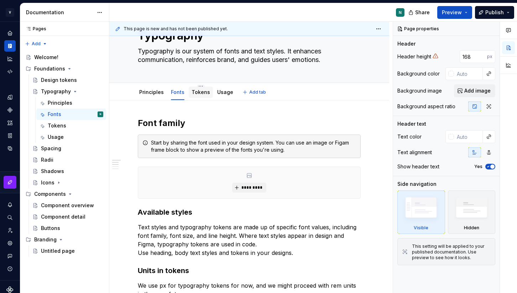
click at [198, 95] on link "Tokens" at bounding box center [201, 92] width 19 height 6
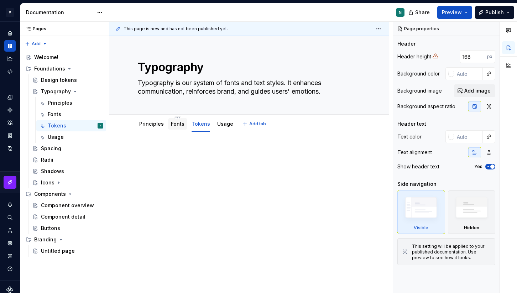
click at [174, 124] on link "Fonts" at bounding box center [178, 124] width 14 height 6
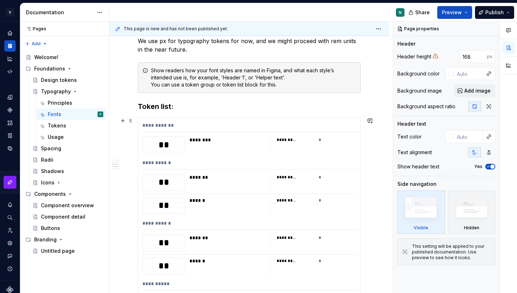
scroll to position [248, 0]
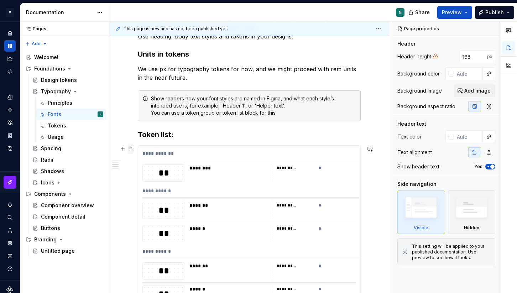
click at [130, 149] on span at bounding box center [131, 149] width 6 height 10
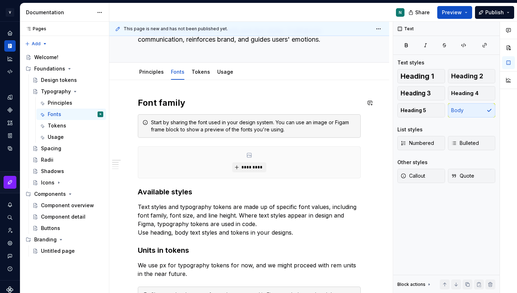
scroll to position [17, 0]
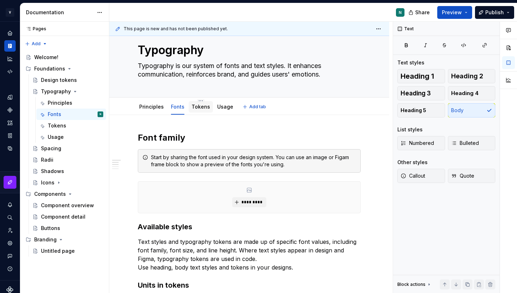
click at [199, 111] on div "Tokens" at bounding box center [201, 106] width 24 height 11
click at [199, 109] on link "Tokens" at bounding box center [201, 107] width 19 height 6
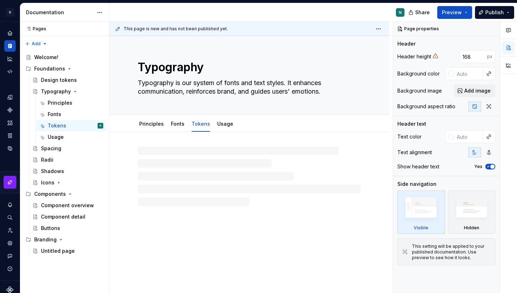
click at [159, 156] on div at bounding box center [249, 176] width 223 height 60
click at [155, 157] on p at bounding box center [249, 153] width 223 height 9
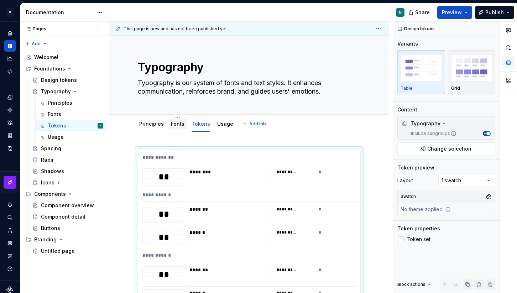
click at [172, 126] on link "Fonts" at bounding box center [178, 124] width 14 height 6
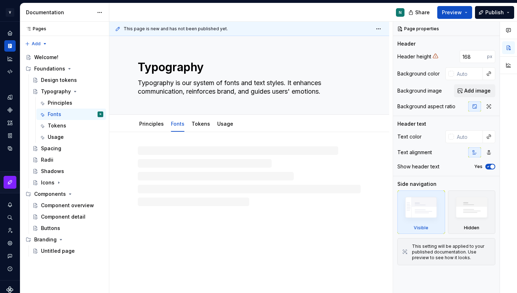
type textarea "*"
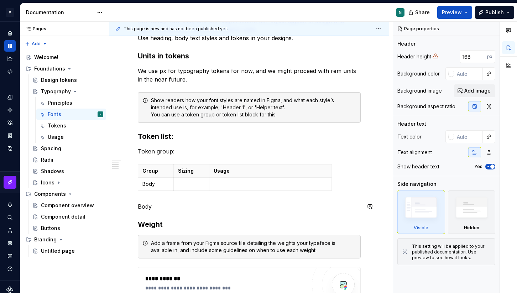
scroll to position [246, 0]
click at [166, 137] on h3 "Token list:" at bounding box center [249, 137] width 223 height 10
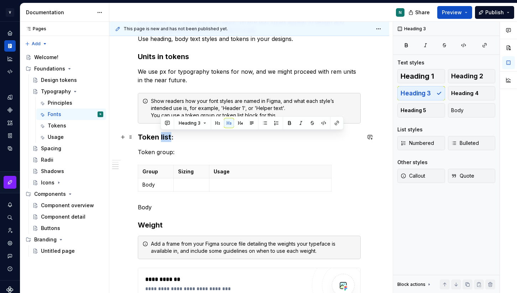
click at [166, 137] on h3 "Token list:" at bounding box center [249, 137] width 223 height 10
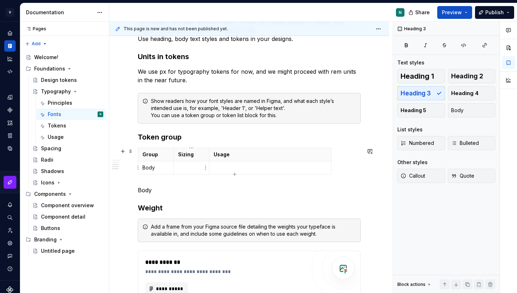
click at [186, 168] on p at bounding box center [191, 167] width 27 height 7
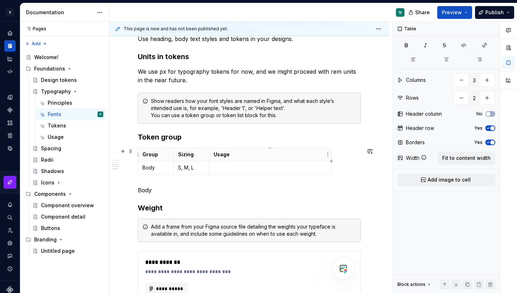
click at [239, 155] on p "Usage" at bounding box center [270, 154] width 113 height 7
click at [197, 155] on p "Sizing" at bounding box center [191, 154] width 27 height 7
click at [194, 152] on p "Sizing" at bounding box center [191, 154] width 27 height 7
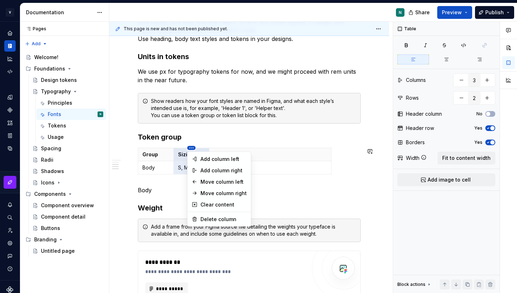
click at [191, 147] on html "V Kos N Design system data Documentation N Share Preview Publish Pages Pages Ad…" at bounding box center [258, 146] width 517 height 293
click at [215, 193] on div "Move column right" at bounding box center [223, 193] width 46 height 7
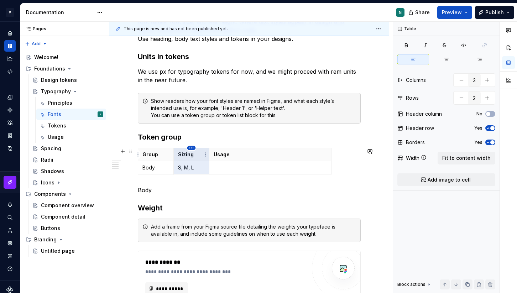
click at [192, 149] on html "V Kos N Design system data Documentation N Share Preview Publish Pages Pages Ad…" at bounding box center [258, 146] width 517 height 293
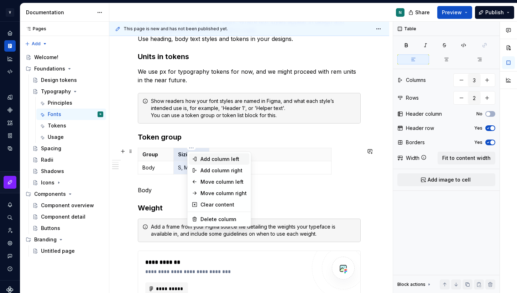
type textarea "*"
click at [203, 171] on div "Add column right" at bounding box center [223, 170] width 46 height 7
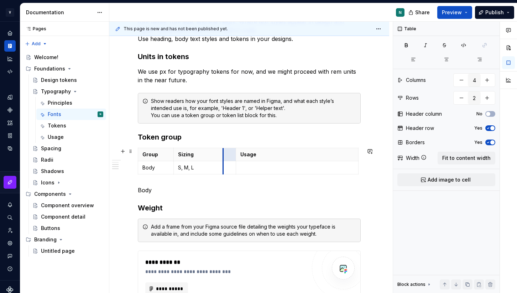
drag, startPoint x: 194, startPoint y: 156, endPoint x: 208, endPoint y: 156, distance: 13.9
drag, startPoint x: 236, startPoint y: 152, endPoint x: 267, endPoint y: 152, distance: 30.6
click at [267, 152] on th "Usage" at bounding box center [297, 154] width 122 height 13
click at [245, 157] on p at bounding box center [245, 154] width 35 height 7
click at [236, 166] on p at bounding box center [245, 167] width 35 height 7
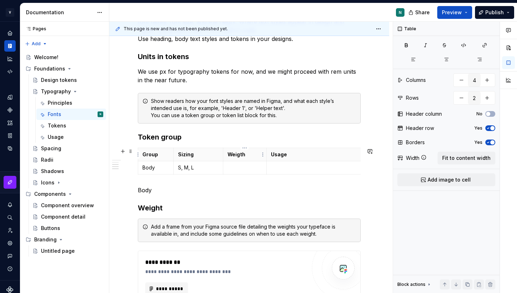
click at [236, 154] on p "Weigth" at bounding box center [245, 154] width 35 height 7
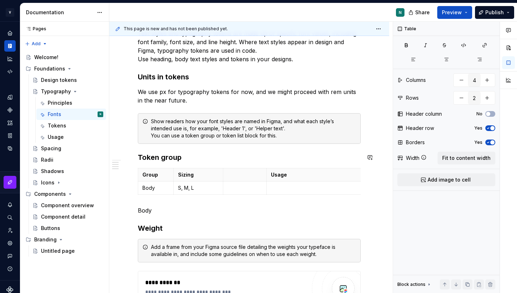
scroll to position [227, 0]
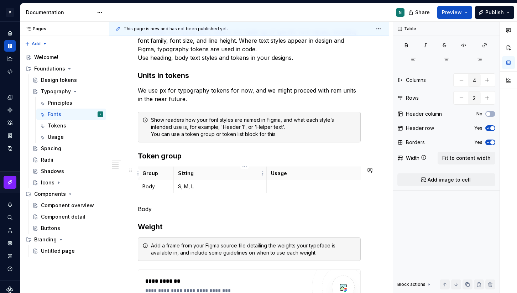
click at [247, 170] on p at bounding box center [245, 173] width 35 height 7
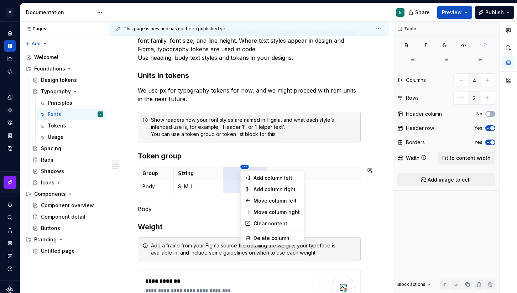
click at [244, 166] on html "V Kos N Design system data Documentation N Share Preview Publish Pages Pages Ad…" at bounding box center [258, 146] width 517 height 293
click at [254, 237] on div "Delete column" at bounding box center [277, 238] width 46 height 7
type input "3"
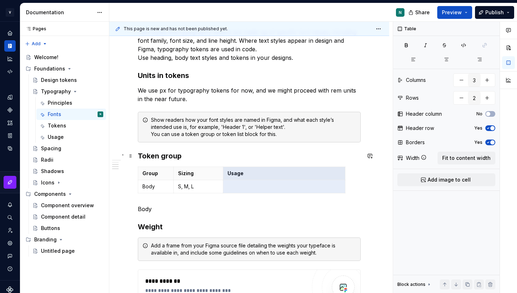
click at [184, 155] on h3 "Token group" at bounding box center [249, 156] width 223 height 10
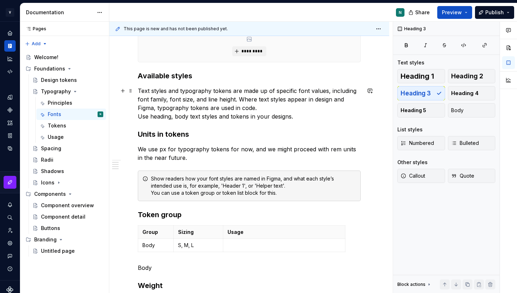
scroll to position [168, 0]
click at [302, 117] on p "Text styles and typography tokens are made up of specific font values, includin…" at bounding box center [249, 103] width 223 height 34
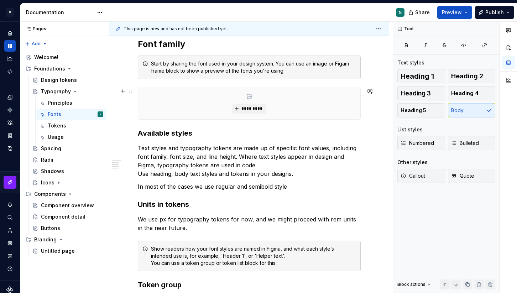
scroll to position [108, 0]
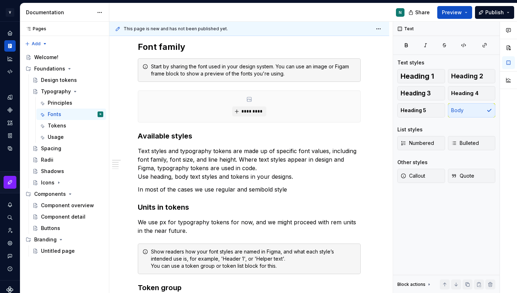
click at [279, 187] on p "In most of the cases we use regular and semibold style" at bounding box center [249, 189] width 223 height 9
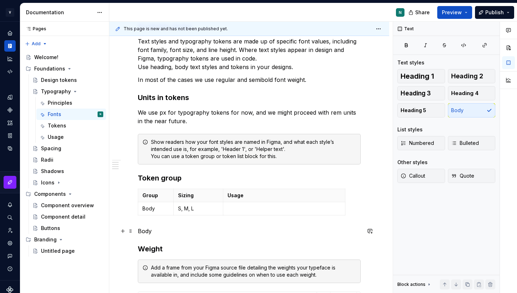
scroll to position [220, 0]
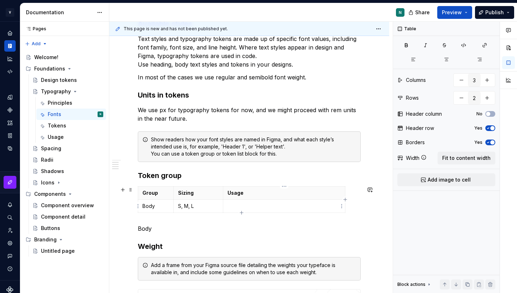
click at [230, 205] on p at bounding box center [284, 206] width 113 height 7
click at [199, 211] on td "S, M, L" at bounding box center [197, 206] width 49 height 13
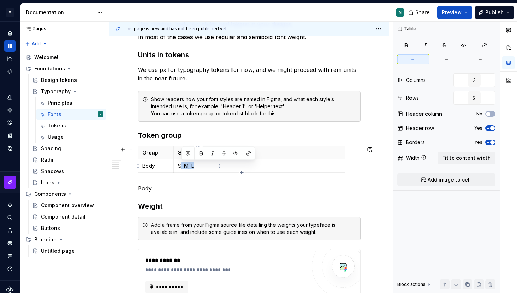
drag, startPoint x: 200, startPoint y: 164, endPoint x: 182, endPoint y: 163, distance: 18.2
click at [182, 163] on p "S, M, L" at bounding box center [198, 165] width 41 height 7
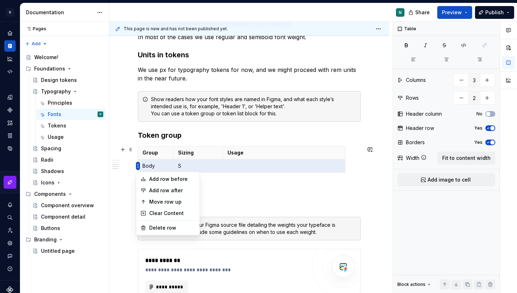
click at [138, 166] on html "V Kos N Design system data Documentation N Share Preview Publish Pages Pages Ad…" at bounding box center [258, 146] width 517 height 293
click at [149, 192] on div "Add row after" at bounding box center [172, 190] width 46 height 7
type input "3"
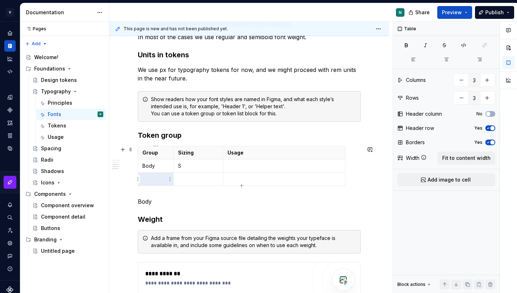
click at [157, 181] on p at bounding box center [155, 179] width 27 height 7
click at [194, 182] on p at bounding box center [198, 179] width 41 height 7
click at [245, 179] on p at bounding box center [284, 179] width 113 height 7
click at [246, 165] on p at bounding box center [284, 165] width 113 height 7
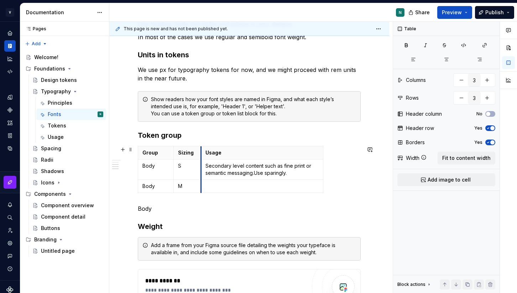
drag, startPoint x: 223, startPoint y: 161, endPoint x: 201, endPoint y: 163, distance: 22.1
click at [201, 163] on td "Secondary level content such as fine print or semantic messaging.Use sparingly." at bounding box center [262, 170] width 122 height 20
drag, startPoint x: 323, startPoint y: 156, endPoint x: 365, endPoint y: 160, distance: 41.8
drag, startPoint x: 323, startPoint y: 158, endPoint x: 367, endPoint y: 155, distance: 44.6
click at [234, 175] on p "Secondary level content such as fine print or semantic messaging.Use sparingly." at bounding box center [283, 169] width 157 height 14
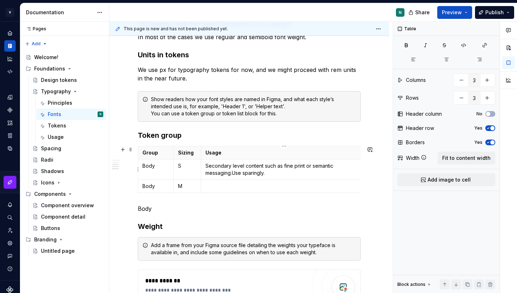
click at [232, 171] on p "Secondary level content such as fine print or semantic messaging.Use sparingly." at bounding box center [283, 169] width 157 height 14
click at [186, 151] on p "Sizing" at bounding box center [187, 152] width 19 height 7
click at [188, 146] on table "Group Sizing Usage Body S Secondary level content such as fine print or semanti…" at bounding box center [253, 169] width 230 height 47
click at [187, 149] on p "Sizing" at bounding box center [187, 152] width 19 height 7
click at [187, 147] on html "V Kos N Design system data Documentation N Share Preview Publish Pages Pages Ad…" at bounding box center [258, 146] width 517 height 293
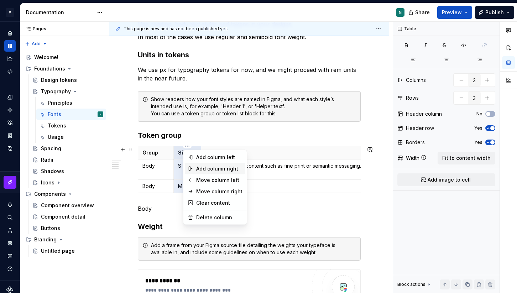
click at [204, 168] on div "Add column right" at bounding box center [219, 168] width 46 height 7
type input "4"
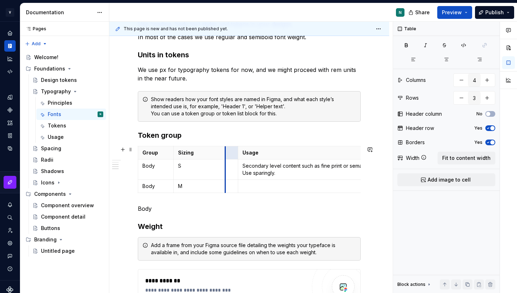
drag, startPoint x: 185, startPoint y: 157, endPoint x: 209, endPoint y: 155, distance: 24.4
drag, startPoint x: 224, startPoint y: 156, endPoint x: 204, endPoint y: 155, distance: 19.9
drag, startPoint x: 218, startPoint y: 155, endPoint x: 244, endPoint y: 153, distance: 26.5
click at [244, 153] on th "Usage" at bounding box center [301, 152] width 166 height 13
click at [231, 163] on p at bounding box center [225, 165] width 30 height 7
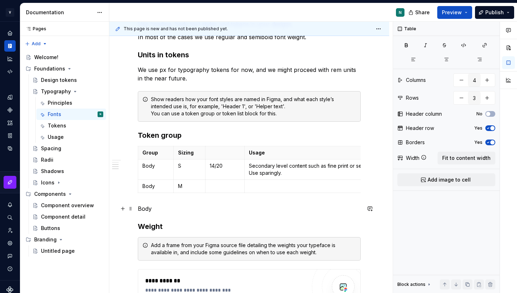
click at [230, 206] on p "Body" at bounding box center [249, 208] width 223 height 9
click at [235, 171] on td "14/20" at bounding box center [224, 170] width 39 height 20
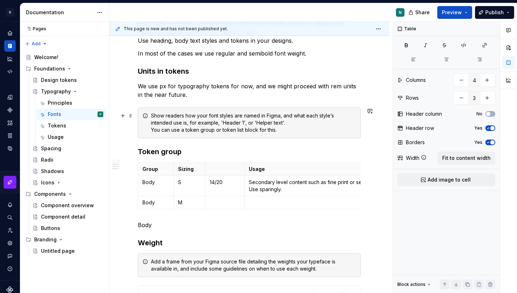
scroll to position [245, 0]
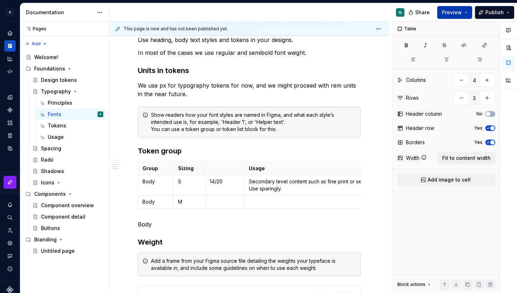
click at [458, 17] on button "Preview" at bounding box center [454, 12] width 35 height 13
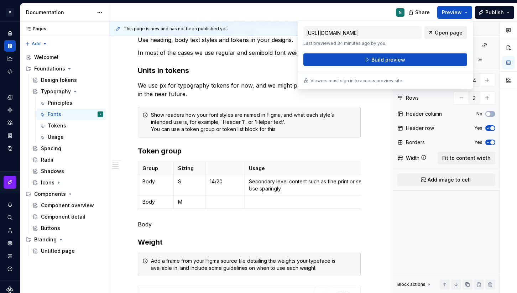
click at [442, 34] on span "Open page" at bounding box center [449, 32] width 28 height 7
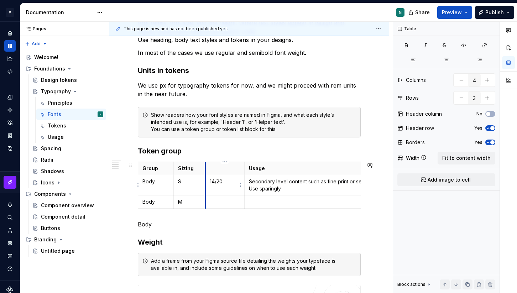
click at [205, 178] on td "14/20" at bounding box center [224, 185] width 39 height 20
click at [223, 183] on p "14/20" at bounding box center [225, 181] width 30 height 7
click at [215, 169] on p at bounding box center [225, 168] width 30 height 7
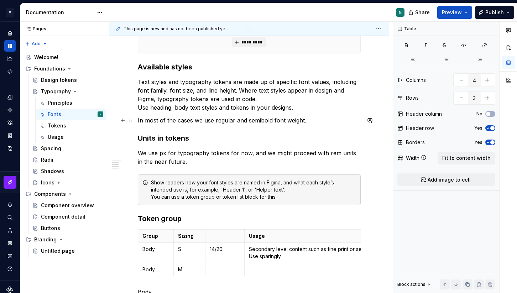
scroll to position [252, 0]
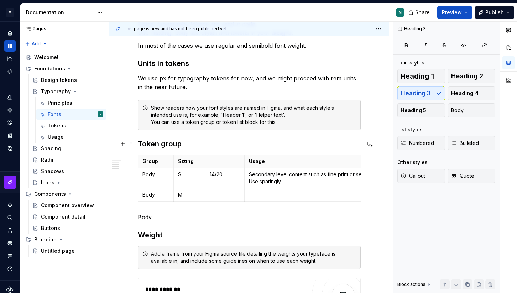
click at [187, 143] on h3 "Token group" at bounding box center [249, 144] width 223 height 10
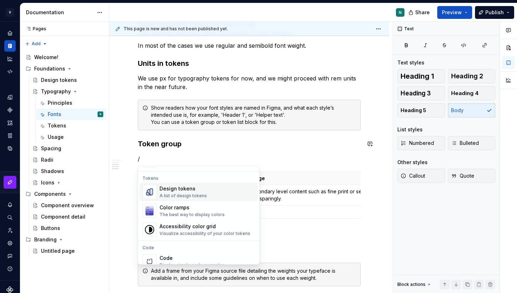
scroll to position [512, 0]
click at [200, 195] on div "A list of design tokens" at bounding box center [183, 196] width 47 height 6
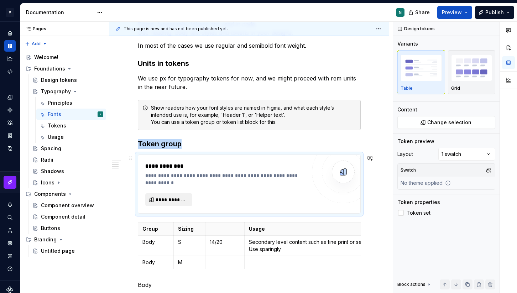
click at [179, 201] on span "**********" at bounding box center [172, 199] width 32 height 7
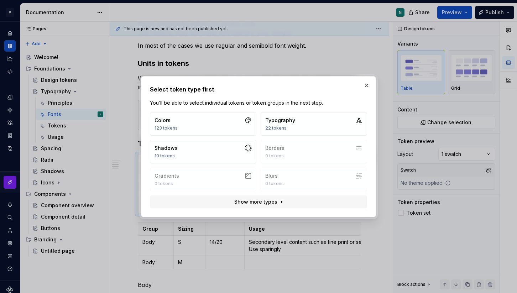
click at [289, 139] on div "Colors 123 tokens Typography 22 tokens Shadows 10 tokens Borders 0 tokens Gradi…" at bounding box center [258, 151] width 217 height 79
click at [293, 130] on div "22 tokens" at bounding box center [280, 128] width 30 height 6
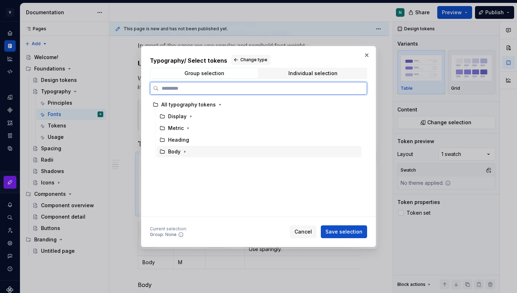
click at [174, 155] on div "Body" at bounding box center [174, 151] width 12 height 7
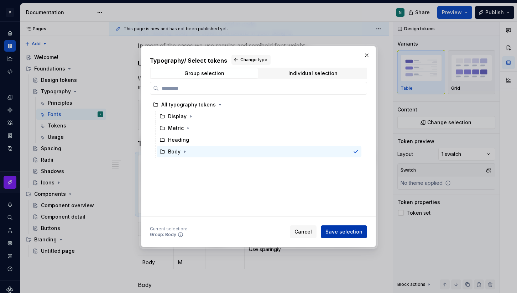
click at [334, 231] on span "Save selection" at bounding box center [343, 231] width 37 height 7
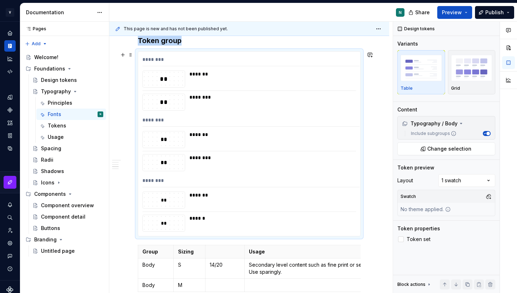
scroll to position [356, 0]
click at [239, 136] on div "*******" at bounding box center [272, 133] width 166 height 7
click at [352, 66] on div "******** ** ******* ** ******** ******** ** ******* ** ******** ******** ** ***…" at bounding box center [249, 143] width 222 height 184
click at [345, 64] on div "********" at bounding box center [250, 60] width 217 height 10
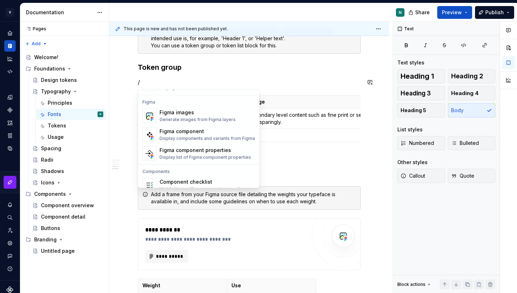
scroll to position [709, 0]
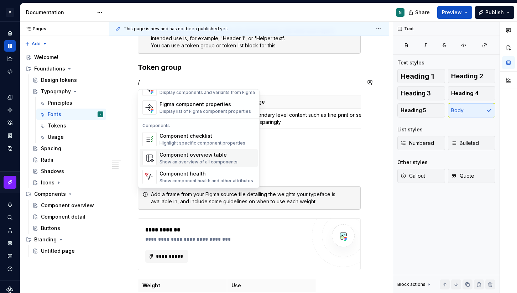
click at [176, 161] on div "Show an overview of all components" at bounding box center [199, 163] width 78 height 6
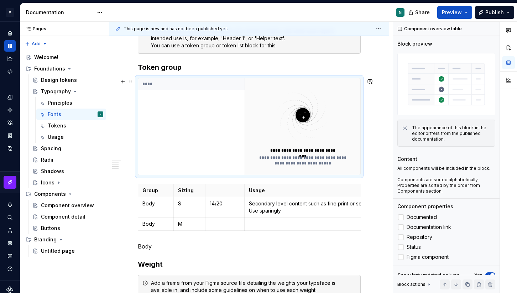
click at [194, 148] on div "****" at bounding box center [191, 126] width 106 height 96
click at [175, 92] on div "****" at bounding box center [191, 126] width 106 height 96
click at [287, 119] on img at bounding box center [302, 115] width 93 height 57
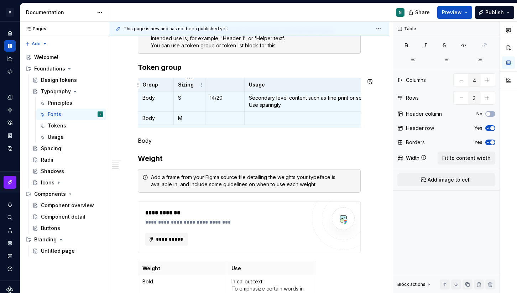
click at [188, 69] on h3 "Token group" at bounding box center [249, 67] width 223 height 10
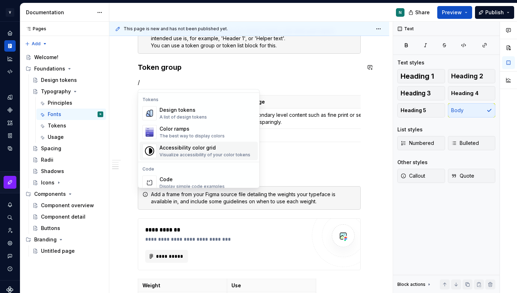
scroll to position [505, 0]
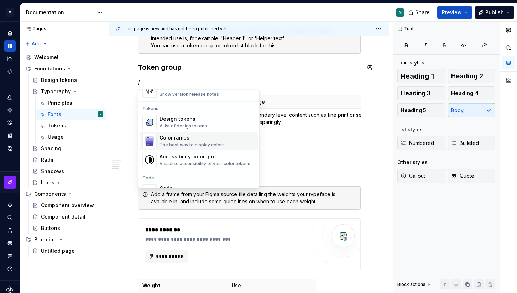
click at [207, 143] on div "The best way to display colors" at bounding box center [192, 145] width 65 height 6
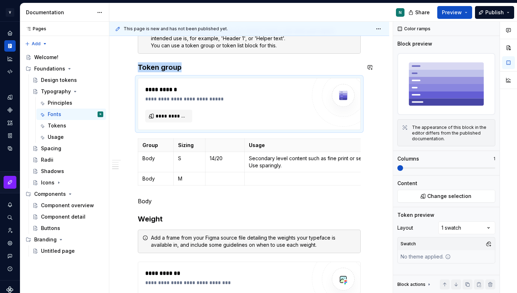
type textarea "*"
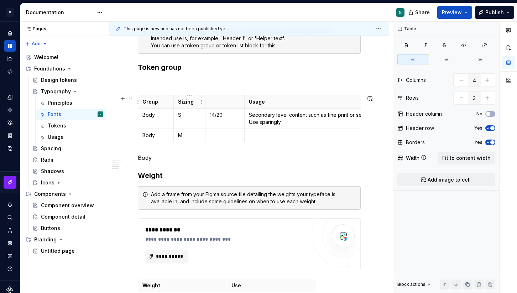
click at [185, 104] on p "Sizing" at bounding box center [189, 101] width 23 height 7
click at [188, 116] on p "S" at bounding box center [189, 114] width 23 height 7
drag, startPoint x: 182, startPoint y: 114, endPoint x: 176, endPoint y: 114, distance: 6.1
click at [176, 114] on td "S" at bounding box center [189, 119] width 32 height 20
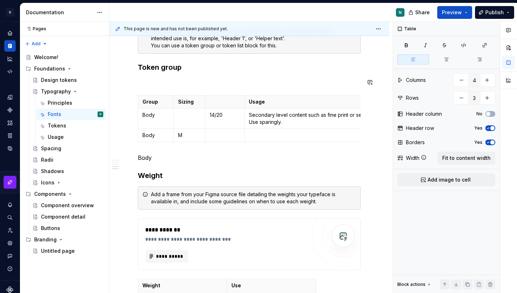
click at [165, 75] on div "**********" at bounding box center [249, 106] width 223 height 571
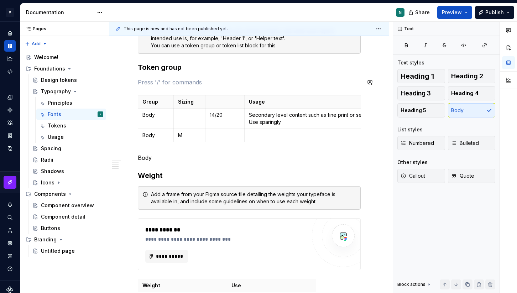
scroll to position [292, 0]
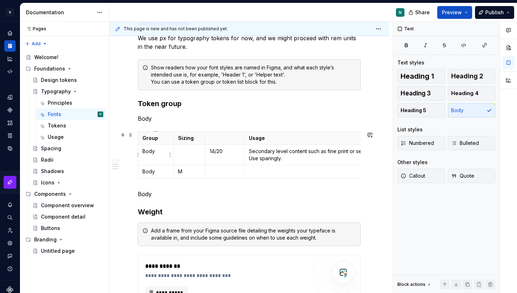
click at [148, 151] on p "Body" at bounding box center [155, 151] width 27 height 7
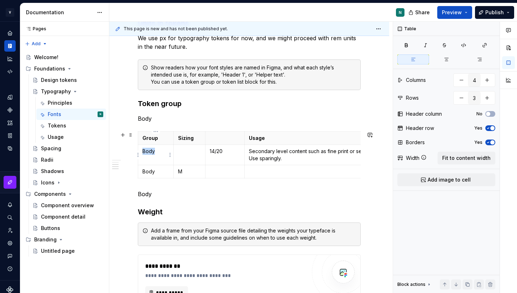
click at [148, 151] on p "Body" at bounding box center [155, 151] width 27 height 7
drag, startPoint x: 215, startPoint y: 152, endPoint x: 206, endPoint y: 152, distance: 9.3
click at [206, 152] on td "14/20" at bounding box center [224, 155] width 39 height 20
click at [193, 151] on p at bounding box center [189, 151] width 23 height 7
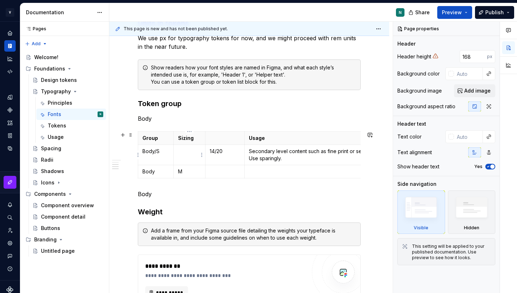
click at [189, 153] on p at bounding box center [189, 151] width 23 height 7
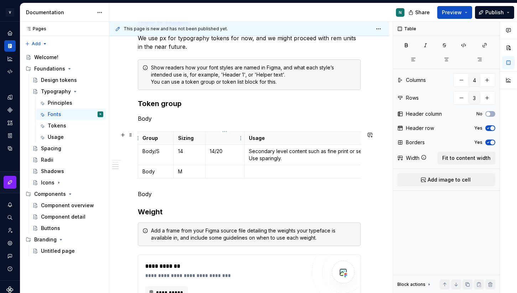
click at [212, 141] on p at bounding box center [225, 138] width 30 height 7
click at [241, 137] on html "V Kos N Design system data Documentation N Share Preview Publish Pages Pages Ad…" at bounding box center [258, 146] width 517 height 293
click at [230, 137] on html "V Kos N Design system data Documentation N Share Preview Publish Pages Pages Ad…" at bounding box center [258, 146] width 517 height 293
click at [221, 129] on div "**********" at bounding box center [249, 142] width 223 height 571
click at [230, 147] on td "14/20" at bounding box center [224, 155] width 39 height 20
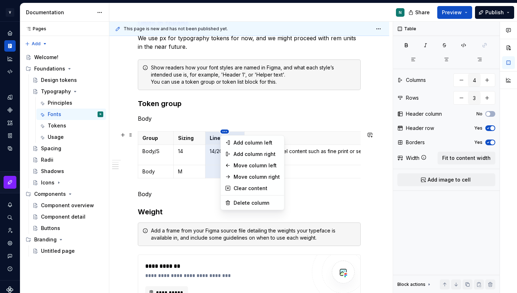
click at [224, 132] on html "V Kos N Design system data Documentation N Share Preview Publish Pages Pages Ad…" at bounding box center [258, 146] width 517 height 293
click at [234, 153] on div "Add column right" at bounding box center [257, 154] width 46 height 7
type input "5"
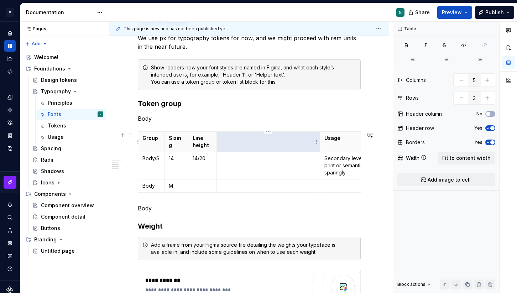
click at [258, 145] on th at bounding box center [268, 142] width 104 height 20
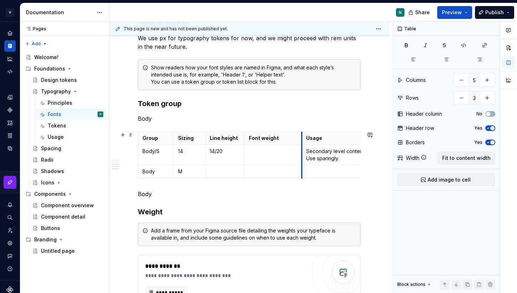
drag, startPoint x: 320, startPoint y: 143, endPoint x: 275, endPoint y: 142, distance: 45.9
click at [318, 152] on p "Secondary level content such as fine print or semantic messaging. Use sparingly." at bounding box center [384, 155] width 157 height 14
click at [318, 155] on p "Secondary level content such as fine print or semantic messaging. Use sparingly." at bounding box center [384, 155] width 157 height 14
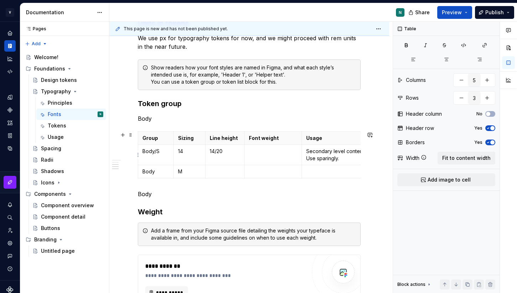
click at [318, 155] on p "Secondary level content such as fine print or semantic messaging. Use sparingly." at bounding box center [384, 155] width 157 height 14
click at [309, 152] on p "Secondary level content such as fine print or semantic messaging. Use sparingly." at bounding box center [384, 155] width 157 height 14
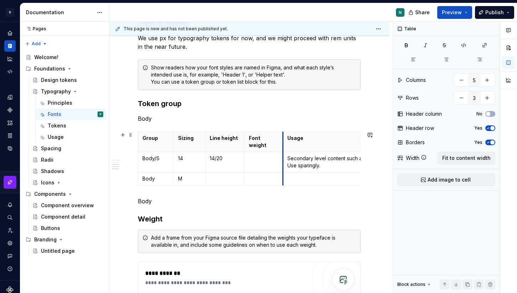
drag, startPoint x: 303, startPoint y: 150, endPoint x: 285, endPoint y: 150, distance: 17.4
click at [285, 152] on td "Secondary level content such as fine print or semantic messaging. Use sparingly." at bounding box center [366, 162] width 166 height 20
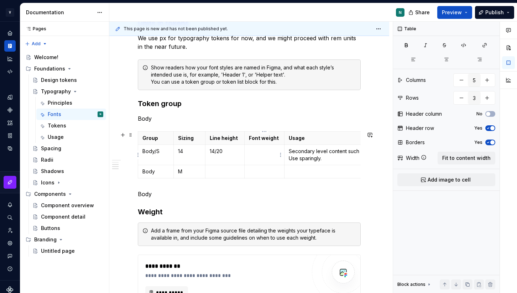
click at [251, 153] on p at bounding box center [264, 151] width 31 height 7
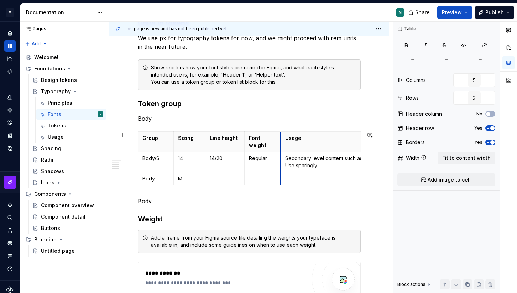
click at [282, 151] on tbody "Group Sizing Line height Font weight Usage Body/S 14 14/20 Regular Secondary le…" at bounding box center [292, 159] width 309 height 54
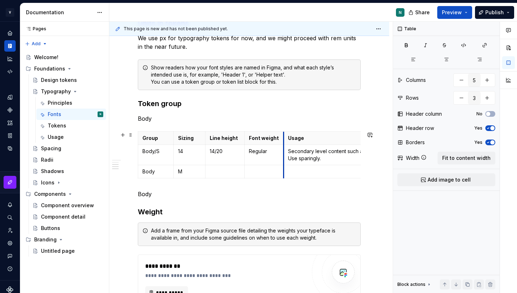
click at [285, 151] on tbody "Group Sizing Line height Font weight Usage Body/S 14 14/20 Regular Secondary le…" at bounding box center [294, 155] width 312 height 47
drag, startPoint x: 262, startPoint y: 140, endPoint x: 248, endPoint y: 140, distance: 14.2
click at [248, 140] on th "Font weight" at bounding box center [263, 138] width 39 height 13
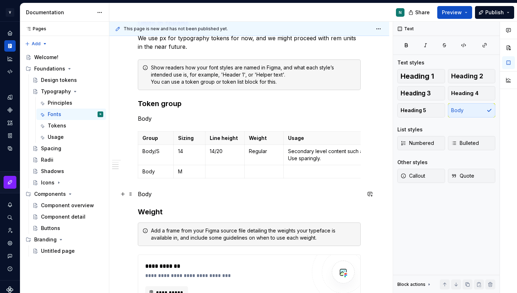
click at [266, 193] on p "Body" at bounding box center [249, 194] width 223 height 9
click at [160, 169] on p "Body" at bounding box center [155, 171] width 27 height 7
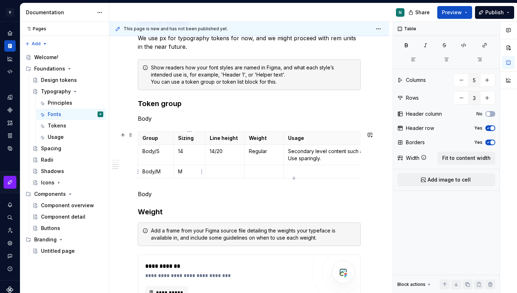
click at [190, 174] on p "M" at bounding box center [189, 171] width 23 height 7
click at [270, 150] on p "Regular" at bounding box center [264, 151] width 30 height 7
click at [166, 172] on p "Body/M" at bounding box center [155, 171] width 27 height 7
click at [190, 172] on p at bounding box center [189, 171] width 23 height 7
click at [213, 171] on p at bounding box center [225, 171] width 30 height 7
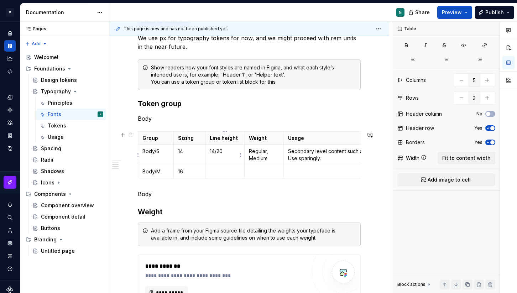
click at [223, 150] on p "14/20" at bounding box center [225, 151] width 30 height 7
click at [225, 172] on p at bounding box center [225, 171] width 30 height 7
click at [263, 173] on p at bounding box center [264, 171] width 30 height 7
drag, startPoint x: 270, startPoint y: 160, endPoint x: 249, endPoint y: 150, distance: 23.0
click at [249, 150] on p "Regular, Medium" at bounding box center [264, 155] width 30 height 14
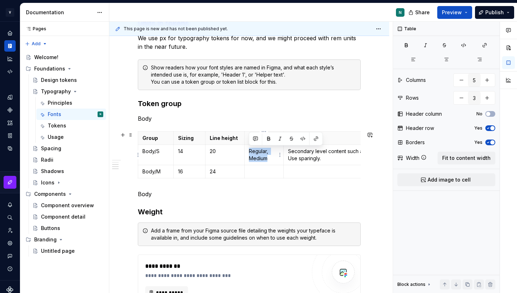
copy p "Regular, Medium"
click at [251, 171] on p at bounding box center [264, 171] width 30 height 7
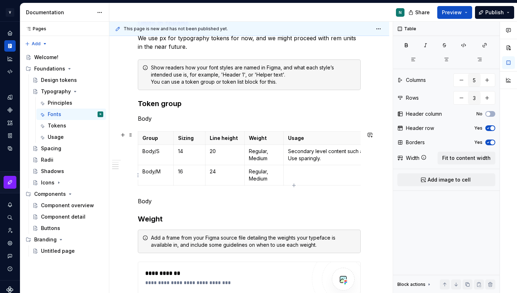
click at [310, 172] on p at bounding box center [366, 171] width 157 height 7
drag, startPoint x: 283, startPoint y: 151, endPoint x: 289, endPoint y: 150, distance: 6.1
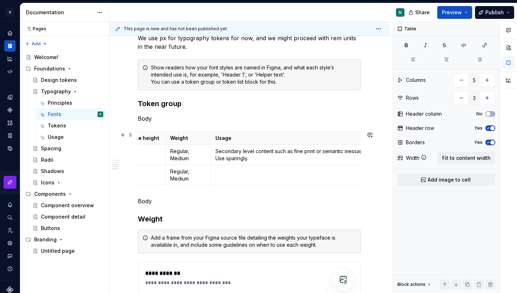
scroll to position [0, 84]
click at [254, 175] on p at bounding box center [288, 171] width 157 height 7
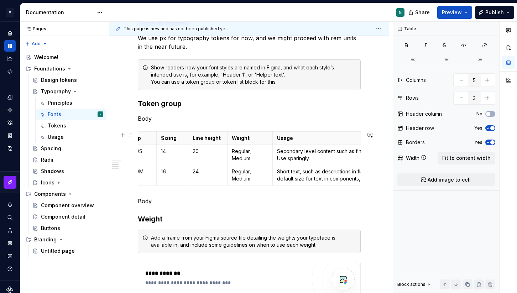
scroll to position [0, 0]
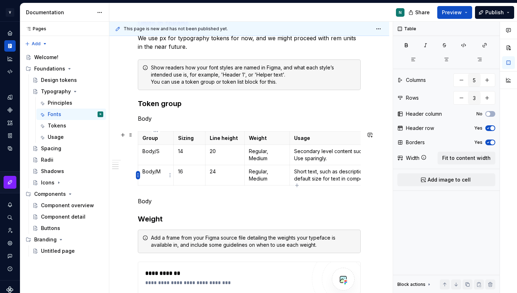
click at [139, 174] on html "V Kos N Design system data Documentation N Share Preview Publish Pages Pages Ad…" at bounding box center [258, 146] width 517 height 293
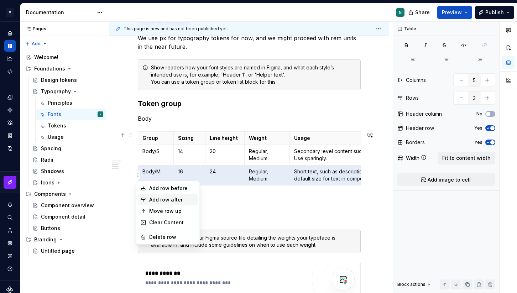
click at [151, 199] on div "Add row after" at bounding box center [172, 199] width 46 height 7
type input "4"
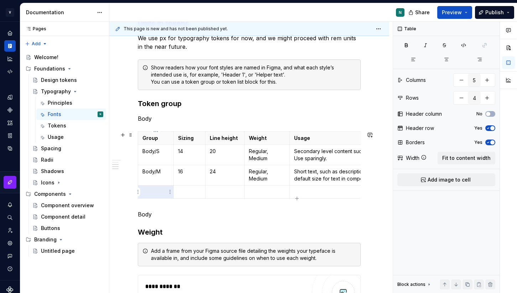
click at [157, 192] on p at bounding box center [155, 191] width 27 height 7
click at [181, 227] on div "Font family Start by sharing the font used in your design system. You can use a…" at bounding box center [249, 153] width 223 height 592
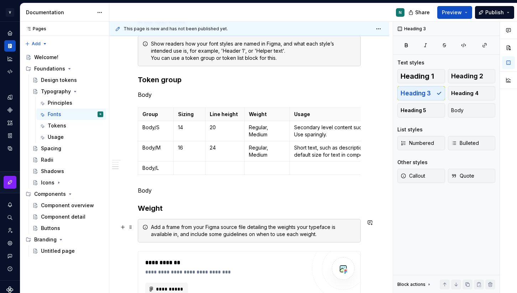
scroll to position [317, 0]
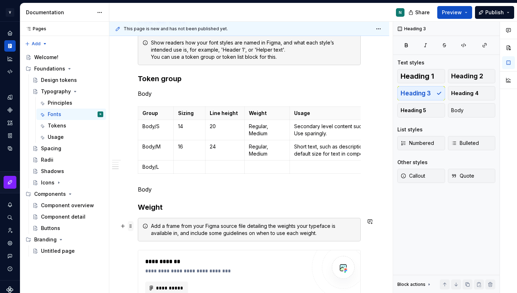
click at [130, 226] on span at bounding box center [131, 226] width 6 height 10
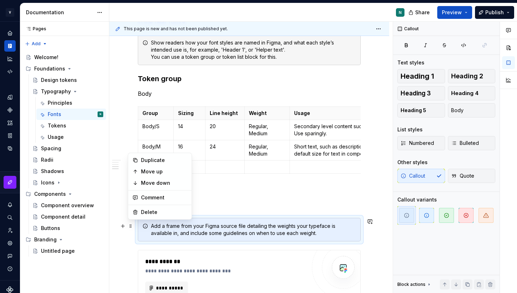
click at [226, 200] on div "Font family Start by sharing the font used in your design system. You can use a…" at bounding box center [249, 128] width 223 height 592
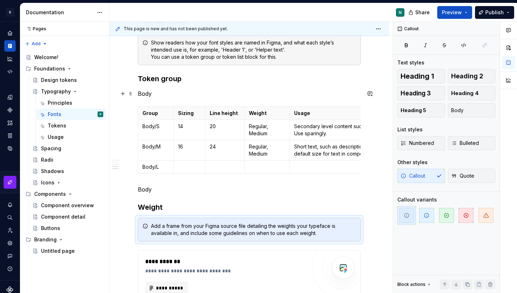
click at [146, 93] on p "Body" at bounding box center [249, 93] width 223 height 9
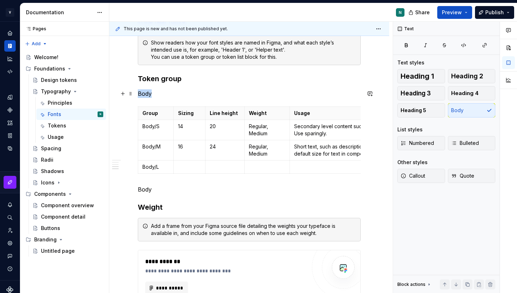
click at [146, 93] on p "Body" at bounding box center [249, 93] width 223 height 9
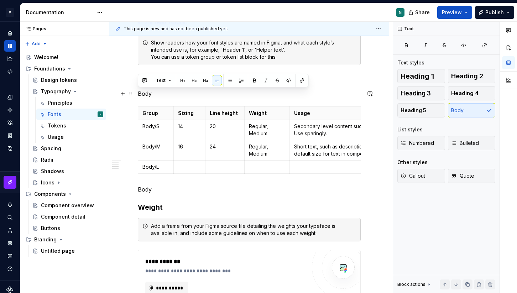
click at [159, 95] on p "Body" at bounding box center [249, 93] width 223 height 9
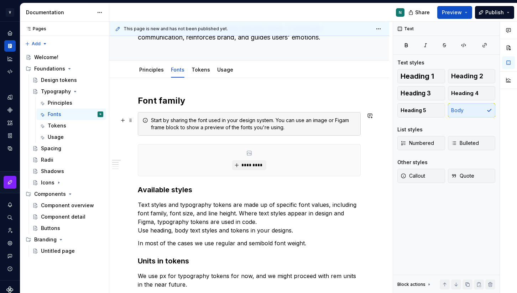
scroll to position [57, 0]
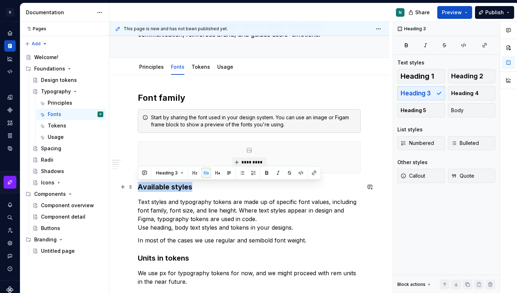
drag, startPoint x: 198, startPoint y: 188, endPoint x: 139, endPoint y: 188, distance: 58.8
click at [139, 188] on h3 "Available styles" at bounding box center [249, 187] width 223 height 10
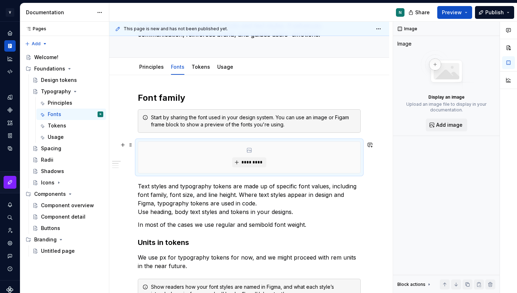
click at [179, 162] on div "*********" at bounding box center [249, 157] width 222 height 31
click at [186, 116] on div "Start by sharing the font used in your design system. You can use an image or F…" at bounding box center [253, 121] width 205 height 14
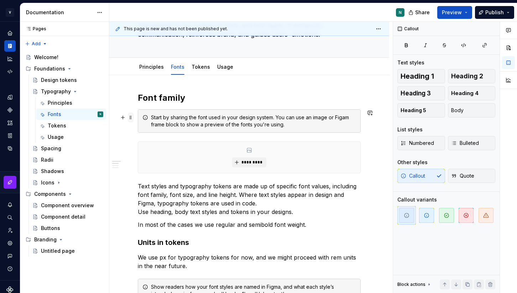
click at [131, 118] on span at bounding box center [131, 118] width 6 height 10
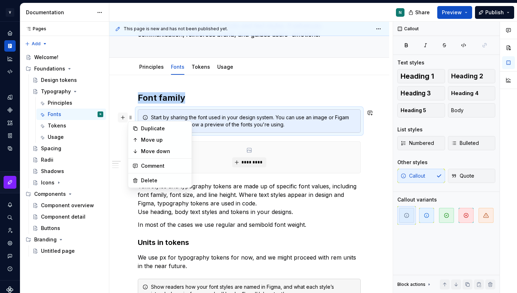
click at [126, 115] on button "button" at bounding box center [123, 118] width 10 height 10
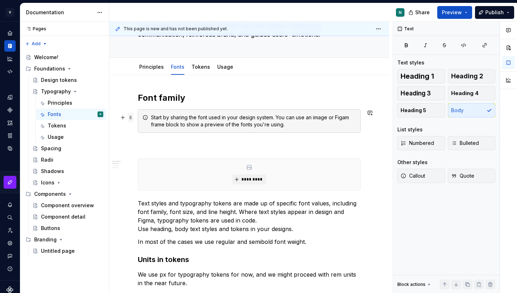
click at [130, 116] on span at bounding box center [131, 118] width 6 height 10
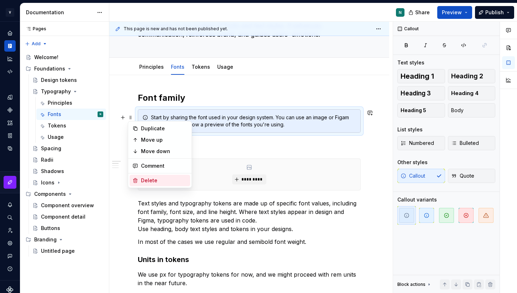
click at [146, 177] on div "Delete" at bounding box center [164, 180] width 46 height 7
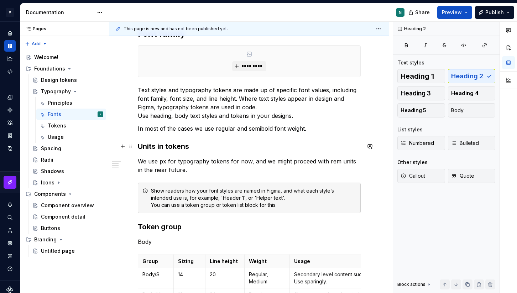
scroll to position [126, 0]
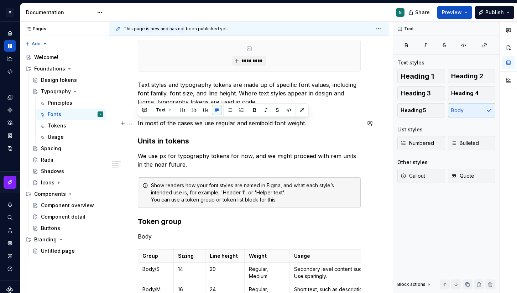
drag, startPoint x: 309, startPoint y: 124, endPoint x: 137, endPoint y: 122, distance: 171.6
click at [138, 122] on p "In most of the cases we use regular and semibold font weight." at bounding box center [249, 123] width 223 height 9
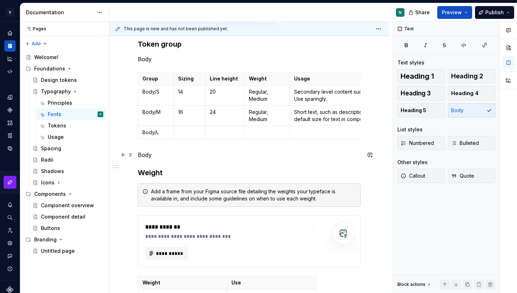
scroll to position [293, 0]
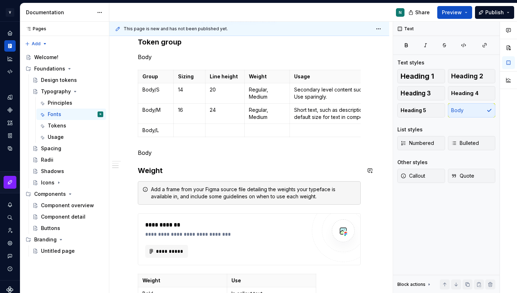
click at [168, 174] on h3 "Weight" at bounding box center [249, 171] width 223 height 10
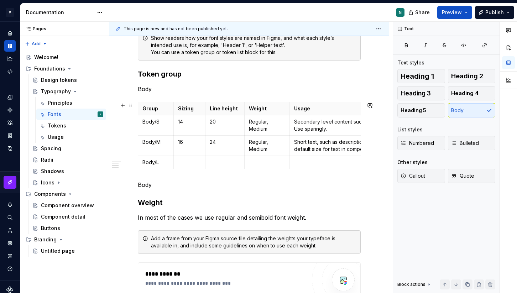
scroll to position [249, 0]
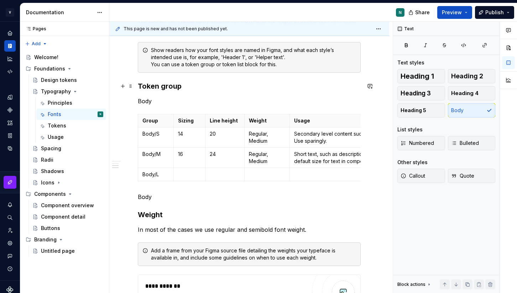
click at [184, 83] on h3 "Token group" at bounding box center [249, 86] width 223 height 10
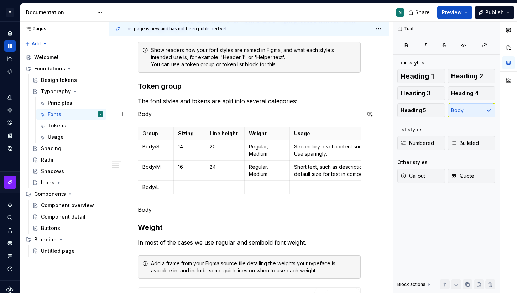
click at [145, 116] on p "Body" at bounding box center [249, 114] width 223 height 9
click at [195, 103] on button "button" at bounding box center [194, 101] width 10 height 10
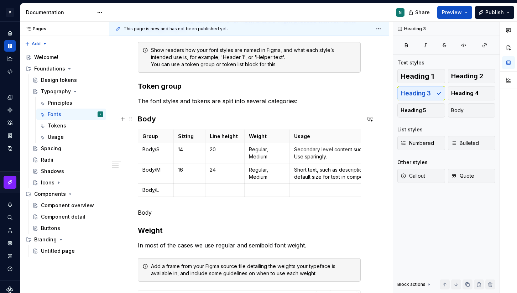
click at [175, 121] on h3 "Body" at bounding box center [249, 119] width 223 height 10
click at [195, 191] on p at bounding box center [189, 190] width 23 height 7
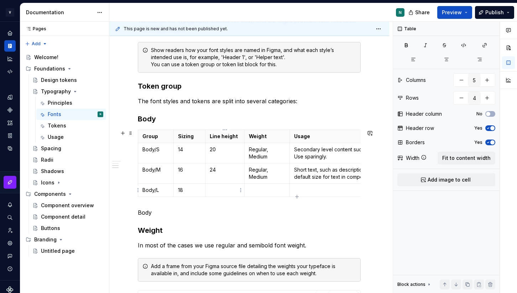
click at [221, 192] on p at bounding box center [225, 190] width 30 height 7
click at [252, 192] on p at bounding box center [267, 190] width 36 height 7
click at [324, 190] on p at bounding box center [372, 190] width 157 height 7
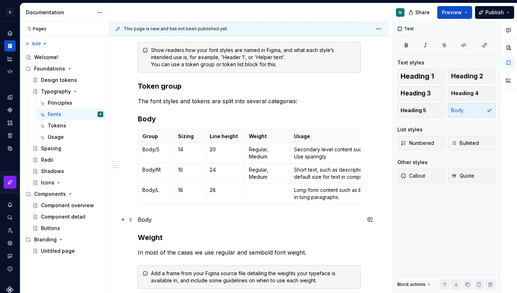
click at [309, 218] on p "Body" at bounding box center [249, 219] width 223 height 9
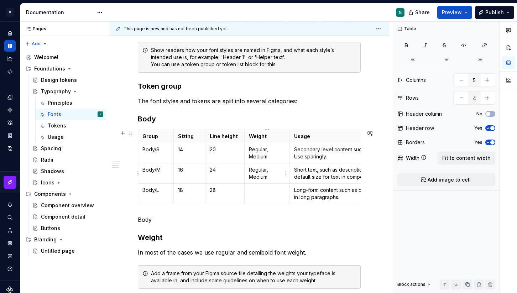
click at [263, 170] on p "Regular, Medium" at bounding box center [267, 173] width 36 height 14
click at [259, 194] on td at bounding box center [266, 194] width 45 height 20
click at [143, 218] on p "Body" at bounding box center [249, 219] width 223 height 9
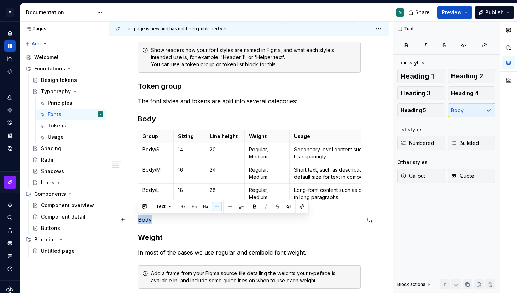
click at [143, 218] on p "Body" at bounding box center [249, 219] width 223 height 9
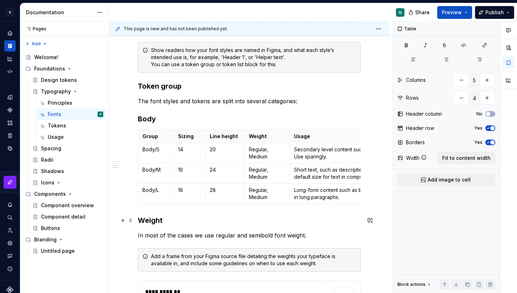
click at [139, 220] on h3 "Weight" at bounding box center [249, 220] width 223 height 10
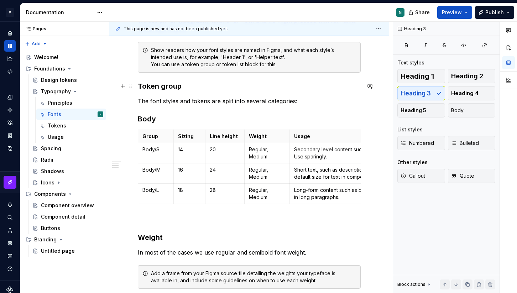
click at [163, 89] on h3 "Token group" at bounding box center [249, 86] width 223 height 10
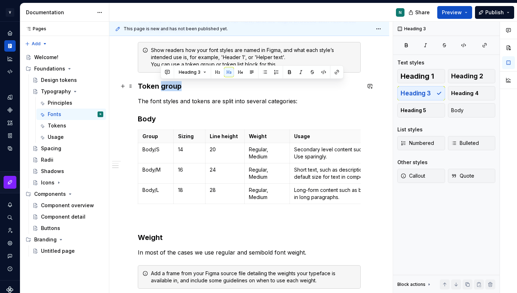
click at [163, 89] on h3 "Token group" at bounding box center [249, 86] width 223 height 10
click at [195, 73] on button "button" at bounding box center [195, 72] width 10 height 10
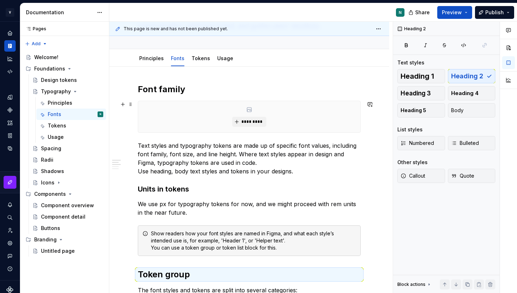
scroll to position [40, 0]
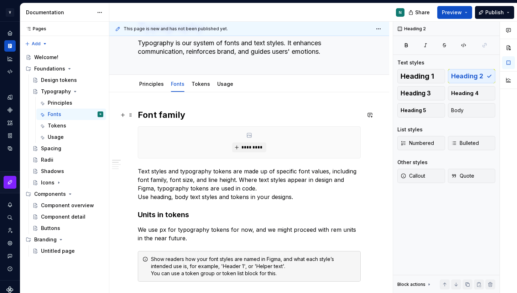
click at [172, 115] on h2 "Font family" at bounding box center [249, 114] width 223 height 11
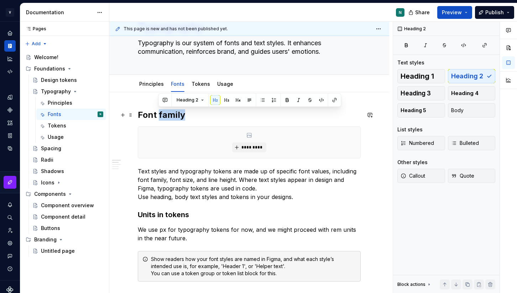
click at [172, 115] on h2 "Font family" at bounding box center [249, 114] width 223 height 11
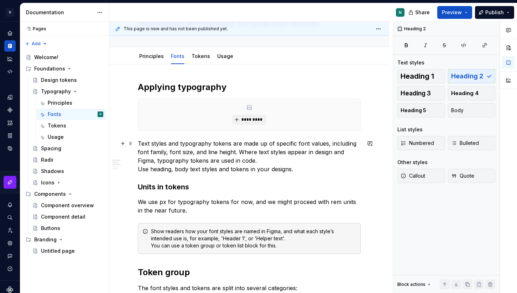
scroll to position [72, 0]
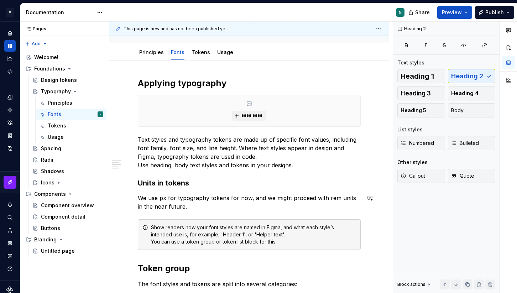
click at [164, 187] on strong "Units in tokens" at bounding box center [163, 183] width 51 height 9
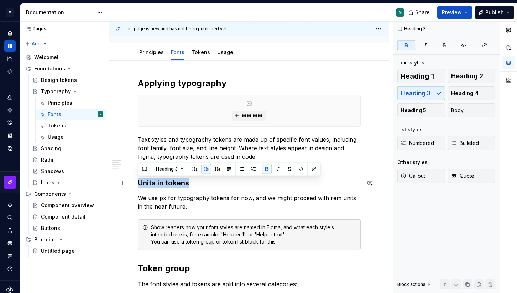
click at [164, 187] on strong "Units in tokens" at bounding box center [163, 183] width 51 height 9
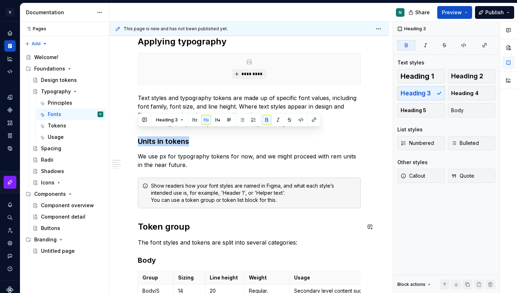
scroll to position [142, 0]
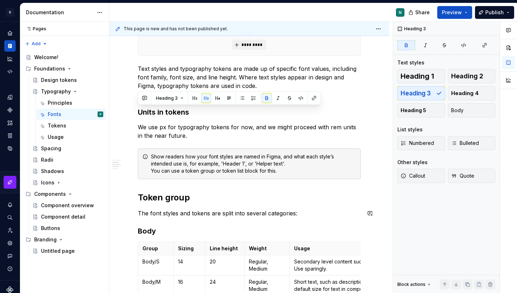
click at [171, 200] on h2 "Token group" at bounding box center [249, 197] width 223 height 11
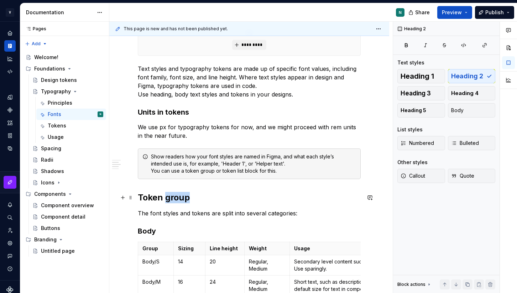
click at [171, 200] on h2 "Token group" at bounding box center [249, 197] width 223 height 11
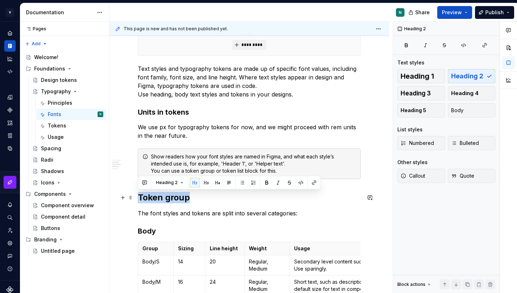
click at [171, 200] on h2 "Token group" at bounding box center [249, 197] width 223 height 11
click at [171, 115] on strong "Units in tokens" at bounding box center [163, 112] width 51 height 9
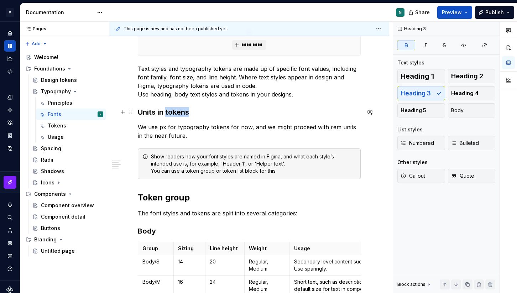
click at [171, 115] on strong "Units in tokens" at bounding box center [163, 112] width 51 height 9
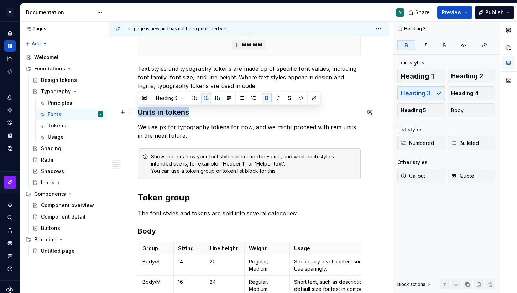
click at [171, 115] on strong "Units in tokens" at bounding box center [163, 112] width 51 height 9
click at [193, 99] on button "button" at bounding box center [195, 98] width 10 height 10
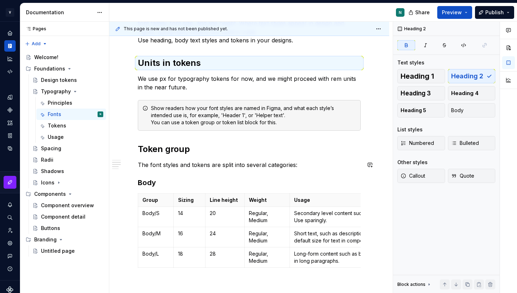
scroll to position [218, 0]
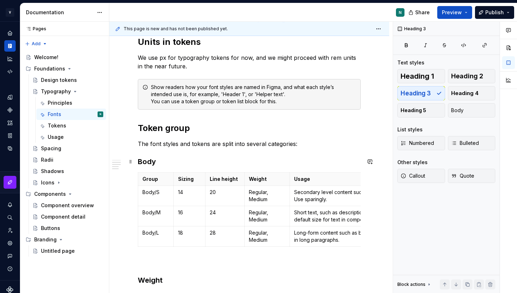
click at [149, 163] on h3 "Body" at bounding box center [249, 162] width 223 height 10
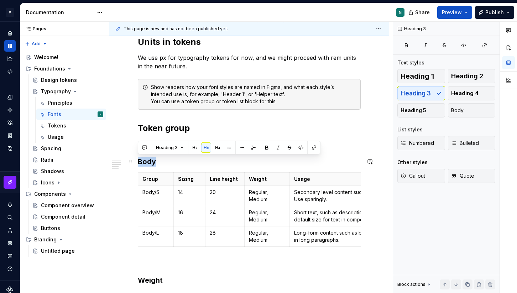
click at [149, 163] on h3 "Body" at bounding box center [249, 162] width 223 height 10
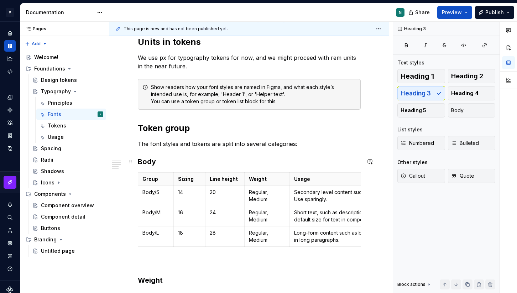
click at [163, 161] on h3 "Body" at bounding box center [249, 162] width 223 height 10
click at [150, 257] on div "Applying typography ********* Text styles and typography tokens are made up of …" at bounding box center [249, 223] width 223 height 583
click at [159, 165] on h3 "Body" at bounding box center [249, 162] width 223 height 10
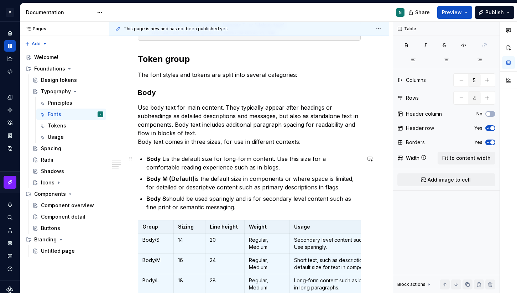
scroll to position [286, 0]
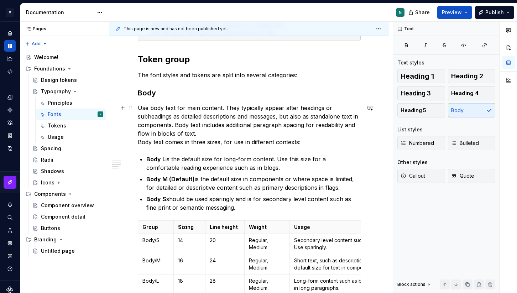
click at [224, 107] on p "Use body text for main content. They typically appear after headings or subhead…" at bounding box center [249, 125] width 223 height 43
click at [137, 143] on div "Applying typography ********* Text styles and typography tokens are made up of …" at bounding box center [249, 252] width 280 height 813
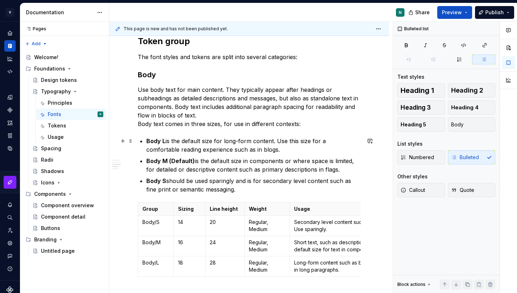
click at [278, 140] on p "Body L is the default size for long-form content. Use this size for a comfortab…" at bounding box center [253, 145] width 214 height 17
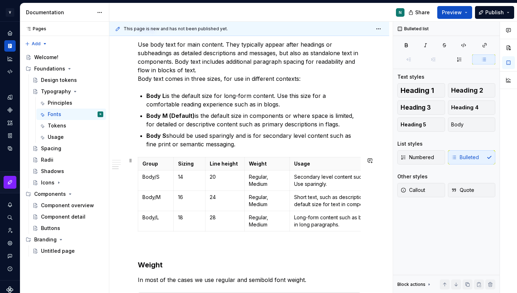
scroll to position [353, 0]
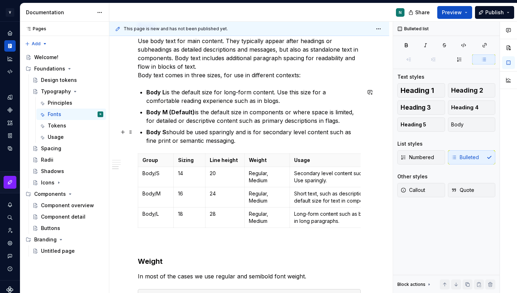
click at [227, 143] on p "Body S should be used sparingly and is for secondary level content such as fine…" at bounding box center [253, 136] width 214 height 17
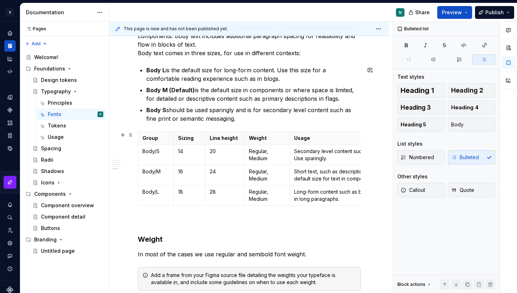
scroll to position [375, 0]
click at [317, 139] on p "Usage" at bounding box center [372, 138] width 157 height 7
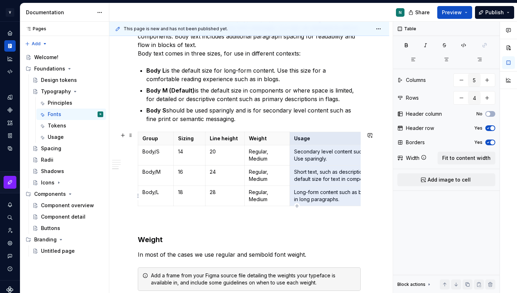
drag, startPoint x: 294, startPoint y: 139, endPoint x: 331, endPoint y: 194, distance: 66.5
click at [331, 194] on tbody "Group Sizing Line height Weight Usage Body/S 14 20 Regular, Medium Secondary le…" at bounding box center [297, 169] width 318 height 74
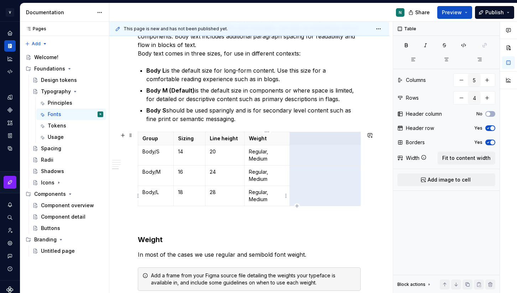
click at [266, 189] on p "Regular, Medium" at bounding box center [267, 196] width 36 height 14
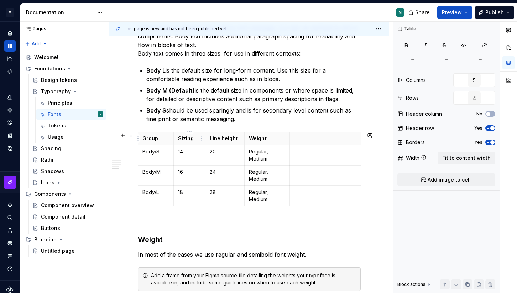
scroll to position [363, 0]
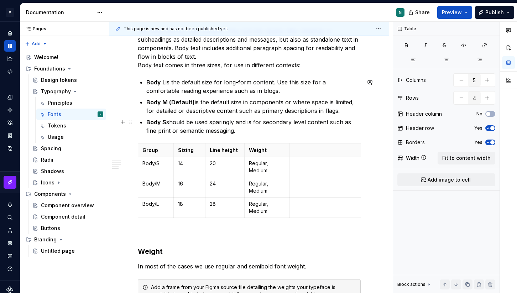
click at [243, 130] on p "Body S should be used sparingly and is for secondary level content such as fine…" at bounding box center [253, 126] width 214 height 17
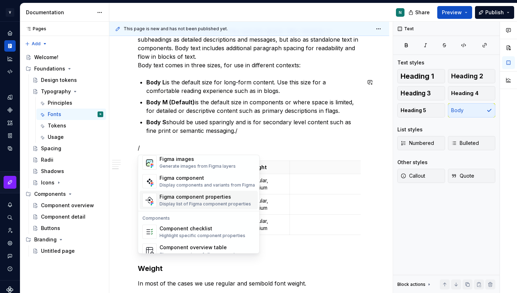
scroll to position [682, 0]
click at [212, 187] on div "Display components and variants from Figma" at bounding box center [207, 185] width 95 height 6
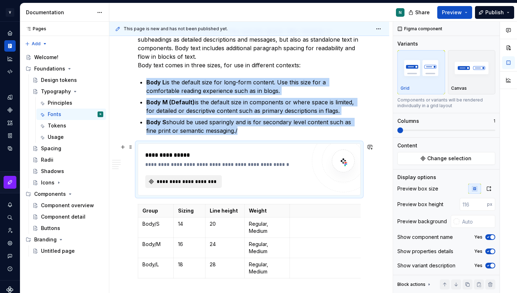
click at [179, 181] on span "**********" at bounding box center [187, 181] width 62 height 7
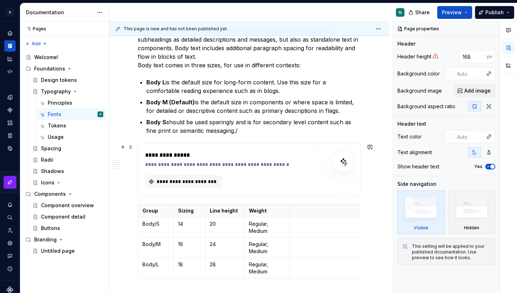
click at [167, 151] on div "**********" at bounding box center [227, 155] width 164 height 9
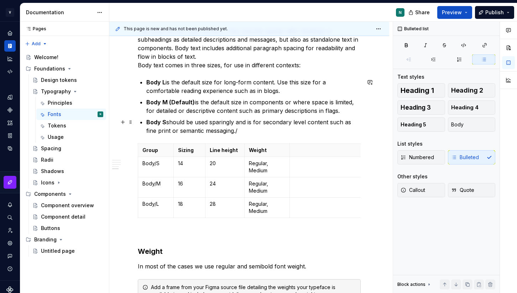
click at [230, 132] on p "Body S should be used sparingly and is for secondary level content such as fine…" at bounding box center [253, 126] width 214 height 17
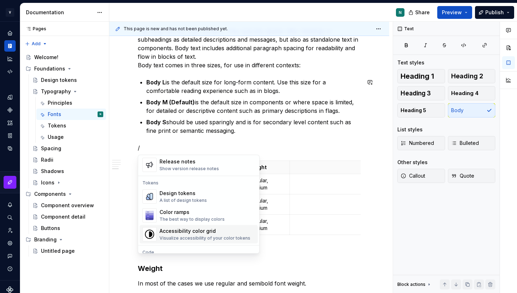
scroll to position [483, 0]
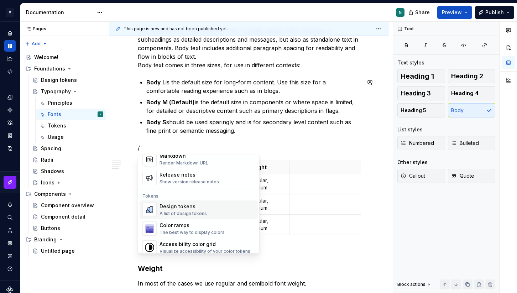
click at [202, 206] on div "Design tokens" at bounding box center [183, 206] width 47 height 7
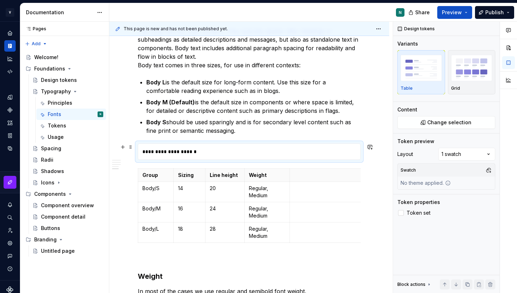
type textarea "*"
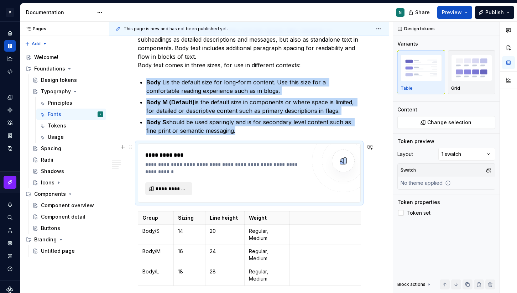
click at [164, 187] on span "**********" at bounding box center [172, 188] width 32 height 7
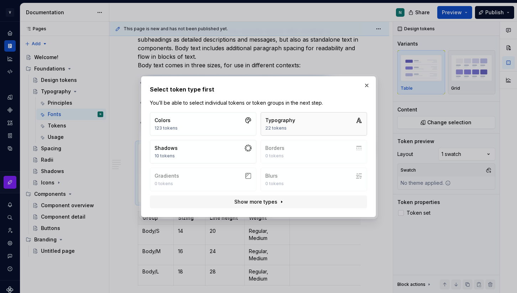
click at [289, 127] on div "22 tokens" at bounding box center [280, 128] width 30 height 6
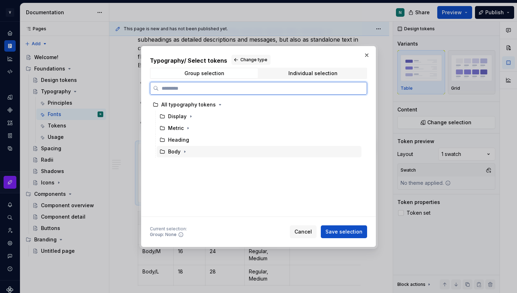
click at [174, 151] on div "Body" at bounding box center [174, 151] width 12 height 7
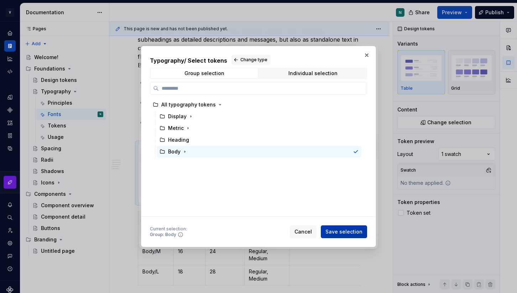
click at [329, 230] on span "Save selection" at bounding box center [343, 231] width 37 height 7
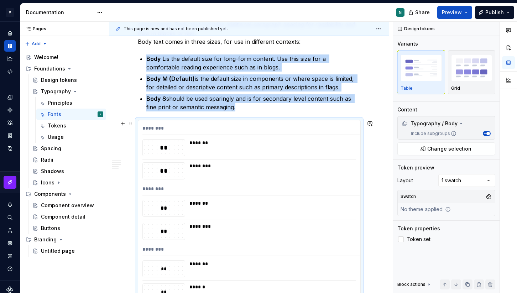
scroll to position [387, 0]
click at [130, 124] on span at bounding box center [131, 124] width 6 height 10
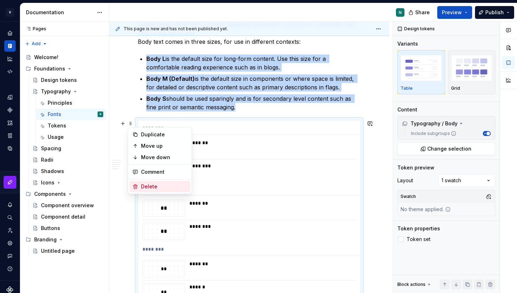
click at [153, 184] on div "Delete" at bounding box center [164, 186] width 46 height 7
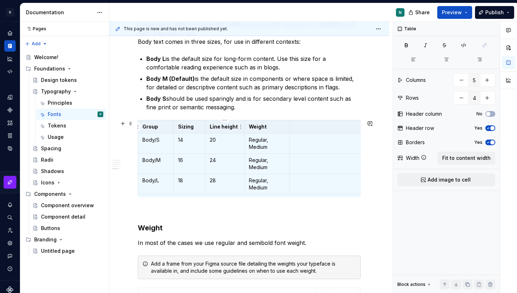
click at [216, 134] on td "20" at bounding box center [224, 144] width 39 height 20
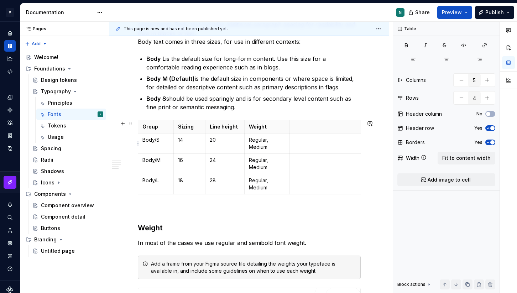
click at [304, 140] on p at bounding box center [372, 139] width 157 height 7
click at [315, 126] on p at bounding box center [372, 126] width 157 height 7
click at [322, 119] on div "Applying typography ********* Text styles and typography tokens are made up of …" at bounding box center [249, 112] width 223 height 699
click at [325, 129] on p at bounding box center [372, 126] width 157 height 7
click at [294, 124] on p at bounding box center [372, 126] width 157 height 7
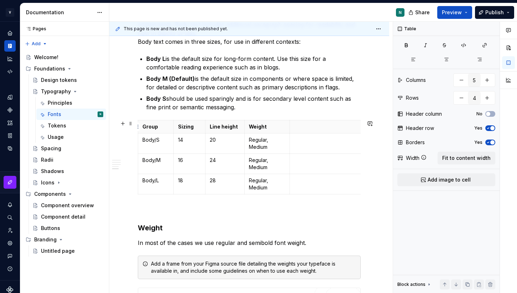
click at [330, 122] on th at bounding box center [372, 126] width 166 height 13
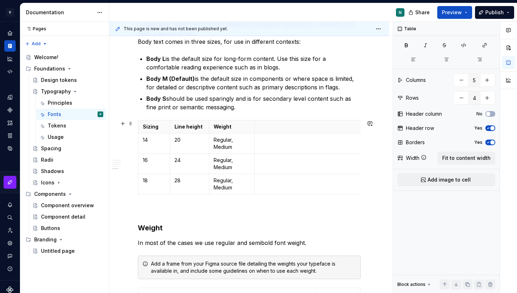
scroll to position [0, 65]
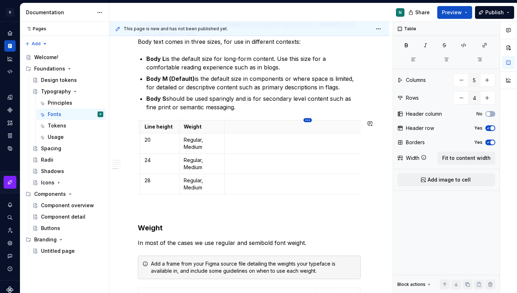
click at [307, 120] on html "V Kos N Design system data Documentation N Share Preview Publish Pages Pages Ad…" at bounding box center [258, 146] width 517 height 293
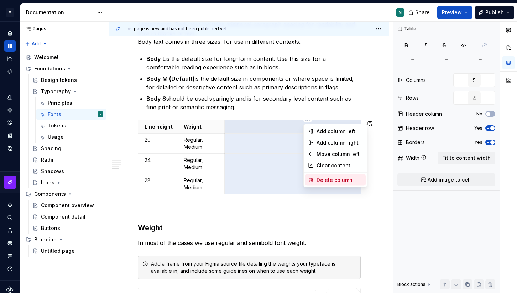
click at [320, 181] on div "Delete column" at bounding box center [340, 180] width 46 height 7
type input "4"
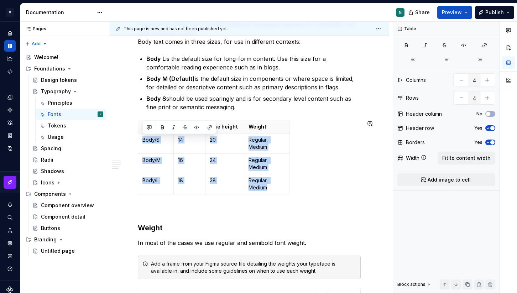
scroll to position [0, 0]
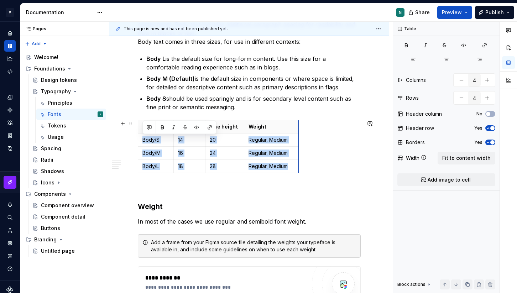
drag, startPoint x: 288, startPoint y: 139, endPoint x: 353, endPoint y: 139, distance: 64.8
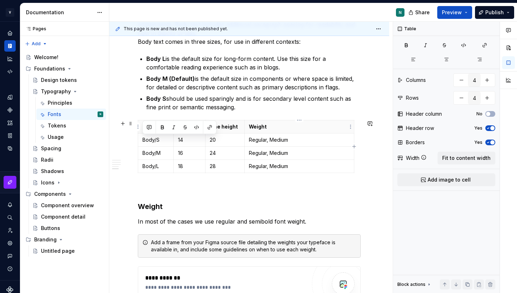
click at [290, 126] on p "Weight" at bounding box center [299, 126] width 101 height 7
click at [138, 139] on html "V Kos N Design system data Documentation N Share Preview Publish Pages Pages Ad…" at bounding box center [258, 146] width 517 height 293
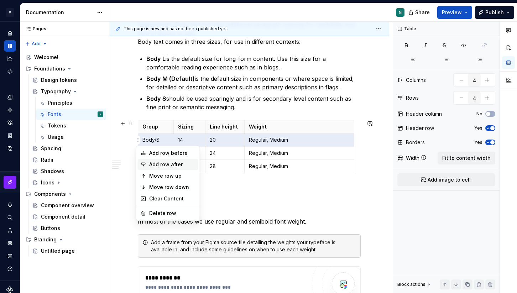
click at [155, 166] on div "Add row after" at bounding box center [172, 164] width 46 height 7
type input "5"
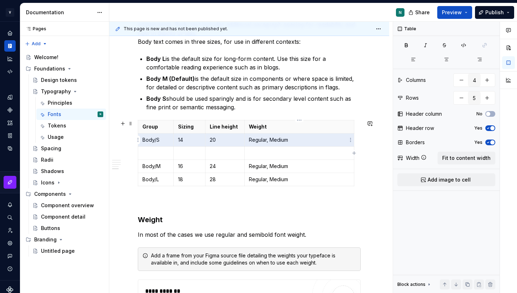
drag, startPoint x: 143, startPoint y: 140, endPoint x: 291, endPoint y: 138, distance: 148.1
click at [291, 138] on tr "Body/S 14 20 Regular, Medium" at bounding box center [246, 140] width 216 height 13
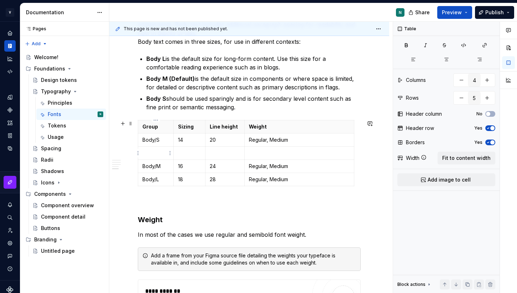
click at [146, 152] on p at bounding box center [155, 153] width 27 height 7
click at [183, 155] on p at bounding box center [189, 153] width 23 height 7
click at [212, 153] on p at bounding box center [225, 153] width 30 height 7
click at [274, 139] on p "Regular, Medium" at bounding box center [299, 139] width 101 height 7
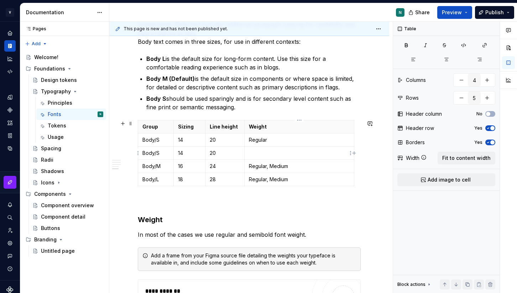
click at [263, 152] on p at bounding box center [299, 153] width 101 height 7
click at [137, 166] on html "V Kos N Design system data Documentation N Share Preview Publish Pages Pages Ad…" at bounding box center [258, 146] width 517 height 293
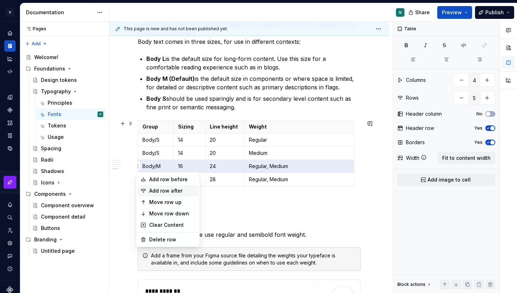
type textarea "*"
click at [151, 194] on div "Add row after" at bounding box center [172, 190] width 46 height 7
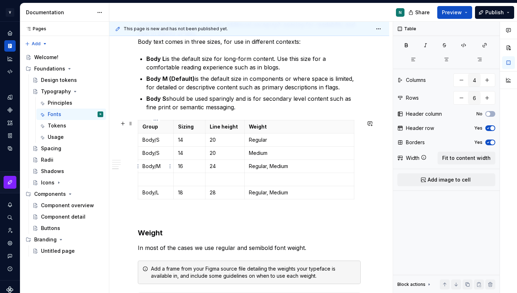
click at [154, 166] on p "Body/M" at bounding box center [155, 166] width 27 height 7
click at [162, 179] on p at bounding box center [155, 179] width 27 height 7
click at [190, 178] on p at bounding box center [189, 179] width 23 height 7
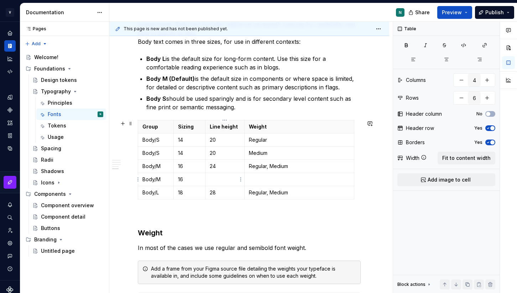
click at [223, 178] on p at bounding box center [225, 179] width 30 height 7
click at [224, 164] on p "24" at bounding box center [225, 166] width 30 height 7
click at [218, 156] on p "20" at bounding box center [225, 153] width 30 height 7
click at [222, 140] on p "20" at bounding box center [225, 139] width 30 height 7
click at [186, 141] on p "14" at bounding box center [189, 139] width 23 height 7
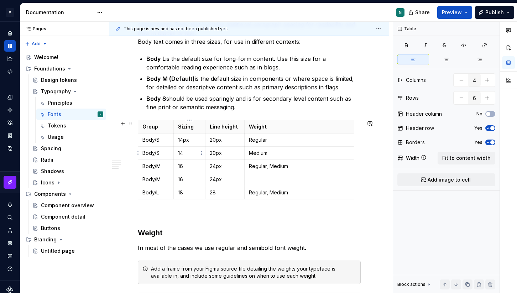
click at [192, 153] on p "14" at bounding box center [189, 153] width 23 height 7
click at [190, 163] on p "16" at bounding box center [189, 166] width 23 height 7
click at [186, 168] on p "16" at bounding box center [189, 166] width 23 height 7
click at [188, 176] on p "16" at bounding box center [189, 179] width 23 height 7
click at [186, 191] on p "18" at bounding box center [189, 192] width 23 height 7
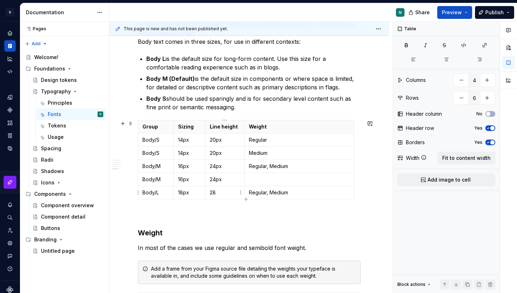
click at [217, 193] on p "28" at bounding box center [225, 192] width 30 height 7
click at [265, 168] on p "Regular, Medium" at bounding box center [299, 166] width 101 height 7
drag, startPoint x: 266, startPoint y: 167, endPoint x: 305, endPoint y: 167, distance: 39.2
click at [305, 167] on p "Regular, Medium" at bounding box center [299, 166] width 101 height 7
click at [270, 177] on p at bounding box center [299, 179] width 101 height 7
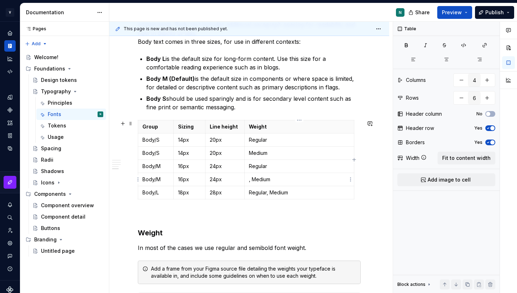
click at [252, 179] on p ", Medium" at bounding box center [299, 179] width 101 height 7
click at [147, 191] on p "Body/L" at bounding box center [155, 192] width 27 height 7
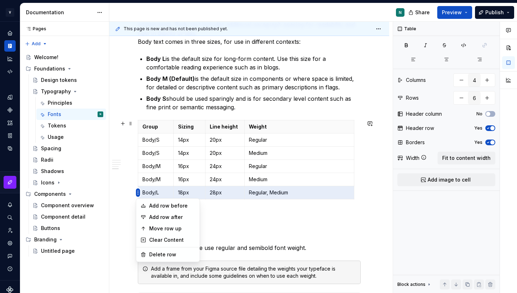
click at [137, 192] on html "V Kos N Design system data Documentation N Share Preview Publish Pages Pages Ad…" at bounding box center [258, 146] width 517 height 293
click at [148, 217] on div "Add row after" at bounding box center [168, 216] width 61 height 11
type input "7"
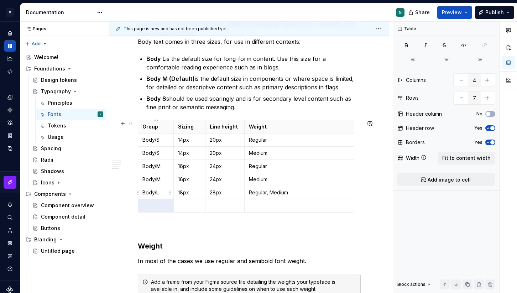
click at [146, 194] on p "Body/L" at bounding box center [155, 192] width 27 height 7
click at [151, 194] on p "Body/L" at bounding box center [155, 192] width 27 height 7
click at [151, 205] on p at bounding box center [155, 205] width 27 height 7
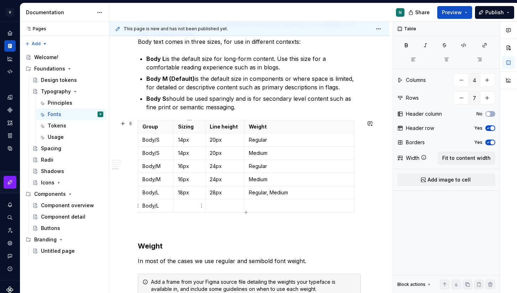
click at [181, 205] on p at bounding box center [189, 205] width 23 height 7
drag, startPoint x: 176, startPoint y: 195, endPoint x: 194, endPoint y: 195, distance: 18.2
click at [194, 195] on td "18px" at bounding box center [189, 192] width 32 height 13
copy p "18px"
click at [188, 205] on p at bounding box center [189, 205] width 23 height 7
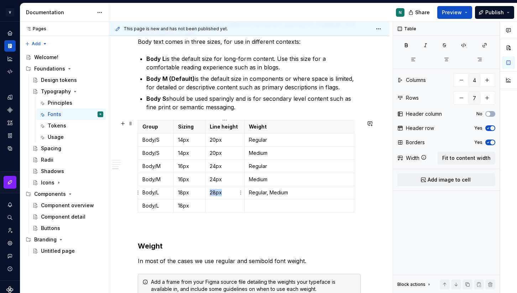
drag, startPoint x: 209, startPoint y: 193, endPoint x: 238, endPoint y: 193, distance: 29.2
click at [238, 193] on td "28px" at bounding box center [224, 192] width 39 height 13
copy p "28px"
click at [223, 210] on td at bounding box center [224, 205] width 39 height 13
drag, startPoint x: 267, startPoint y: 192, endPoint x: 305, endPoint y: 192, distance: 38.8
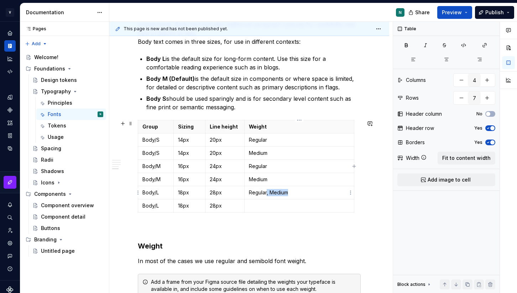
click at [305, 192] on p "Regular, Medium" at bounding box center [299, 192] width 101 height 7
click at [265, 203] on p at bounding box center [299, 205] width 101 height 7
click at [255, 205] on p ", Medium" at bounding box center [299, 205] width 101 height 7
click at [252, 207] on p ", Medium" at bounding box center [299, 205] width 101 height 7
click at [265, 231] on p at bounding box center [249, 228] width 223 height 9
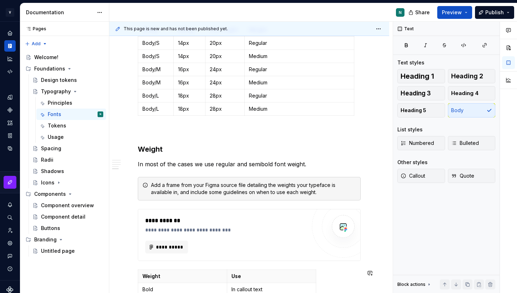
scroll to position [456, 0]
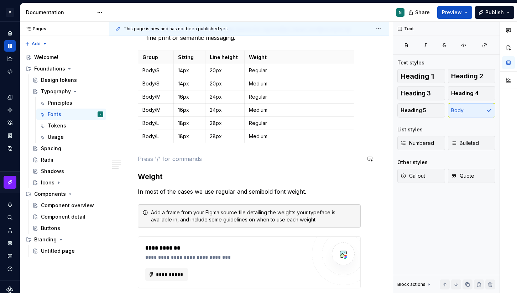
click at [151, 155] on p at bounding box center [249, 159] width 223 height 9
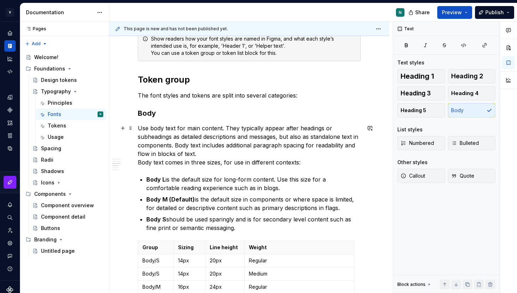
scroll to position [260, 0]
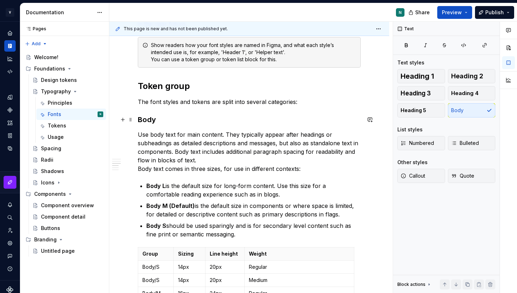
click at [149, 120] on h3 "Body" at bounding box center [249, 120] width 223 height 10
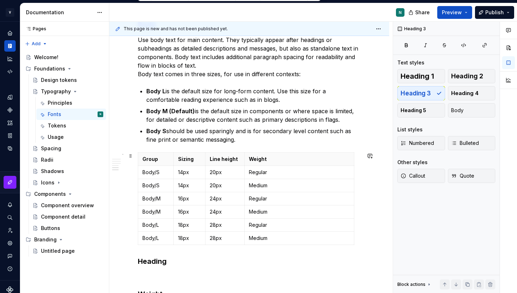
scroll to position [429, 0]
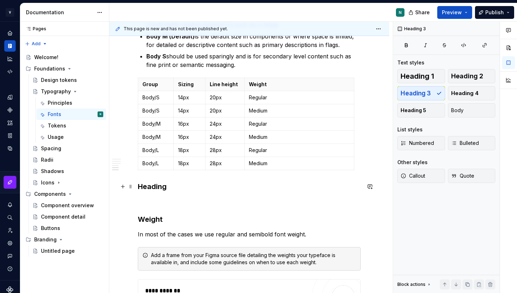
click at [151, 188] on strong "Heading" at bounding box center [152, 186] width 29 height 9
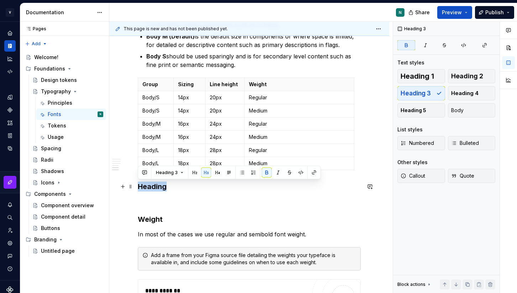
click at [151, 188] on strong "Heading" at bounding box center [152, 186] width 29 height 9
click at [174, 191] on h3 "Heading" at bounding box center [249, 187] width 223 height 10
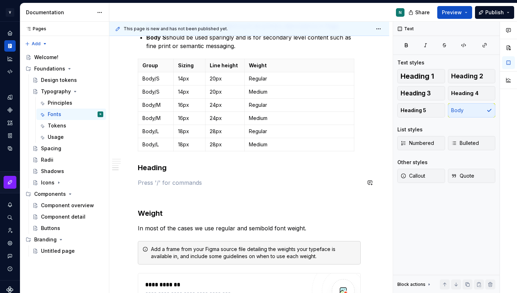
scroll to position [461, 0]
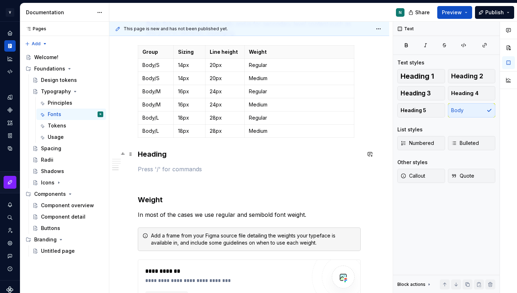
click at [156, 156] on strong "Heading" at bounding box center [152, 154] width 29 height 9
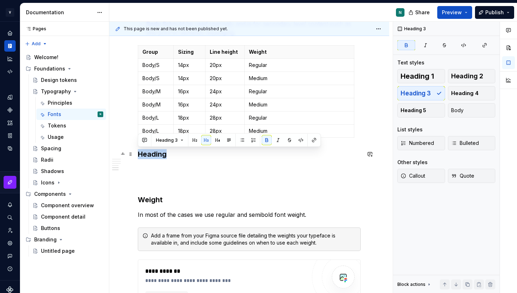
click at [156, 156] on strong "Heading" at bounding box center [152, 154] width 29 height 9
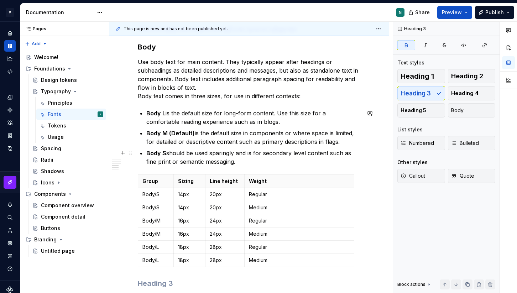
scroll to position [302, 0]
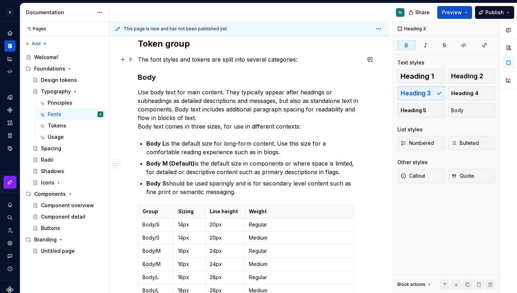
click at [301, 55] on p "The font styles and tokens are split into several categories:" at bounding box center [249, 59] width 223 height 9
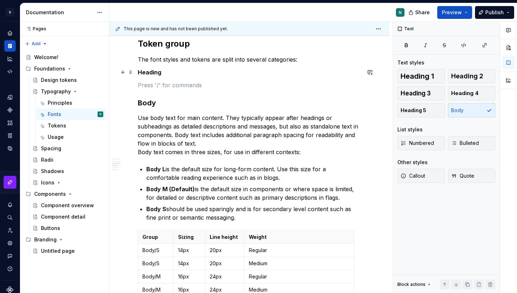
click at [158, 74] on strong "Heading" at bounding box center [149, 72] width 23 height 7
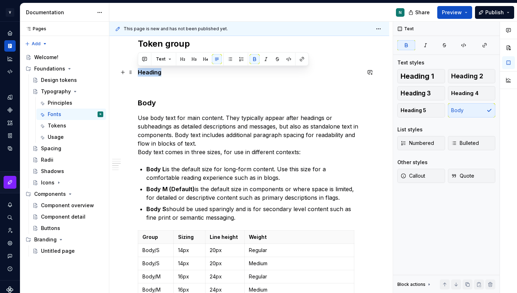
click at [158, 74] on strong "Heading" at bounding box center [149, 72] width 23 height 7
click at [194, 60] on button "button" at bounding box center [194, 59] width 10 height 10
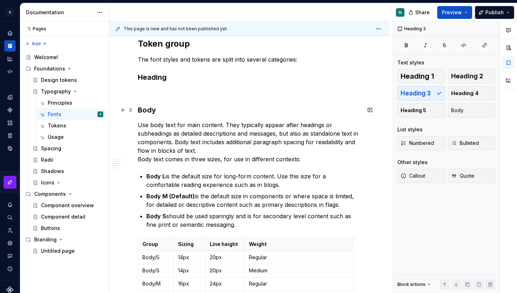
click at [149, 111] on h3 "Body" at bounding box center [249, 110] width 223 height 10
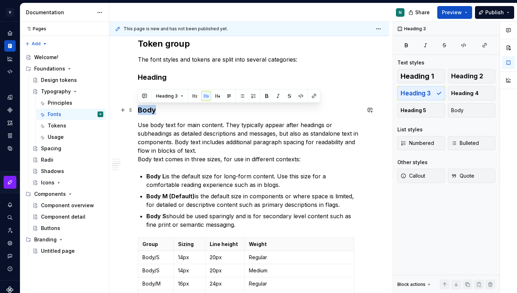
click at [149, 111] on h3 "Body" at bounding box center [249, 110] width 223 height 10
click at [158, 77] on strong "Heading" at bounding box center [152, 77] width 29 height 9
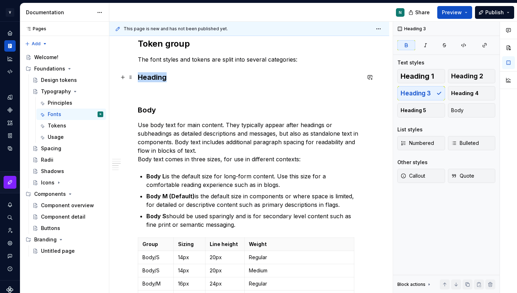
click at [158, 77] on strong "Heading" at bounding box center [152, 77] width 29 height 9
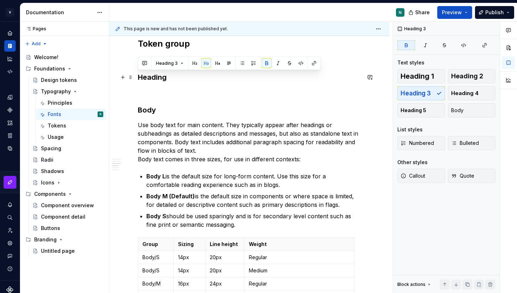
click at [182, 74] on h3 "Heading" at bounding box center [249, 77] width 223 height 10
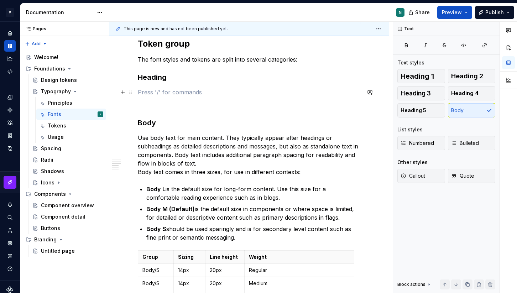
click at [152, 88] on p at bounding box center [249, 92] width 223 height 9
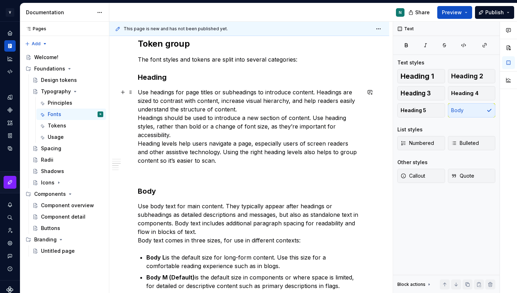
click at [311, 119] on p "Use headings for page titles or subheadings to introduce content. Headings are …" at bounding box center [249, 126] width 223 height 77
click at [192, 133] on p "Use headings for page titles or subheadings to introduce content. Headings are …" at bounding box center [249, 126] width 223 height 77
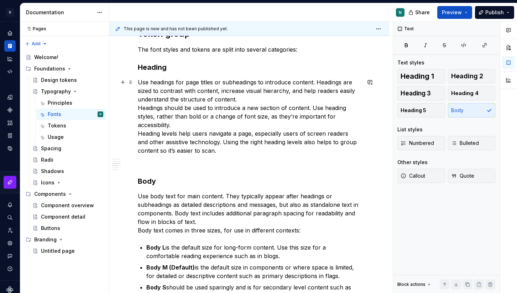
scroll to position [316, 0]
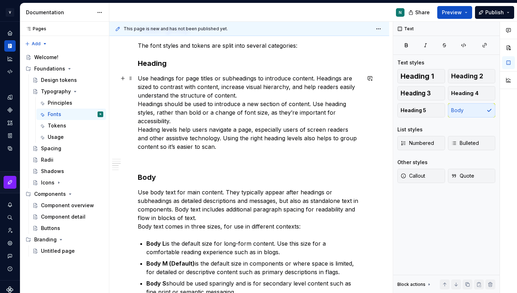
click at [243, 146] on p "Use headings for page titles or subheadings to introduce content. Headings are …" at bounding box center [249, 112] width 223 height 77
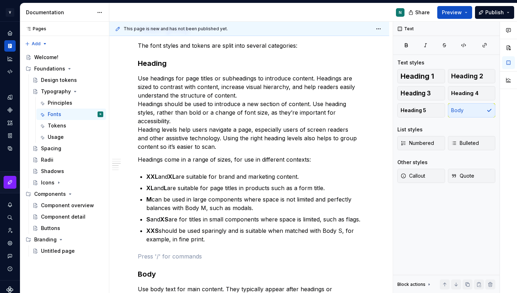
scroll to position [327, 0]
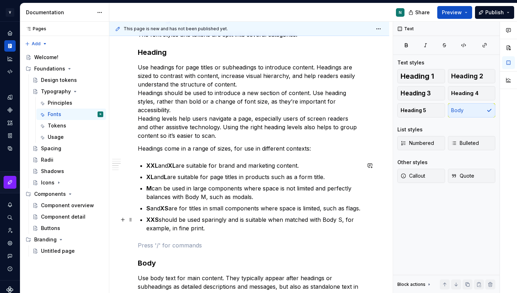
click at [211, 228] on p "XXS should be used sparingly and is suitable when matched with Body S, for exam…" at bounding box center [253, 223] width 214 height 17
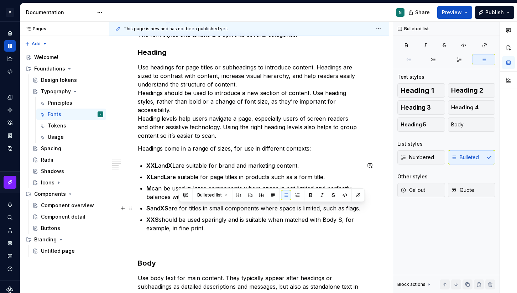
drag, startPoint x: 364, startPoint y: 209, endPoint x: 325, endPoint y: 209, distance: 38.5
click at [325, 209] on p "S and XS are for titles in small components where space is limited, such as fla…" at bounding box center [253, 208] width 214 height 9
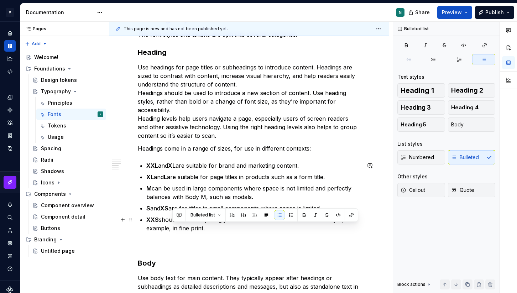
drag, startPoint x: 204, startPoint y: 229, endPoint x: 172, endPoint y: 228, distance: 32.4
click at [172, 228] on p "XXS should be used sparingly and is suitable when matched with Body S, for exam…" at bounding box center [253, 223] width 214 height 17
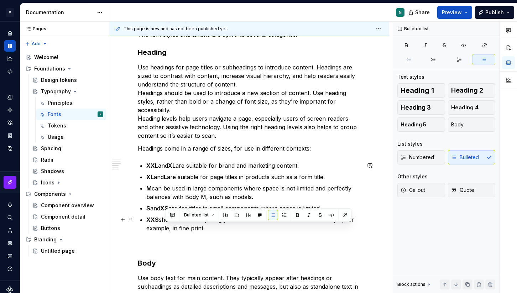
drag, startPoint x: 207, startPoint y: 230, endPoint x: 167, endPoint y: 229, distance: 39.9
click at [167, 229] on p "XXS should be used sparingly and is suitable when matched with Body S, for exam…" at bounding box center [253, 223] width 214 height 17
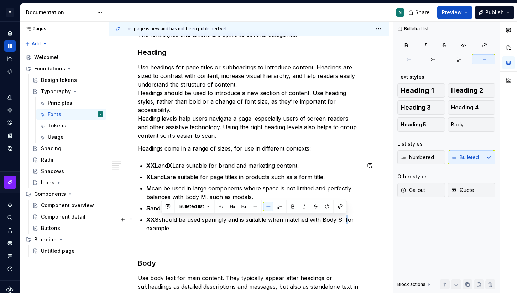
drag, startPoint x: 344, startPoint y: 219, endPoint x: 346, endPoint y: 223, distance: 4.9
click at [346, 223] on p "XXS should be used sparingly and is suitable when matched with Body S, for exam…" at bounding box center [253, 223] width 214 height 17
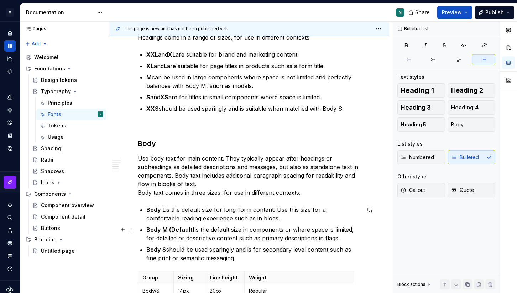
scroll to position [340, 0]
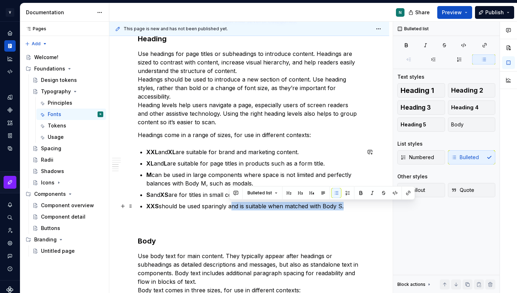
drag, startPoint x: 229, startPoint y: 206, endPoint x: 342, endPoint y: 207, distance: 112.9
click at [342, 207] on p "XXS should be used sparingly and is suitable when matched with Body S." at bounding box center [253, 206] width 214 height 9
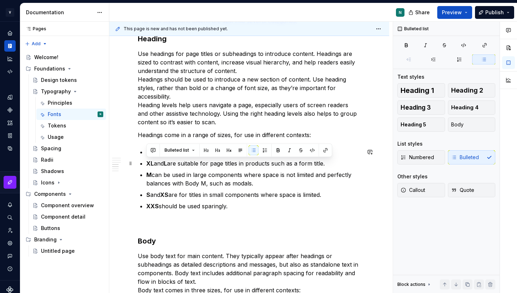
drag, startPoint x: 166, startPoint y: 163, endPoint x: 146, endPoint y: 162, distance: 19.6
click at [146, 162] on p "XL and L are suitable for page titles in products such as a form title." at bounding box center [253, 163] width 214 height 9
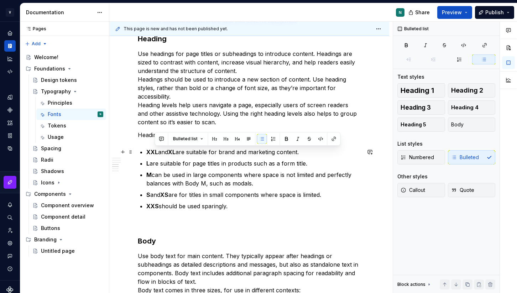
drag, startPoint x: 327, startPoint y: 152, endPoint x: 137, endPoint y: 152, distance: 189.8
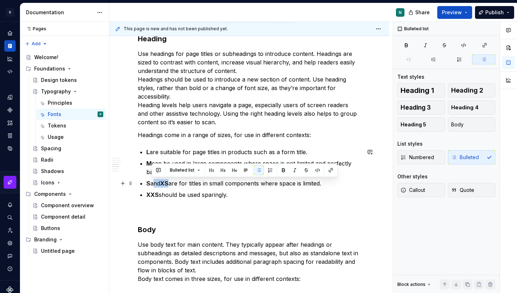
drag, startPoint x: 172, startPoint y: 184, endPoint x: 152, endPoint y: 184, distance: 19.2
click at [152, 184] on p "S and XS are for titles in small components where space is limited." at bounding box center [253, 183] width 214 height 9
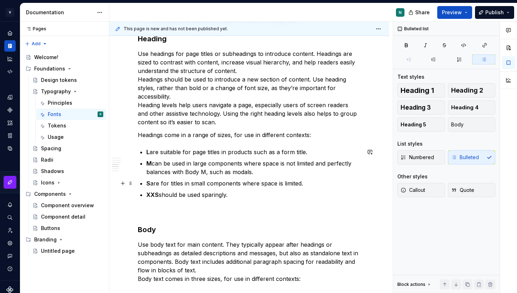
click at [155, 184] on p "S are for titles in small components where space is limited." at bounding box center [253, 183] width 214 height 9
click at [305, 184] on p "S is for titles in small components where space is limited." at bounding box center [253, 183] width 214 height 9
click at [231, 196] on p "XS should be used sparingly." at bounding box center [253, 194] width 214 height 9
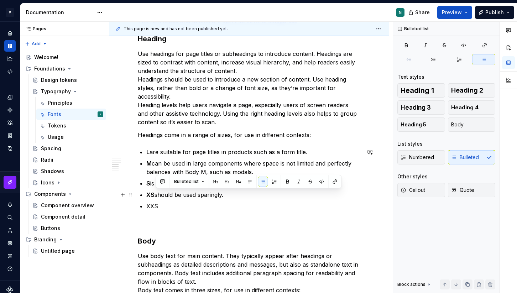
drag, startPoint x: 235, startPoint y: 198, endPoint x: 156, endPoint y: 196, distance: 79.4
click at [156, 196] on p "XS should be used sparingly." at bounding box center [253, 194] width 214 height 9
copy p "should be used sparingly."
click at [162, 204] on p "XXS" at bounding box center [253, 206] width 214 height 9
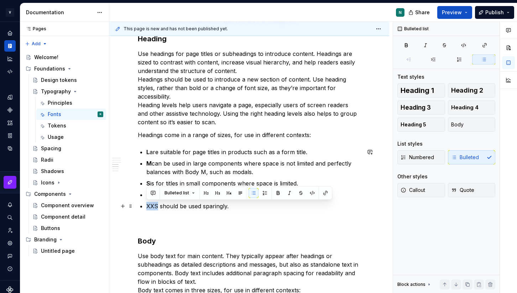
drag, startPoint x: 145, startPoint y: 205, endPoint x: 157, endPoint y: 207, distance: 11.8
click at [157, 207] on div "Applying typography ********* Text styles and typography tokens are made up of …" at bounding box center [249, 283] width 223 height 948
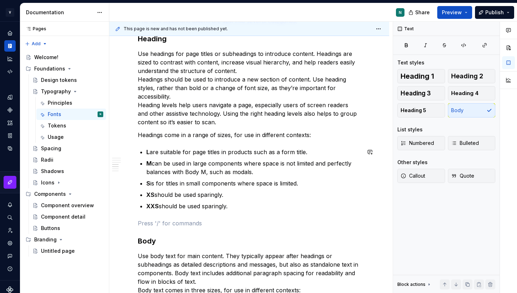
click at [210, 216] on div "Applying typography ********* Text styles and typography tokens are made up of …" at bounding box center [249, 283] width 223 height 948
click at [233, 208] on p "XXS should be used sparingly." at bounding box center [253, 206] width 214 height 9
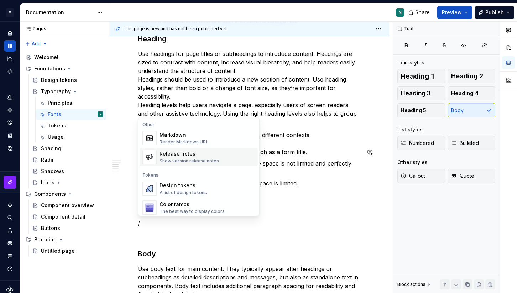
scroll to position [471, 0]
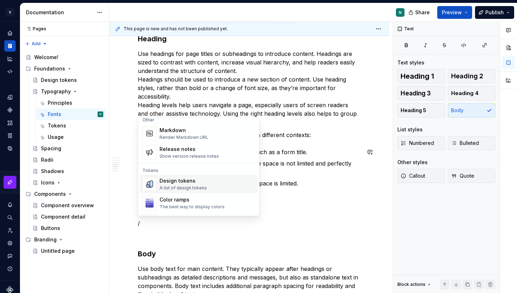
click at [199, 187] on div "A list of design tokens" at bounding box center [183, 188] width 47 height 6
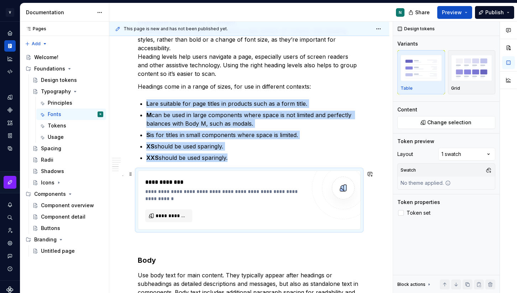
scroll to position [390, 0]
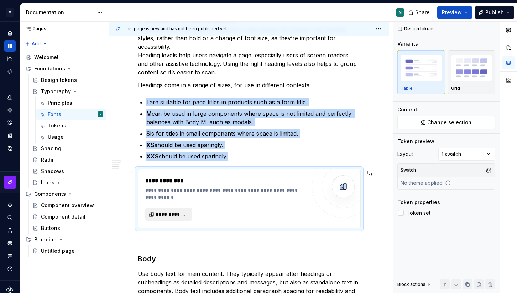
click at [168, 220] on button "**********" at bounding box center [168, 214] width 47 height 13
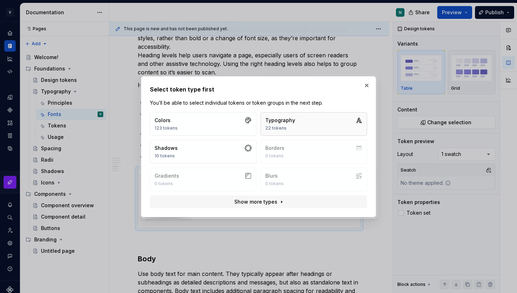
click at [301, 129] on button "Typography 22 tokens" at bounding box center [314, 123] width 106 height 23
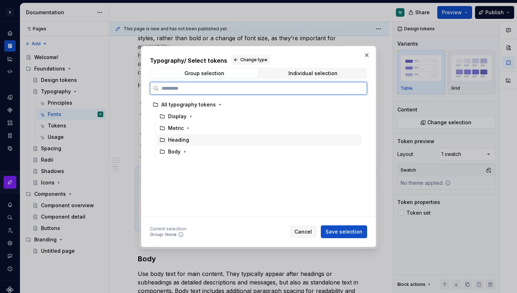
click at [174, 140] on div "Heading" at bounding box center [178, 139] width 21 height 7
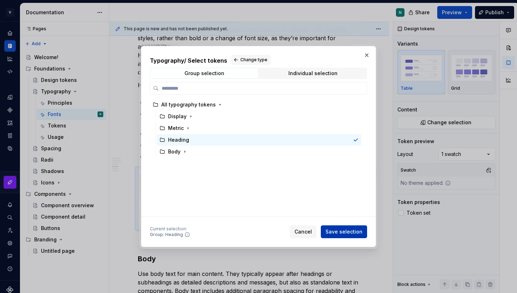
click at [347, 232] on span "Save selection" at bounding box center [343, 231] width 37 height 7
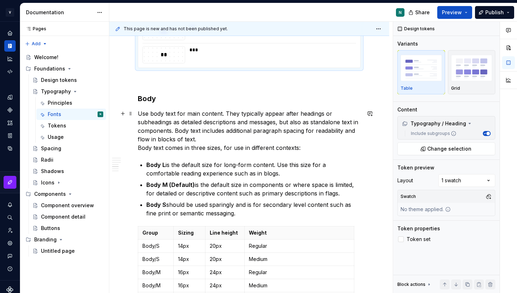
scroll to position [564, 0]
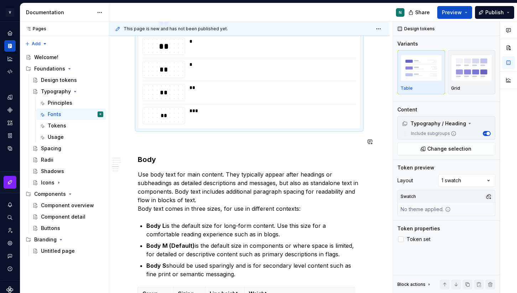
click at [140, 147] on div "Applying typography ********* Text styles and typography tokens are made up of …" at bounding box center [249, 130] width 223 height 1090
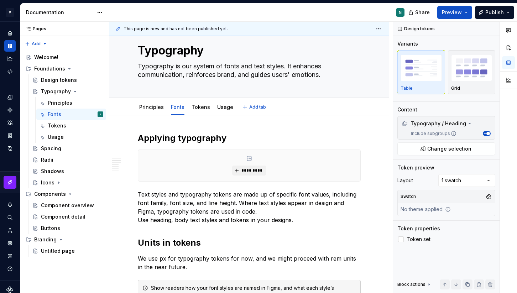
scroll to position [0, 0]
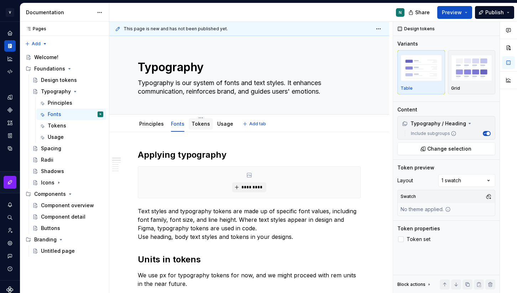
click at [201, 124] on link "Tokens" at bounding box center [201, 124] width 19 height 6
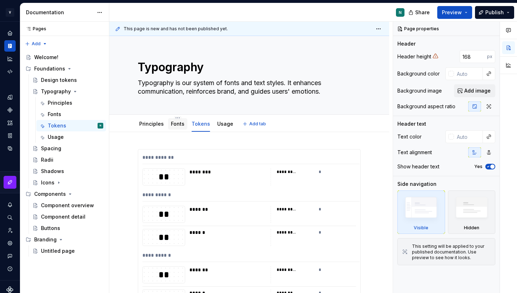
click at [176, 124] on link "Fonts" at bounding box center [178, 124] width 14 height 6
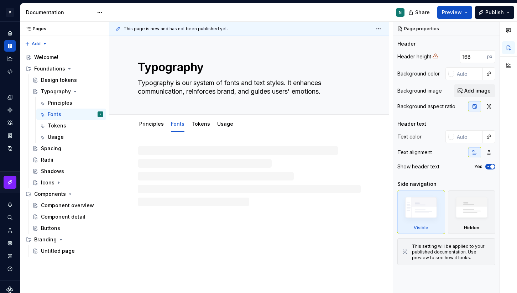
type textarea "*"
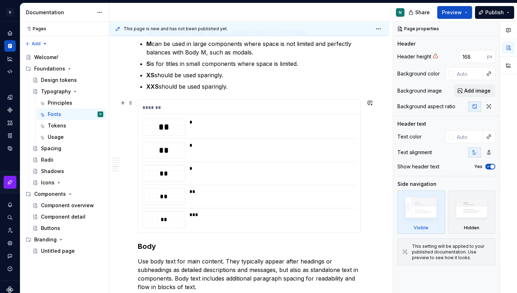
scroll to position [450, 0]
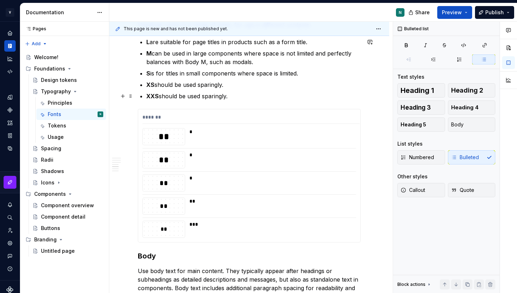
click at [233, 99] on p "XXS should be used sparingly." at bounding box center [253, 96] width 214 height 9
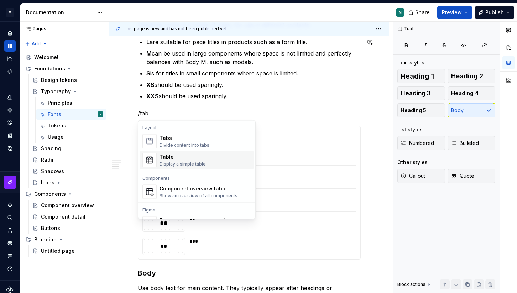
click at [192, 154] on div "Table" at bounding box center [183, 156] width 46 height 7
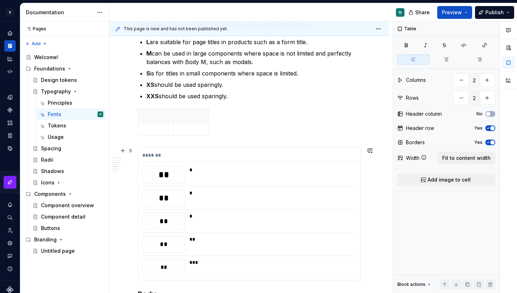
click at [162, 153] on div "*******" at bounding box center [250, 157] width 217 height 10
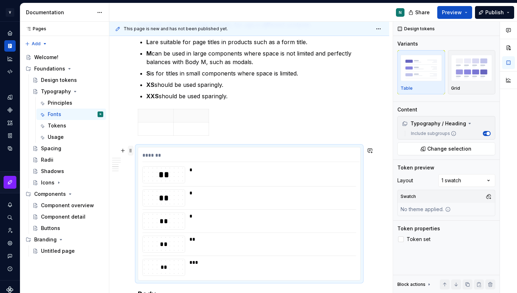
type textarea "*"
click at [131, 151] on span at bounding box center [131, 151] width 6 height 10
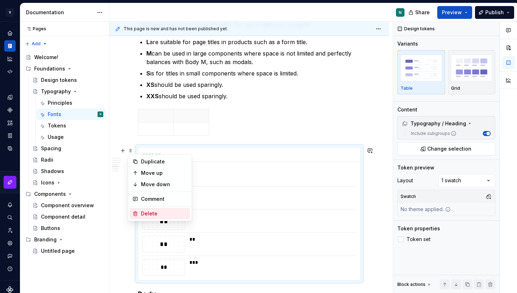
click at [144, 214] on div "Delete" at bounding box center [164, 213] width 46 height 7
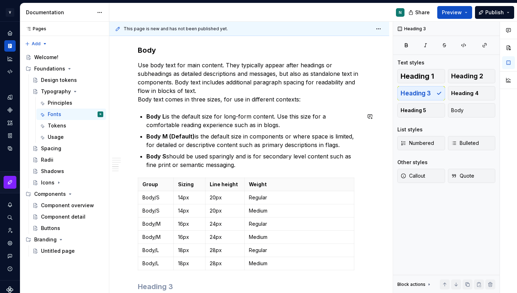
scroll to position [560, 0]
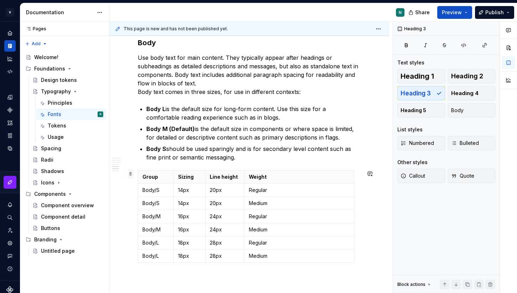
click at [130, 173] on span at bounding box center [131, 174] width 6 height 10
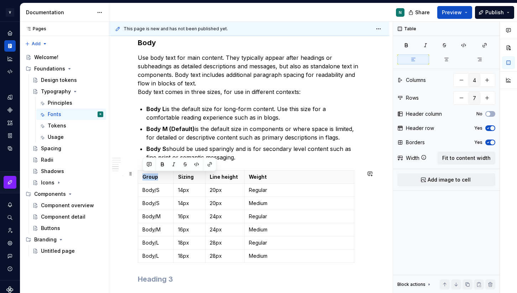
click at [203, 75] on p "Use body text for main content. They typically appear after headings or subhead…" at bounding box center [249, 74] width 223 height 43
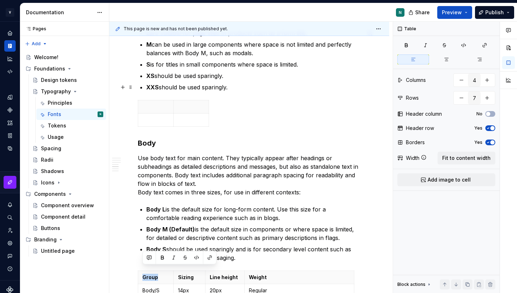
scroll to position [438, 0]
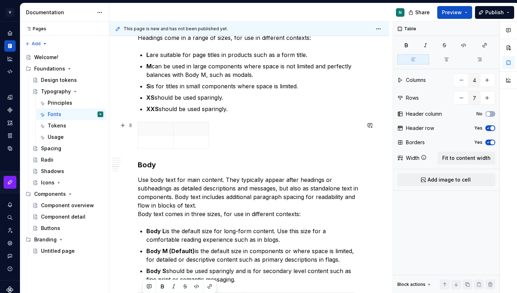
click at [135, 124] on div "Applying typography ********* Text styles and typography tokens are made up of …" at bounding box center [249, 236] width 280 height 1083
type input "2"
click at [131, 126] on span at bounding box center [131, 125] width 6 height 10
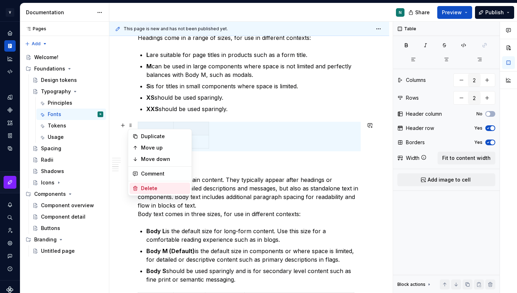
click at [144, 190] on div "Delete" at bounding box center [164, 188] width 46 height 7
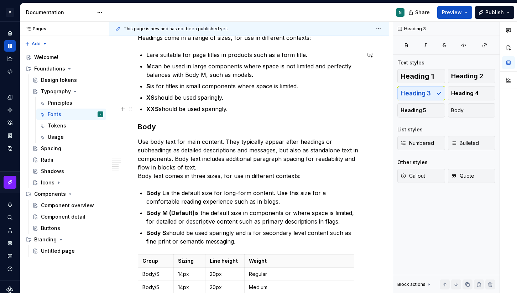
click at [239, 113] on p "XXS should be used sparingly." at bounding box center [253, 109] width 214 height 9
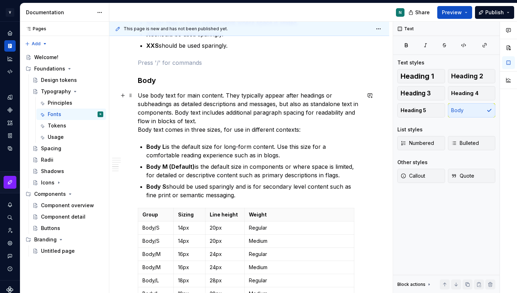
scroll to position [554, 0]
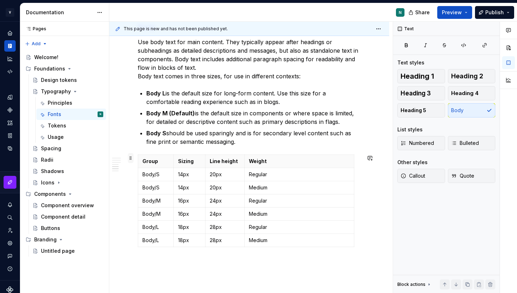
click at [130, 156] on span at bounding box center [131, 158] width 6 height 10
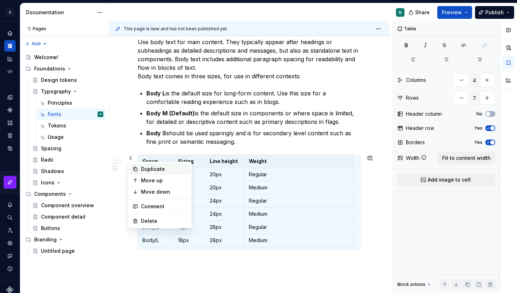
click at [145, 168] on div "Duplicate" at bounding box center [164, 169] width 46 height 7
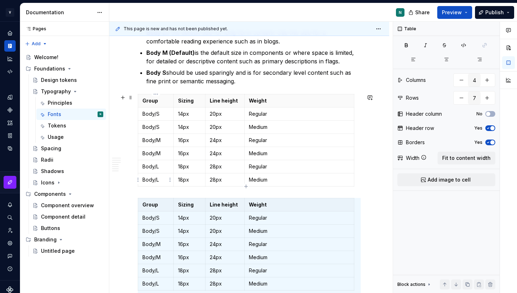
scroll to position [607, 0]
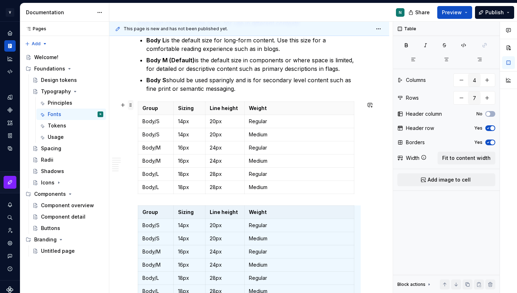
click at [129, 106] on span at bounding box center [131, 105] width 6 height 10
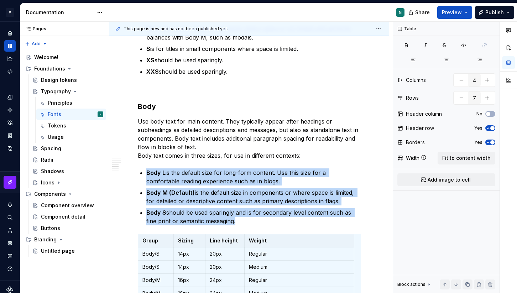
scroll to position [472, 0]
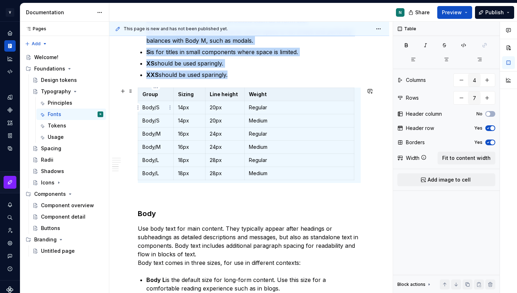
click at [157, 101] on td "Body/S" at bounding box center [156, 107] width 36 height 13
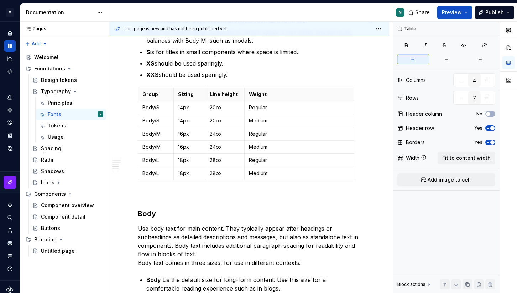
click at [151, 105] on p "Body/S" at bounding box center [155, 107] width 27 height 7
click at [152, 118] on p "Body/S" at bounding box center [155, 120] width 27 height 7
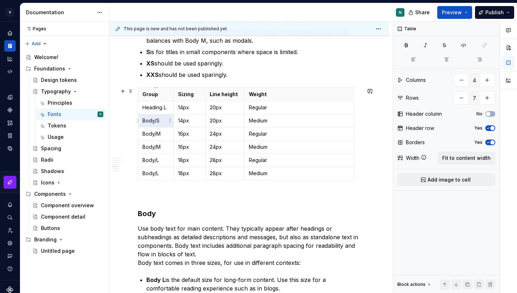
click at [152, 118] on p "Body/S" at bounding box center [155, 120] width 27 height 7
click at [153, 135] on p "Body/M" at bounding box center [155, 133] width 27 height 7
click at [156, 143] on p "Body/M" at bounding box center [155, 146] width 27 height 7
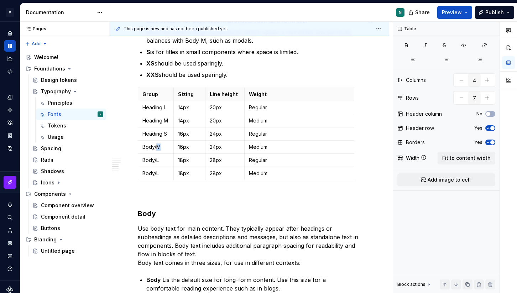
click at [156, 143] on p "Body/M" at bounding box center [155, 146] width 27 height 7
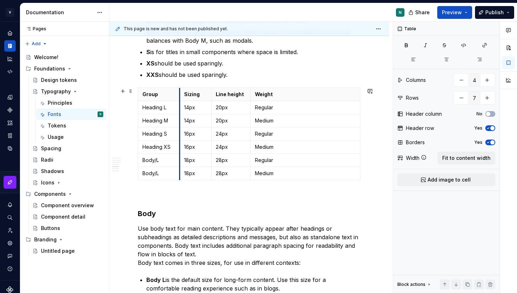
drag, startPoint x: 174, startPoint y: 132, endPoint x: 180, endPoint y: 132, distance: 6.1
click at [180, 132] on td "16px" at bounding box center [195, 133] width 32 height 13
click at [153, 162] on p "Body/L" at bounding box center [158, 160] width 33 height 7
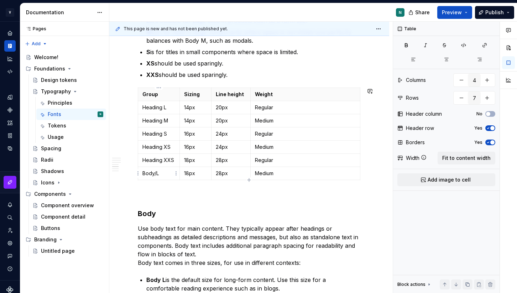
click at [144, 176] on p "Body/L" at bounding box center [158, 173] width 33 height 7
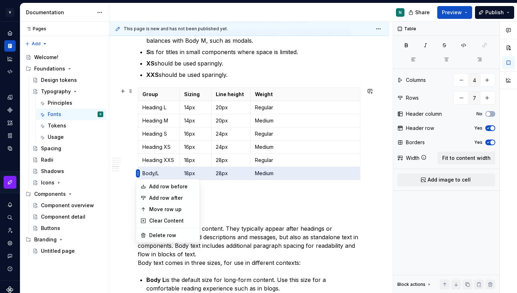
click at [137, 174] on html "V Kos N Design system data Documentation N Share Preview Publish Pages Pages Ad…" at bounding box center [258, 146] width 517 height 293
click at [152, 235] on div "Delete row" at bounding box center [172, 235] width 46 height 7
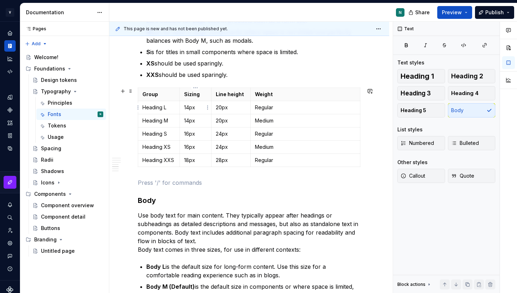
click at [192, 106] on p "14px" at bounding box center [195, 107] width 23 height 7
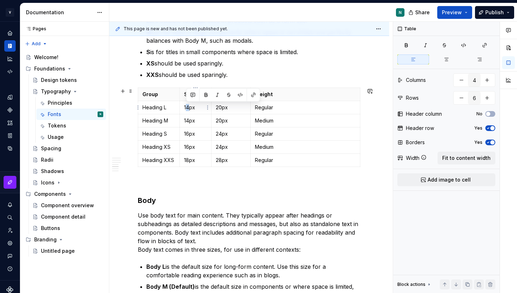
drag, startPoint x: 190, startPoint y: 107, endPoint x: 186, endPoint y: 107, distance: 4.6
click at [186, 107] on p "14px" at bounding box center [195, 107] width 23 height 7
click at [189, 122] on p "14px" at bounding box center [195, 120] width 23 height 7
click at [221, 121] on p "20px" at bounding box center [231, 120] width 30 height 7
click at [222, 106] on p "20px" at bounding box center [231, 107] width 30 height 7
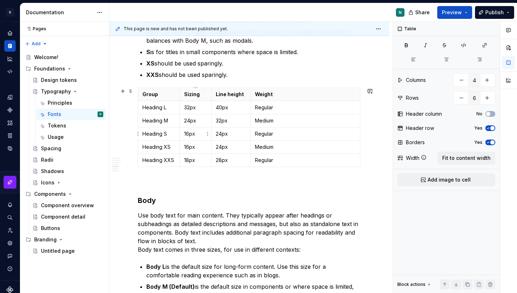
click at [189, 135] on p "16px" at bounding box center [195, 133] width 23 height 7
click at [221, 136] on p "24px" at bounding box center [231, 133] width 30 height 7
click at [189, 148] on p "16px" at bounding box center [195, 146] width 23 height 7
click at [221, 148] on p "24px" at bounding box center [231, 146] width 30 height 7
click at [188, 160] on p "18px" at bounding box center [195, 160] width 23 height 7
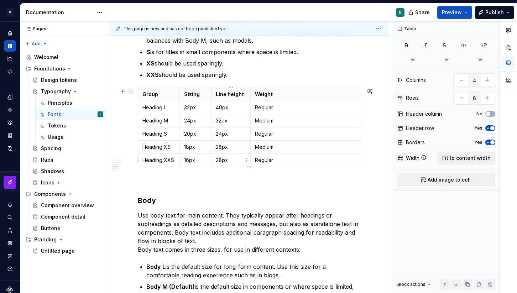
click at [220, 161] on p "28px" at bounding box center [231, 160] width 30 height 7
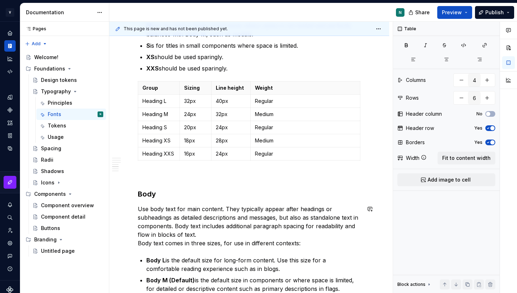
scroll to position [465, 0]
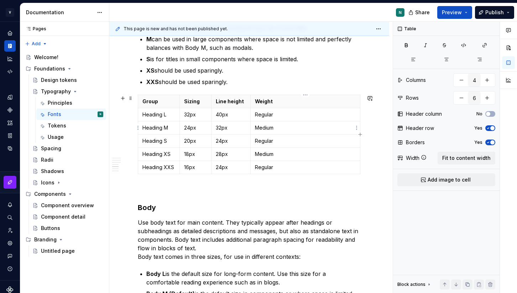
click at [264, 116] on p "Regular" at bounding box center [305, 114] width 101 height 7
click at [267, 115] on p "Semibold" at bounding box center [305, 114] width 101 height 7
copy p "Semibold"
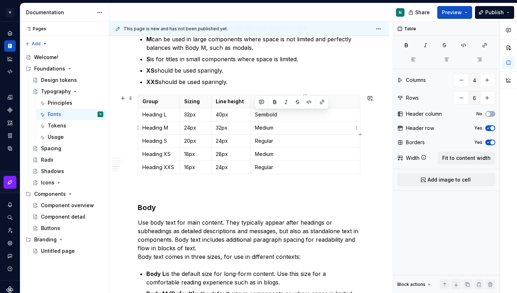
click at [265, 129] on p "Medium" at bounding box center [305, 127] width 101 height 7
click at [268, 129] on p "Medium" at bounding box center [305, 127] width 101 height 7
click at [269, 140] on p "Regular" at bounding box center [305, 140] width 101 height 7
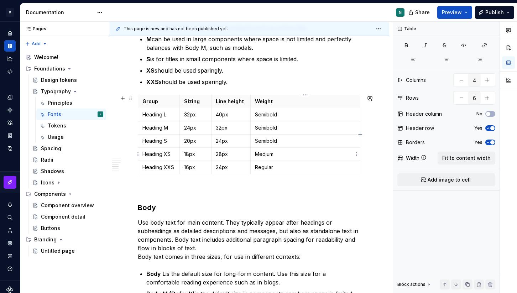
click at [264, 155] on p "Medium" at bounding box center [305, 154] width 101 height 7
click at [264, 167] on p "Regular" at bounding box center [305, 167] width 101 height 7
click at [166, 181] on div "Applying typography ********* Text styles and typography tokens are made up of …" at bounding box center [249, 204] width 223 height 1039
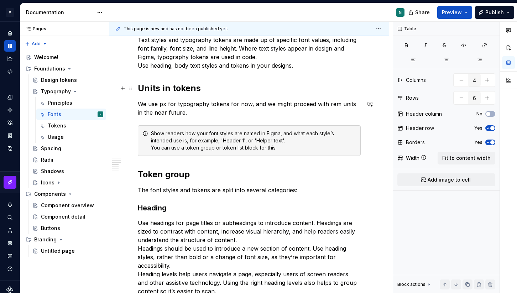
scroll to position [0, 0]
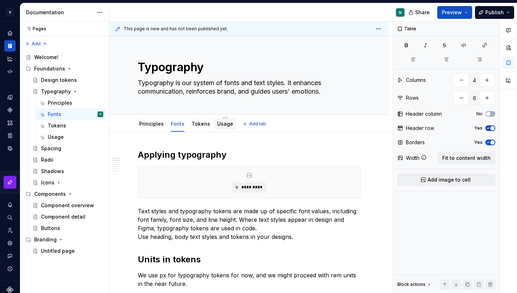
click at [218, 126] on link "Usage" at bounding box center [225, 124] width 16 height 6
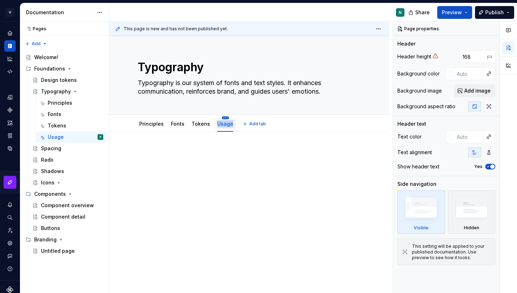
click at [222, 119] on html "V Kos N Design system data Documentation N Share Preview Publish Pages Pages Ad…" at bounding box center [258, 146] width 517 height 293
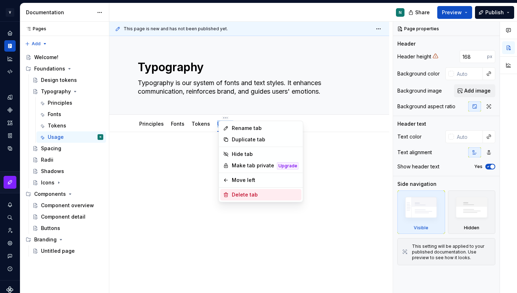
click at [236, 195] on div "Delete tab" at bounding box center [265, 194] width 67 height 7
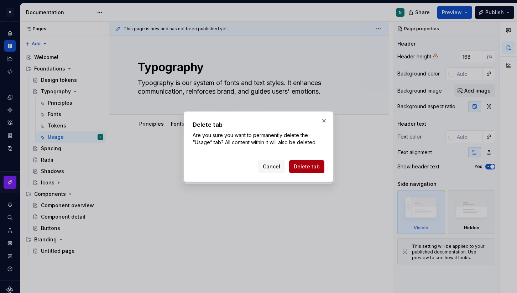
click at [307, 172] on button "Delete tab" at bounding box center [306, 166] width 35 height 13
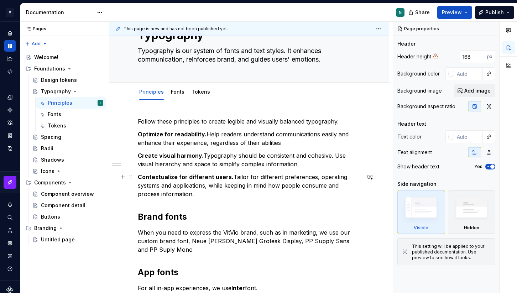
scroll to position [13, 0]
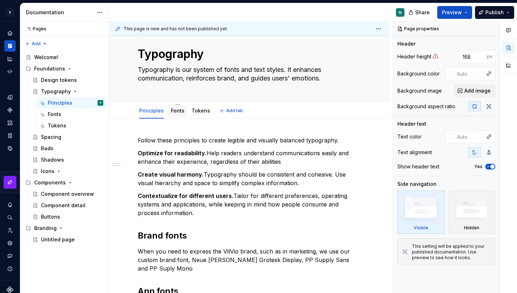
click at [179, 111] on link "Fonts" at bounding box center [178, 111] width 14 height 6
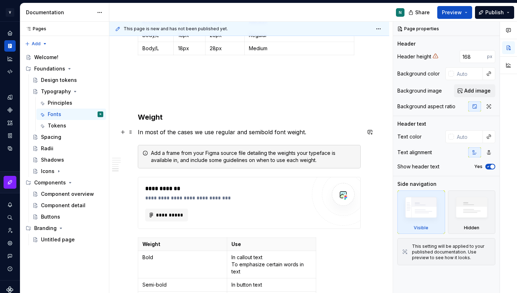
scroll to position [823, 0]
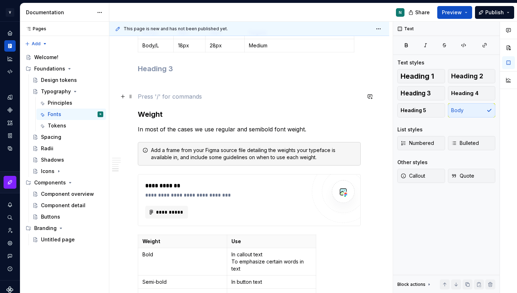
click at [184, 93] on p at bounding box center [249, 96] width 223 height 9
click at [159, 68] on h3 at bounding box center [249, 69] width 223 height 10
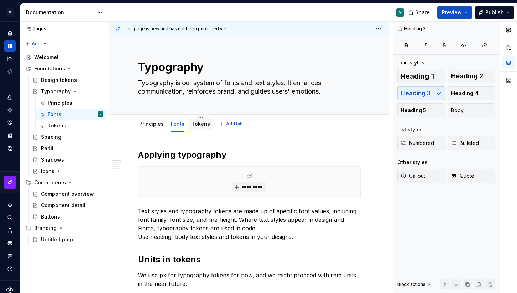
click at [196, 121] on link "Tokens" at bounding box center [201, 124] width 19 height 6
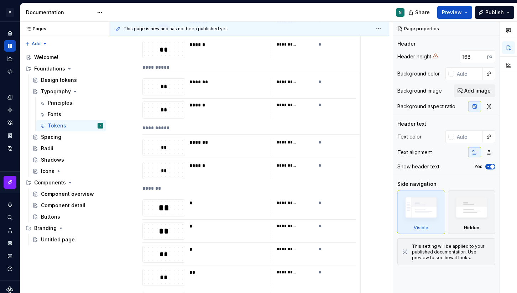
scroll to position [334, 0]
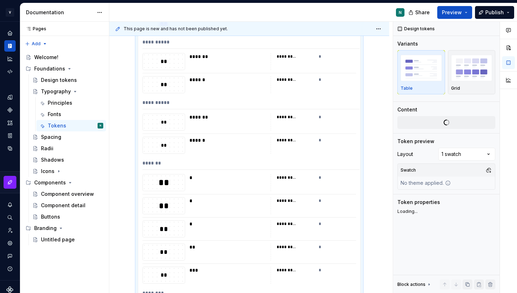
click at [163, 118] on div "**" at bounding box center [164, 122] width 42 height 8
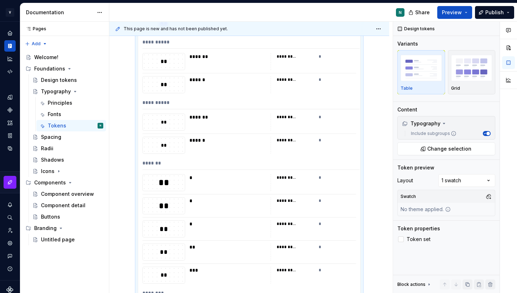
click at [164, 120] on div "**" at bounding box center [164, 122] width 42 height 8
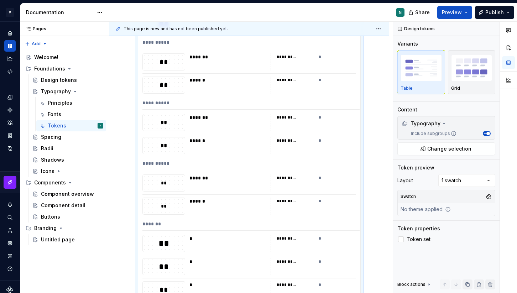
scroll to position [0, 0]
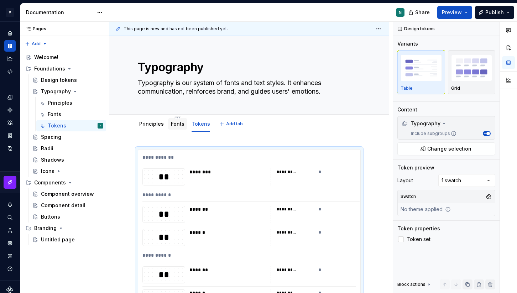
click at [177, 124] on link "Fonts" at bounding box center [178, 124] width 14 height 6
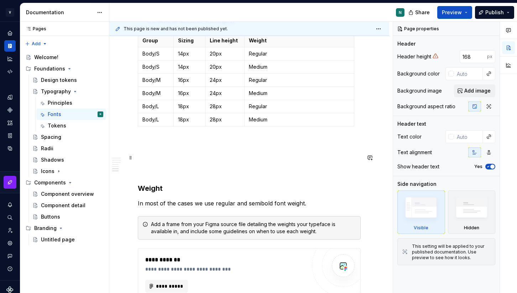
scroll to position [758, 0]
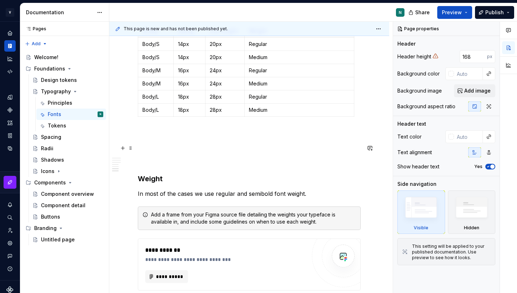
click at [145, 148] on p at bounding box center [249, 148] width 223 height 9
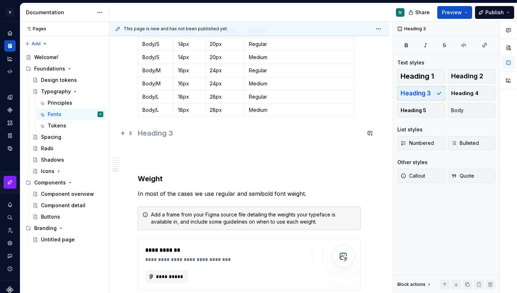
click at [147, 134] on h3 at bounding box center [249, 133] width 223 height 10
paste div
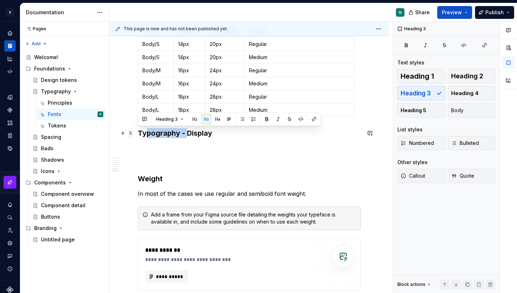
drag, startPoint x: 186, startPoint y: 134, endPoint x: 133, endPoint y: 134, distance: 53.4
type textarea "*"
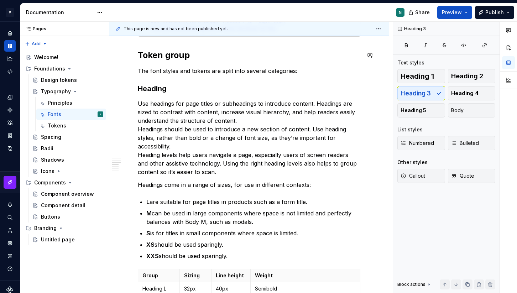
scroll to position [255, 0]
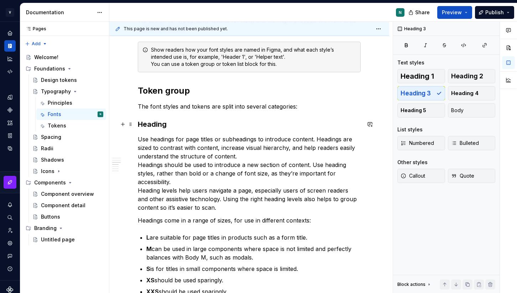
click at [151, 123] on strong "Heading" at bounding box center [152, 124] width 29 height 9
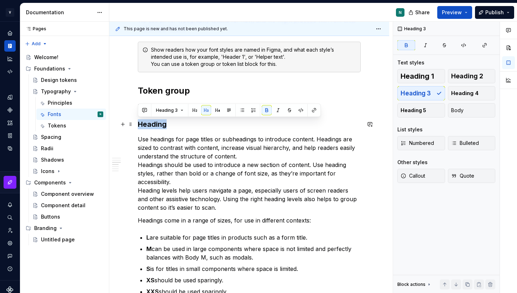
click at [151, 123] on strong "Heading" at bounding box center [152, 124] width 29 height 9
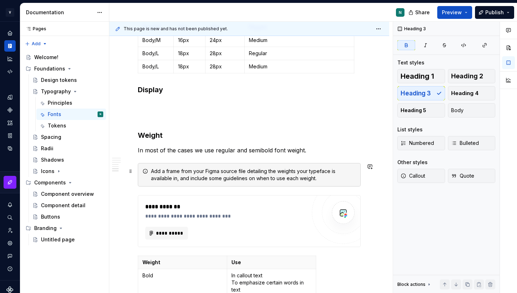
scroll to position [773, 0]
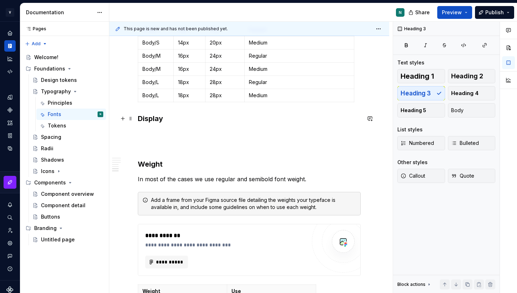
click at [153, 120] on h3 "Display" at bounding box center [249, 119] width 223 height 10
click at [173, 117] on h3 "Display" at bounding box center [249, 119] width 223 height 10
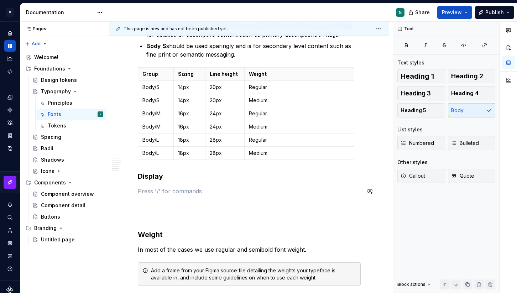
scroll to position [689, 0]
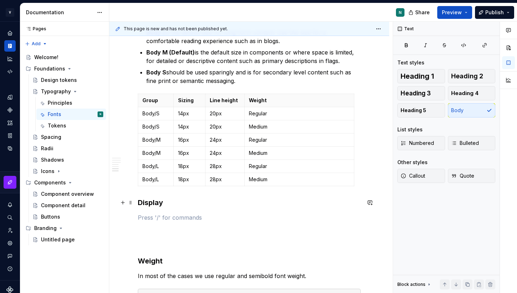
click at [176, 202] on h3 "Display" at bounding box center [249, 203] width 223 height 10
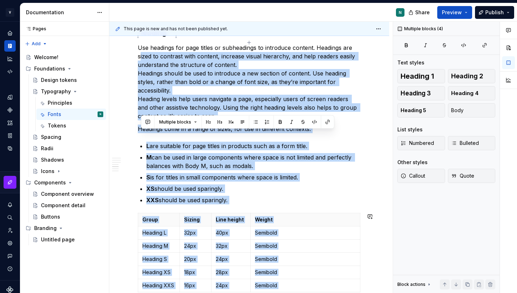
scroll to position [239, 0]
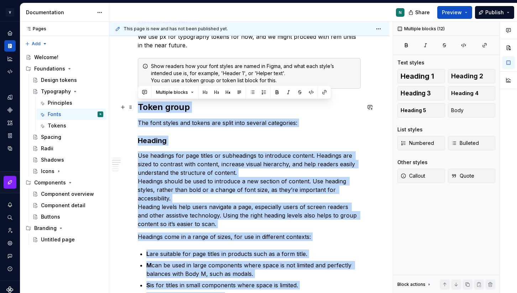
drag, startPoint x: 181, startPoint y: 203, endPoint x: 140, endPoint y: 106, distance: 105.4
copy div "Lorem ipsum Dol sita consec adi elitse doe tempo inci utlabor etdolorema: Aliqu…"
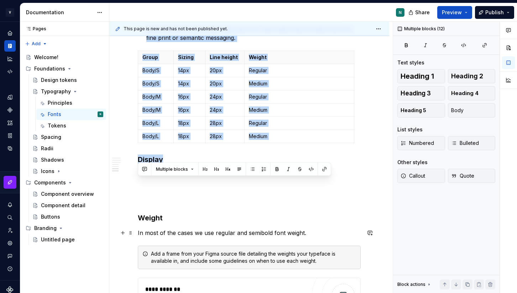
scroll to position [736, 0]
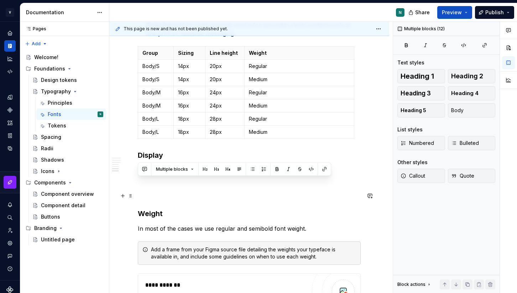
click at [178, 195] on p at bounding box center [249, 196] width 223 height 9
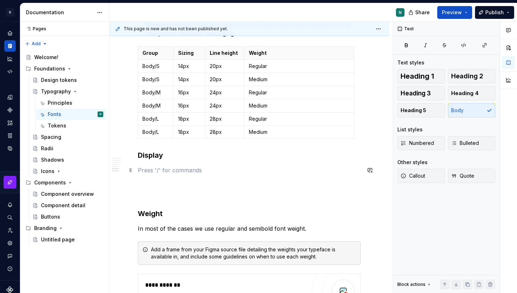
click at [159, 167] on p at bounding box center [249, 170] width 223 height 9
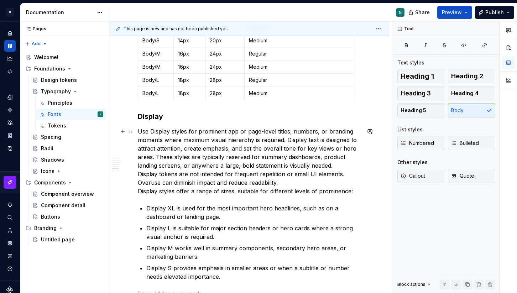
scroll to position [777, 0]
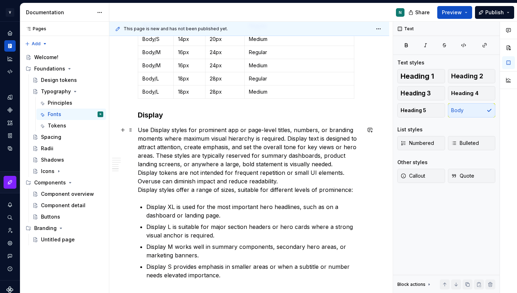
click at [157, 156] on p "Use Display styles for prominent app or page-level titles, numbers, or branding…" at bounding box center [249, 160] width 223 height 68
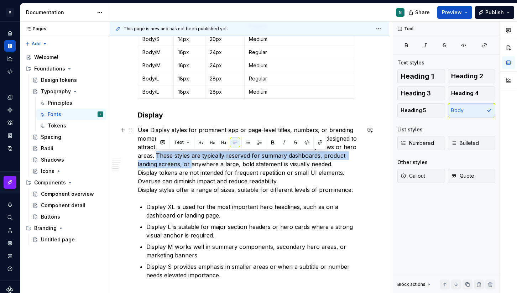
drag, startPoint x: 157, startPoint y: 156, endPoint x: 190, endPoint y: 161, distance: 34.2
click at [190, 161] on p "Use Display styles for prominent app or page-level titles, numbers, or branding…" at bounding box center [249, 160] width 223 height 68
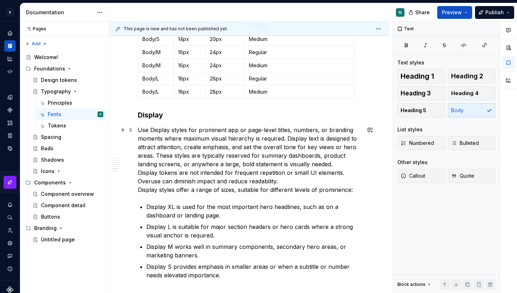
click at [159, 179] on p "Use Display styles for prominent app or page-level titles, numbers, or branding…" at bounding box center [249, 160] width 223 height 68
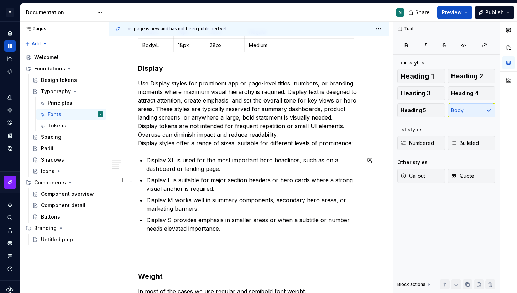
scroll to position [824, 0]
click at [138, 134] on p "Use Display styles for prominent app or page-level titles, numbers, or branding…" at bounding box center [249, 113] width 223 height 68
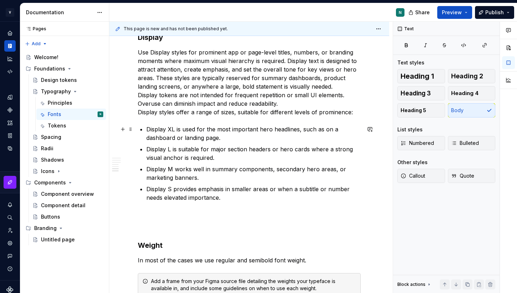
scroll to position [853, 0]
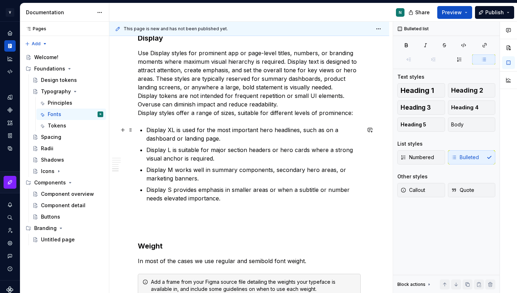
click at [168, 130] on p "Display XL is used for the most important hero headlines, such as on a dashboar…" at bounding box center [253, 134] width 214 height 17
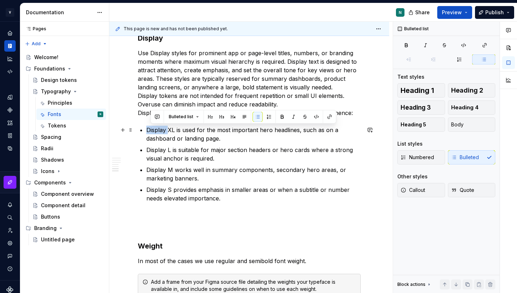
drag, startPoint x: 168, startPoint y: 130, endPoint x: 148, endPoint y: 130, distance: 19.9
click at [148, 130] on p "Display XL is used for the most important hero headlines, such as on a dashboar…" at bounding box center [253, 134] width 214 height 17
drag, startPoint x: 174, startPoint y: 130, endPoint x: 146, endPoint y: 130, distance: 28.5
click at [146, 130] on p "Display XL is used for the most important hero headlines, such as on a dashboar…" at bounding box center [253, 134] width 214 height 17
click at [188, 131] on p "Display XL is used for the most important hero headlines, such as on a dashboar…" at bounding box center [253, 134] width 214 height 17
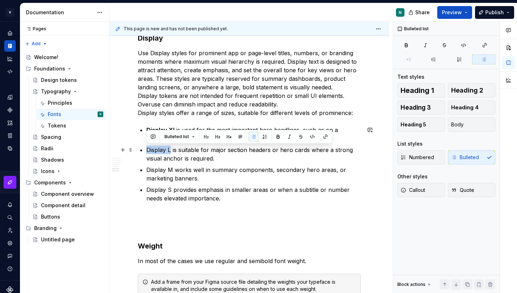
drag, startPoint x: 170, startPoint y: 150, endPoint x: 148, endPoint y: 150, distance: 22.1
click at [148, 150] on p "Display L is suitable for major section headers or hero cards where a strong vi…" at bounding box center [253, 154] width 214 height 17
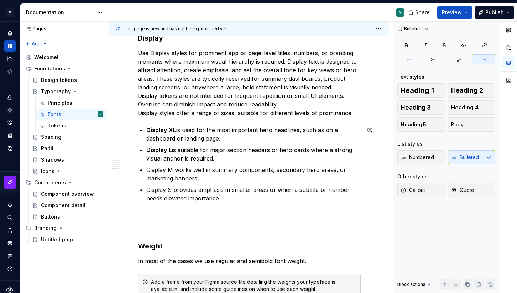
click at [169, 168] on p "Display M works well in summary components, secondary hero areas, or marketing …" at bounding box center [253, 174] width 214 height 17
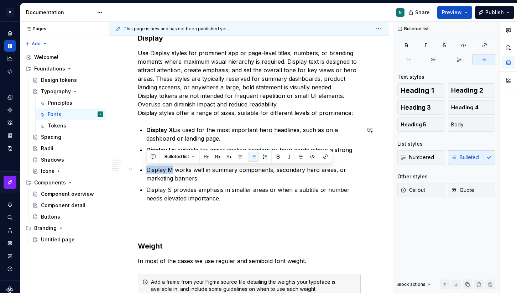
drag, startPoint x: 172, startPoint y: 170, endPoint x: 147, endPoint y: 169, distance: 24.9
click at [147, 169] on p "Display M works well in summary components, secondary hero areas, or marketing …" at bounding box center [253, 174] width 214 height 17
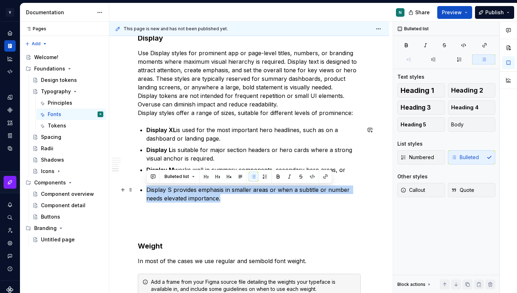
drag, startPoint x: 229, startPoint y: 197, endPoint x: 145, endPoint y: 188, distance: 84.5
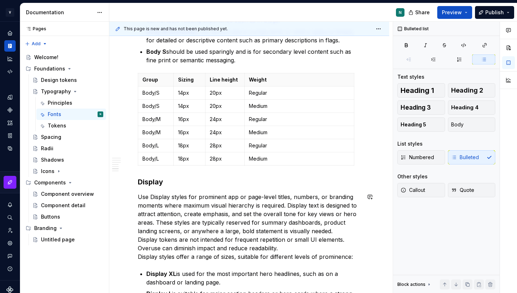
scroll to position [681, 0]
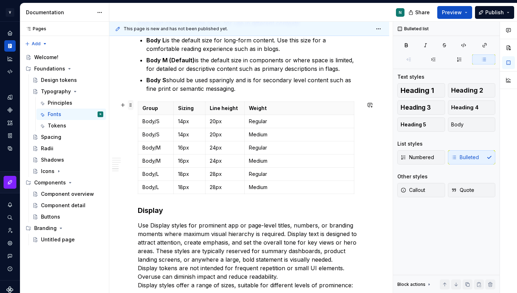
click at [129, 103] on span at bounding box center [131, 105] width 6 height 10
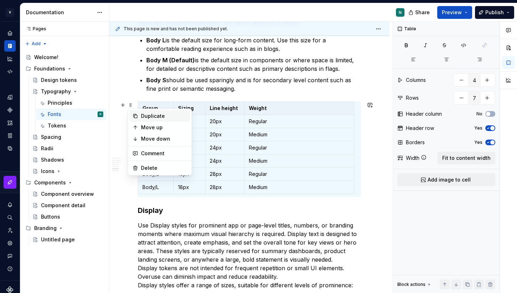
click at [144, 119] on div "Duplicate" at bounding box center [164, 116] width 46 height 7
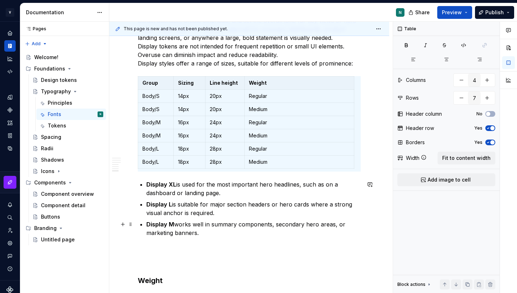
scroll to position [903, 0]
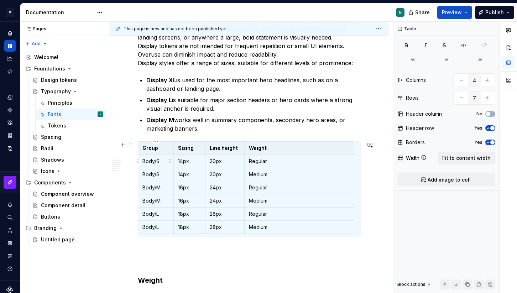
click at [156, 159] on p "Body/S" at bounding box center [155, 161] width 27 height 7
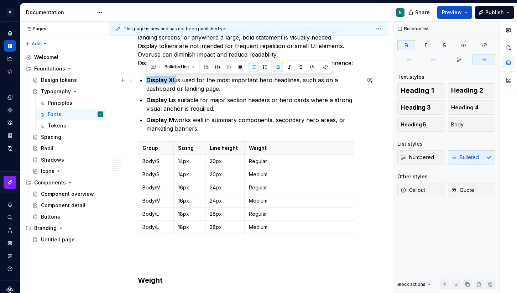
drag, startPoint x: 175, startPoint y: 83, endPoint x: 146, endPoint y: 82, distance: 28.8
click at [146, 82] on strong "Display XL" at bounding box center [161, 80] width 30 height 7
copy strong "Display XL"
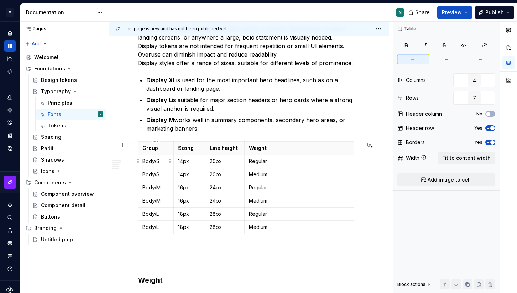
click at [155, 164] on p "Body/S" at bounding box center [155, 161] width 27 height 7
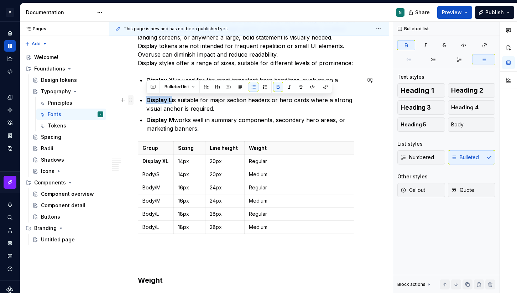
drag, startPoint x: 170, startPoint y: 99, endPoint x: 132, endPoint y: 99, distance: 38.1
copy strong "Display L"
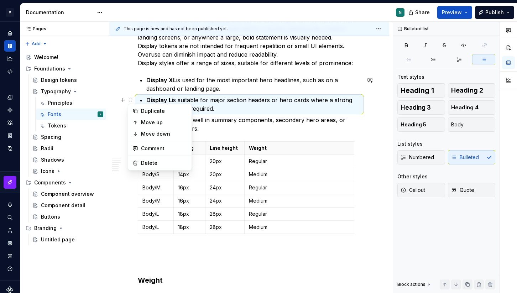
click at [192, 92] on p "Display XL is used for the most important hero headlines, such as on a dashboar…" at bounding box center [253, 84] width 214 height 17
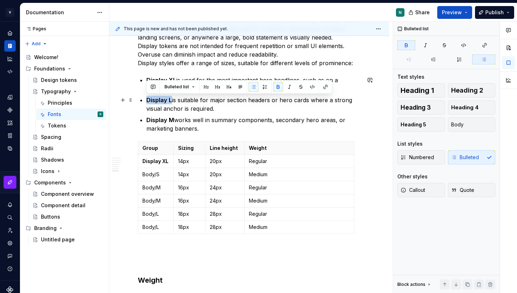
drag, startPoint x: 171, startPoint y: 100, endPoint x: 146, endPoint y: 99, distance: 24.9
copy strong "Display L"
click at [155, 173] on p "Body/S" at bounding box center [155, 174] width 27 height 7
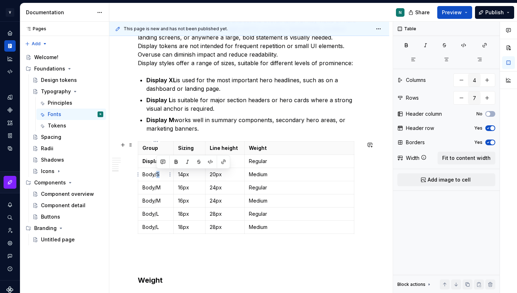
click at [155, 173] on p "Body/S" at bounding box center [155, 174] width 27 height 7
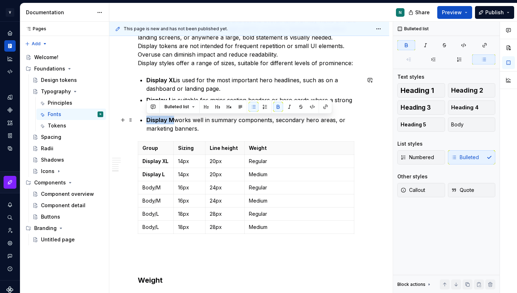
drag, startPoint x: 173, startPoint y: 117, endPoint x: 145, endPoint y: 117, distance: 27.8
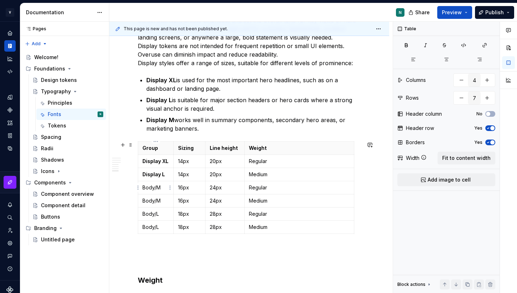
click at [150, 186] on p "Body/M" at bounding box center [155, 187] width 27 height 7
click at [154, 196] on td "Body/M" at bounding box center [156, 200] width 36 height 13
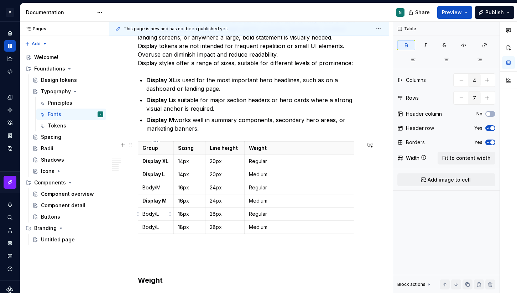
click at [155, 217] on p "Body/L" at bounding box center [155, 213] width 27 height 7
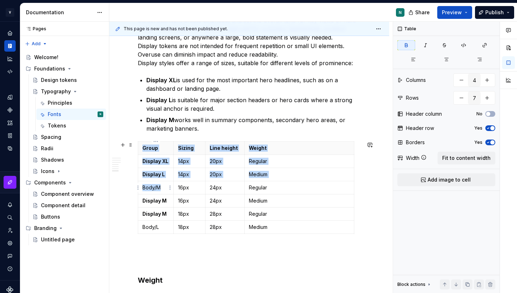
drag, startPoint x: 162, startPoint y: 187, endPoint x: 121, endPoint y: 187, distance: 40.6
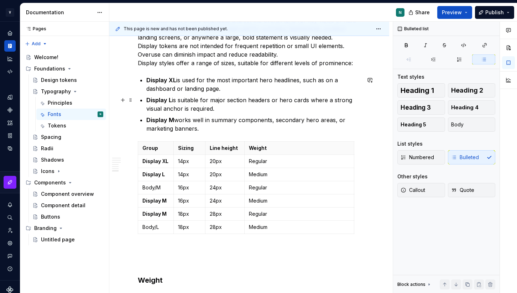
click at [164, 105] on p "Display L is suitable for major section headers or hero cards where a strong vi…" at bounding box center [253, 104] width 214 height 17
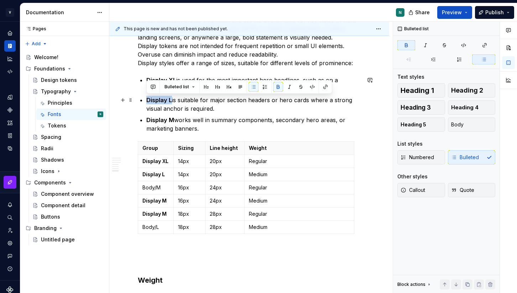
drag, startPoint x: 171, startPoint y: 100, endPoint x: 141, endPoint y: 100, distance: 29.6
click at [146, 100] on li "Display L is suitable for major section headers or hero cards where a strong vi…" at bounding box center [253, 104] width 214 height 17
click at [152, 187] on p "Body/M" at bounding box center [155, 187] width 27 height 7
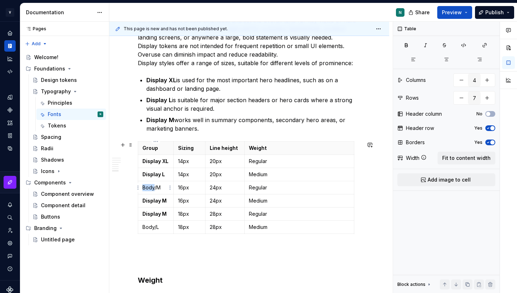
click at [152, 187] on p "Body/M" at bounding box center [155, 187] width 27 height 7
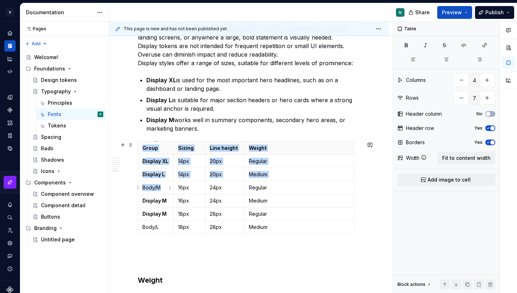
drag, startPoint x: 163, startPoint y: 187, endPoint x: 135, endPoint y: 187, distance: 27.4
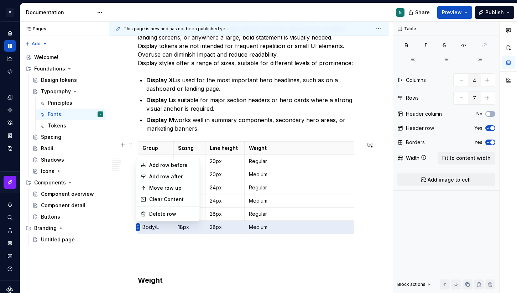
click at [139, 225] on html "V Kos N Design system data Documentation N Share Preview Publish Pages Pages Ad…" at bounding box center [258, 146] width 517 height 293
click at [155, 212] on div "Delete row" at bounding box center [172, 213] width 46 height 7
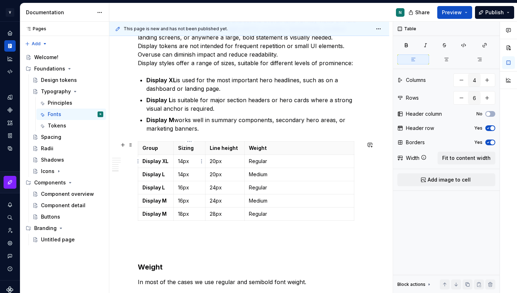
click at [182, 162] on p "14px" at bounding box center [189, 161] width 23 height 7
click at [181, 175] on p "14px" at bounding box center [189, 174] width 23 height 7
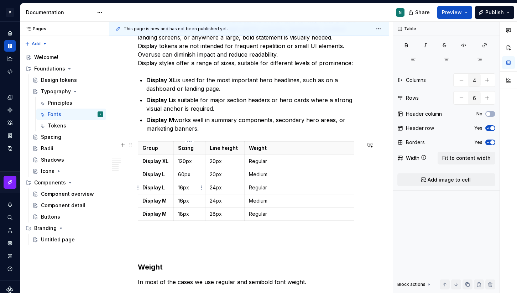
click at [183, 190] on p "16px" at bounding box center [189, 187] width 23 height 7
click at [183, 201] on p "16px" at bounding box center [189, 200] width 23 height 7
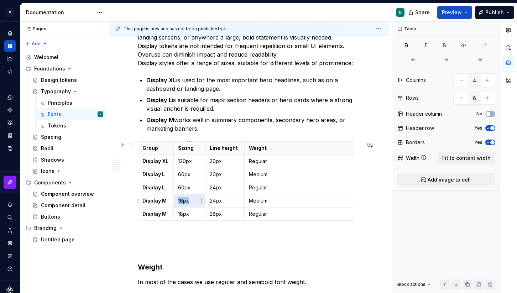
click at [183, 201] on p "16px" at bounding box center [189, 200] width 23 height 7
click at [183, 213] on p "18px" at bounding box center [189, 213] width 23 height 7
drag, startPoint x: 214, startPoint y: 215, endPoint x: 210, endPoint y: 215, distance: 3.9
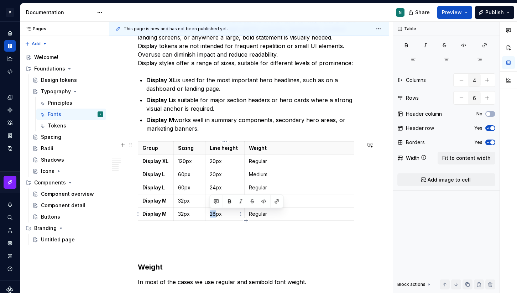
click at [210, 215] on p "28px" at bounding box center [225, 213] width 30 height 7
drag, startPoint x: 216, startPoint y: 202, endPoint x: 210, endPoint y: 202, distance: 5.7
click at [210, 202] on p "24px" at bounding box center [225, 200] width 30 height 7
click at [212, 188] on p "24px" at bounding box center [225, 187] width 30 height 7
click at [211, 173] on p "20px" at bounding box center [225, 174] width 30 height 7
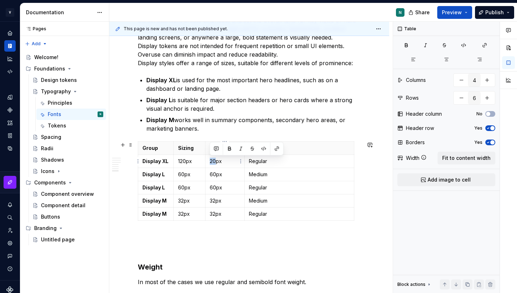
drag, startPoint x: 215, startPoint y: 162, endPoint x: 208, endPoint y: 162, distance: 6.4
click at [208, 162] on td "20px" at bounding box center [224, 161] width 39 height 13
click at [258, 162] on p "Regular" at bounding box center [299, 161] width 101 height 7
click at [259, 160] on p "Semibold" at bounding box center [299, 161] width 101 height 7
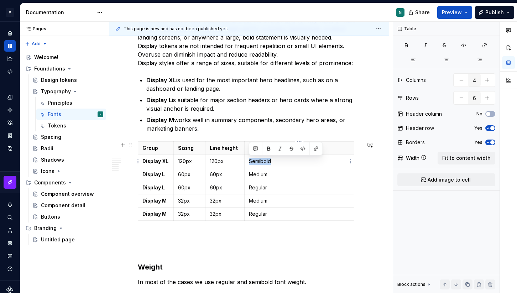
click at [259, 160] on p "Semibold" at bounding box center [299, 161] width 101 height 7
click at [259, 188] on p "Regular" at bounding box center [299, 187] width 101 height 7
click at [256, 211] on p "Regular" at bounding box center [299, 213] width 101 height 7
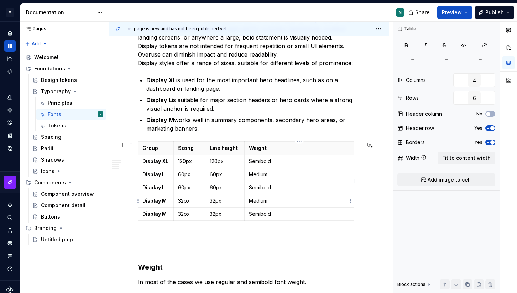
click at [259, 201] on p "Medium" at bounding box center [299, 200] width 101 height 7
click at [258, 202] on p "Regular" at bounding box center [299, 200] width 101 height 7
click at [261, 176] on p "Medium" at bounding box center [299, 174] width 101 height 7
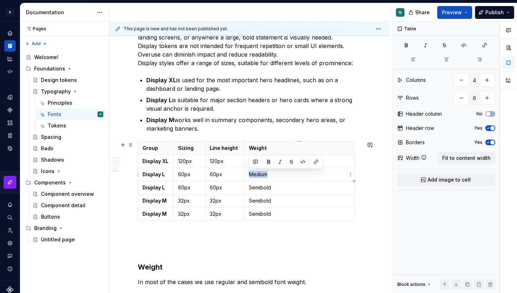
click at [261, 176] on p "Medium" at bounding box center [299, 174] width 101 height 7
click at [258, 200] on p "Regular" at bounding box center [299, 200] width 101 height 7
click at [262, 173] on p "Medium" at bounding box center [299, 174] width 101 height 7
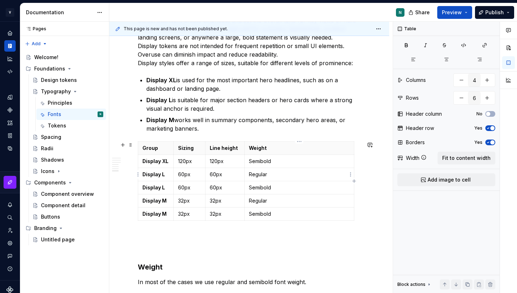
click at [278, 177] on p "Regular" at bounding box center [299, 174] width 101 height 7
click at [259, 188] on p "Semibold" at bounding box center [299, 187] width 101 height 7
click at [260, 186] on p "Medium" at bounding box center [299, 187] width 101 height 7
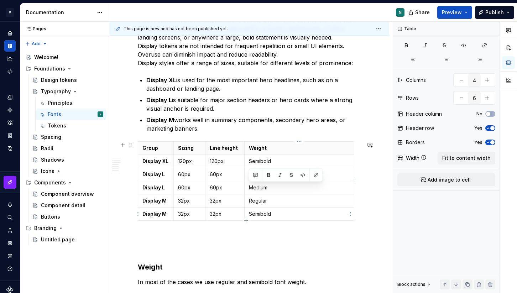
click at [259, 213] on p "Semibold" at bounding box center [299, 213] width 101 height 7
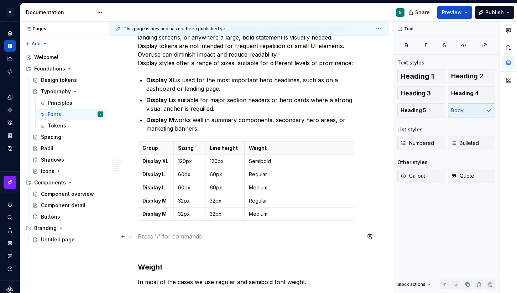
click at [257, 232] on p at bounding box center [249, 236] width 223 height 9
click at [148, 237] on p "Metric" at bounding box center [249, 236] width 223 height 9
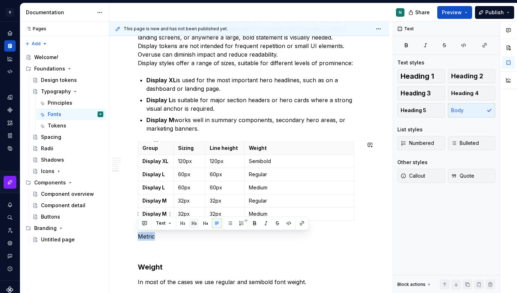
click at [192, 224] on button "button" at bounding box center [194, 223] width 10 height 10
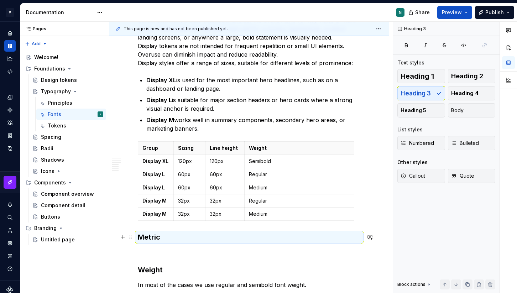
click at [180, 238] on h3 "Metric" at bounding box center [249, 237] width 223 height 10
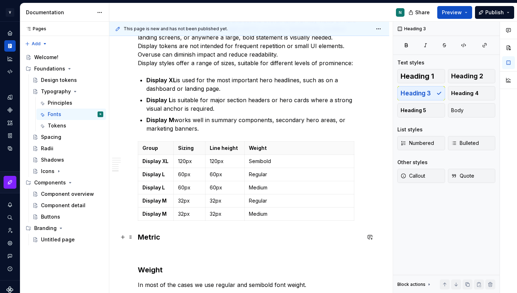
click at [171, 238] on h3 "Metric" at bounding box center [249, 237] width 223 height 10
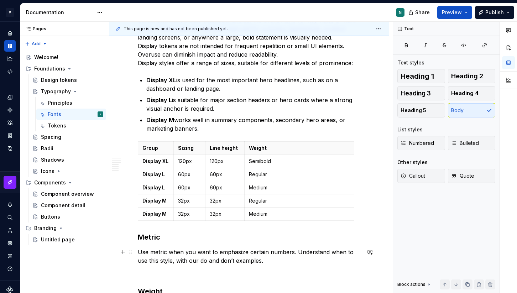
click at [239, 260] on p "Use metric when you want to emphasize certain numbers. Understand when to use t…" at bounding box center [249, 256] width 223 height 17
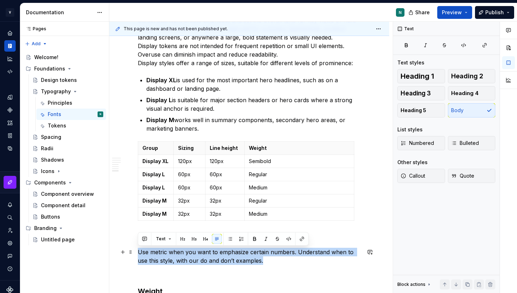
click at [239, 260] on p "Use metric when you want to emphasize certain numbers. Understand when to use t…" at bounding box center [249, 256] width 223 height 17
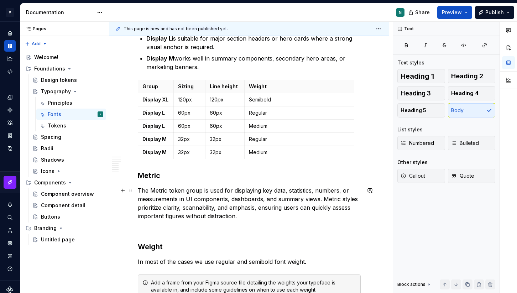
scroll to position [995, 0]
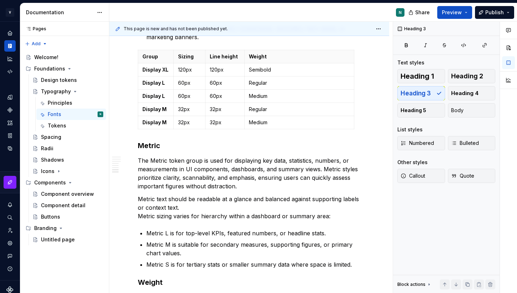
type textarea "*"
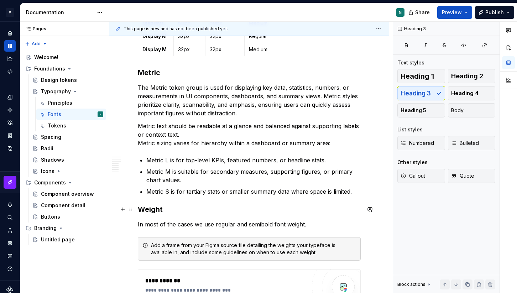
scroll to position [1069, 0]
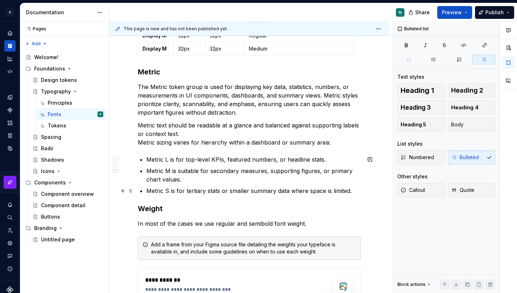
click at [357, 192] on p "Metric S is for tertiary stats or smaller summary data where space is limited." at bounding box center [253, 191] width 214 height 9
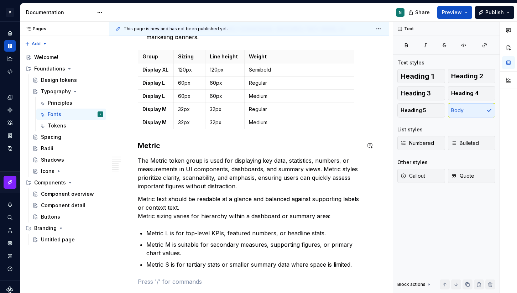
scroll to position [983, 0]
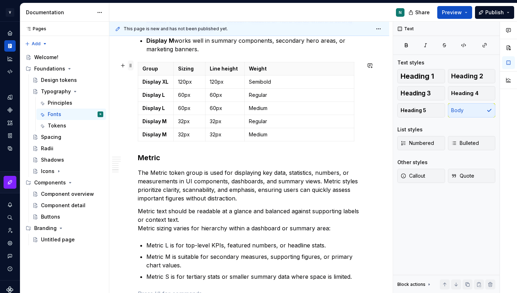
click at [130, 65] on span at bounding box center [131, 66] width 6 height 10
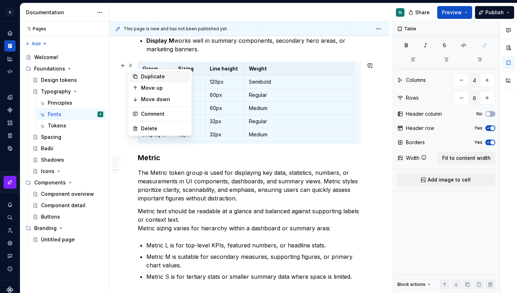
click at [148, 78] on div "Duplicate" at bounding box center [164, 76] width 46 height 7
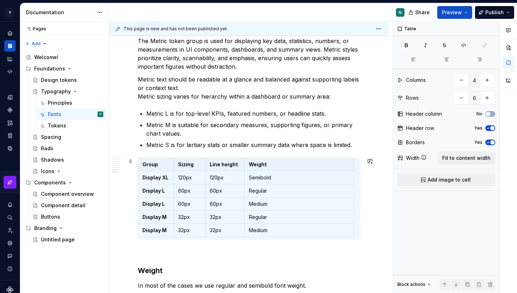
scroll to position [1116, 0]
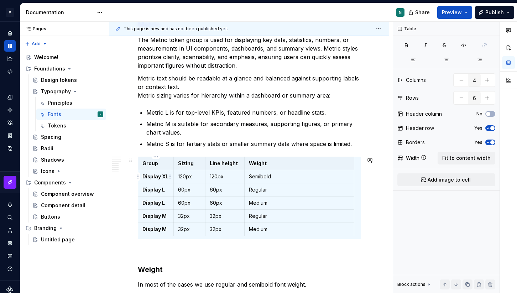
click at [148, 175] on strong "Display XL" at bounding box center [155, 176] width 26 height 6
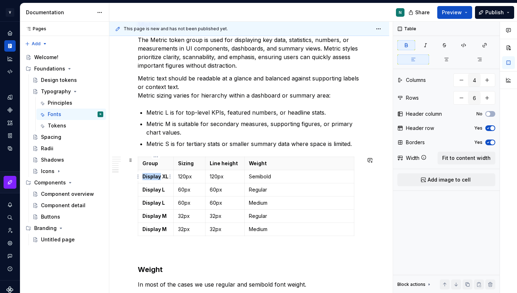
click at [148, 175] on strong "Display XL" at bounding box center [155, 176] width 26 height 6
click at [152, 191] on strong "Display L" at bounding box center [153, 190] width 22 height 6
click at [150, 204] on strong "Display L" at bounding box center [153, 203] width 22 height 6
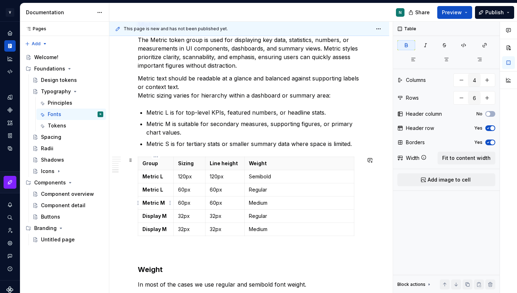
click at [152, 201] on strong "Metric M" at bounding box center [153, 203] width 22 height 6
click at [151, 216] on strong "Display M" at bounding box center [154, 216] width 24 height 6
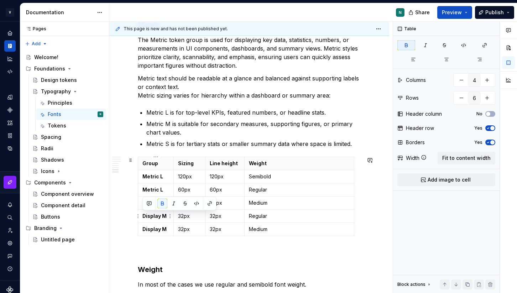
click at [151, 216] on strong "Display M" at bounding box center [154, 216] width 24 height 6
click at [160, 228] on strong "Display M" at bounding box center [154, 229] width 24 height 6
click at [151, 228] on strong "Display M" at bounding box center [154, 229] width 24 height 6
click at [136, 229] on html "V Kos N Design system data Documentation N Share Preview Publish Pages Pages Ad…" at bounding box center [258, 146] width 517 height 293
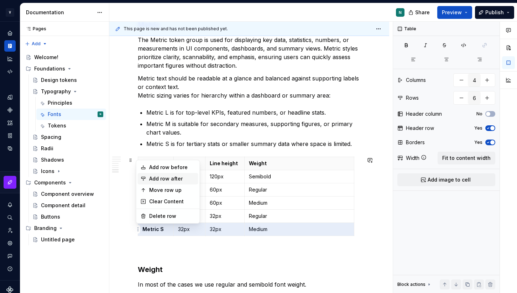
click at [168, 178] on div "Add row after" at bounding box center [172, 178] width 46 height 7
type input "7"
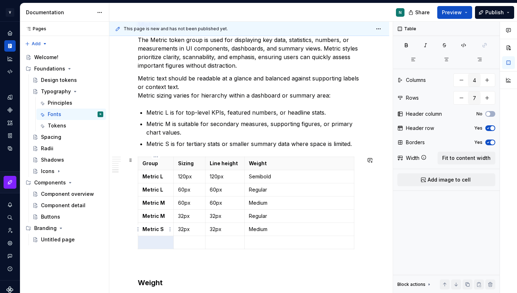
click at [155, 229] on strong "Metric S" at bounding box center [152, 229] width 21 height 6
click at [155, 245] on p at bounding box center [155, 242] width 27 height 7
click at [181, 176] on p "120px" at bounding box center [189, 176] width 23 height 7
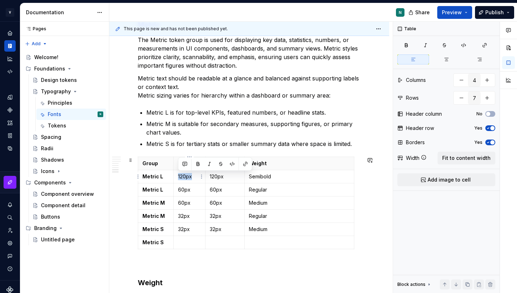
click at [181, 176] on p "120px" at bounding box center [189, 176] width 23 height 7
click at [180, 189] on p "60px" at bounding box center [189, 189] width 23 height 7
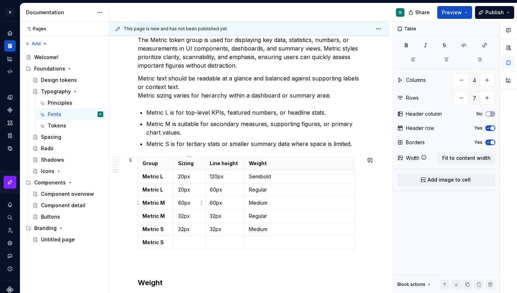
click at [184, 204] on p "60px" at bounding box center [189, 202] width 23 height 7
click at [188, 214] on p "32px" at bounding box center [189, 216] width 23 height 7
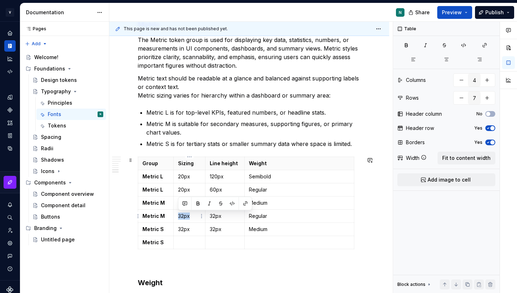
click at [188, 214] on p "32px" at bounding box center [189, 216] width 23 height 7
click at [184, 227] on p "32px" at bounding box center [189, 229] width 23 height 7
click at [189, 243] on p at bounding box center [189, 242] width 23 height 7
click at [185, 177] on p "20px" at bounding box center [189, 176] width 23 height 7
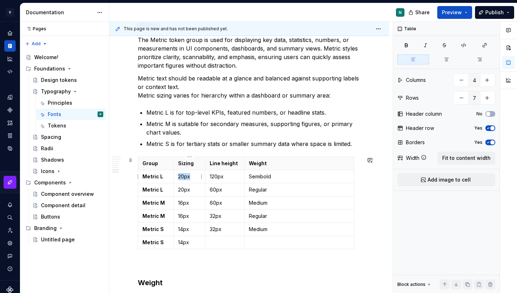
click at [185, 177] on p "20px" at bounding box center [189, 176] width 23 height 7
click at [219, 177] on p "120px" at bounding box center [225, 176] width 30 height 7
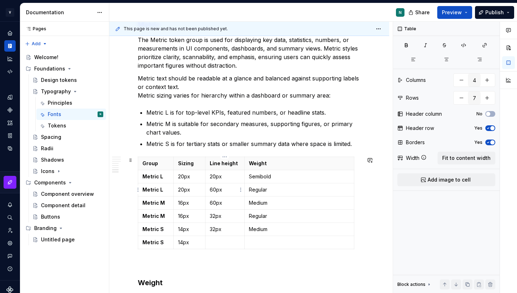
click at [215, 189] on p "60px" at bounding box center [225, 189] width 30 height 7
click at [189, 207] on td "16px" at bounding box center [189, 203] width 32 height 13
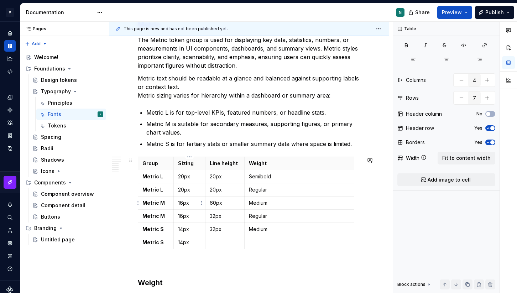
click at [189, 207] on td "16px" at bounding box center [189, 203] width 32 height 13
click at [219, 205] on p "60px" at bounding box center [225, 202] width 30 height 7
click at [218, 216] on p "32px" at bounding box center [225, 216] width 30 height 7
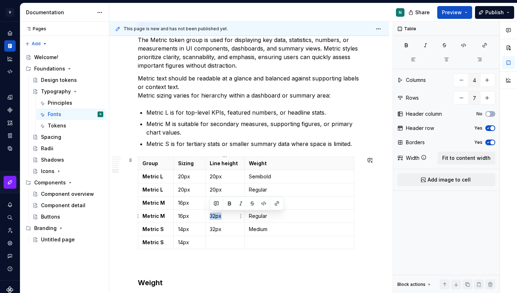
click at [218, 216] on p "32px" at bounding box center [225, 216] width 30 height 7
click at [179, 220] on td "16px" at bounding box center [189, 216] width 32 height 13
click at [213, 214] on p "32px" at bounding box center [225, 216] width 30 height 7
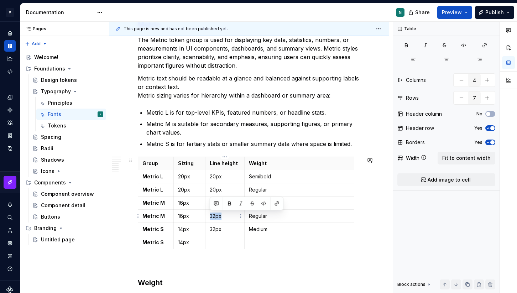
click at [213, 214] on p "32px" at bounding box center [225, 216] width 30 height 7
click at [185, 231] on p "14px" at bounding box center [189, 229] width 23 height 7
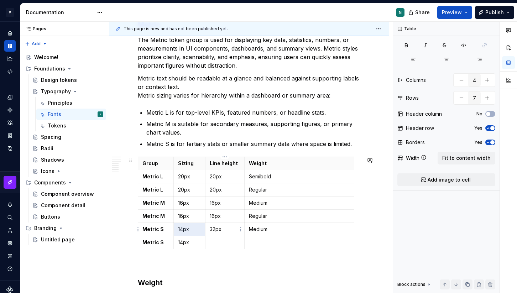
click at [220, 228] on p "32px" at bounding box center [225, 229] width 30 height 7
click at [210, 241] on p at bounding box center [225, 242] width 30 height 7
click at [251, 230] on p "Medium" at bounding box center [299, 229] width 101 height 7
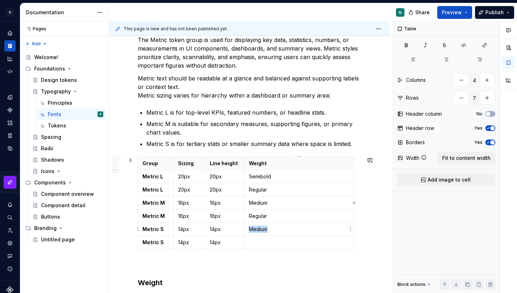
click at [251, 230] on p "Medium" at bounding box center [299, 229] width 101 height 7
click at [262, 242] on p at bounding box center [299, 242] width 101 height 7
click at [259, 219] on p "Regular" at bounding box center [299, 216] width 101 height 7
click at [255, 228] on p at bounding box center [299, 229] width 101 height 7
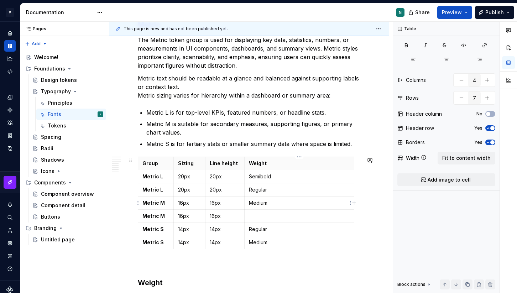
click at [256, 205] on p "Medium" at bounding box center [299, 202] width 101 height 7
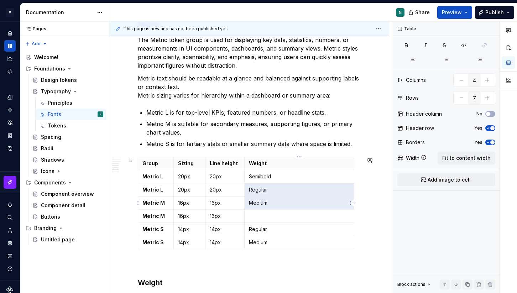
drag, startPoint x: 249, startPoint y: 192, endPoint x: 271, endPoint y: 200, distance: 23.8
click at [271, 200] on tbody "Group Sizing Line height Weight Metric L 20px 20px Semibold Metric L 20px 20px …" at bounding box center [246, 203] width 216 height 92
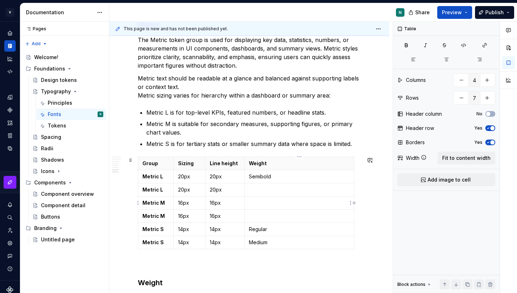
click at [259, 206] on p at bounding box center [299, 202] width 101 height 7
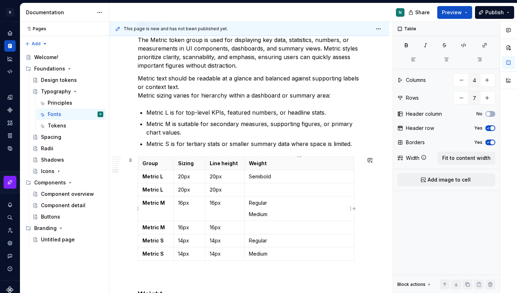
click at [255, 212] on p "Medium" at bounding box center [299, 214] width 101 height 7
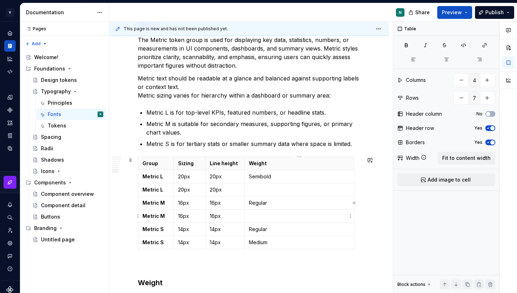
click at [258, 214] on p at bounding box center [299, 216] width 101 height 7
drag, startPoint x: 249, startPoint y: 203, endPoint x: 267, endPoint y: 202, distance: 18.2
click at [267, 202] on p "Regular" at bounding box center [299, 202] width 101 height 7
click at [262, 177] on p "Semibold" at bounding box center [299, 176] width 101 height 7
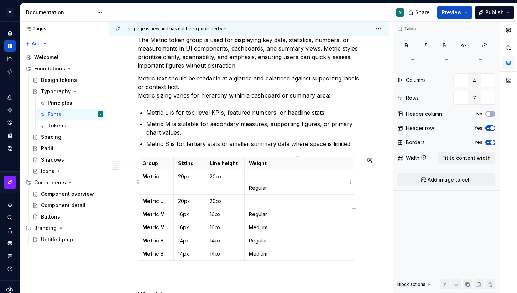
click at [248, 187] on td "Regular" at bounding box center [299, 182] width 110 height 25
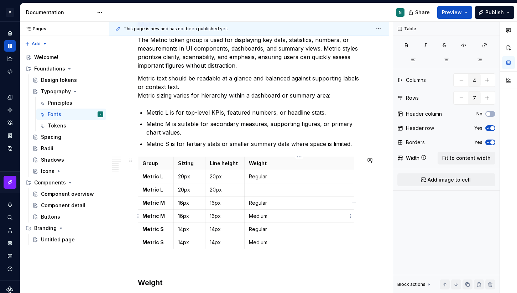
click at [255, 218] on p "Medium" at bounding box center [299, 216] width 101 height 7
click at [258, 189] on p at bounding box center [299, 189] width 101 height 7
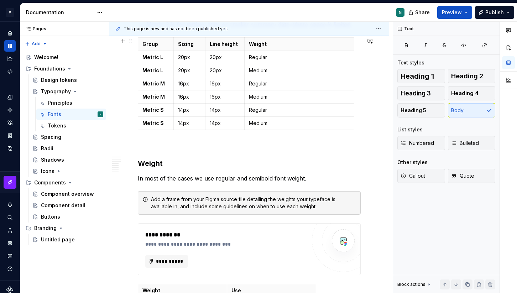
scroll to position [1257, 0]
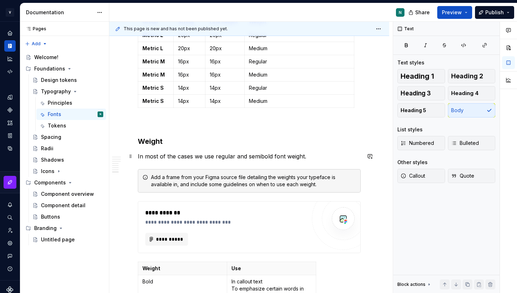
click at [280, 155] on p "In most of the cases we use regular and semibold font weight." at bounding box center [249, 156] width 223 height 9
click at [320, 155] on p "In most of the cases we use regular and semibold, medium weight." at bounding box center [249, 156] width 223 height 9
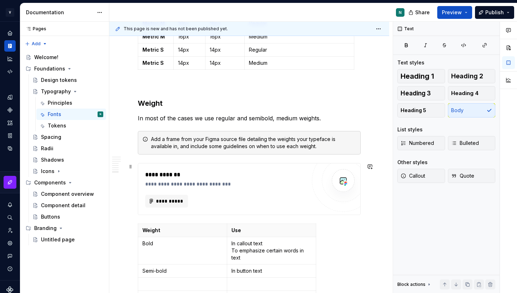
scroll to position [1302, 0]
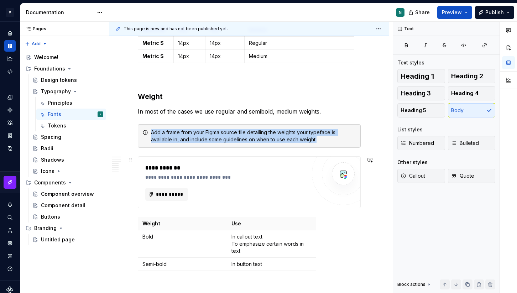
click at [202, 164] on div "**********" at bounding box center [227, 168] width 164 height 9
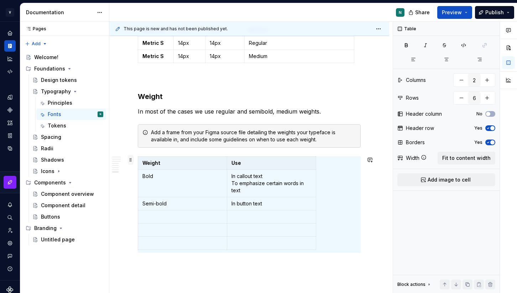
click at [132, 159] on span at bounding box center [131, 160] width 6 height 10
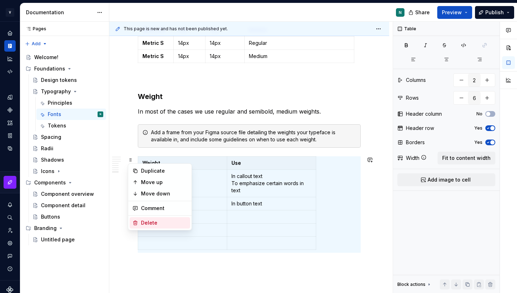
click at [150, 222] on div "Delete" at bounding box center [164, 222] width 46 height 7
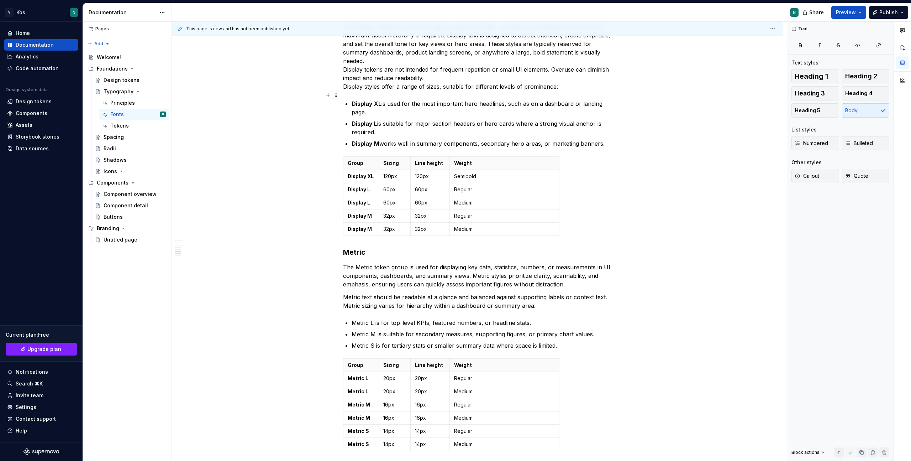
scroll to position [888, 0]
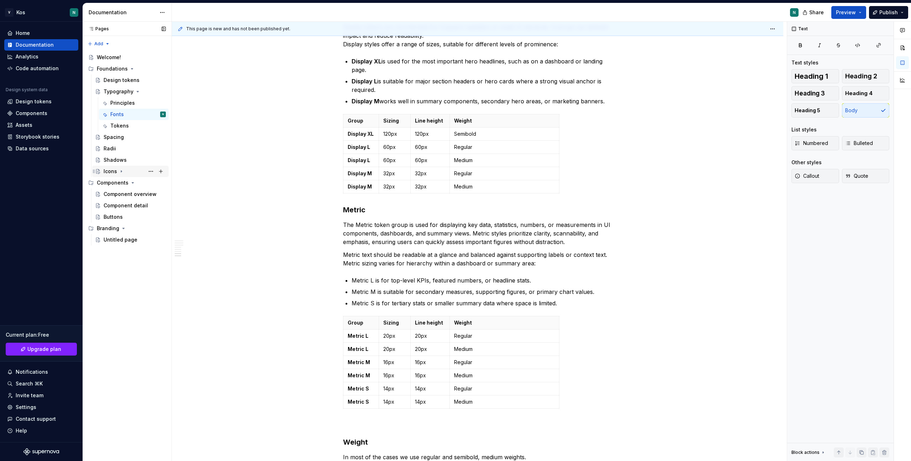
click at [109, 171] on div "Icons" at bounding box center [111, 171] width 14 height 7
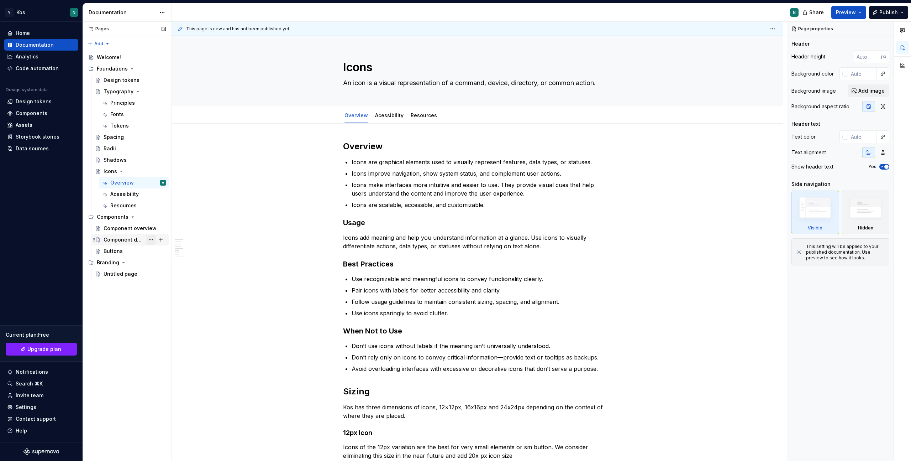
click at [152, 238] on button "Page tree" at bounding box center [151, 240] width 10 height 10
click at [115, 287] on div "Pages Pages Add Accessibility guide for tree Page tree. Navigate the tree with …" at bounding box center [127, 241] width 89 height 439
click at [127, 272] on div "Untitled page" at bounding box center [121, 273] width 34 height 7
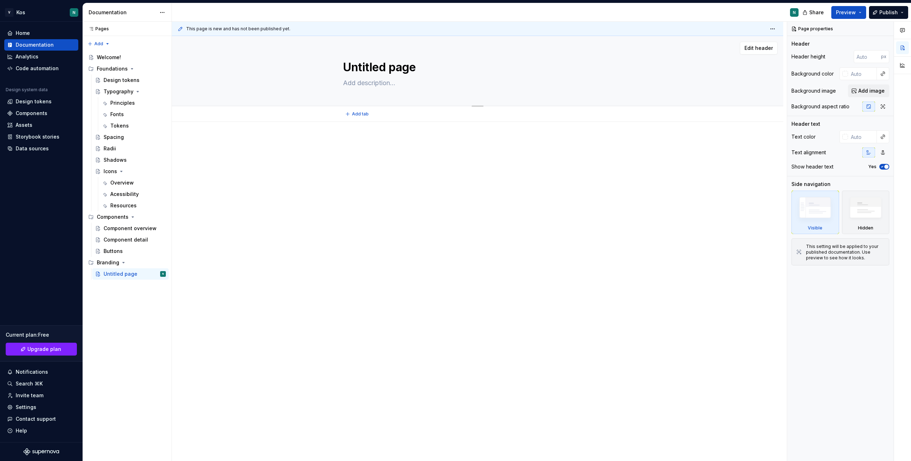
click at [370, 68] on textarea "Untitled page" at bounding box center [476, 67] width 269 height 17
type textarea "*"
type textarea "[PERSON_NAME]"
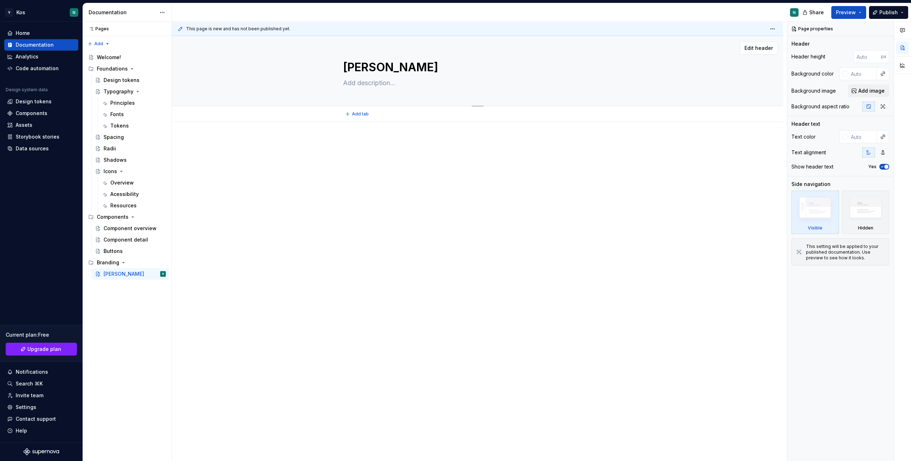
type textarea "*"
type textarea "ЕИ"
type textarea "*"
type textarea "ЕИВ"
type textarea "*"
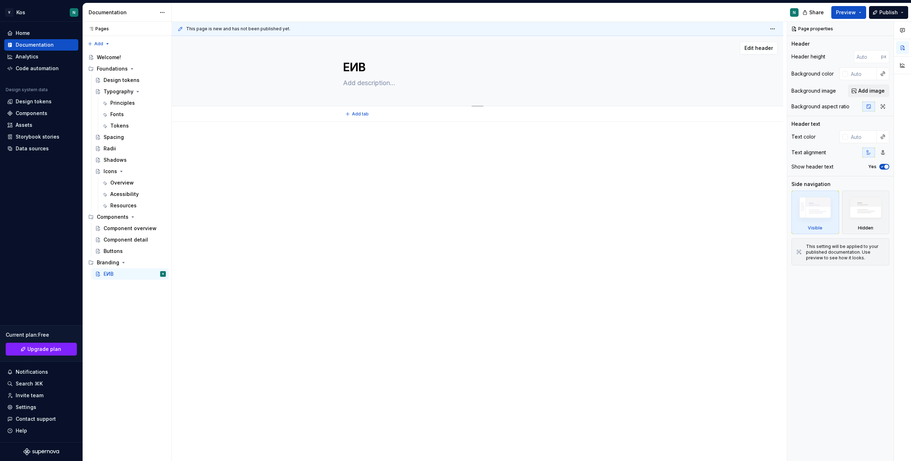
type textarea "ЕИ"
type textarea "*"
type textarea "[PERSON_NAME]"
type textarea "*"
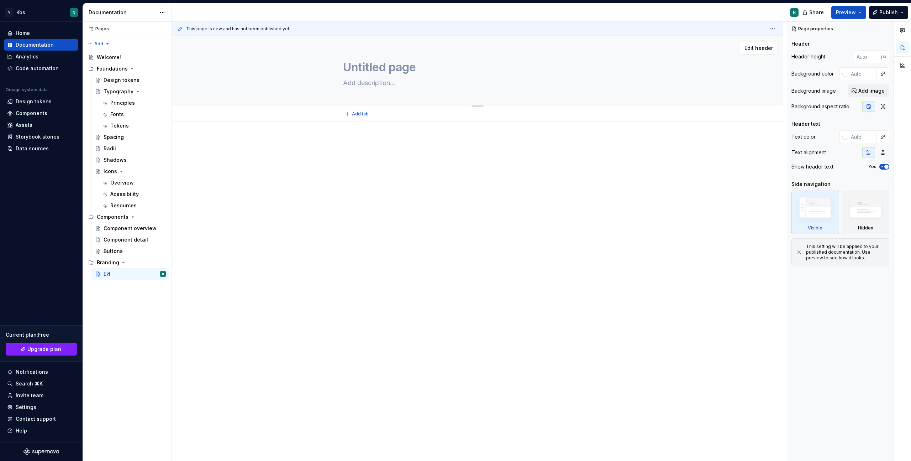
type textarea "Untitled page"
type textarea "*"
type textarea "Untitled pageT"
type textarea "*"
type textarea "Untitled pageTB"
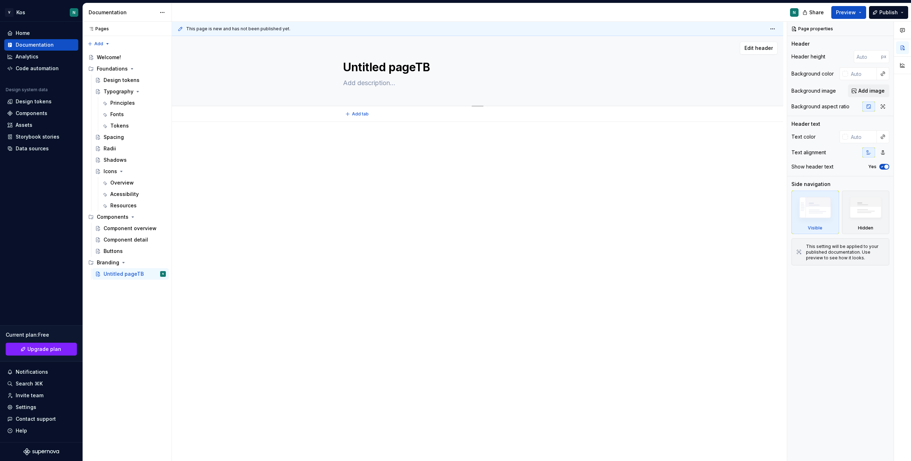
type textarea "*"
type textarea "Untitled pageTBD"
drag, startPoint x: 419, startPoint y: 69, endPoint x: 325, endPoint y: 68, distance: 94.7
click at [324, 68] on div "Untitled pageTBD" at bounding box center [477, 71] width 555 height 70
type textarea "*"
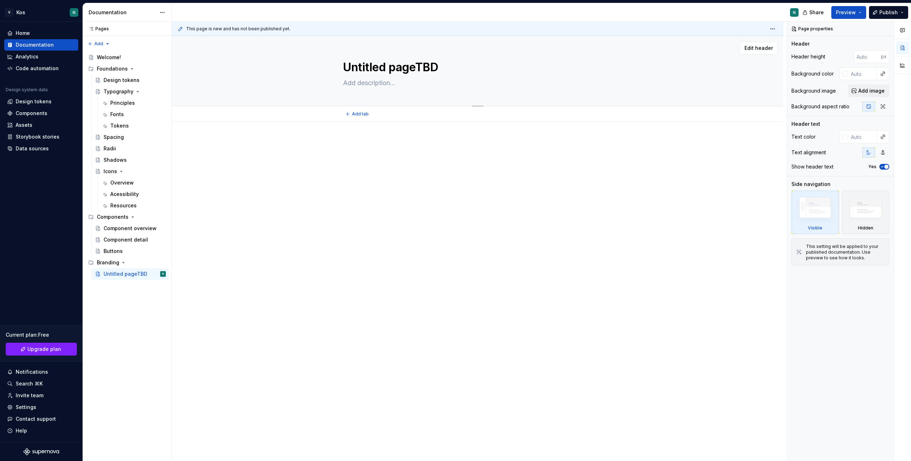
type textarea "TBD"
type textarea "*"
type textarea "TBD"
click at [250, 289] on div at bounding box center [478, 217] width 612 height 191
click at [152, 270] on button "Page tree" at bounding box center [151, 274] width 10 height 10
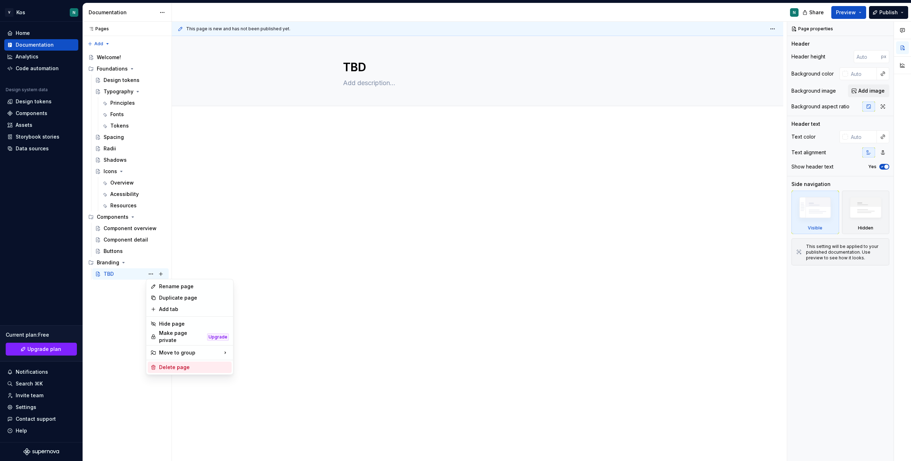
click at [183, 293] on div "Delete page" at bounding box center [194, 367] width 70 height 7
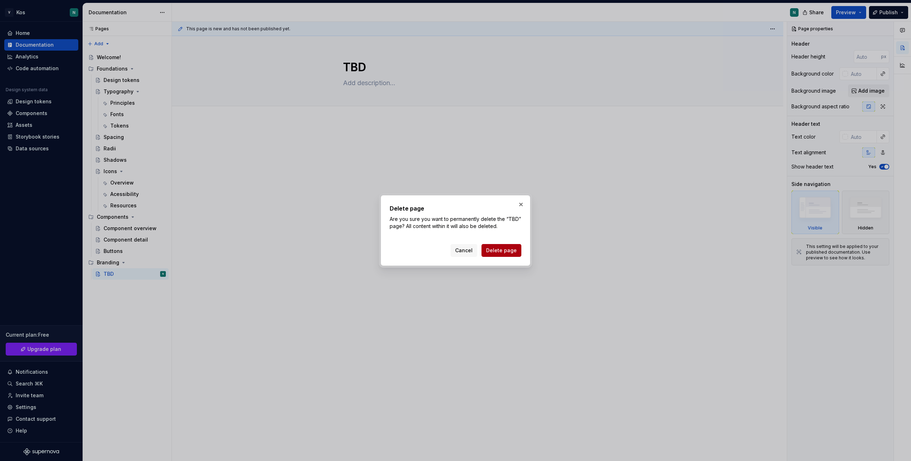
click at [495, 250] on span "Delete page" at bounding box center [501, 250] width 31 height 7
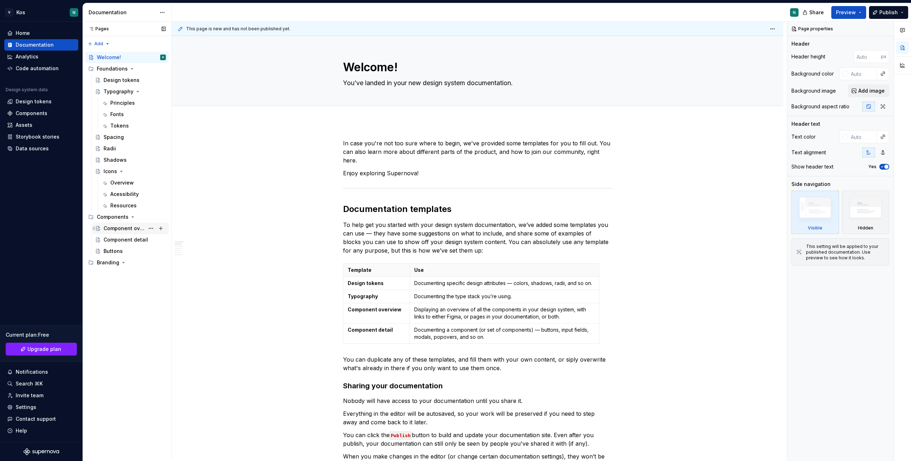
click at [125, 230] on div "Component overview" at bounding box center [124, 228] width 41 height 7
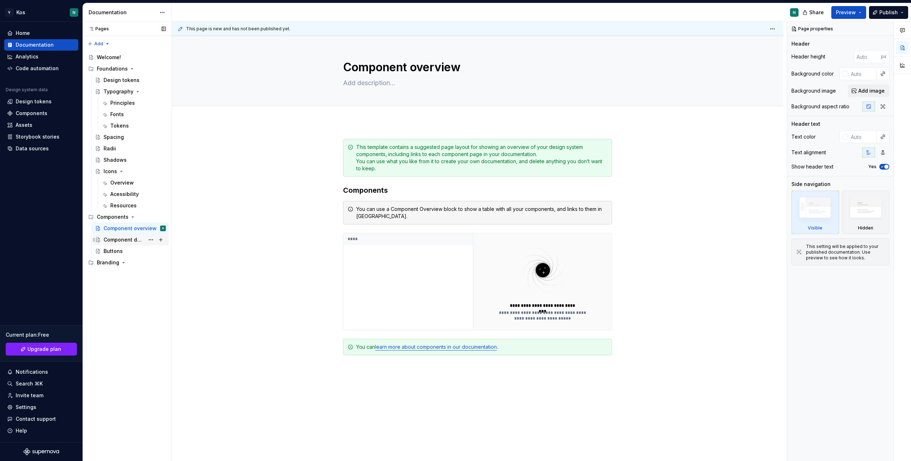
click at [117, 244] on div "Component detail" at bounding box center [135, 240] width 62 height 10
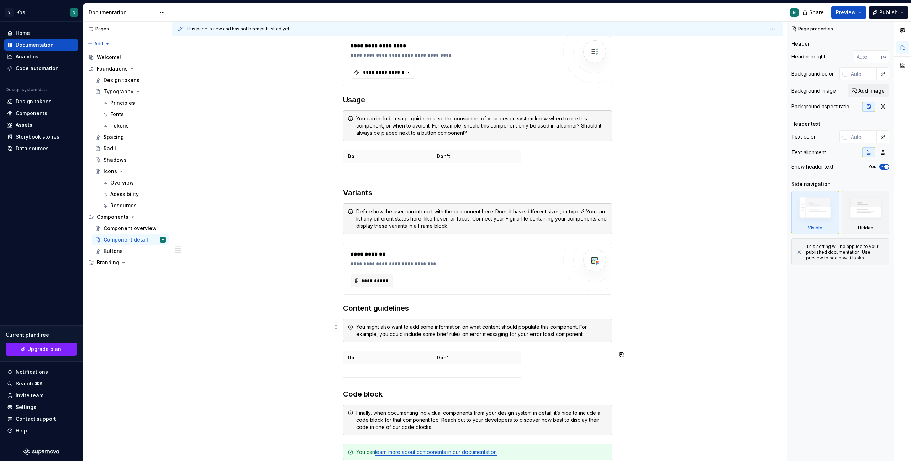
scroll to position [99, 0]
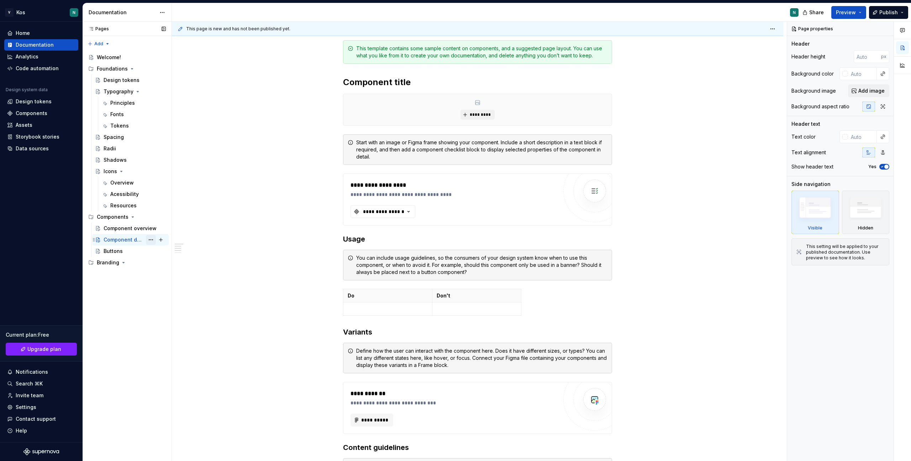
click at [153, 240] on button "Page tree" at bounding box center [151, 240] width 10 height 10
click at [116, 254] on div "Pages Pages Add Accessibility guide for tree Page tree. Navigate the tree with …" at bounding box center [127, 241] width 89 height 439
click at [109, 251] on div "Buttons" at bounding box center [113, 250] width 19 height 7
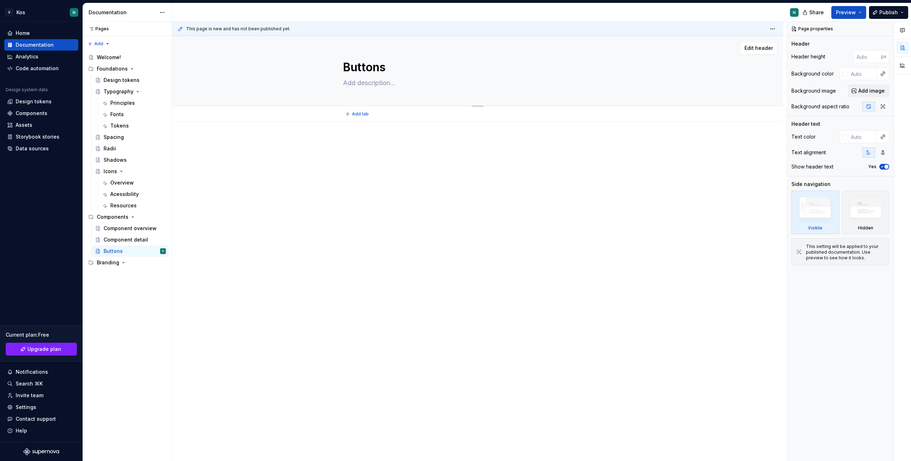
click at [363, 66] on textarea "Buttons" at bounding box center [476, 67] width 269 height 17
click at [121, 235] on div "Component detail" at bounding box center [135, 240] width 62 height 10
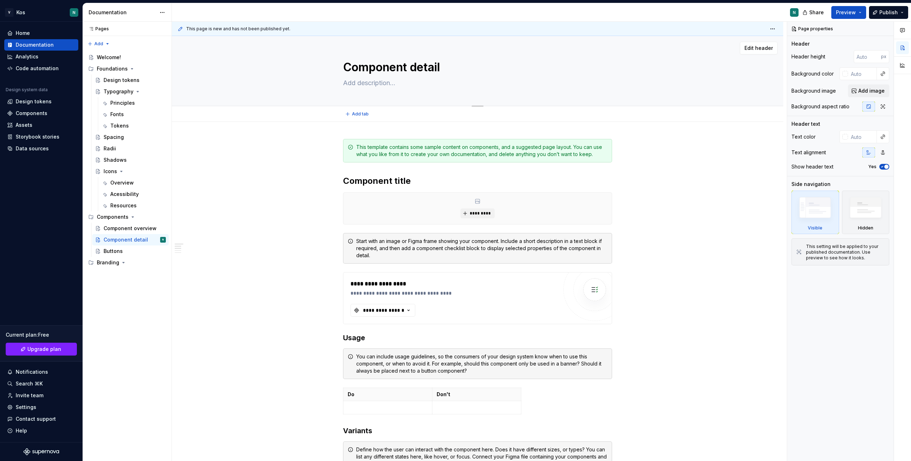
click at [383, 65] on textarea "Component detail" at bounding box center [476, 67] width 269 height 17
paste textarea "Buttons"
type textarea "*"
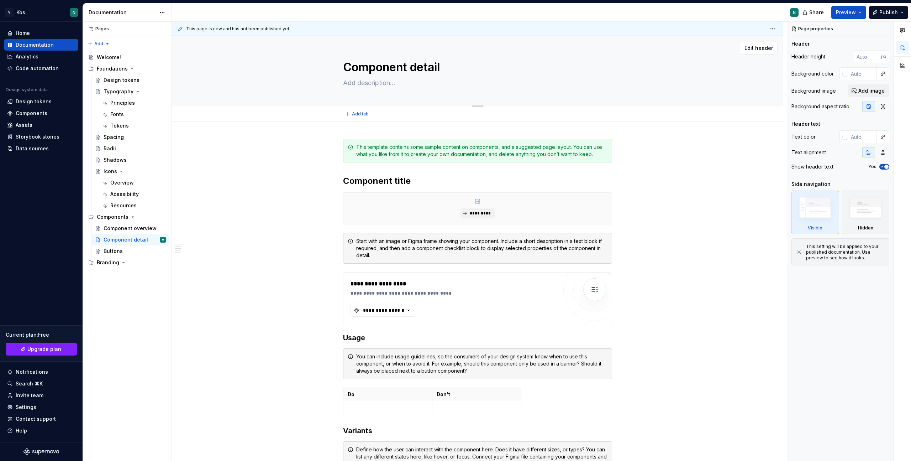
type textarea "Buttons"
type textarea "*"
type textarea "Buttons"
click at [130, 251] on div "Buttons" at bounding box center [135, 251] width 62 height 10
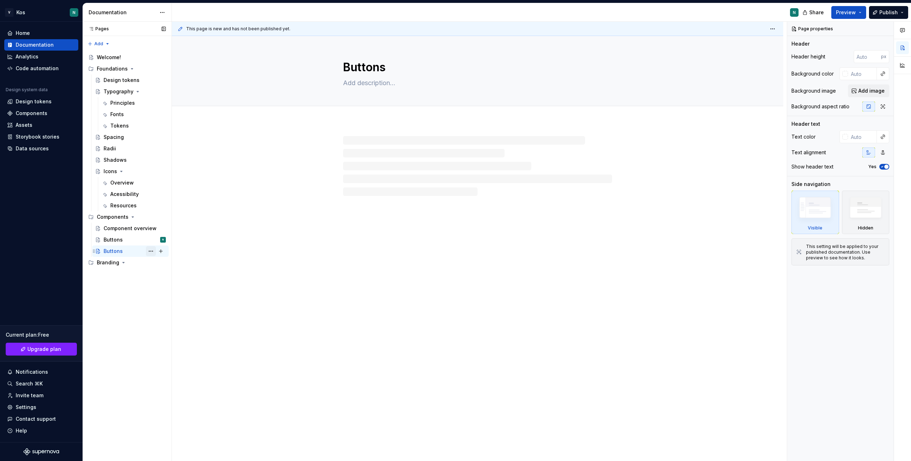
click at [151, 251] on button "Page tree" at bounding box center [151, 251] width 10 height 10
click at [178, 293] on div "Delete page" at bounding box center [194, 355] width 70 height 7
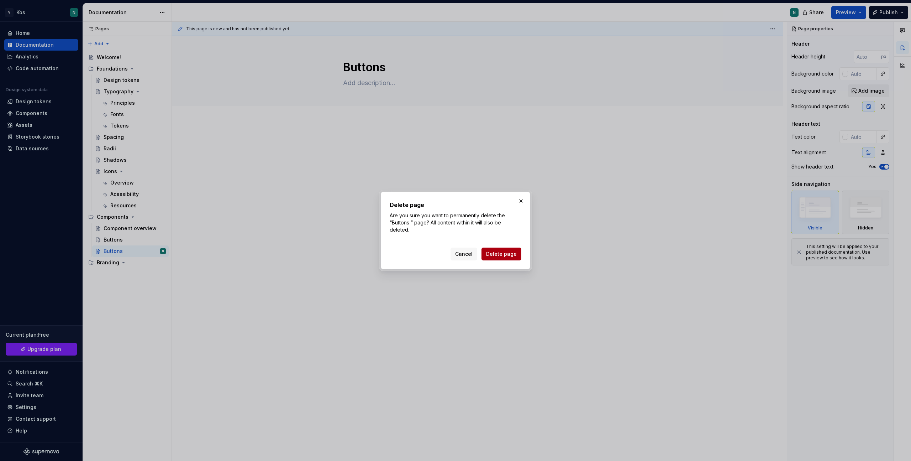
click at [500, 260] on button "Delete page" at bounding box center [502, 253] width 40 height 13
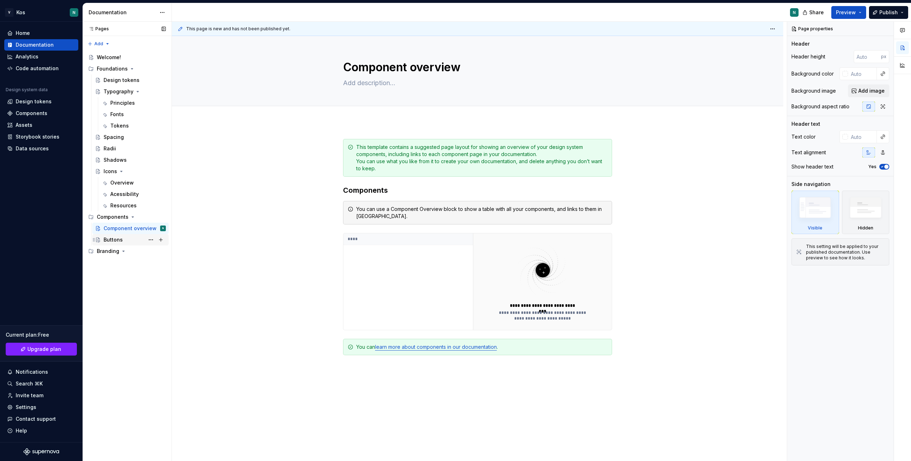
click at [121, 239] on div "Buttons" at bounding box center [113, 239] width 19 height 7
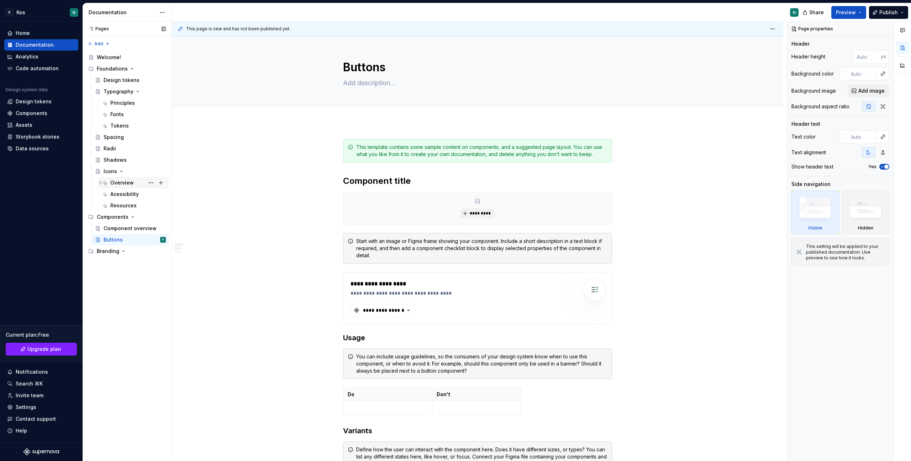
click at [130, 187] on div "Overview" at bounding box center [138, 183] width 56 height 10
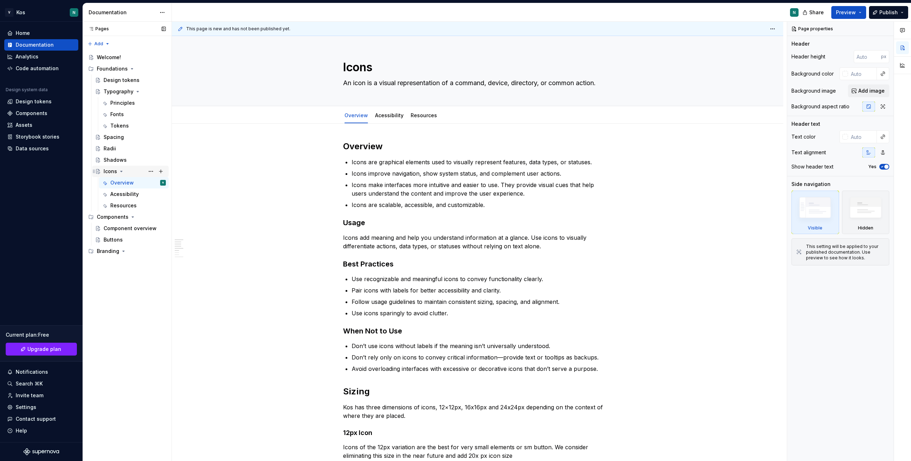
click at [111, 172] on div "Icons" at bounding box center [111, 171] width 14 height 7
click at [111, 173] on div "Icons" at bounding box center [111, 171] width 14 height 7
click at [125, 90] on div "Typography" at bounding box center [119, 91] width 30 height 7
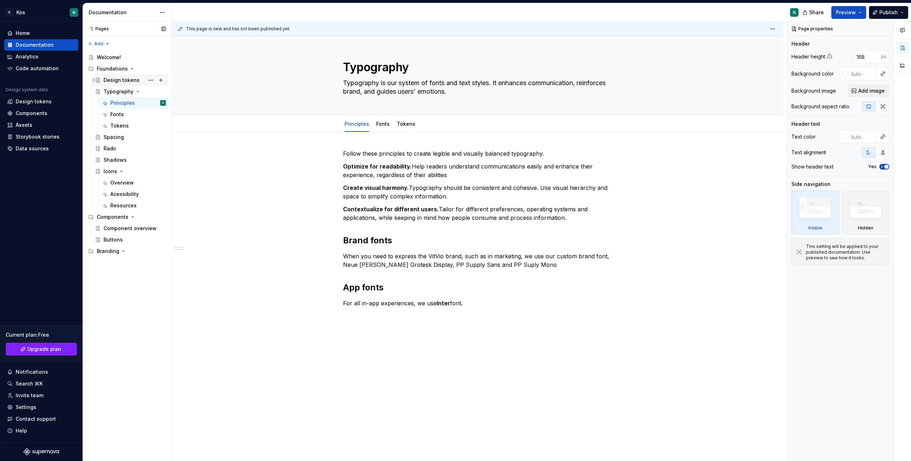
click at [117, 79] on div "Design tokens" at bounding box center [122, 80] width 36 height 7
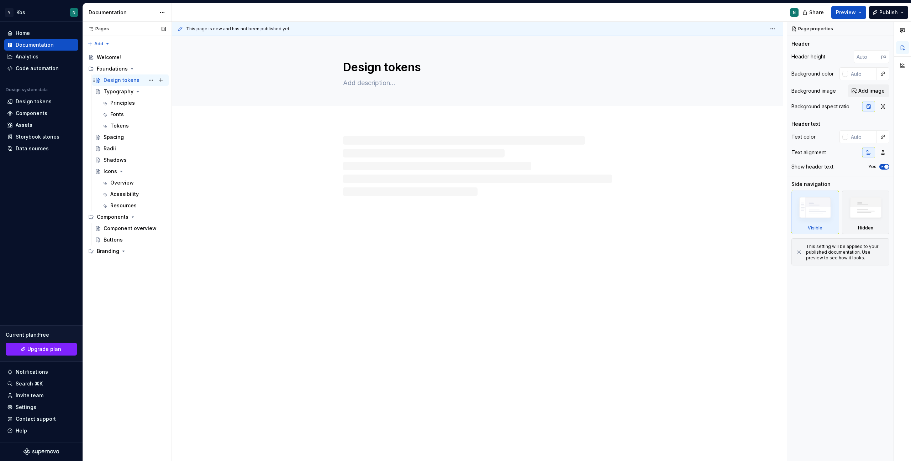
type textarea "*"
click at [120, 170] on icon "Page tree" at bounding box center [122, 171] width 6 height 6
click at [137, 92] on icon "Page tree" at bounding box center [138, 92] width 6 height 6
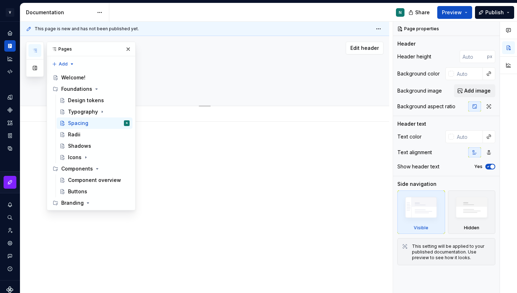
click at [155, 83] on textarea at bounding box center [211, 82] width 269 height 11
click at [36, 46] on button "button" at bounding box center [34, 50] width 13 height 13
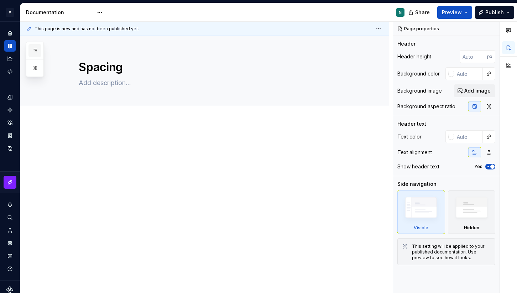
click at [34, 53] on button "button" at bounding box center [34, 50] width 13 height 13
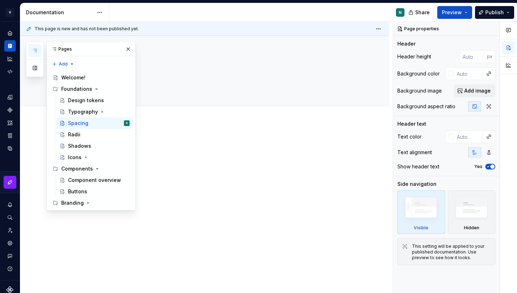
click at [35, 51] on icon "button" at bounding box center [35, 51] width 6 height 6
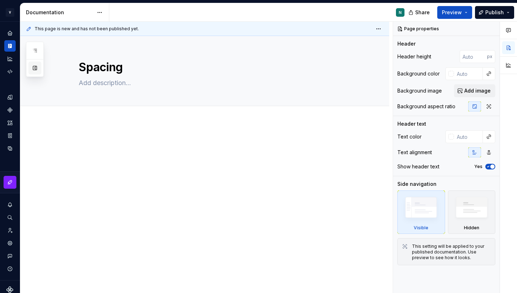
click at [35, 71] on button "button" at bounding box center [34, 68] width 13 height 13
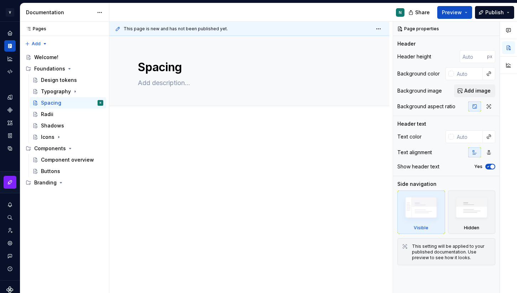
click at [150, 133] on div at bounding box center [249, 192] width 280 height 141
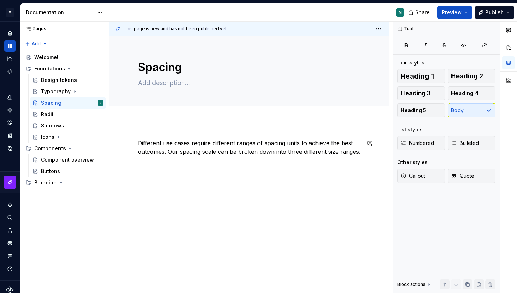
click at [168, 137] on div "Different use cases require different ranges of spacing units to achieve the be…" at bounding box center [249, 192] width 280 height 141
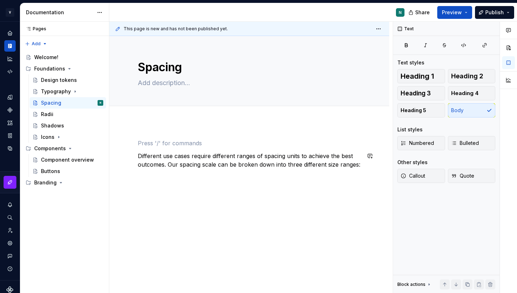
click at [170, 130] on div "Different use cases require different ranges of spacing units to achieve the be…" at bounding box center [249, 193] width 280 height 143
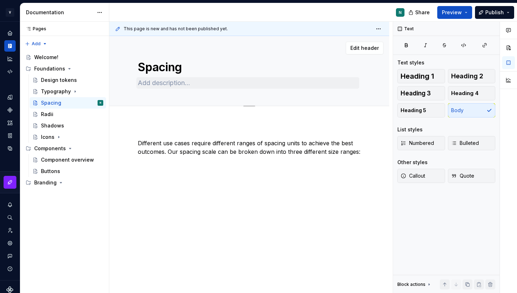
type textarea "*"
click at [171, 82] on textarea at bounding box center [247, 82] width 223 height 11
paste textarea "A spacing system simplifies the creation of page layouts and UI."
type textarea "A spacing system simplifies the creation of page layouts and UI."
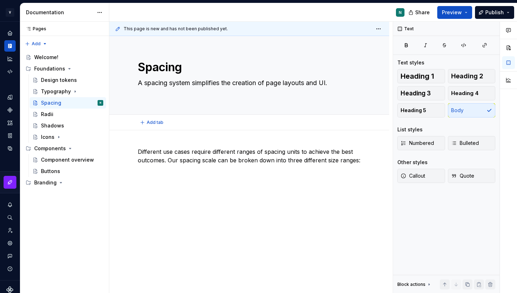
type textarea "*"
type textarea "A spacing system simplifies the creation of page layouts and UI."
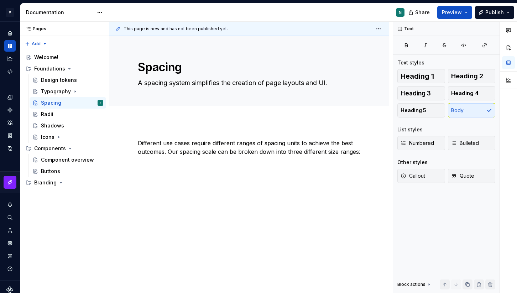
type textarea "*"
type textarea "A spacing system simplifies the creation of page layouts and UI."
click at [137, 132] on div "Different use cases require different ranges of spacing units to achieve the be…" at bounding box center [249, 192] width 280 height 141
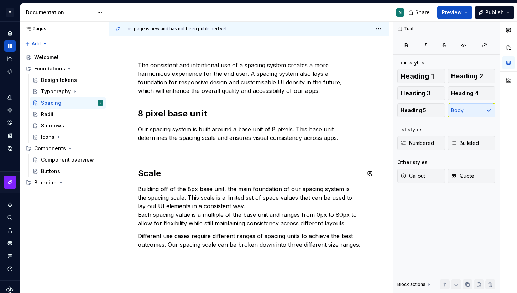
scroll to position [85, 0]
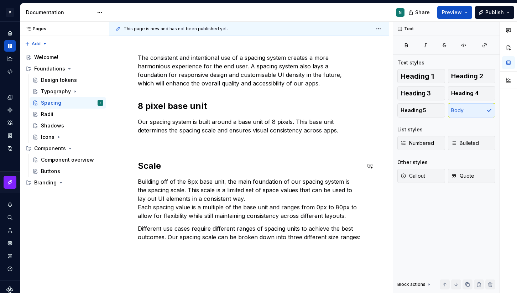
click at [259, 148] on div "The consistent and intentional use of a spacing system creates a more harmoniou…" at bounding box center [249, 147] width 223 height 188
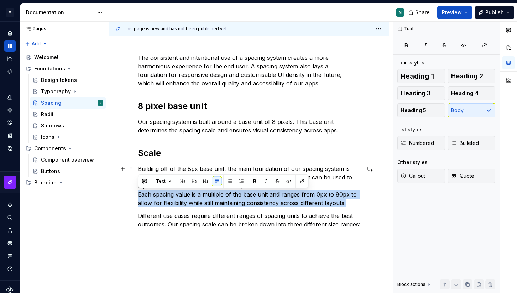
drag, startPoint x: 349, startPoint y: 200, endPoint x: 132, endPoint y: 195, distance: 216.6
click at [132, 195] on div "The consistent and intentional use of a spacing system creates a more harmoniou…" at bounding box center [249, 180] width 280 height 289
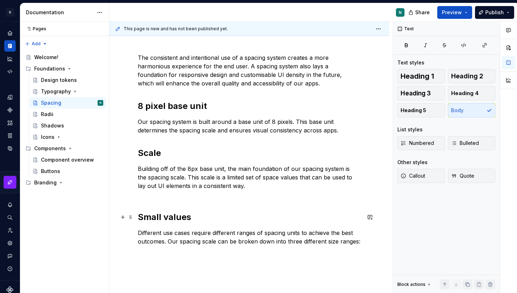
click at [154, 221] on h2 "Small values" at bounding box center [249, 216] width 223 height 11
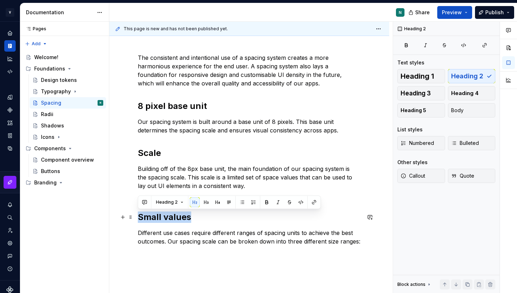
click at [154, 221] on h2 "Small values" at bounding box center [249, 216] width 223 height 11
click at [205, 203] on button "button" at bounding box center [206, 202] width 10 height 10
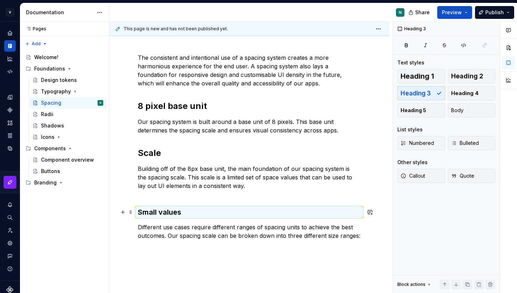
click at [185, 215] on h3 "Small values" at bounding box center [249, 212] width 223 height 10
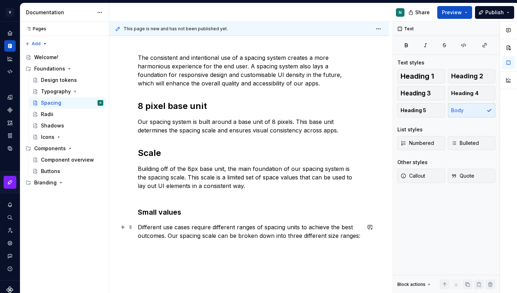
click at [201, 229] on p "Different use cases require different ranges of spacing units to achieve the be…" at bounding box center [249, 231] width 223 height 17
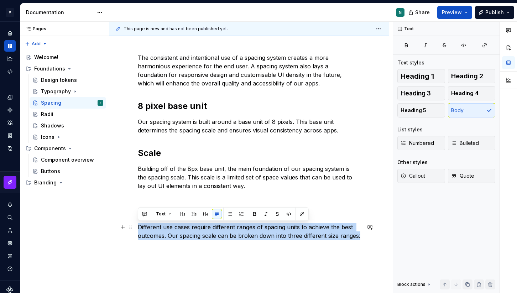
click at [201, 229] on p "Different use cases require different ranges of spacing units to achieve the be…" at bounding box center [249, 231] width 223 height 17
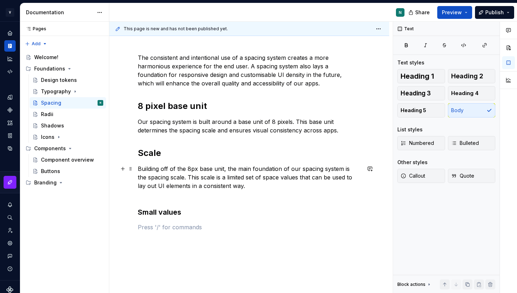
click at [243, 186] on p "Building off of the 8px base unit, the main foundation of our spacing system is…" at bounding box center [249, 181] width 223 height 34
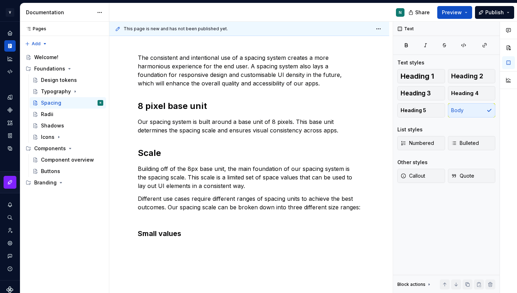
scroll to position [105, 0]
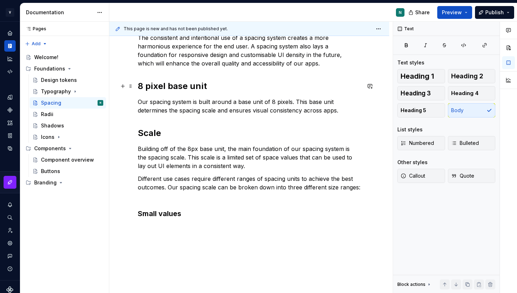
click at [231, 180] on p "Different use cases require different ranges of spacing units to achieve the be…" at bounding box center [249, 187] width 223 height 26
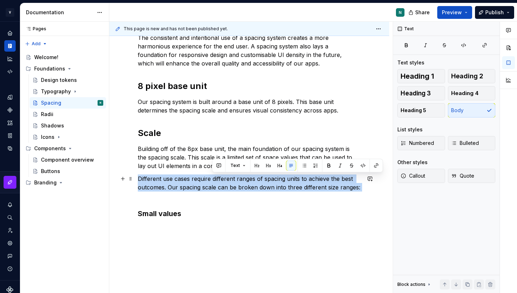
click at [231, 180] on p "Different use cases require different ranges of spacing units to achieve the be…" at bounding box center [249, 187] width 223 height 26
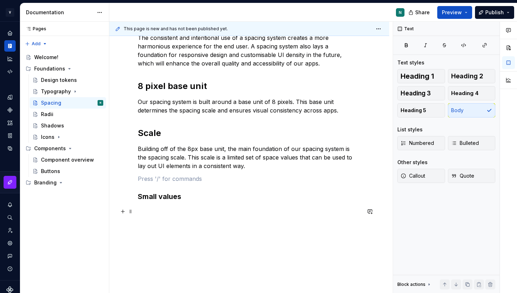
click at [193, 204] on div "The consistent and intentional use of a spacing system creates a more harmoniou…" at bounding box center [249, 124] width 223 height 182
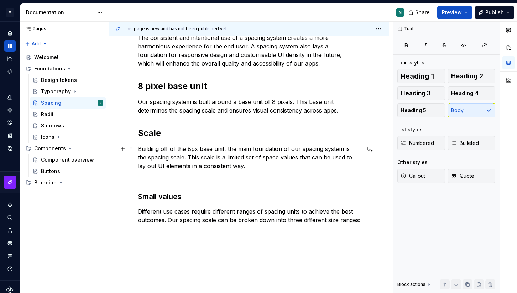
click at [227, 165] on p "Building off of the 8px base unit, the main foundation of our spacing system is…" at bounding box center [249, 158] width 223 height 26
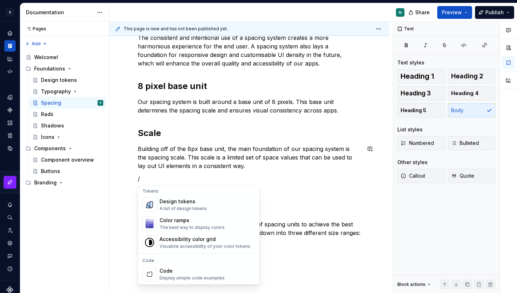
scroll to position [528, 0]
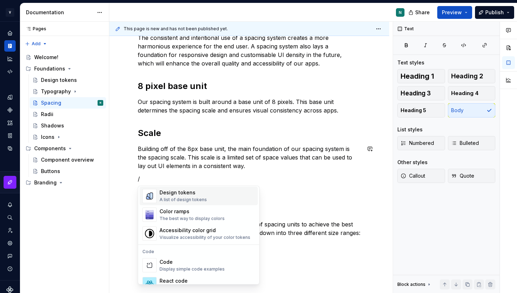
click at [194, 200] on div "A list of design tokens" at bounding box center [183, 200] width 47 height 6
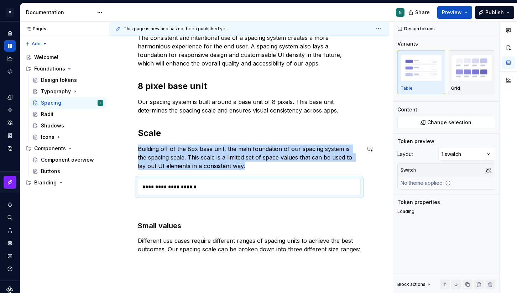
type textarea "*"
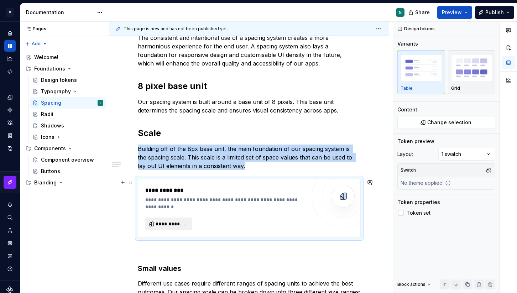
click at [167, 225] on span "**********" at bounding box center [172, 223] width 32 height 7
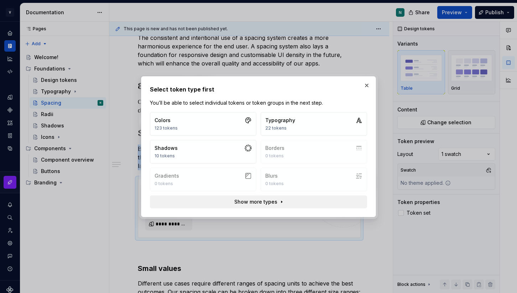
click at [272, 203] on span "Show more types" at bounding box center [255, 201] width 43 height 7
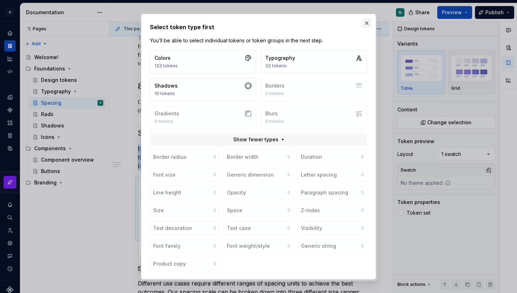
click at [367, 21] on button "button" at bounding box center [367, 23] width 10 height 10
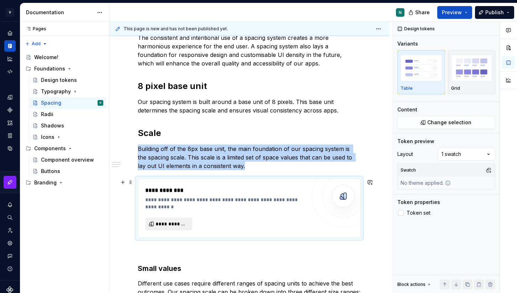
click at [171, 226] on span "**********" at bounding box center [172, 223] width 32 height 7
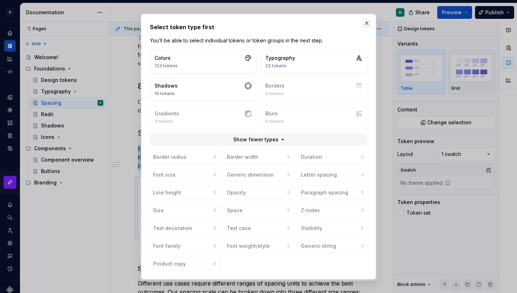
click at [366, 24] on button "button" at bounding box center [367, 23] width 10 height 10
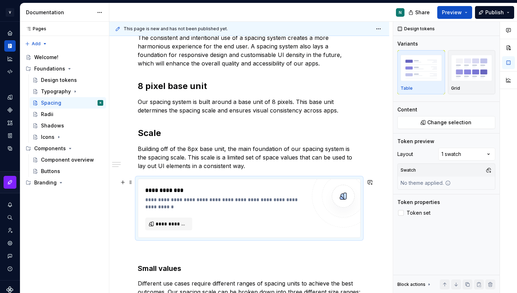
click at [148, 193] on div "**********" at bounding box center [227, 190] width 164 height 9
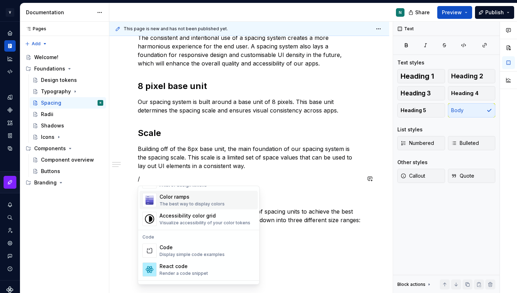
scroll to position [547, 0]
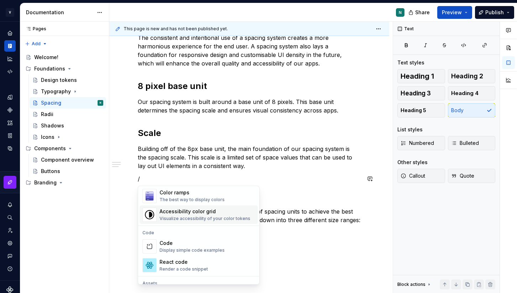
click at [180, 215] on div "Accessibility color grid" at bounding box center [205, 211] width 91 height 7
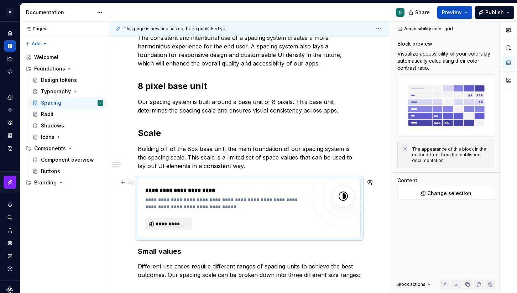
click at [176, 230] on button "**********" at bounding box center [168, 224] width 47 height 13
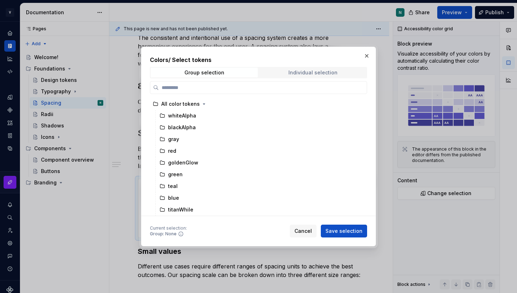
click at [298, 68] on span "Individual selection" at bounding box center [312, 73] width 107 height 10
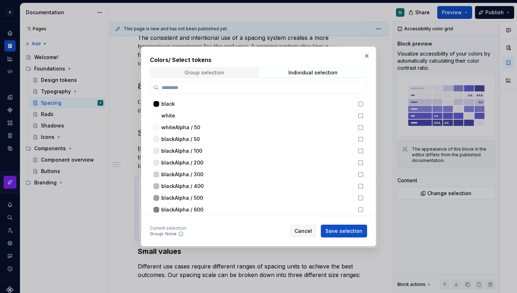
click at [219, 72] on div "Group selection" at bounding box center [204, 73] width 40 height 6
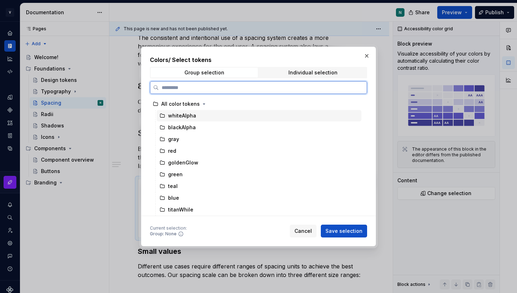
click at [187, 120] on div "whiteAlpha" at bounding box center [259, 115] width 205 height 11
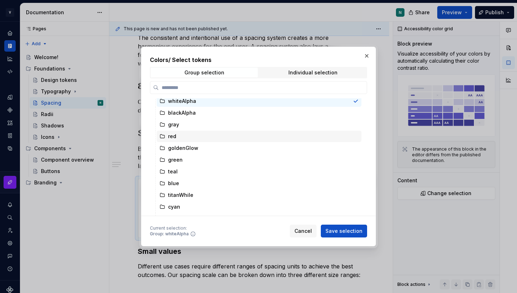
scroll to position [36, 0]
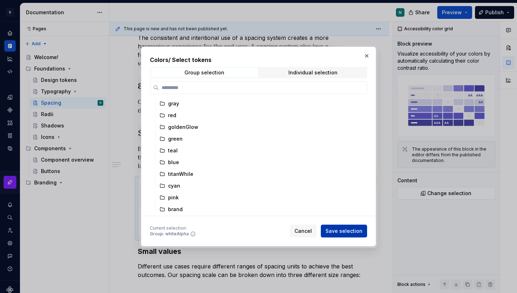
click at [357, 233] on span "Save selection" at bounding box center [343, 231] width 37 height 7
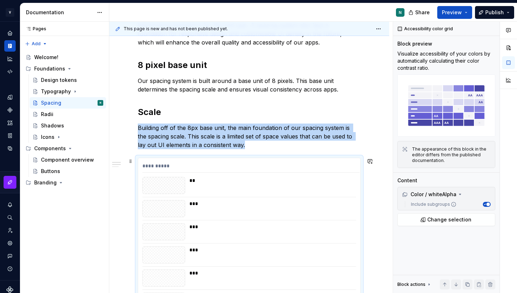
scroll to position [126, 0]
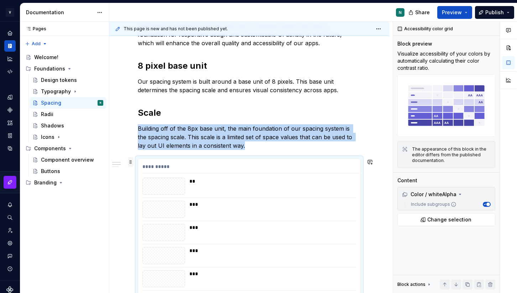
click at [132, 160] on span at bounding box center [131, 162] width 6 height 10
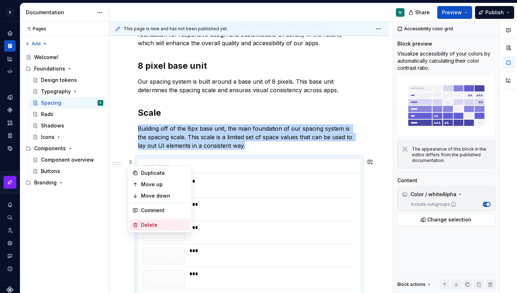
click at [145, 223] on div "Delete" at bounding box center [164, 224] width 46 height 7
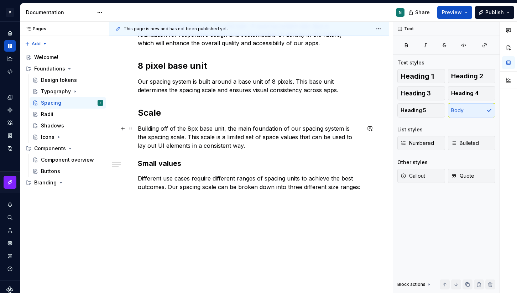
click at [239, 146] on p "Building off of the 8px base unit, the main foundation of our spacing system is…" at bounding box center [249, 137] width 223 height 26
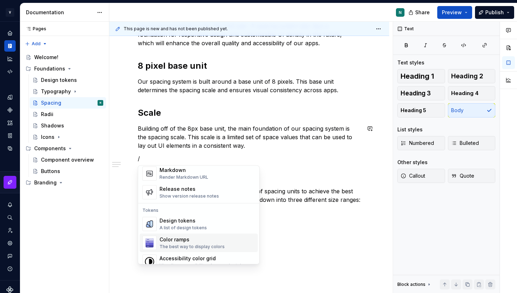
scroll to position [491, 0]
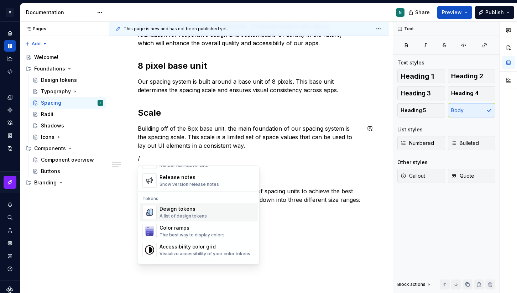
click at [210, 214] on div "Design tokens A list of design tokens" at bounding box center [207, 212] width 95 height 14
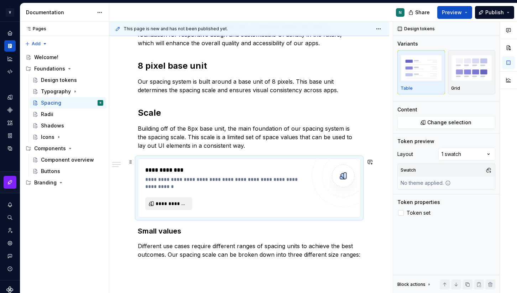
click at [174, 205] on span "**********" at bounding box center [172, 203] width 32 height 7
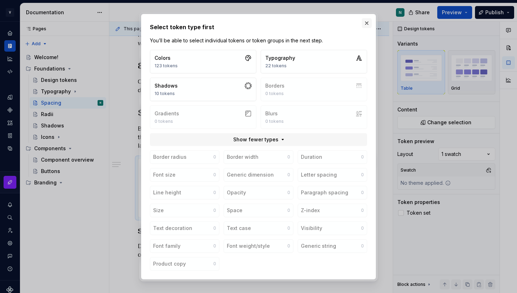
click at [369, 18] on button "button" at bounding box center [367, 23] width 10 height 10
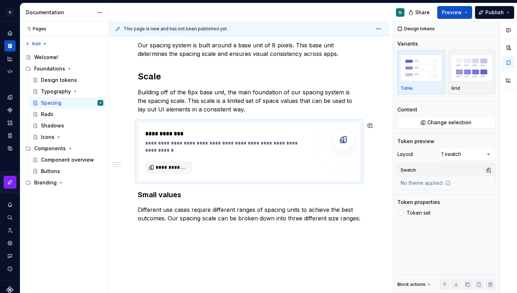
scroll to position [172, 0]
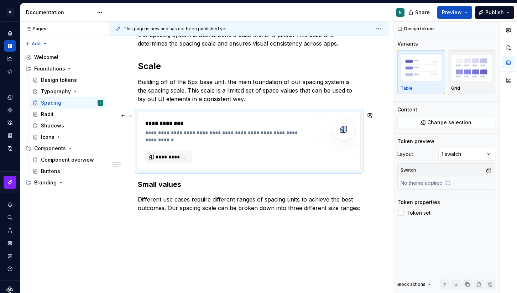
click at [235, 129] on div "**********" at bounding box center [227, 136] width 164 height 14
click at [130, 117] on span at bounding box center [131, 115] width 6 height 10
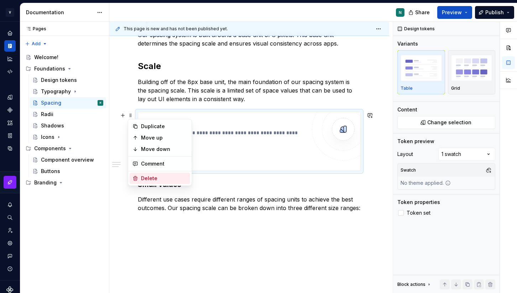
click at [145, 180] on div "Delete" at bounding box center [164, 178] width 46 height 7
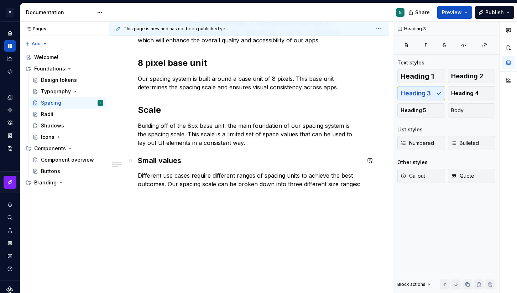
click at [163, 159] on h3 "Small values" at bounding box center [249, 161] width 223 height 10
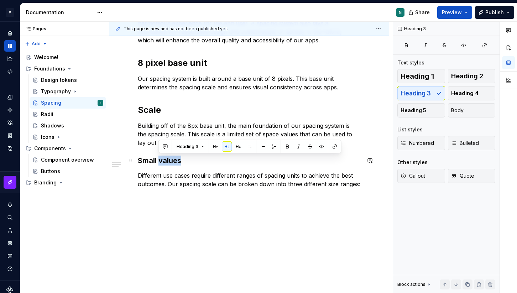
click at [163, 159] on h3 "Small values" at bounding box center [249, 161] width 223 height 10
click at [190, 171] on div "The consistent and intentional use of a spacing system creates a more harmoniou…" at bounding box center [249, 103] width 223 height 187
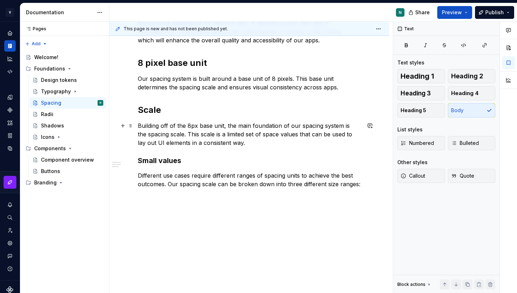
click at [236, 142] on p "Building off of the 8px base unit, the main foundation of our spacing system is…" at bounding box center [249, 134] width 223 height 26
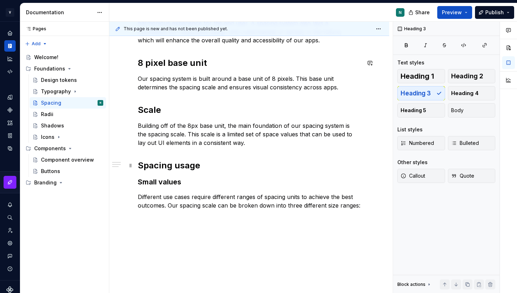
scroll to position [150, 0]
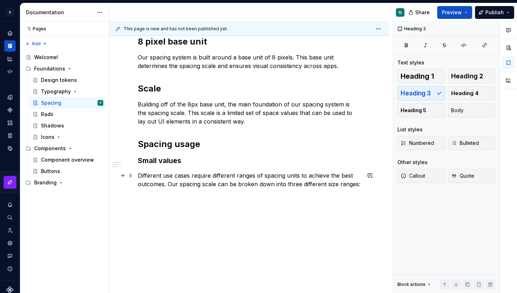
click at [361, 185] on p "Different use cases require different ranges of spacing units to achieve the be…" at bounding box center [249, 184] width 223 height 26
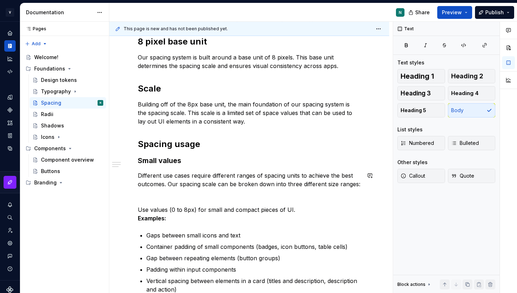
click at [259, 167] on div "The consistent and intentional use of a spacing system creates a more harmoniou…" at bounding box center [249, 160] width 223 height 342
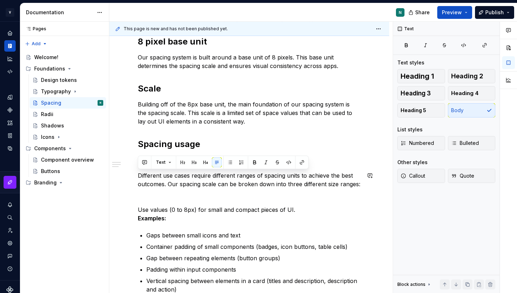
click at [259, 167] on div "Text" at bounding box center [223, 162] width 167 height 10
click at [246, 180] on p "Different use cases require different ranges of spacing units to achieve the be…" at bounding box center [249, 179] width 223 height 17
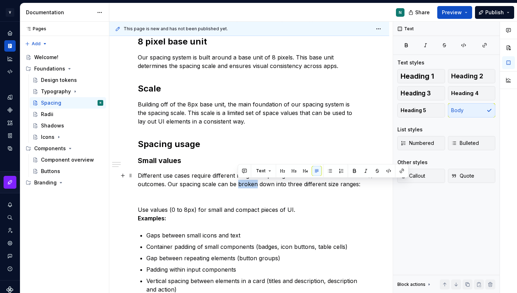
click at [246, 180] on p "Different use cases require different ranges of spacing units to achieve the be…" at bounding box center [249, 179] width 223 height 17
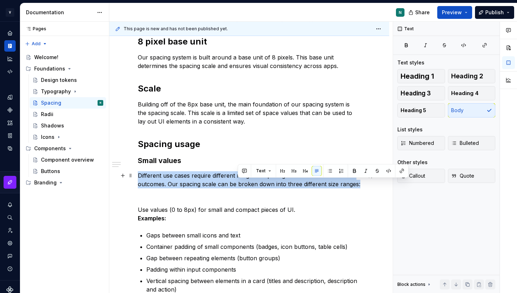
click at [246, 180] on p "Different use cases require different ranges of spacing units to achieve the be…" at bounding box center [249, 179] width 223 height 17
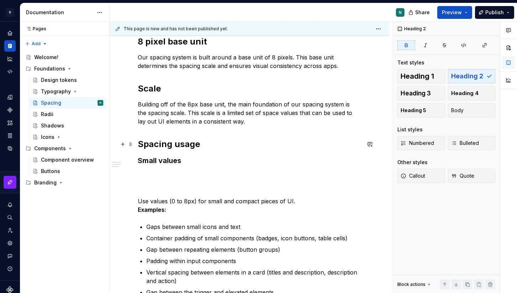
click at [202, 143] on h2 "Spacing usage" at bounding box center [249, 144] width 223 height 11
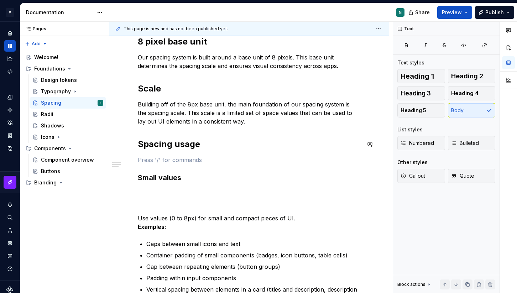
paste div
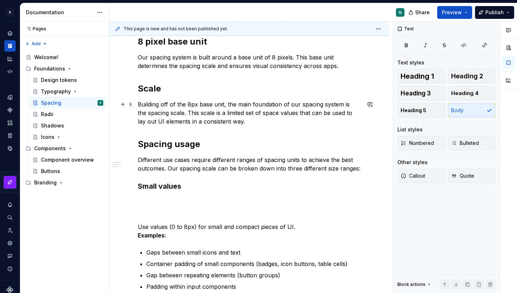
click at [236, 118] on p "Building off of the 8px base unit, the main foundation of our spacing system is…" at bounding box center [249, 113] width 223 height 26
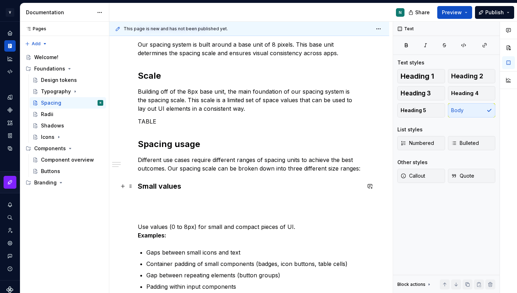
scroll to position [172, 0]
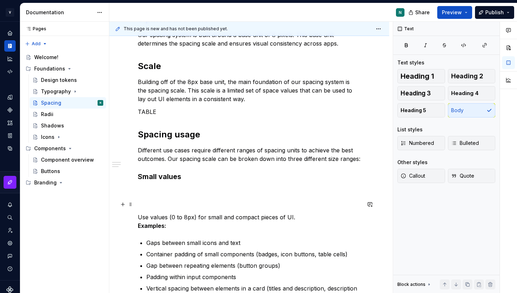
click at [175, 202] on p at bounding box center [249, 204] width 223 height 9
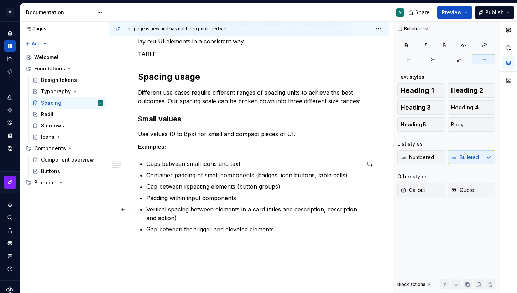
scroll to position [216, 0]
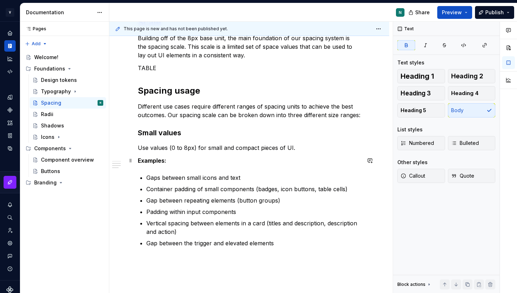
click at [152, 157] on strong "Examples:" at bounding box center [152, 160] width 28 height 7
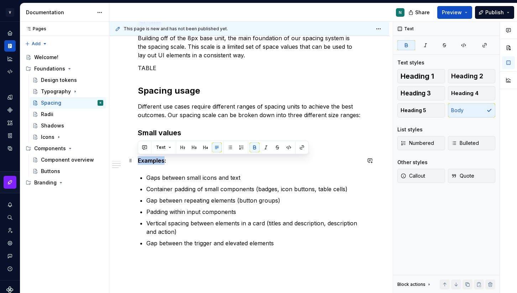
click at [152, 157] on strong "Examples:" at bounding box center [152, 160] width 28 height 7
click at [205, 149] on button "button" at bounding box center [205, 147] width 10 height 10
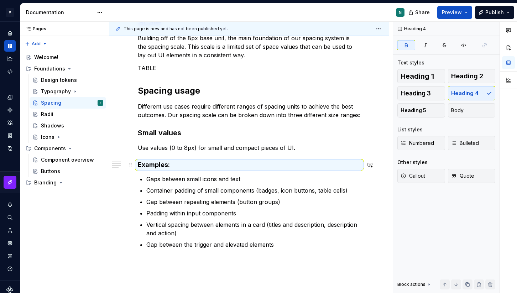
click at [185, 167] on h4 "Examples:" at bounding box center [249, 165] width 223 height 9
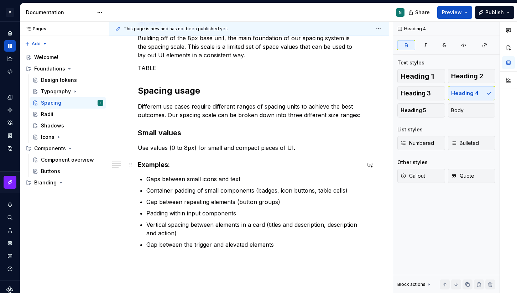
click at [155, 165] on strong "Examples:" at bounding box center [154, 164] width 32 height 7
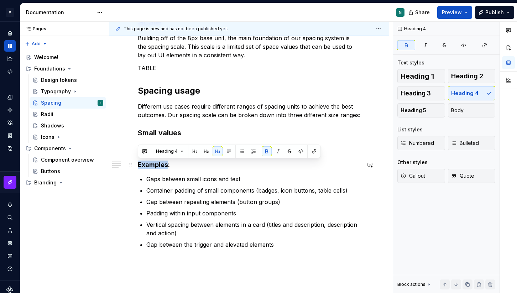
click at [155, 165] on strong "Examples:" at bounding box center [154, 164] width 32 height 7
click at [222, 152] on div "Heading 4" at bounding box center [229, 151] width 179 height 10
click at [228, 152] on button "button" at bounding box center [229, 151] width 10 height 10
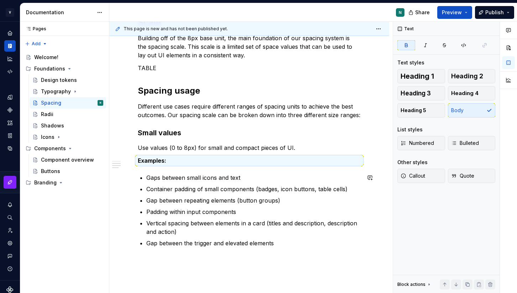
click at [199, 173] on div "The consistent and intentional use of a spacing system creates a more harmoniou…" at bounding box center [249, 98] width 223 height 350
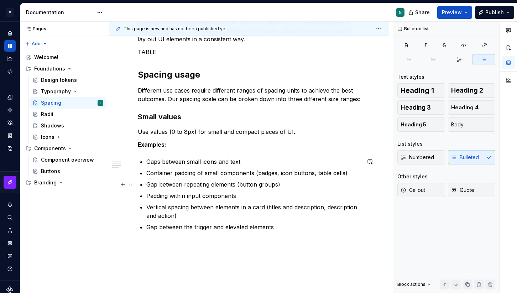
scroll to position [237, 0]
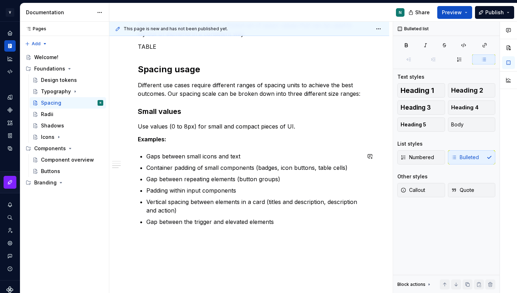
click at [288, 227] on div "The consistent and intentional use of a spacing system creates a more harmoniou…" at bounding box center [249, 76] width 223 height 350
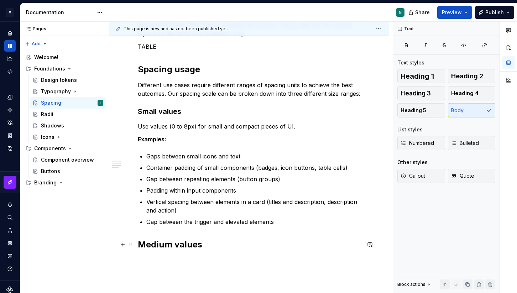
click at [174, 241] on h2 "Medium values" at bounding box center [249, 244] width 223 height 11
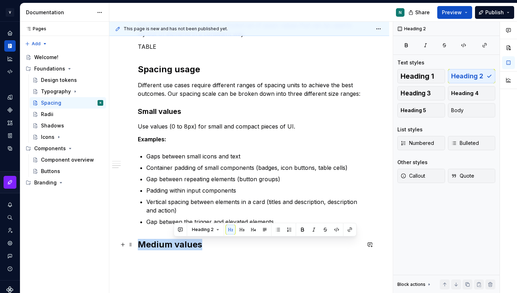
click at [174, 241] on h2 "Medium values" at bounding box center [249, 244] width 223 height 11
click at [203, 231] on button "button" at bounding box center [206, 230] width 10 height 10
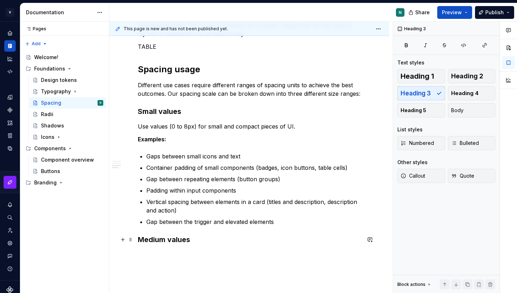
click at [202, 242] on h3 "Medium values" at bounding box center [249, 240] width 223 height 10
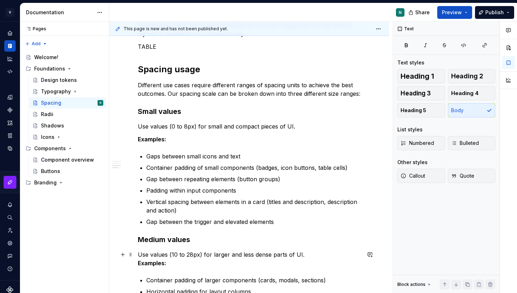
click at [138, 262] on strong "Examples:" at bounding box center [152, 263] width 28 height 7
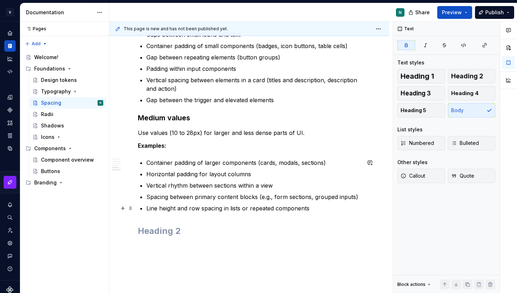
scroll to position [360, 0]
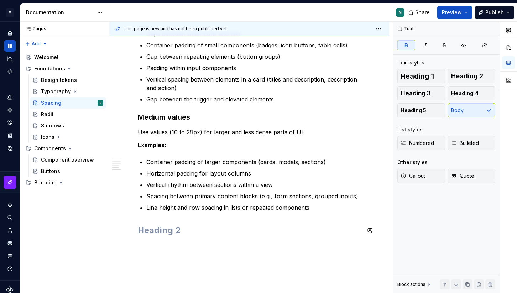
click at [170, 224] on div "The consistent and intentional use of a spacing system creates a more harmoniou…" at bounding box center [249, 19] width 223 height 480
click at [162, 121] on h3 "Medium values" at bounding box center [249, 117] width 223 height 10
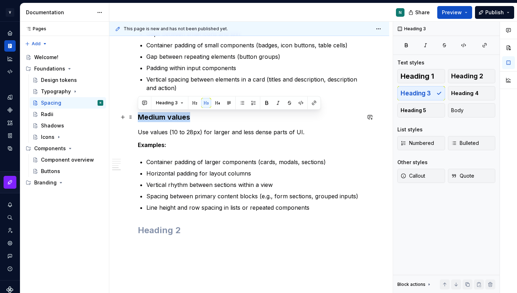
click at [162, 121] on h3 "Medium values" at bounding box center [249, 117] width 223 height 10
copy h3 "Medium values"
click at [147, 228] on h2 at bounding box center [249, 230] width 223 height 11
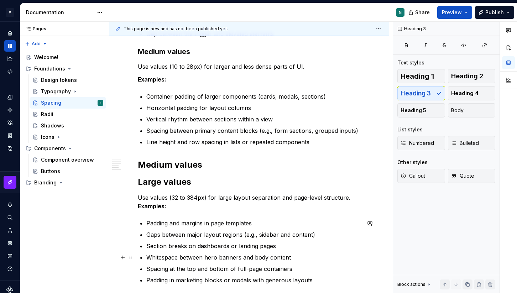
scroll to position [458, 0]
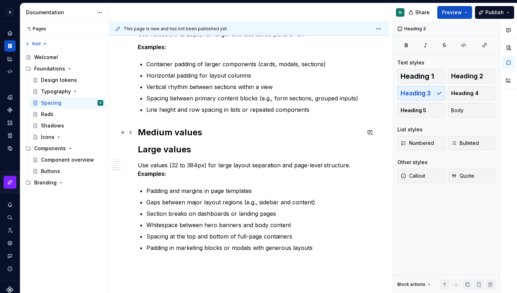
click at [165, 132] on h2 "Medium values" at bounding box center [249, 132] width 223 height 11
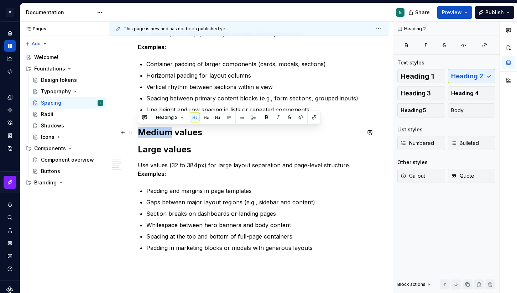
click at [165, 132] on h2 "Medium values" at bounding box center [249, 132] width 223 height 11
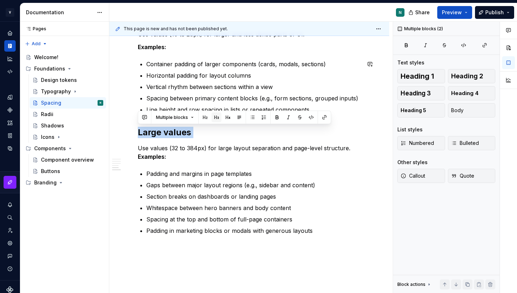
click at [212, 117] on button "button" at bounding box center [216, 118] width 10 height 10
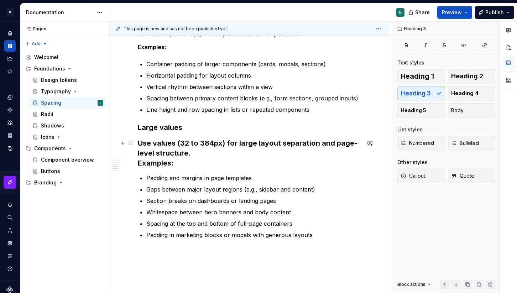
click at [141, 139] on h3 "Use values (32 to 384px) for large layout separation and page-level structure. …" at bounding box center [249, 153] width 223 height 30
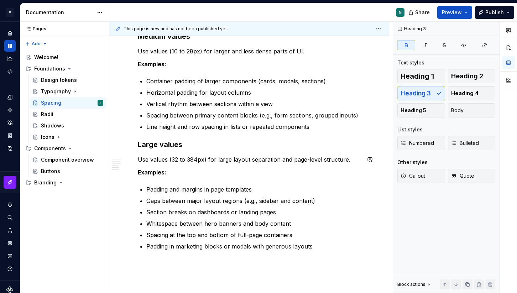
scroll to position [393, 0]
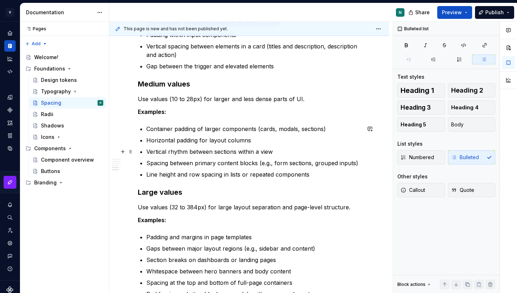
click at [248, 149] on p "Vertical rhythm between sections within a view" at bounding box center [253, 151] width 214 height 9
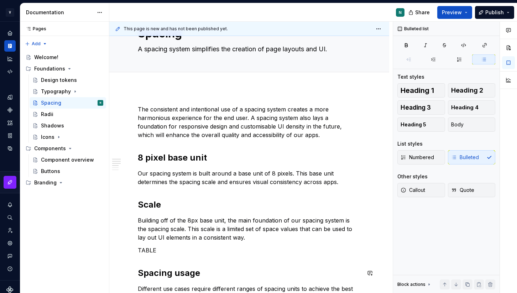
scroll to position [0, 0]
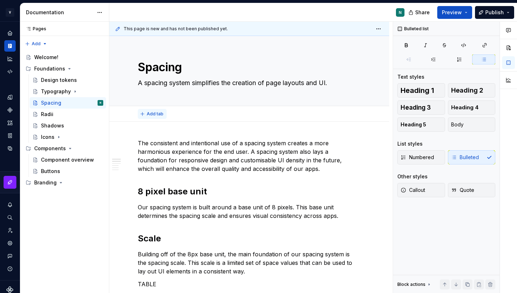
click at [157, 114] on span "Add tab" at bounding box center [155, 114] width 17 height 6
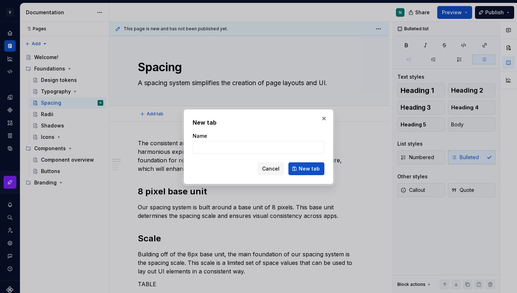
type textarea "*"
type input "Overview"
click at [304, 169] on span "New tab" at bounding box center [309, 168] width 21 height 7
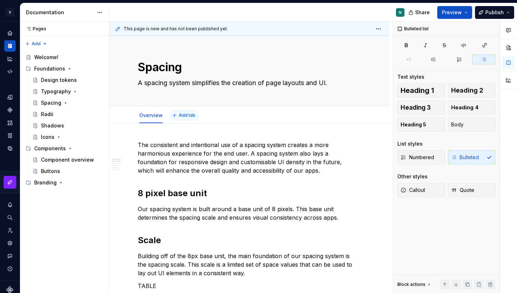
type textarea "*"
click at [179, 115] on span "Add tab" at bounding box center [187, 116] width 17 height 6
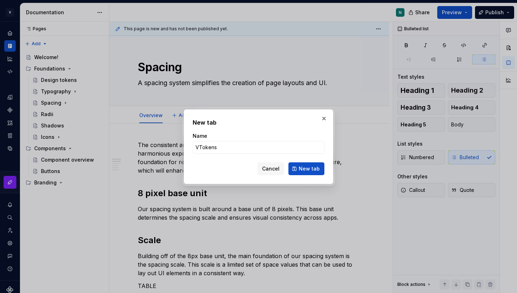
type input "Tokens"
click button "New tab" at bounding box center [306, 168] width 36 height 13
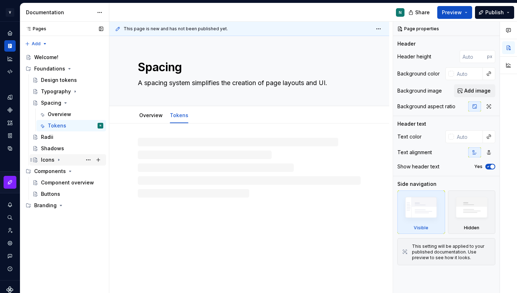
click at [60, 159] on icon "Page tree" at bounding box center [59, 160] width 6 height 6
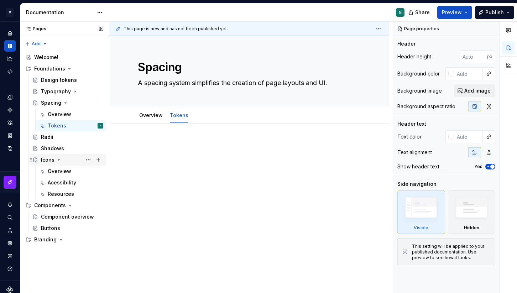
click at [60, 159] on icon "Page tree" at bounding box center [59, 160] width 6 height 6
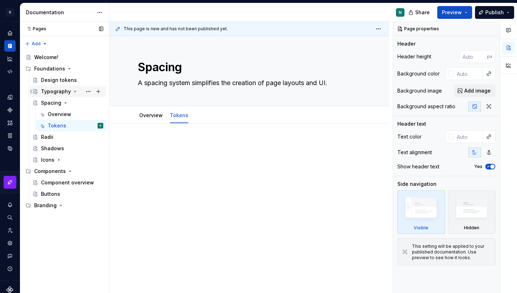
click at [73, 89] on icon "Page tree" at bounding box center [75, 92] width 6 height 6
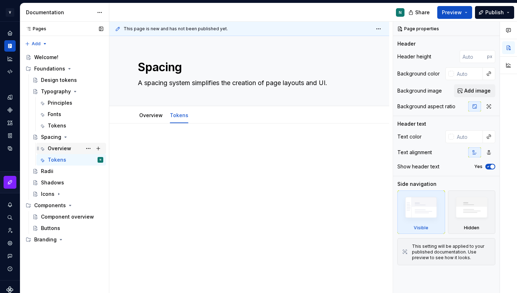
click at [57, 145] on div "Overview" at bounding box center [59, 148] width 23 height 7
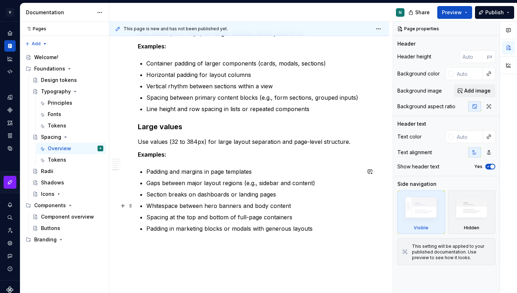
scroll to position [522, 0]
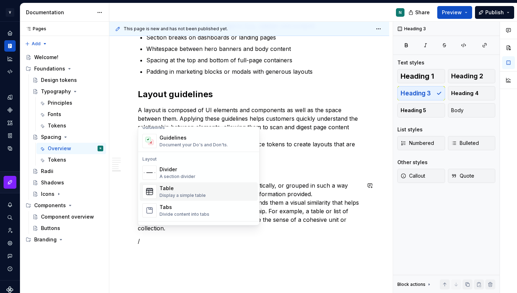
scroll to position [198, 0]
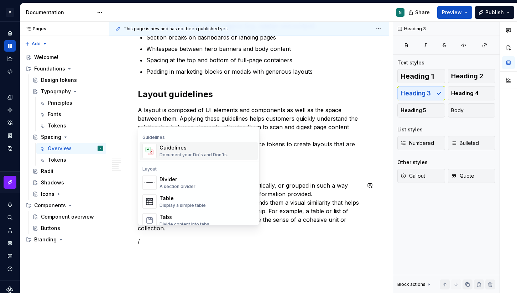
click at [197, 152] on div "Document your Do's and Don'ts." at bounding box center [194, 155] width 68 height 6
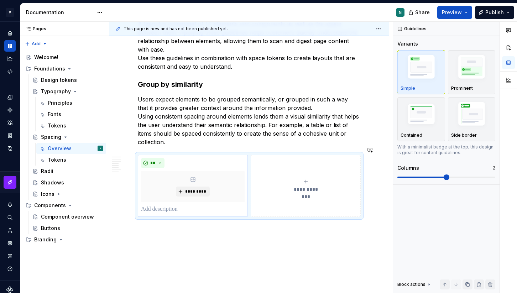
scroll to position [709, 0]
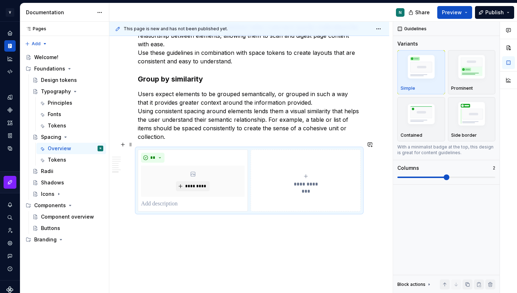
click at [306, 162] on button "**********" at bounding box center [306, 181] width 110 height 62
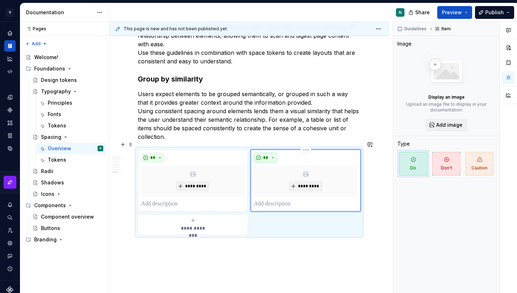
click at [268, 155] on span "**" at bounding box center [266, 158] width 6 height 6
click at [276, 173] on span "Don't" at bounding box center [287, 174] width 61 height 11
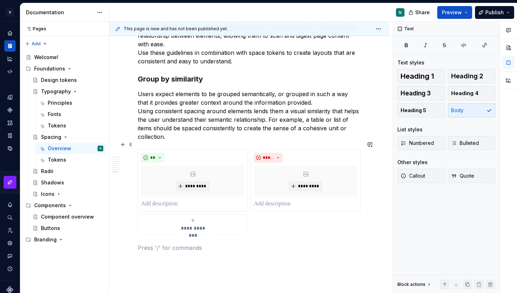
click at [204, 214] on button "**********" at bounding box center [193, 224] width 110 height 21
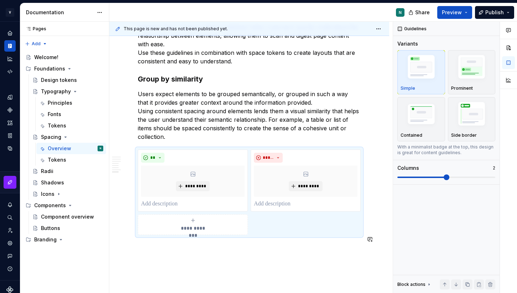
click at [189, 244] on p at bounding box center [249, 248] width 223 height 9
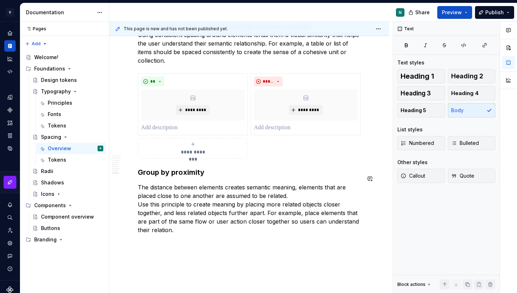
scroll to position [814, 0]
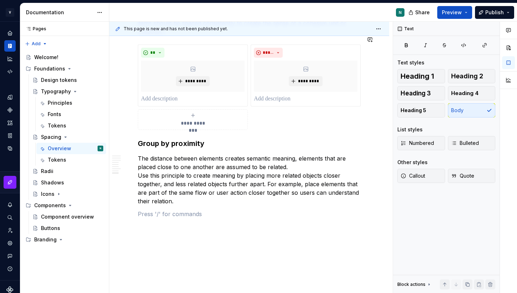
type textarea "*"
click at [245, 95] on p at bounding box center [193, 99] width 104 height 9
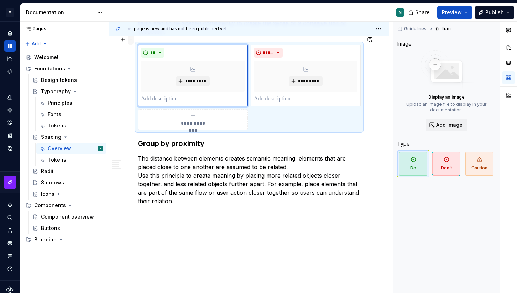
click at [129, 40] on span at bounding box center [131, 40] width 6 height 10
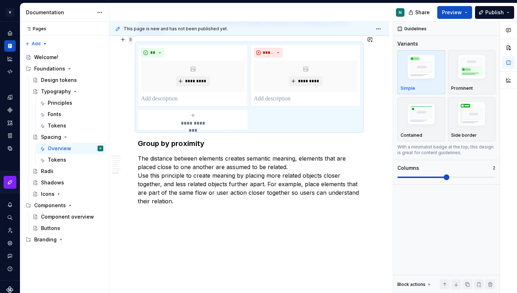
click at [130, 40] on span at bounding box center [131, 40] width 6 height 10
click at [145, 48] on div "Duplicate" at bounding box center [164, 50] width 46 height 7
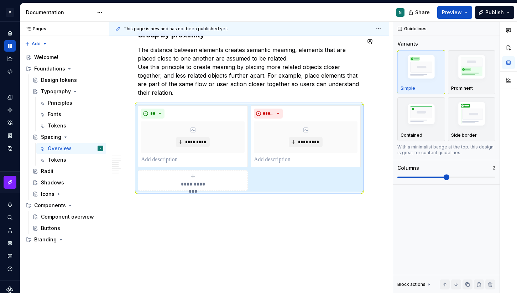
scroll to position [925, 0]
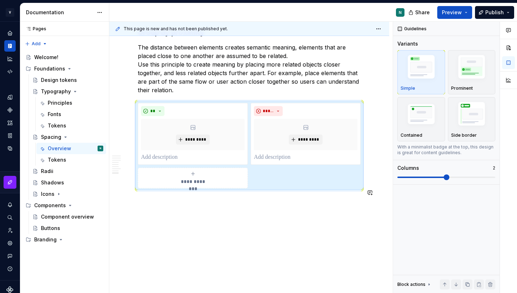
click at [205, 197] on p at bounding box center [249, 201] width 223 height 9
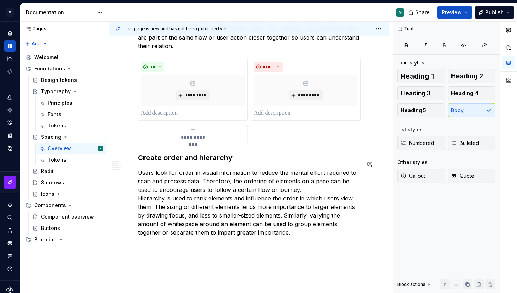
scroll to position [975, 0]
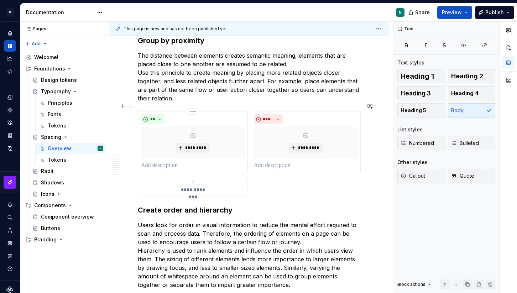
scroll to position [912, 0]
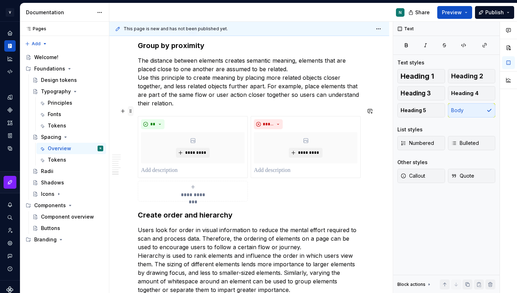
click at [129, 111] on span at bounding box center [131, 111] width 6 height 10
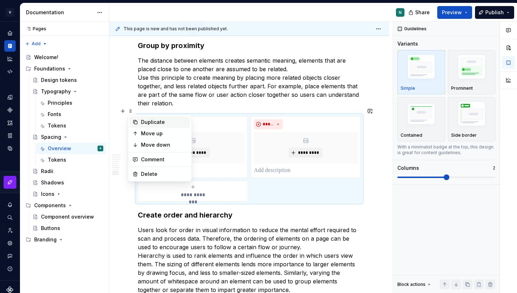
click at [144, 122] on div "Duplicate" at bounding box center [164, 122] width 46 height 7
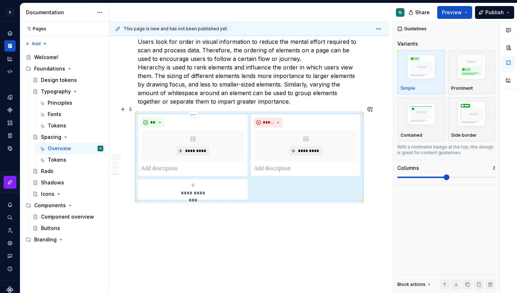
scroll to position [1112, 0]
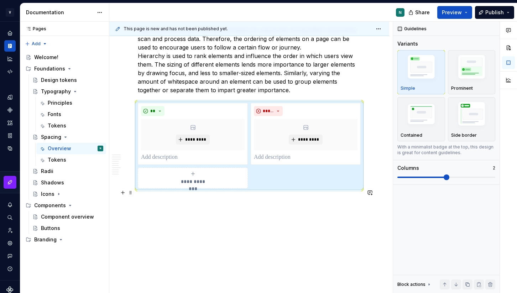
click at [185, 197] on p at bounding box center [249, 201] width 223 height 9
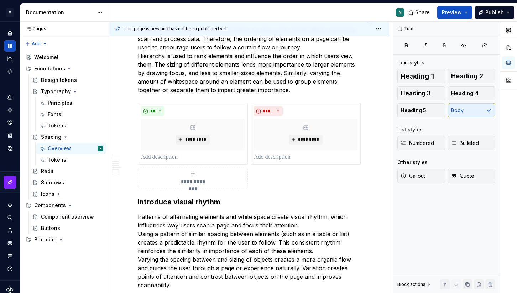
scroll to position [1187, 0]
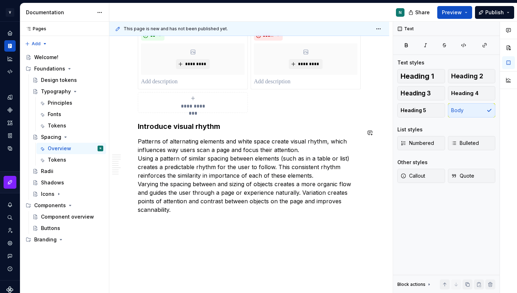
click at [355, 193] on p "Patterns of alternating elements and white space create visual rhythm, which in…" at bounding box center [249, 175] width 223 height 77
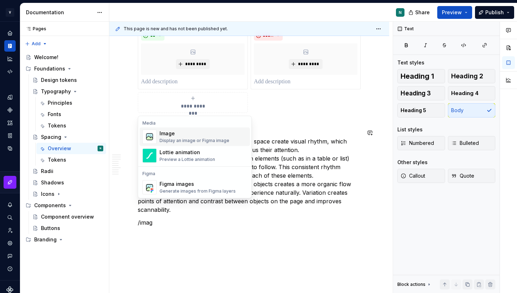
click at [220, 137] on div "Image Display an image or Figma image" at bounding box center [195, 137] width 70 height 14
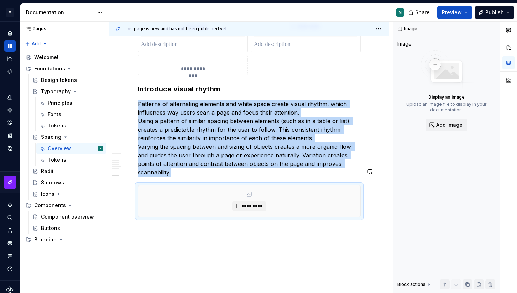
scroll to position [1228, 0]
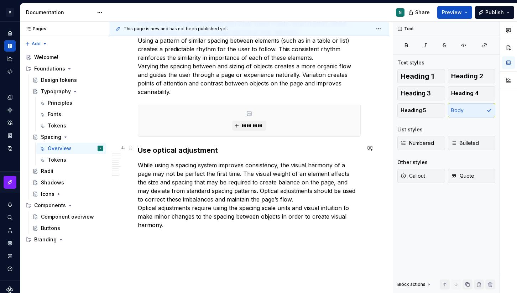
scroll to position [1320, 0]
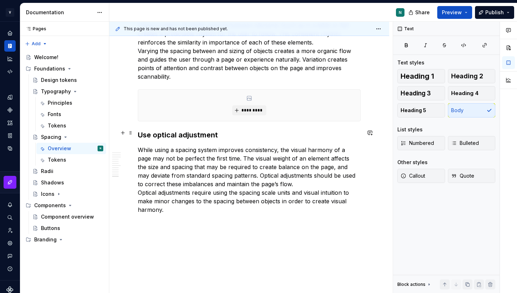
click at [181, 195] on p "While using a spacing system improves consistency, the visual harmony of a page…" at bounding box center [249, 180] width 223 height 68
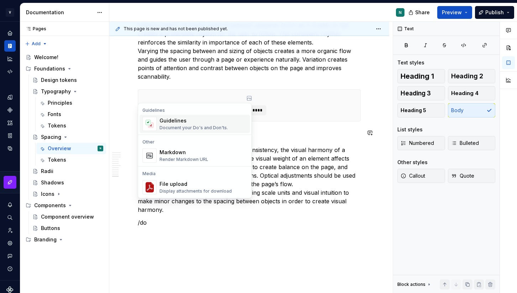
click at [171, 130] on div "Document your Do's and Don'ts." at bounding box center [194, 128] width 68 height 6
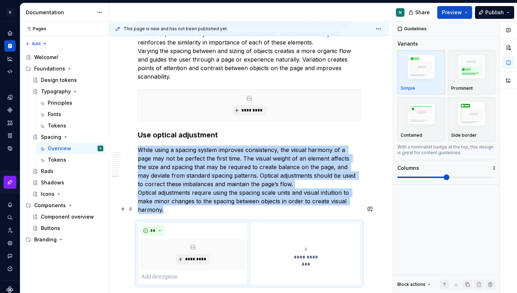
click at [256, 223] on button "**********" at bounding box center [306, 254] width 110 height 62
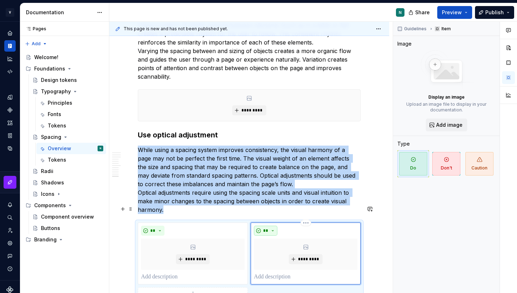
click at [267, 228] on span "**" at bounding box center [266, 231] width 6 height 6
click at [272, 237] on div "Suggestions" at bounding box center [272, 239] width 6 height 6
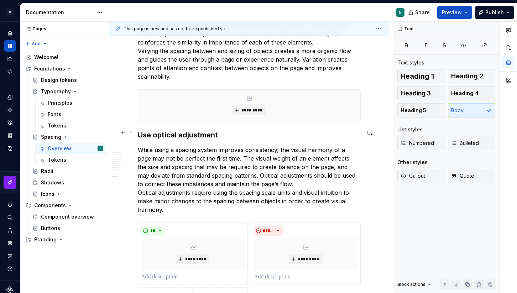
click at [273, 195] on p "While using a spacing system improves consistency, the visual harmony of a page…" at bounding box center [249, 180] width 223 height 68
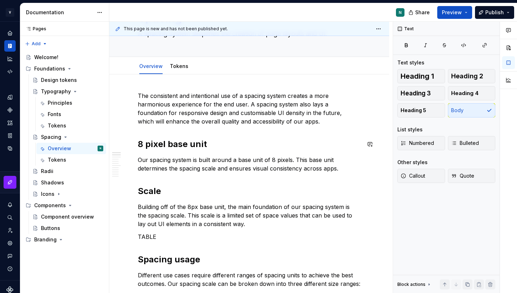
scroll to position [0, 0]
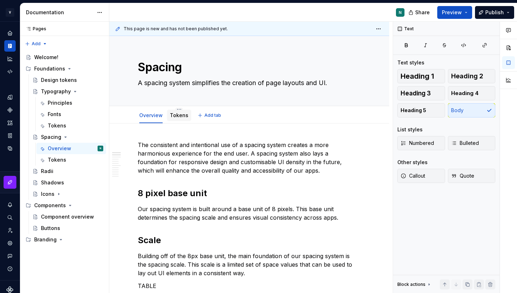
click at [175, 118] on link "Tokens" at bounding box center [179, 115] width 19 height 6
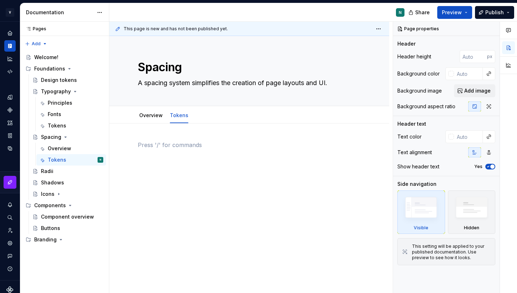
click at [163, 144] on p at bounding box center [249, 145] width 223 height 9
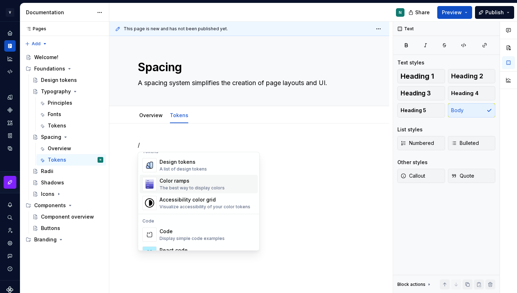
scroll to position [527, 0]
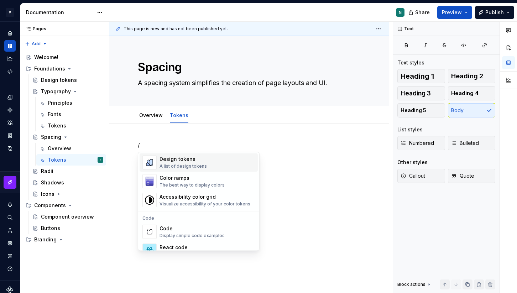
click at [206, 165] on div "Design tokens A list of design tokens" at bounding box center [207, 163] width 95 height 14
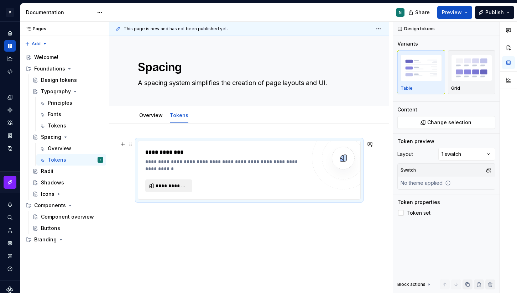
click at [170, 186] on span "**********" at bounding box center [172, 185] width 32 height 7
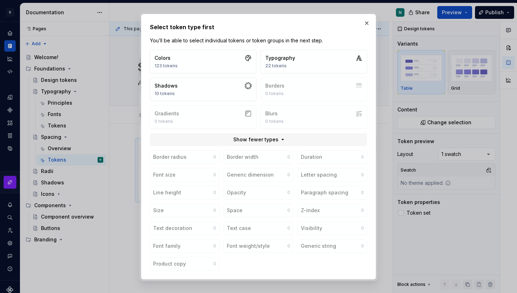
click at [170, 184] on div "Border radius 0 Border width 0 Duration 0 Font size 0 Generic dimension 0 Lette…" at bounding box center [258, 210] width 217 height 120
click at [369, 26] on button "button" at bounding box center [367, 23] width 10 height 10
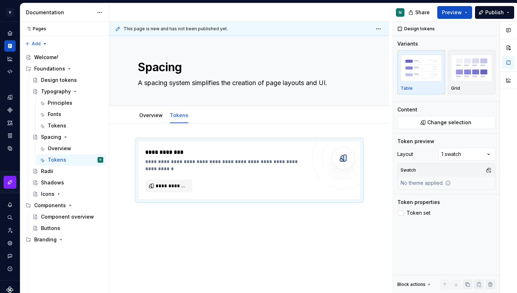
type textarea "*"
click at [205, 224] on div "**********" at bounding box center [250, 158] width 283 height 272
click at [173, 147] on div "**********" at bounding box center [249, 170] width 222 height 58
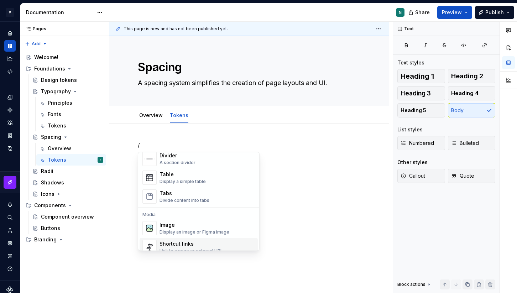
scroll to position [245, 0]
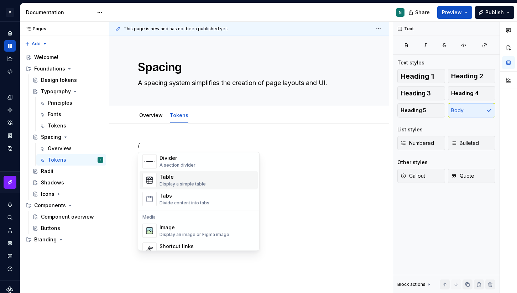
click at [175, 179] on div "Table" at bounding box center [183, 177] width 46 height 7
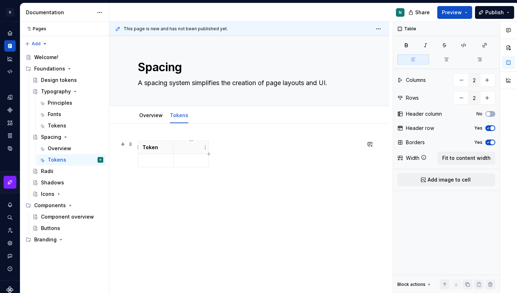
click at [189, 149] on p at bounding box center [191, 147] width 27 height 7
click at [247, 169] on div "Token Pixels" at bounding box center [249, 156] width 223 height 30
click at [167, 160] on p at bounding box center [155, 160] width 27 height 7
type textarea "*"
click at [196, 149] on p "Pixels" at bounding box center [191, 147] width 27 height 7
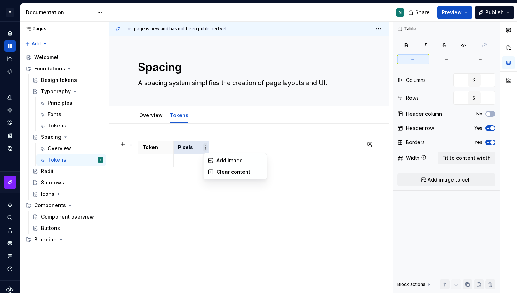
click at [205, 149] on html "V Kos N Design system data Documentation N Share Preview Publish Pages Pages Ad…" at bounding box center [258, 146] width 517 height 293
click at [173, 146] on html "V Kos N Design system data Documentation N Share Preview Publish Pages Pages Ad…" at bounding box center [258, 146] width 517 height 293
click at [189, 139] on html "V Kos N Design system data Documentation N Share Preview Publish Pages Pages Ad…" at bounding box center [258, 146] width 517 height 293
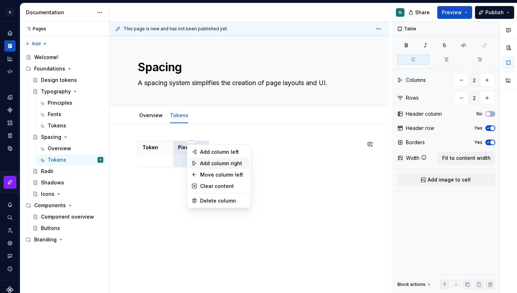
click at [214, 164] on div "Add column right" at bounding box center [223, 163] width 46 height 7
type input "3"
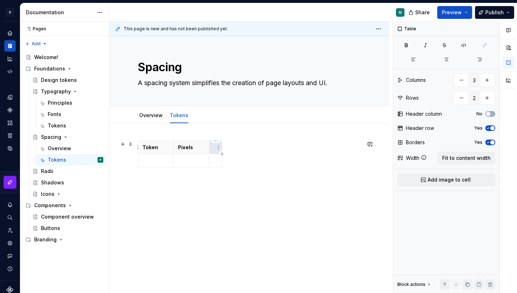
click at [215, 145] on p at bounding box center [216, 147] width 4 height 7
click at [195, 131] on div "Token Pixels REM" at bounding box center [249, 195] width 280 height 143
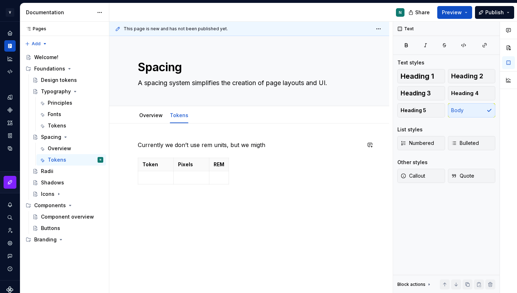
click at [255, 150] on div "Currently we don’t use rem units, but we migth Token Pixels REM" at bounding box center [249, 164] width 223 height 47
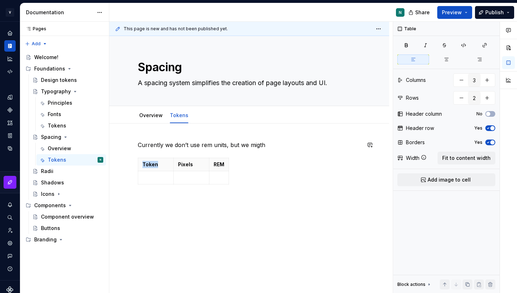
click at [255, 150] on div "Currently we don’t use rem units, but we migth Token Pixels REM" at bounding box center [249, 164] width 223 height 47
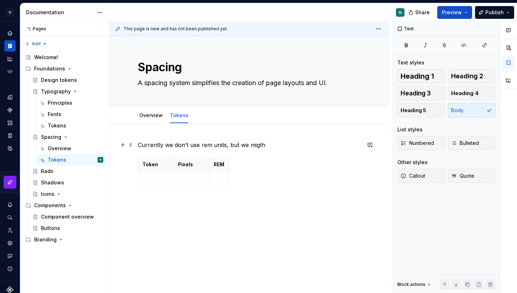
click at [256, 146] on p "Currently we don’t use rem units, but we migth" at bounding box center [249, 145] width 223 height 9
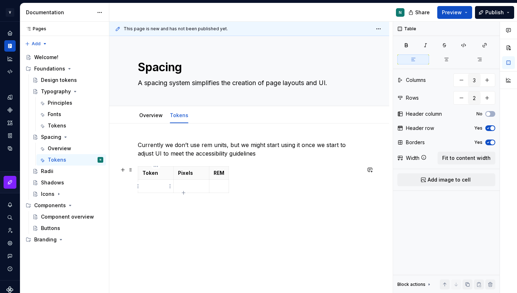
click at [151, 186] on p at bounding box center [155, 186] width 27 height 7
click at [158, 188] on strong "0 0rem 0px 0.5 0.125rem 2px 1 0.25rem 4px 1.5 0.375rem 6px 2 0.5rem 8px" at bounding box center [155, 207] width 27 height 49
type textarea "*"
click at [162, 207] on div "Currently we don’t use rem units, but we might start using it once we start to …" at bounding box center [249, 208] width 280 height 169
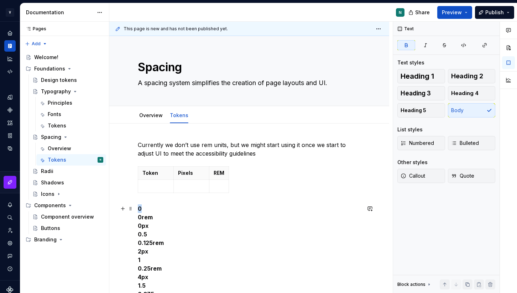
drag, startPoint x: 147, startPoint y: 208, endPoint x: 137, endPoint y: 208, distance: 10.3
click at [136, 208] on div "Currently we don’t use rem units, but we might start using it once we start to …" at bounding box center [249, 276] width 280 height 305
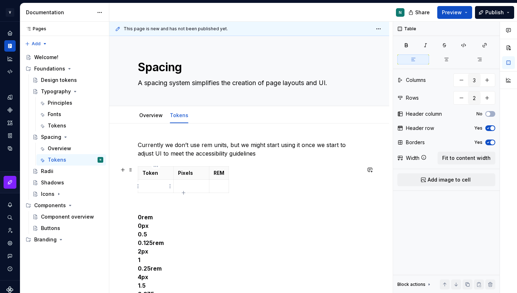
click at [157, 187] on p at bounding box center [155, 186] width 27 height 7
click at [186, 185] on p at bounding box center [191, 186] width 27 height 7
click at [219, 185] on p at bounding box center [219, 186] width 11 height 7
drag, startPoint x: 209, startPoint y: 172, endPoint x: 228, endPoint y: 172, distance: 19.2
drag, startPoint x: 174, startPoint y: 176, endPoint x: 182, endPoint y: 176, distance: 8.2
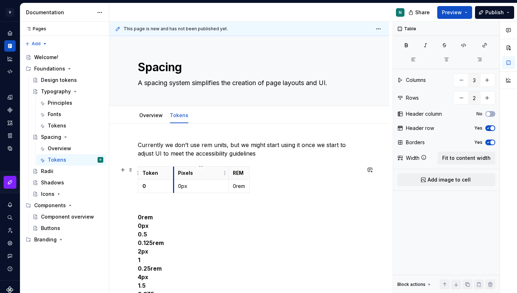
click at [182, 176] on th "Pixels" at bounding box center [201, 173] width 55 height 13
click at [151, 186] on p "0" at bounding box center [159, 186] width 35 height 7
click at [158, 176] on p "Token" at bounding box center [159, 172] width 35 height 7
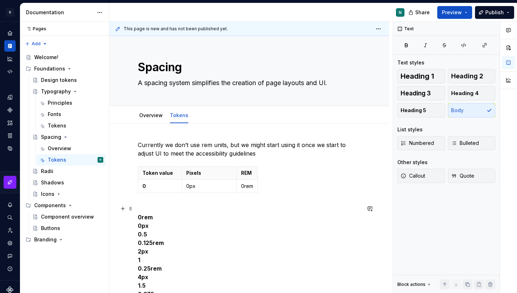
click at [151, 205] on p "0rem 0px 0.5 0.125rem 2px 1 0.25rem 4px 1.5 0.375rem 6px 2 0.5rem 8px" at bounding box center [249, 268] width 223 height 128
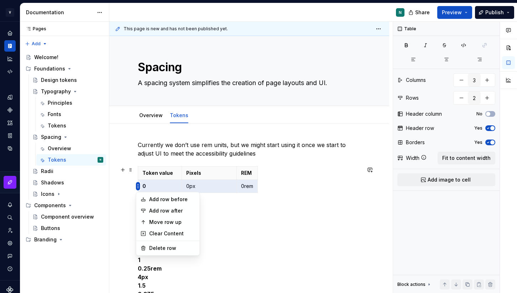
click at [137, 187] on html "V Kos N Design system data Documentation N Share Preview Publish Pages Pages Ad…" at bounding box center [258, 146] width 517 height 293
click at [156, 212] on div "Add row after" at bounding box center [172, 210] width 46 height 7
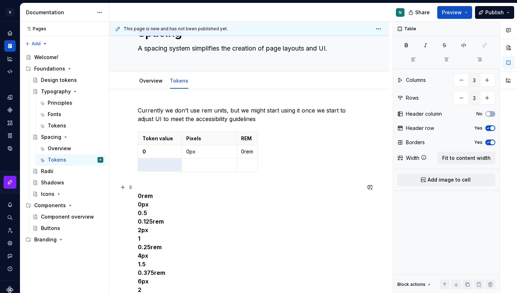
scroll to position [46, 0]
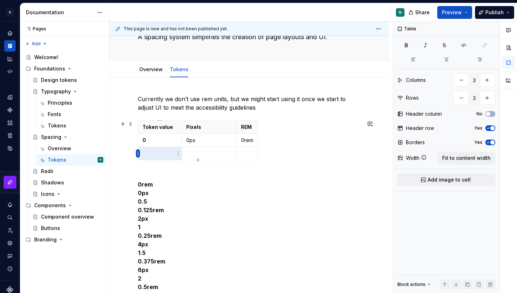
click at [137, 154] on html "V Kos N Design system data Documentation N Share Preview Publish Pages Pages Ad…" at bounding box center [258, 146] width 517 height 293
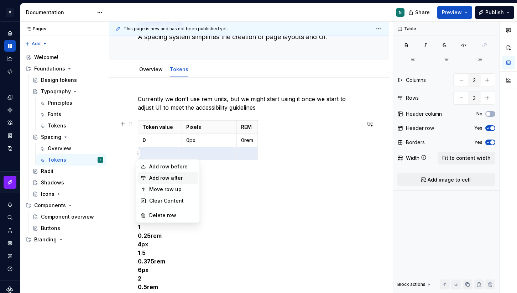
click at [159, 178] on div "Add row after" at bounding box center [172, 177] width 46 height 7
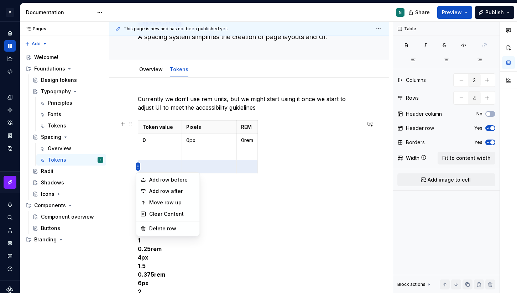
click at [136, 167] on html "V Kos N Design system data Documentation N Share Preview Publish Pages Pages Ad…" at bounding box center [258, 146] width 517 height 293
click at [150, 195] on div "Add row after" at bounding box center [168, 191] width 61 height 11
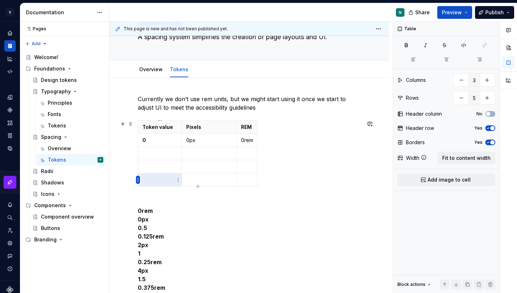
click at [138, 179] on html "V Kos N Design system data Documentation N Share Preview Publish Pages Pages Ad…" at bounding box center [258, 146] width 517 height 293
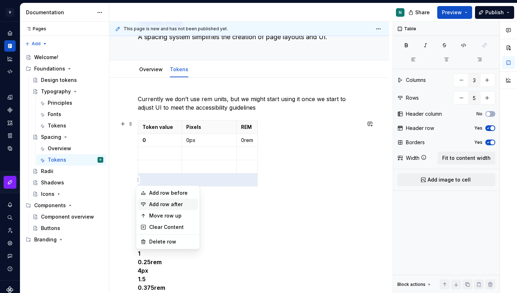
click at [145, 205] on icon at bounding box center [144, 205] width 6 height 6
type input "6"
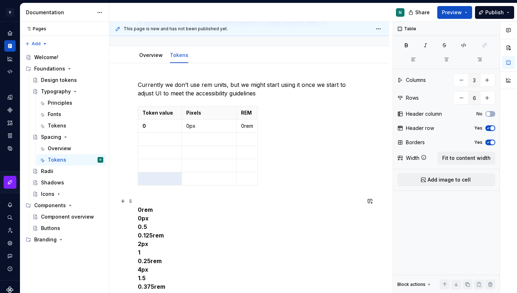
scroll to position [48, 0]
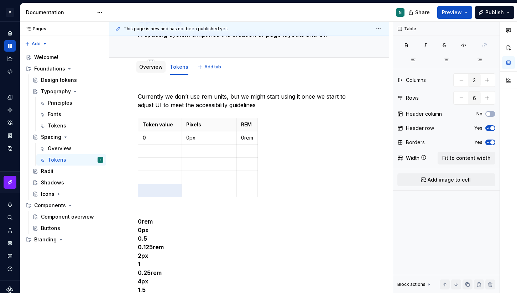
click at [144, 68] on link "Overview" at bounding box center [150, 67] width 23 height 6
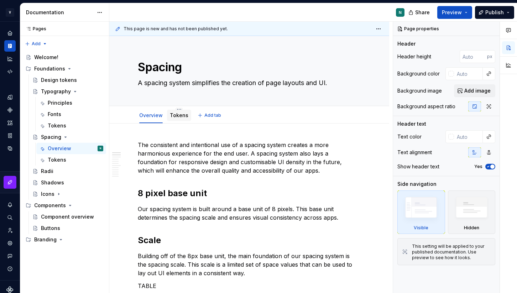
click at [172, 118] on link "Tokens" at bounding box center [179, 115] width 19 height 6
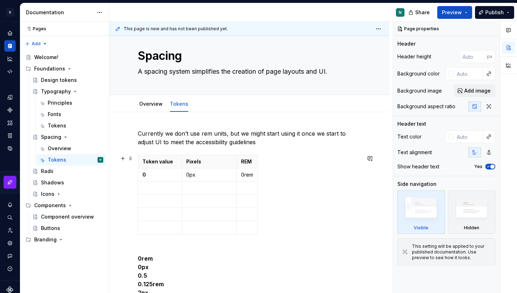
scroll to position [14, 0]
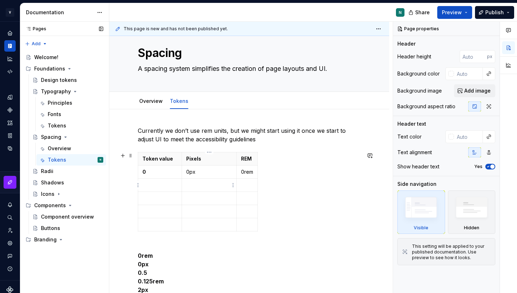
type textarea "*"
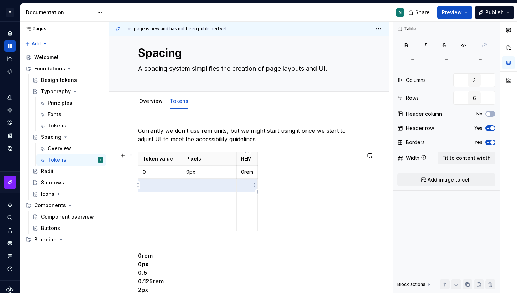
drag, startPoint x: 154, startPoint y: 186, endPoint x: 243, endPoint y: 185, distance: 89.4
click at [243, 185] on tr at bounding box center [198, 185] width 120 height 13
click at [164, 188] on p at bounding box center [159, 185] width 35 height 7
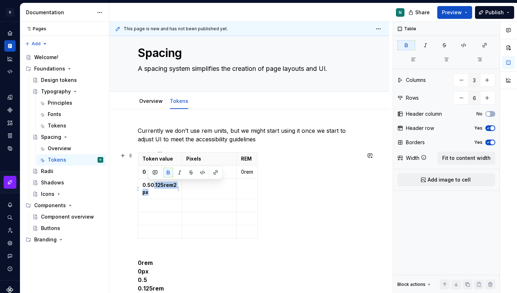
drag, startPoint x: 161, startPoint y: 194, endPoint x: 154, endPoint y: 184, distance: 12.2
click at [154, 184] on p "0.5 0.125rem 2px" at bounding box center [159, 189] width 35 height 14
click at [206, 181] on td at bounding box center [209, 185] width 55 height 13
click at [186, 187] on strong ".125rem2px" at bounding box center [200, 185] width 28 height 6
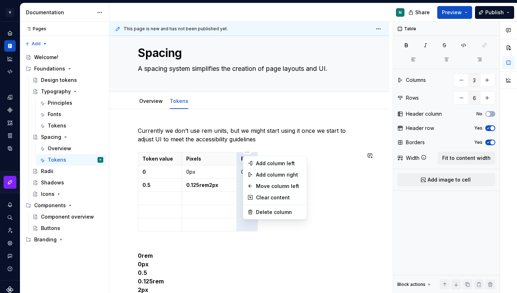
click at [246, 153] on html "V Kos N Design system data Documentation N Share Preview Publish Pages Pages Ad…" at bounding box center [258, 146] width 517 height 293
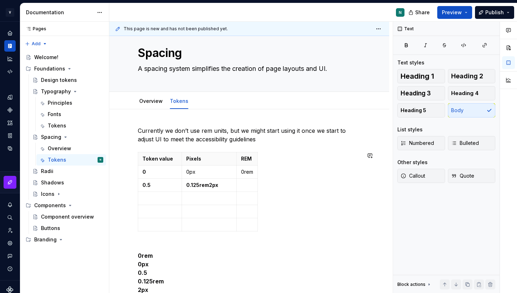
drag, startPoint x: 247, startPoint y: 151, endPoint x: 196, endPoint y: 151, distance: 51.3
click at [196, 151] on html "V Kos N Design system data Documentation N Share Preview Publish Pages Pages Ad…" at bounding box center [258, 146] width 517 height 293
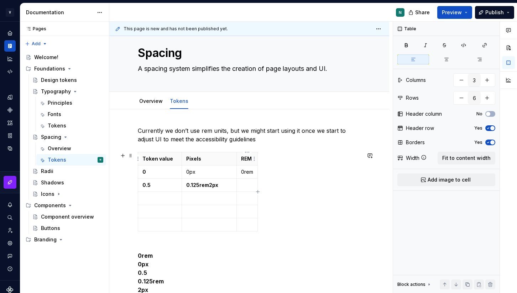
click at [244, 156] on p "REM" at bounding box center [247, 158] width 12 height 7
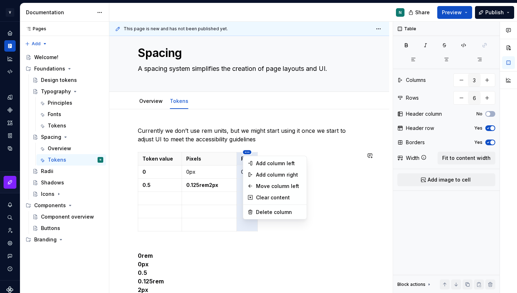
click at [189, 152] on html "V Kos N Design system data Documentation N Share Preview Publish Pages Pages Ad…" at bounding box center [258, 146] width 517 height 293
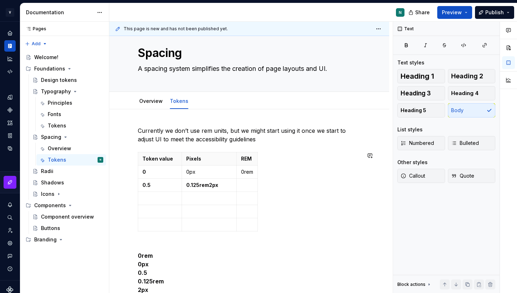
click at [247, 151] on html "V Kos N Design system data Documentation N Share Preview Publish Pages Pages Ad…" at bounding box center [258, 146] width 517 height 293
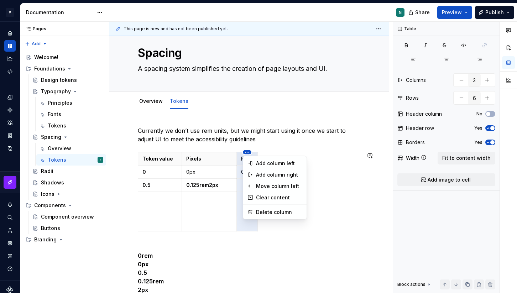
click at [209, 153] on html "V Kos N Design system data Documentation N Share Preview Publish Pages Pages Ad…" at bounding box center [258, 146] width 517 height 293
click at [252, 187] on icon at bounding box center [250, 186] width 6 height 6
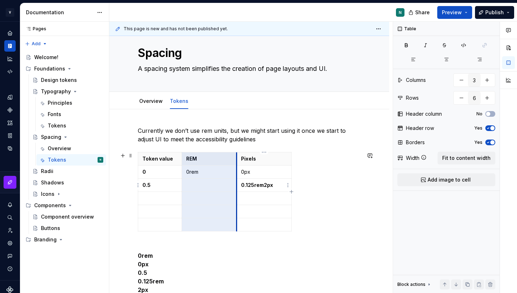
click at [256, 184] on strong "0.125rem2px" at bounding box center [257, 185] width 32 height 6
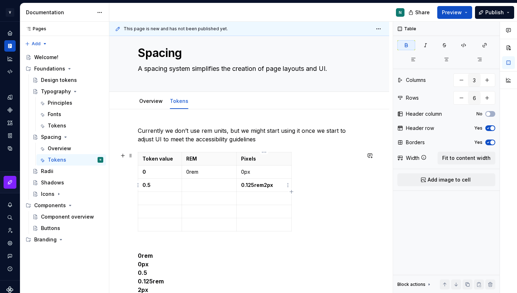
click at [261, 184] on strong "0.125rem2px" at bounding box center [257, 185] width 32 height 6
drag, startPoint x: 262, startPoint y: 184, endPoint x: 230, endPoint y: 184, distance: 32.8
click at [230, 184] on tr "0.5 0.125rem2px" at bounding box center [214, 185] width 153 height 13
click at [257, 182] on strong "0.125rem2px" at bounding box center [257, 185] width 32 height 6
drag, startPoint x: 263, startPoint y: 186, endPoint x: 241, endPoint y: 186, distance: 22.1
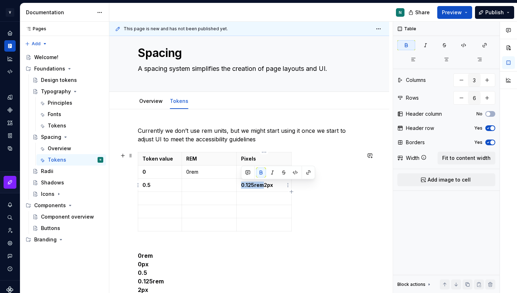
click at [241, 186] on strong "0.125rem2px" at bounding box center [257, 185] width 32 height 6
copy strong "0.125rem"
click at [198, 188] on p at bounding box center [209, 185] width 46 height 7
click at [152, 197] on p at bounding box center [159, 198] width 35 height 7
click at [195, 198] on p at bounding box center [209, 198] width 46 height 7
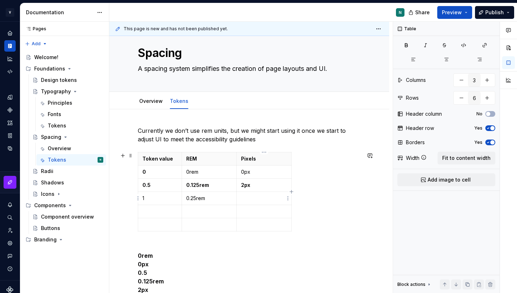
click at [250, 197] on p at bounding box center [264, 198] width 46 height 7
click at [153, 216] on td at bounding box center [160, 211] width 44 height 13
click at [153, 226] on p at bounding box center [159, 224] width 35 height 7
click at [202, 218] on td at bounding box center [209, 211] width 55 height 13
click at [253, 210] on p at bounding box center [264, 211] width 46 height 7
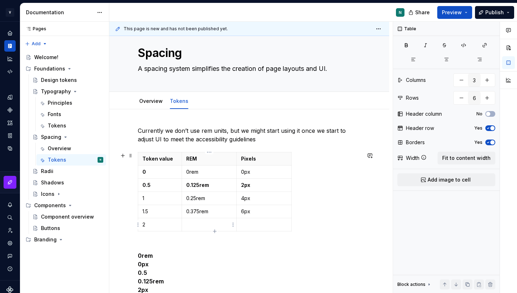
click at [205, 228] on p at bounding box center [209, 224] width 46 height 7
type textarea "*"
click at [263, 228] on td at bounding box center [264, 224] width 55 height 13
drag, startPoint x: 261, startPoint y: 182, endPoint x: 144, endPoint y: 184, distance: 117.5
click at [144, 184] on tr "0.5 0.125rem 2px" at bounding box center [214, 185] width 153 height 13
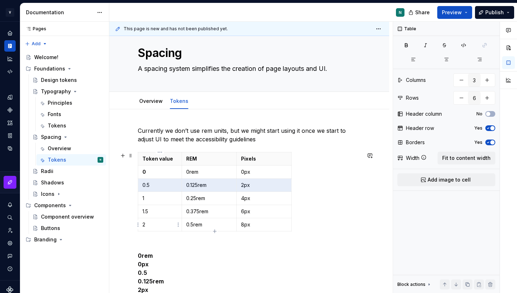
click at [152, 220] on td "2" at bounding box center [160, 224] width 44 height 13
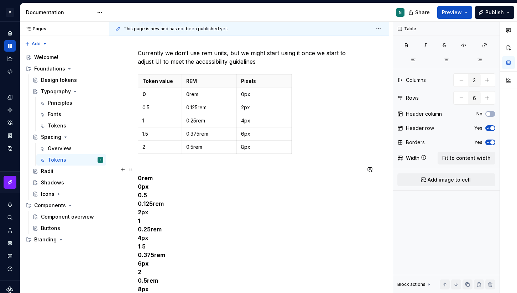
scroll to position [118, 0]
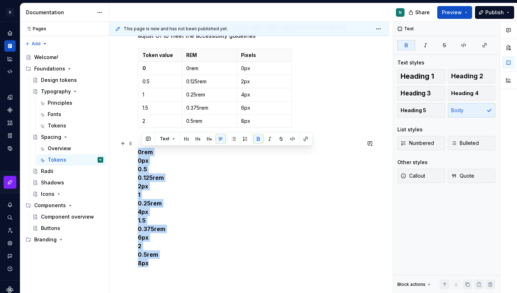
drag, startPoint x: 162, startPoint y: 265, endPoint x: 139, endPoint y: 150, distance: 117.2
click at [139, 150] on p "0rem 0px 0.5 0.125rem 2px 1 0.25rem 4px 1.5 0.375rem 6px 2 0.5rem 8px" at bounding box center [249, 203] width 223 height 128
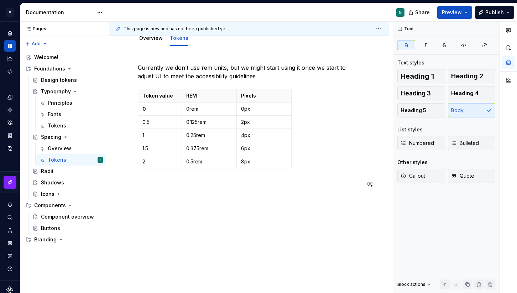
scroll to position [69, 0]
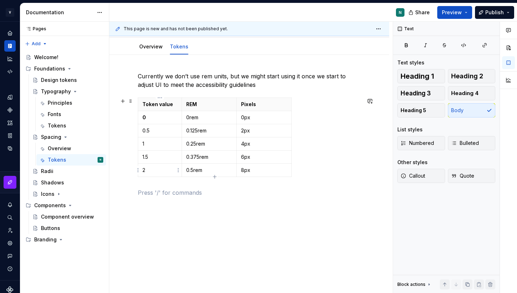
click at [156, 165] on td "2" at bounding box center [160, 170] width 44 height 13
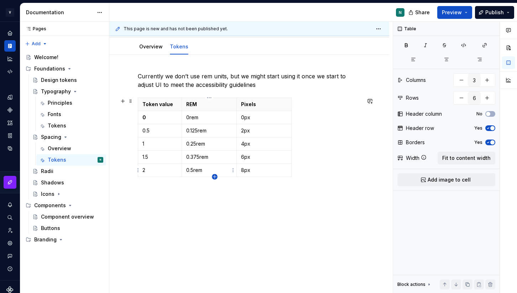
click at [215, 177] on icon "button" at bounding box center [214, 176] width 3 height 3
click at [215, 191] on div "Token value REM Pixels 0 0rem 0px 0.5 0.125rem 2px 1 0.25rem 4px 1.5 0.375rem 6…" at bounding box center [249, 145] width 223 height 95
click at [215, 188] on icon "button" at bounding box center [215, 190] width 6 height 6
click at [214, 203] on icon "button" at bounding box center [214, 203] width 3 height 3
click at [215, 215] on icon "button" at bounding box center [215, 217] width 6 height 6
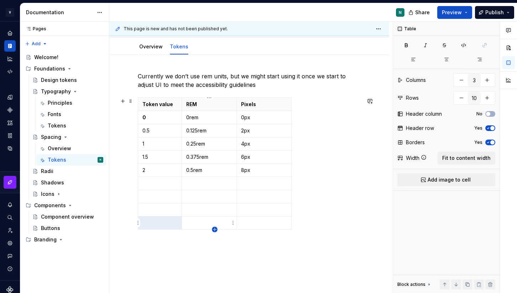
click at [215, 229] on icon "button" at bounding box center [215, 230] width 6 height 6
click at [215, 242] on icon "button" at bounding box center [214, 242] width 3 height 3
click at [214, 255] on icon "button" at bounding box center [215, 256] width 6 height 6
type input "13"
click at [156, 188] on td at bounding box center [160, 183] width 44 height 13
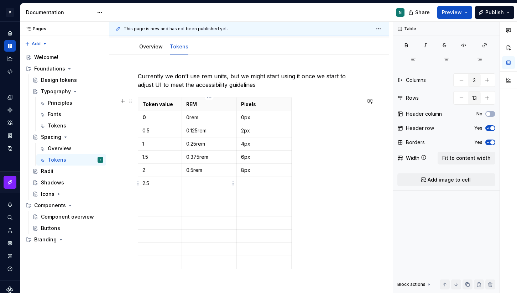
click at [204, 184] on p at bounding box center [209, 183] width 46 height 7
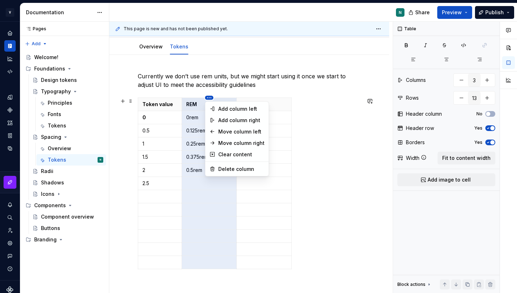
click at [210, 99] on html "V Kos N Design system data Documentation N Share Preview Publish Pages Pages Ad…" at bounding box center [258, 146] width 517 height 293
click at [220, 166] on div "Delete column" at bounding box center [241, 169] width 46 height 7
type input "2"
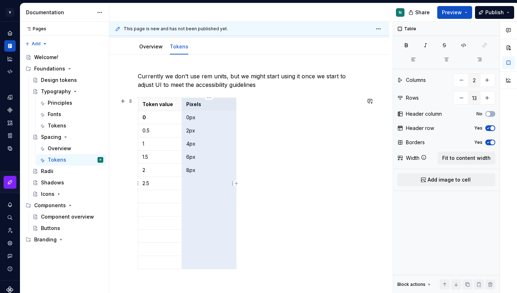
click at [199, 183] on p at bounding box center [209, 183] width 46 height 7
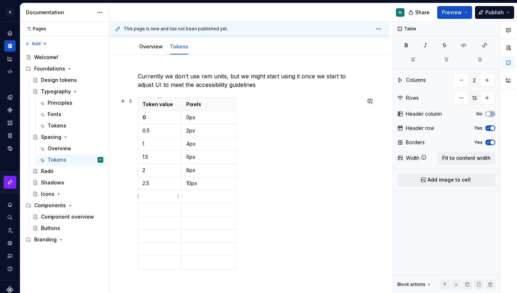
click at [167, 198] on p at bounding box center [159, 196] width 35 height 7
click at [157, 208] on p at bounding box center [159, 209] width 35 height 7
click at [155, 225] on p at bounding box center [159, 222] width 35 height 7
click at [156, 235] on p at bounding box center [159, 236] width 35 height 7
click at [144, 250] on p at bounding box center [159, 249] width 35 height 7
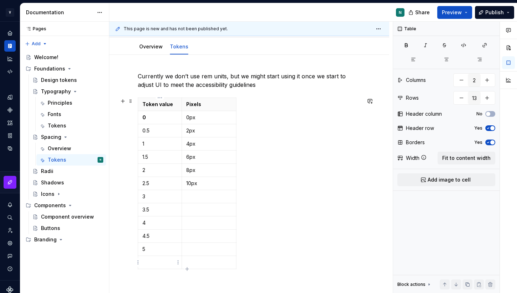
click at [149, 265] on p at bounding box center [159, 262] width 35 height 7
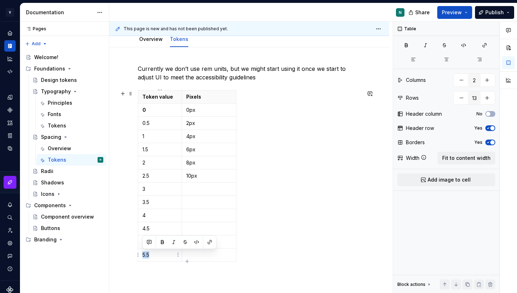
drag, startPoint x: 156, startPoint y: 256, endPoint x: 140, endPoint y: 256, distance: 16.0
click at [140, 256] on td "5.5" at bounding box center [160, 255] width 44 height 13
click at [193, 189] on p at bounding box center [209, 189] width 46 height 7
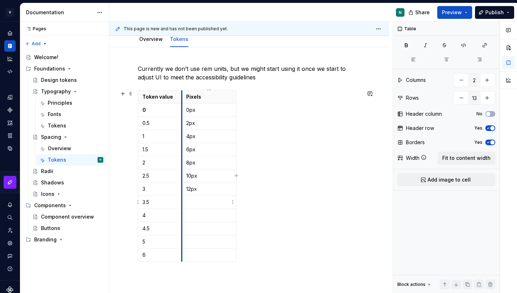
click at [193, 203] on p at bounding box center [209, 202] width 46 height 7
click at [208, 222] on td at bounding box center [209, 228] width 54 height 13
click at [196, 217] on p at bounding box center [209, 215] width 46 height 7
click at [198, 229] on p at bounding box center [209, 228] width 46 height 7
click at [203, 243] on p at bounding box center [209, 241] width 46 height 7
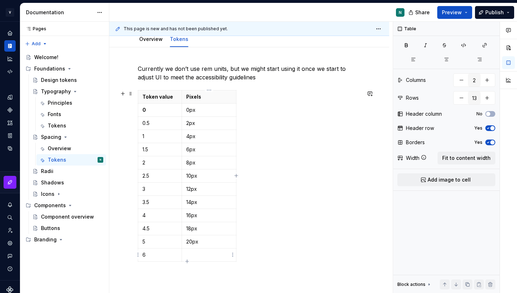
click at [201, 251] on p at bounding box center [209, 254] width 46 height 7
click at [188, 262] on icon "button" at bounding box center [187, 261] width 6 height 6
click at [186, 275] on icon "button" at bounding box center [187, 275] width 6 height 6
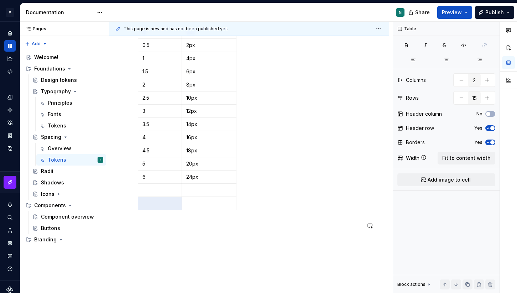
scroll to position [187, 0]
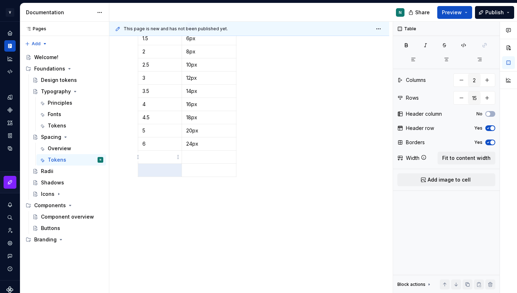
click at [148, 157] on p at bounding box center [159, 156] width 35 height 7
click at [202, 158] on p at bounding box center [209, 156] width 46 height 7
click at [162, 167] on p at bounding box center [159, 170] width 35 height 7
click at [186, 168] on td at bounding box center [209, 170] width 54 height 13
click at [188, 177] on icon "button" at bounding box center [187, 176] width 3 height 3
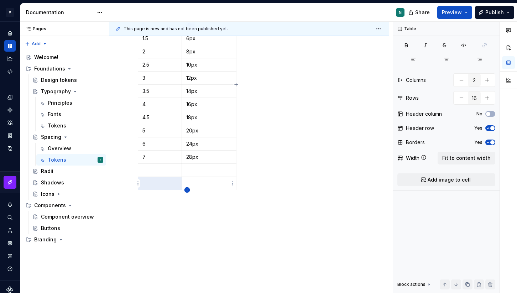
click at [186, 189] on icon "button" at bounding box center [187, 190] width 6 height 6
click at [187, 203] on icon "button" at bounding box center [187, 203] width 3 height 3
click at [187, 215] on icon "button" at bounding box center [187, 217] width 6 height 6
click at [187, 230] on icon "button" at bounding box center [187, 230] width 6 height 6
click at [187, 241] on icon "button" at bounding box center [187, 242] width 3 height 3
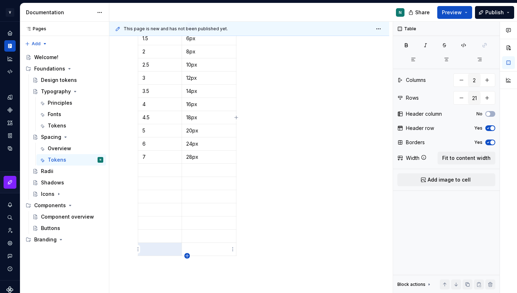
click at [187, 256] on icon "button" at bounding box center [187, 256] width 6 height 6
click at [188, 270] on icon "button" at bounding box center [187, 269] width 6 height 6
click at [187, 282] on icon "button" at bounding box center [187, 282] width 3 height 3
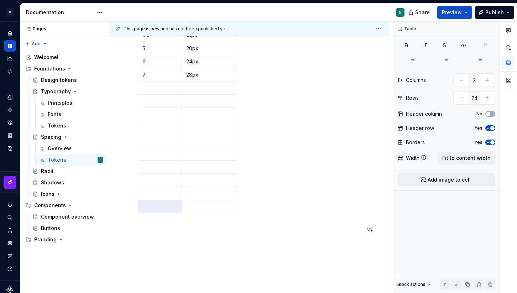
scroll to position [306, 0]
click at [187, 175] on icon "button" at bounding box center [187, 176] width 3 height 3
click at [187, 190] on icon "button" at bounding box center [187, 189] width 3 height 3
click at [187, 202] on icon "button" at bounding box center [187, 203] width 6 height 6
click at [187, 216] on icon "button" at bounding box center [187, 217] width 6 height 6
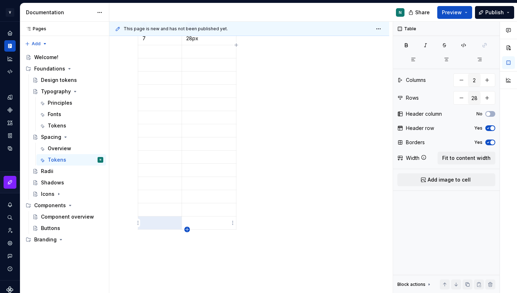
click at [187, 228] on icon "button" at bounding box center [187, 230] width 6 height 6
click at [188, 243] on icon "button" at bounding box center [187, 243] width 6 height 6
click at [188, 255] on icon "button" at bounding box center [187, 256] width 6 height 6
click at [156, 112] on td at bounding box center [160, 116] width 44 height 13
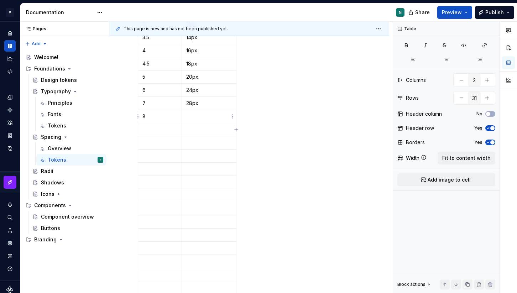
click at [192, 120] on p at bounding box center [209, 116] width 46 height 7
click at [163, 129] on p at bounding box center [159, 129] width 35 height 7
click at [194, 129] on p at bounding box center [209, 129] width 46 height 7
click at [159, 140] on p at bounding box center [159, 142] width 35 height 7
click at [192, 141] on p at bounding box center [209, 142] width 46 height 7
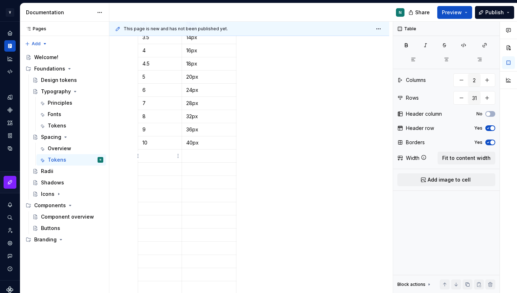
click at [164, 156] on p at bounding box center [159, 155] width 35 height 7
click at [199, 160] on td at bounding box center [209, 156] width 54 height 13
click at [170, 172] on p at bounding box center [159, 169] width 35 height 7
click at [200, 166] on p at bounding box center [209, 169] width 46 height 7
click at [167, 182] on p at bounding box center [159, 182] width 35 height 7
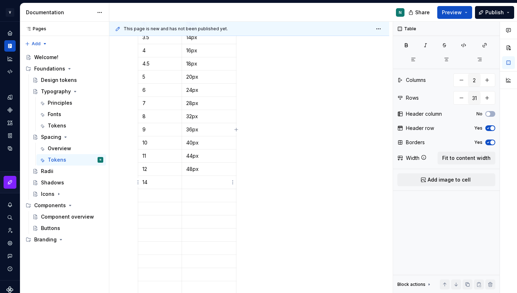
click at [201, 180] on p at bounding box center [209, 182] width 46 height 7
click at [169, 195] on p at bounding box center [159, 195] width 35 height 7
click at [188, 197] on p at bounding box center [209, 195] width 46 height 7
click at [153, 210] on p at bounding box center [159, 208] width 35 height 7
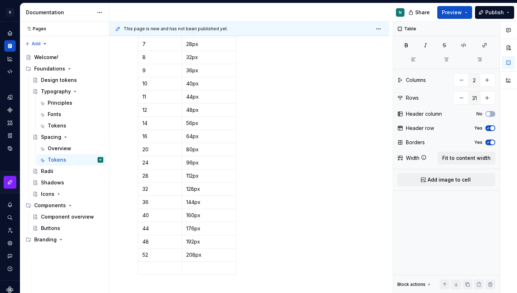
scroll to position [313, 0]
click at [187, 261] on icon "button" at bounding box center [187, 261] width 6 height 6
click at [186, 275] on icon "button" at bounding box center [187, 274] width 3 height 3
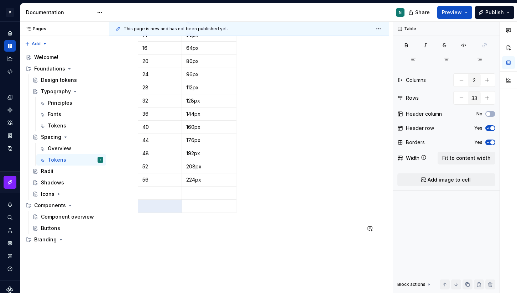
scroll to position [397, 0]
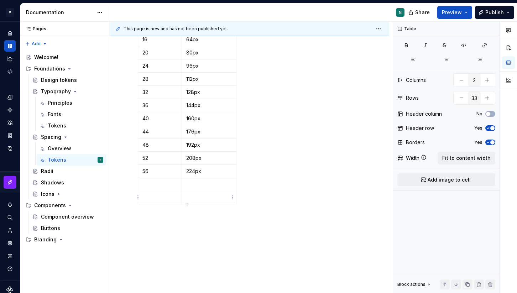
click at [188, 196] on p at bounding box center [209, 197] width 46 height 7
click at [187, 202] on icon "button" at bounding box center [187, 204] width 6 height 6
click at [186, 216] on icon "button" at bounding box center [187, 217] width 6 height 6
click at [187, 231] on icon "button" at bounding box center [187, 231] width 6 height 6
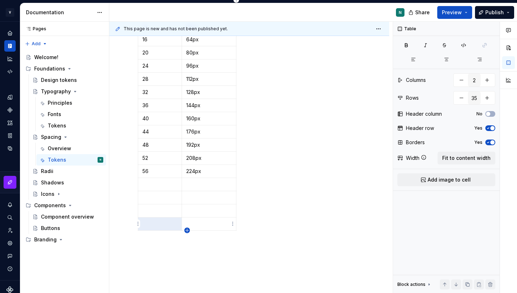
type input "36"
click at [158, 181] on p at bounding box center [159, 184] width 35 height 7
click at [277, 139] on div "Token value Pixels 0 0px 0.5 2px 1 4px 1.5 6px 2 8px 2.5 10px 3 12px 3.5 14px 4…" at bounding box center [249, 7] width 223 height 477
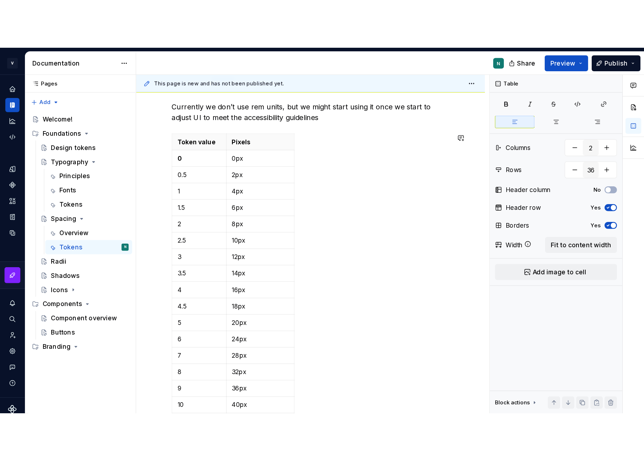
scroll to position [0, 0]
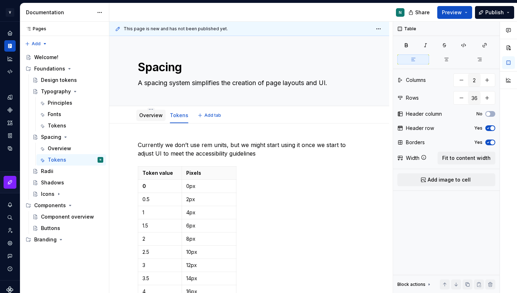
click at [146, 112] on link "Overview" at bounding box center [150, 115] width 23 height 6
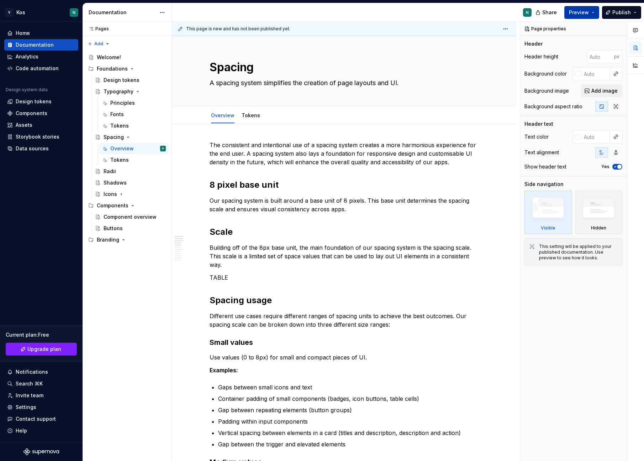
click at [583, 14] on span "Preview" at bounding box center [579, 12] width 20 height 7
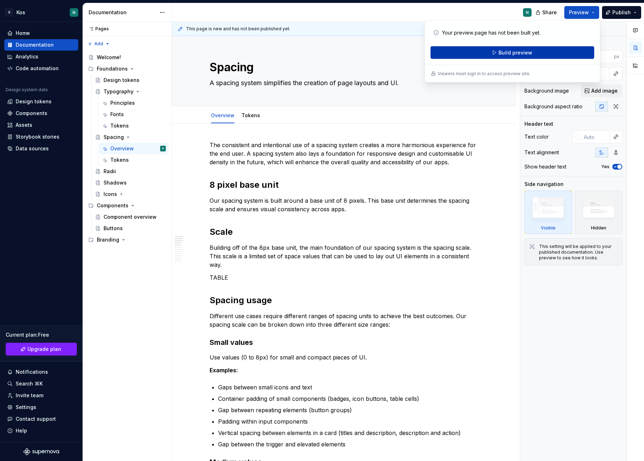
click at [565, 50] on button "Build preview" at bounding box center [513, 52] width 164 height 13
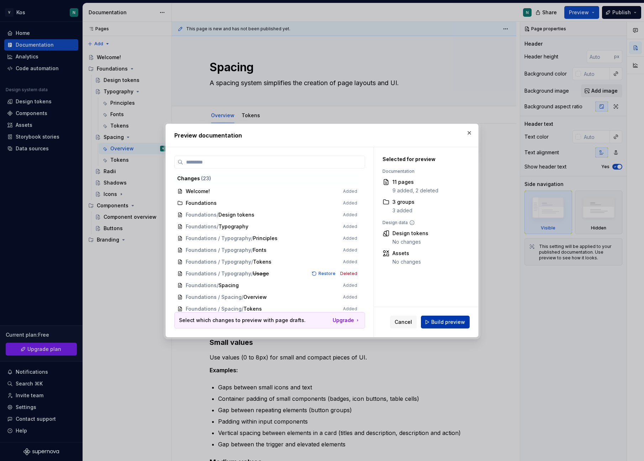
click at [448, 326] on button "Build preview" at bounding box center [445, 321] width 49 height 13
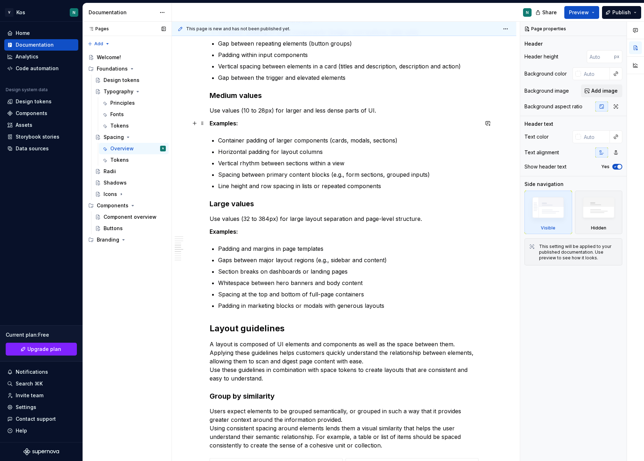
scroll to position [425, 0]
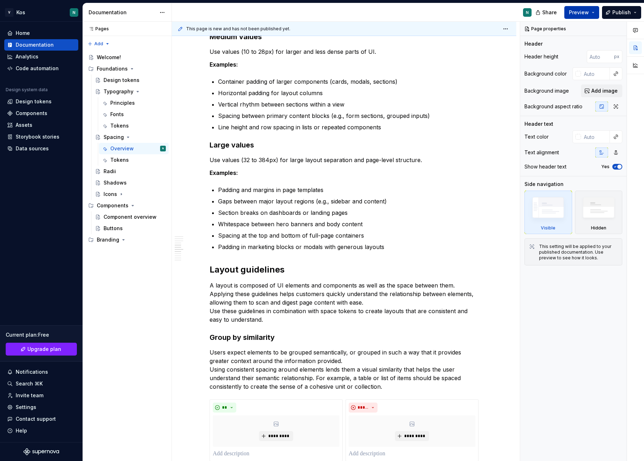
click at [589, 12] on span "Preview" at bounding box center [579, 12] width 20 height 7
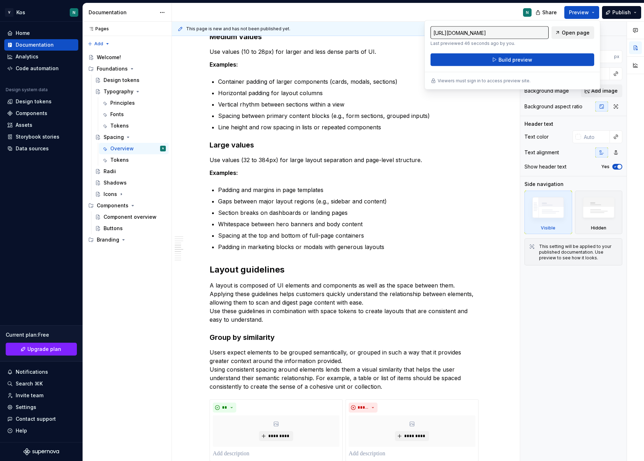
click at [575, 34] on span "Open page" at bounding box center [576, 32] width 28 height 7
type textarea "*"
